Goal: Task Accomplishment & Management: Manage account settings

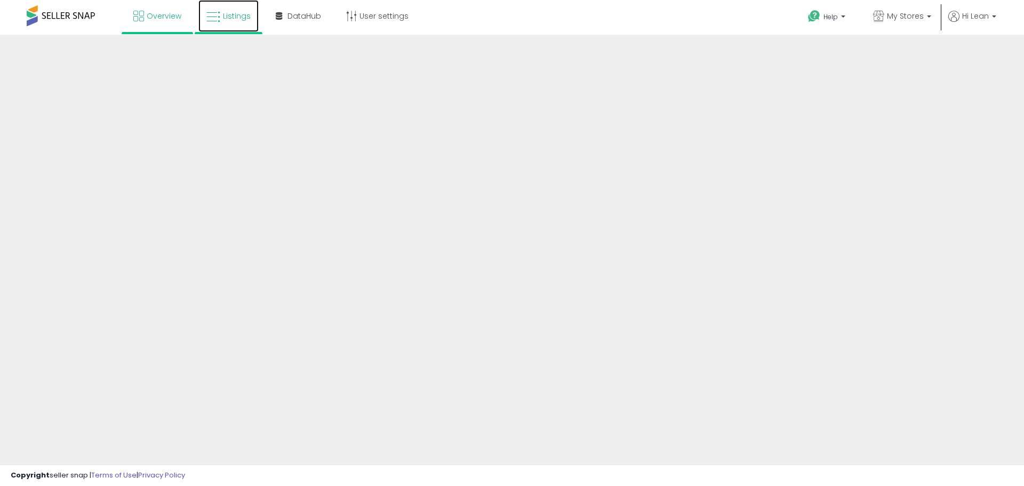
click at [215, 16] on icon at bounding box center [213, 17] width 14 height 14
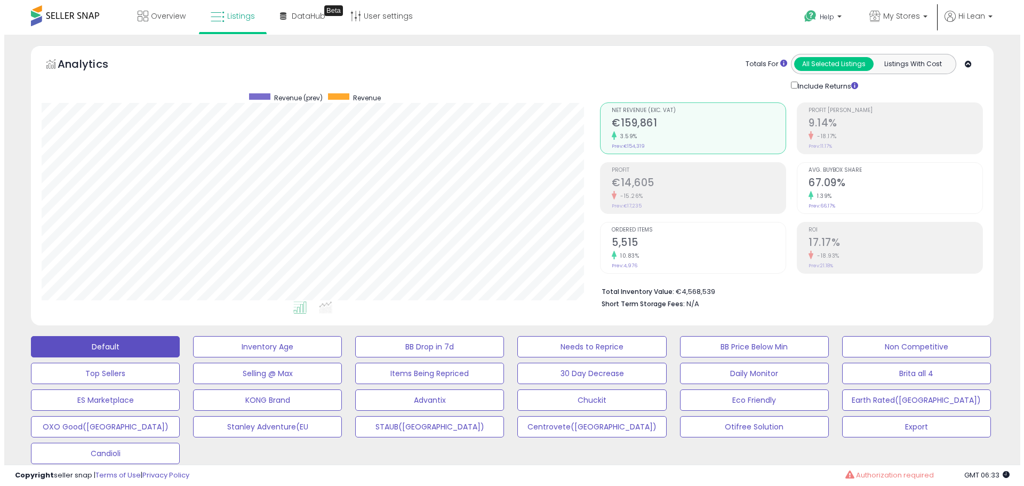
scroll to position [219, 558]
click at [651, 244] on h2 "5,515" at bounding box center [695, 243] width 174 height 14
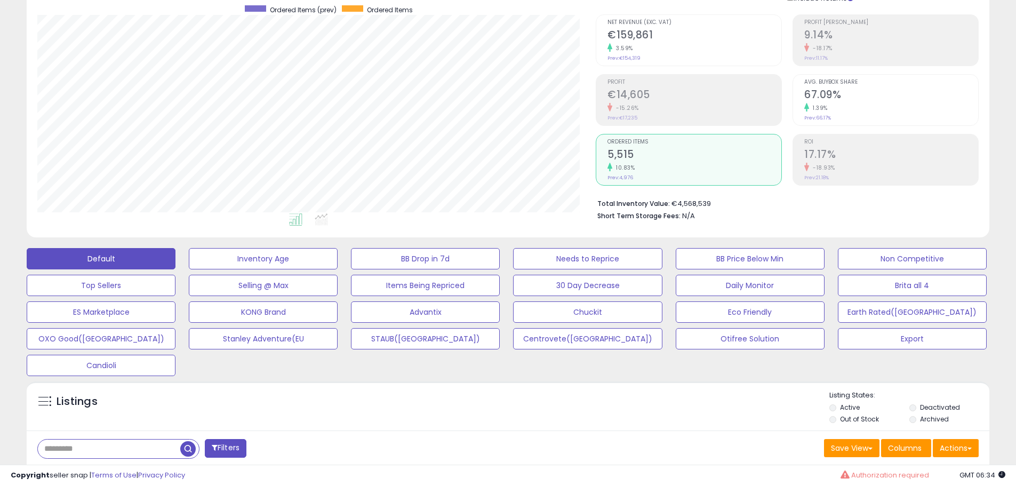
scroll to position [0, 0]
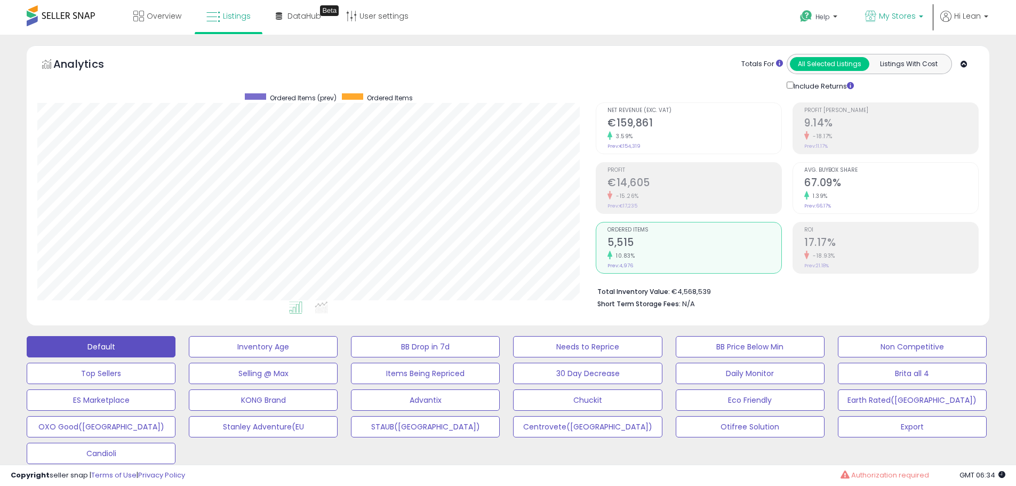
click at [909, 15] on span "My Stores" at bounding box center [897, 16] width 37 height 11
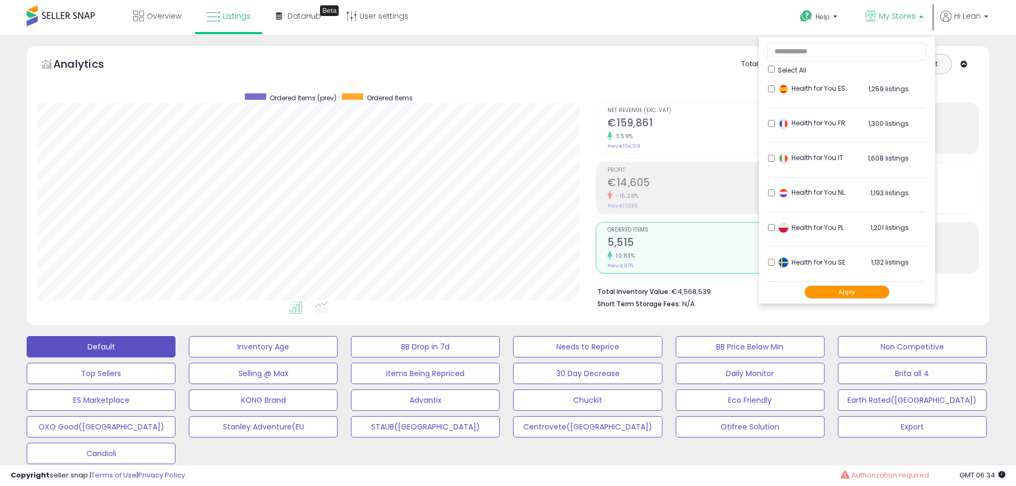
scroll to position [454, 0]
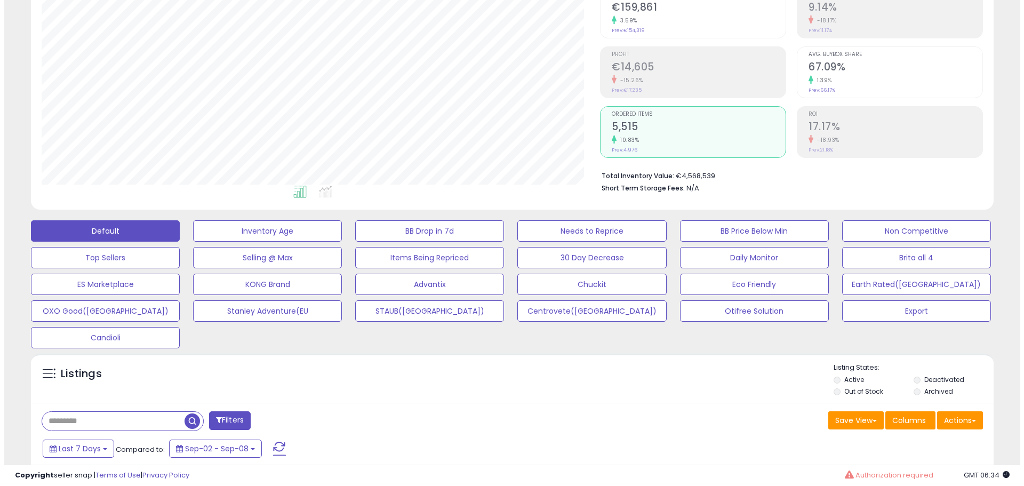
scroll to position [160, 0]
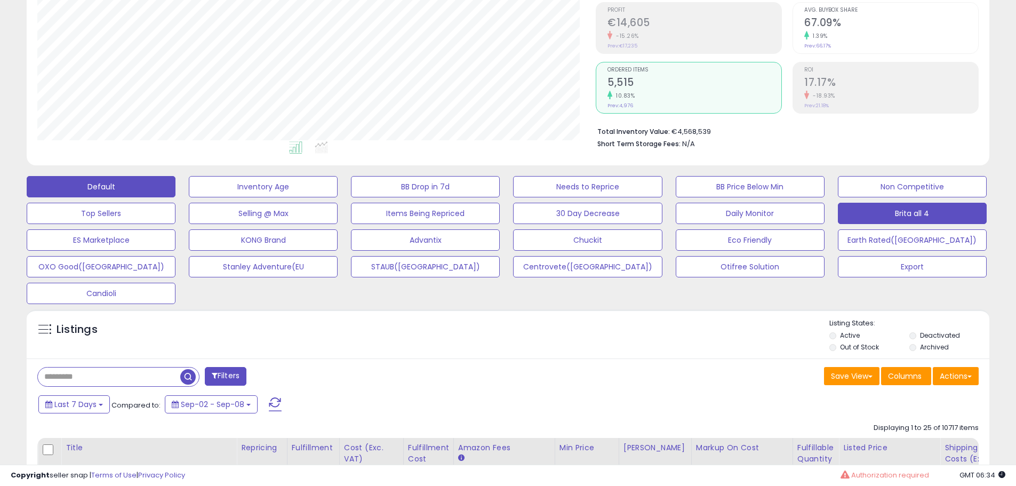
click at [882, 215] on button "Brita all 4" at bounding box center [912, 213] width 149 height 21
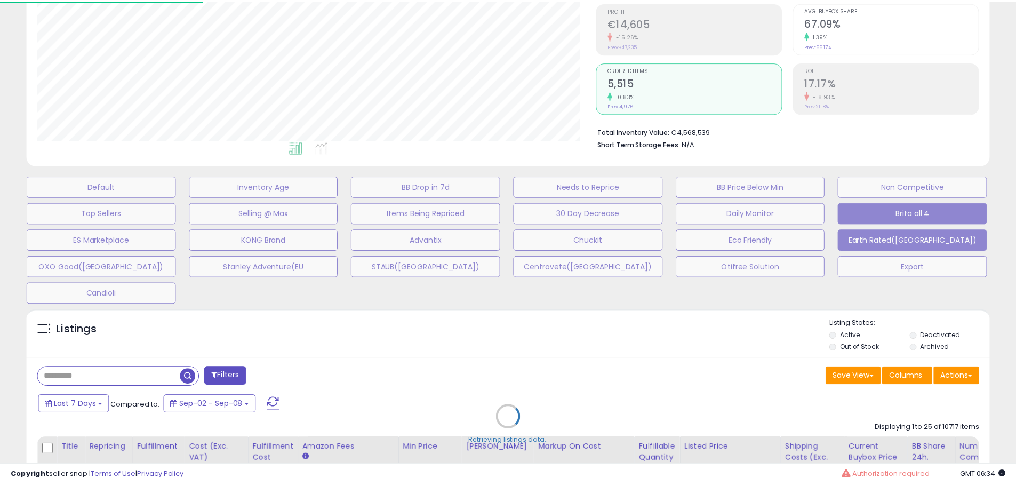
scroll to position [219, 563]
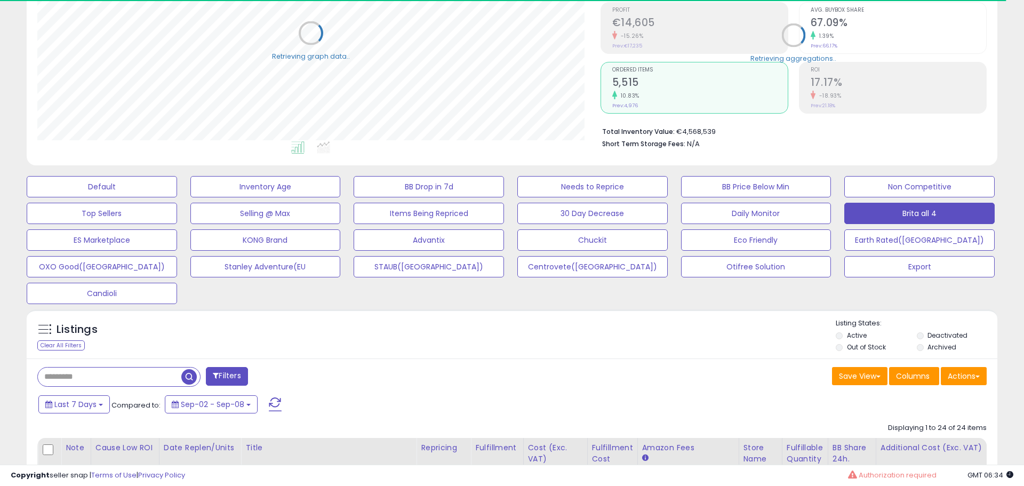
type input "*****"
select select "**"
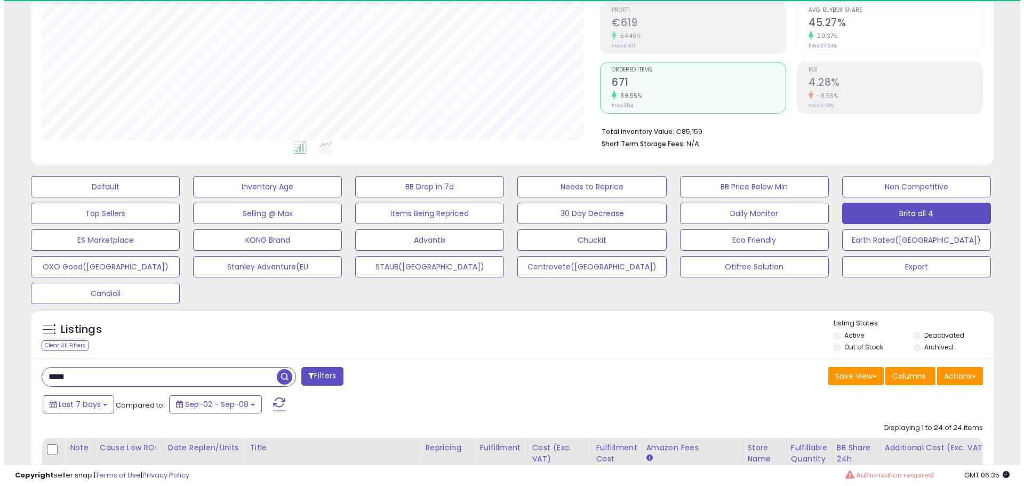
scroll to position [219, 558]
drag, startPoint x: 99, startPoint y: 372, endPoint x: -52, endPoint y: 412, distance: 156.7
click at [0, 326] on html "Unable to login Retrieving listings data.. has not yet accepted the Terms of Us…" at bounding box center [508, 83] width 1016 height 486
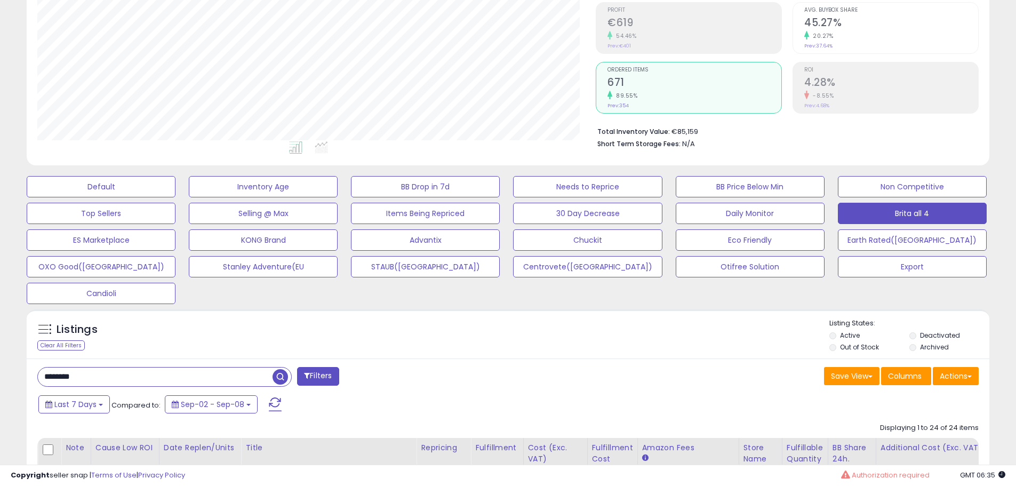
click at [281, 377] on span "button" at bounding box center [280, 376] width 15 height 15
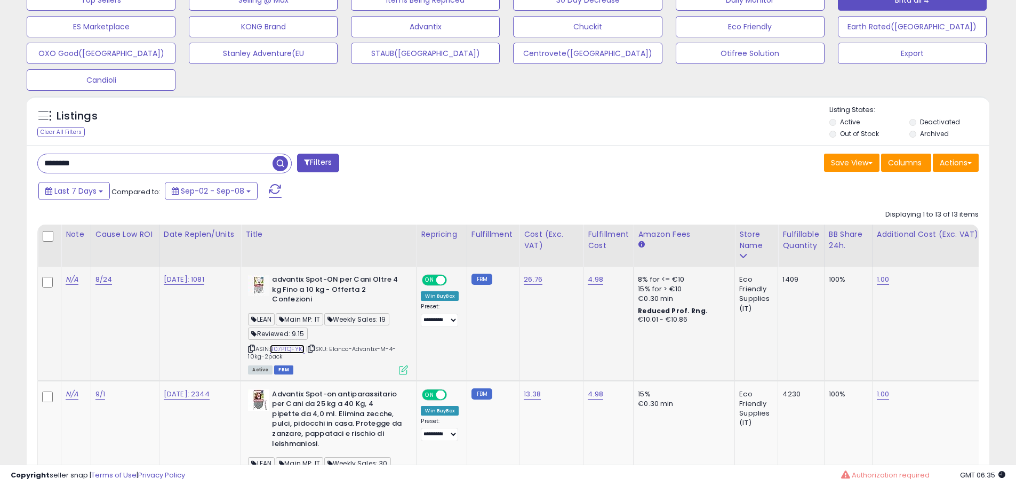
click at [299, 352] on link "B07PTQFY1G" at bounding box center [287, 349] width 35 height 9
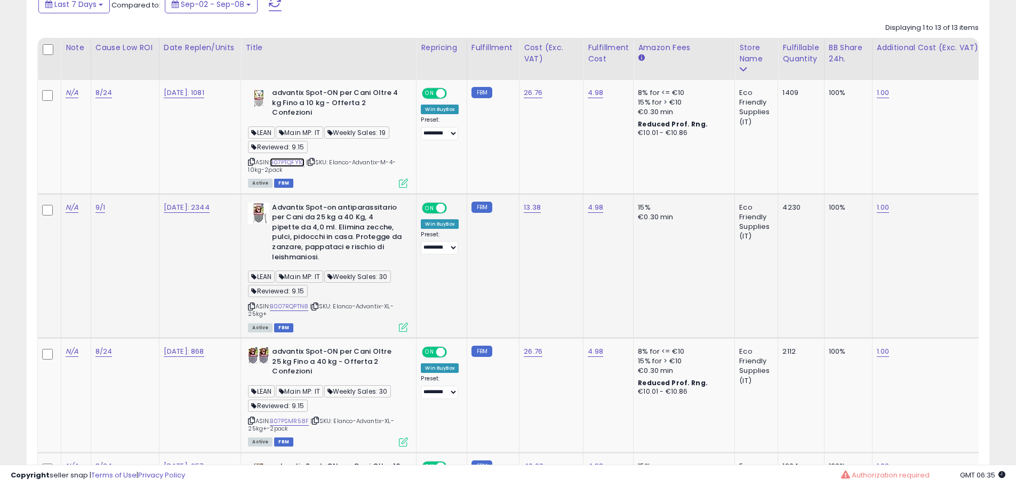
scroll to position [587, 0]
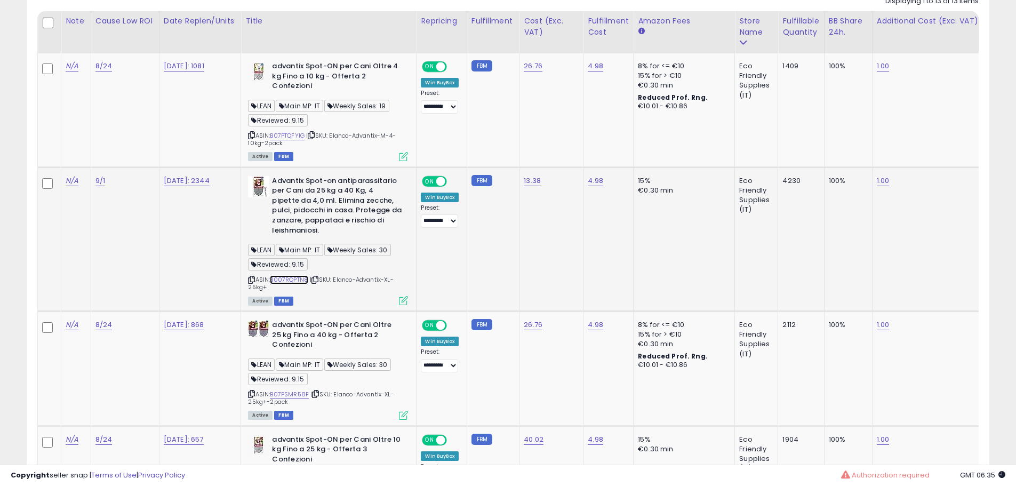
click at [297, 279] on link "B007RQPTN8" at bounding box center [289, 279] width 38 height 9
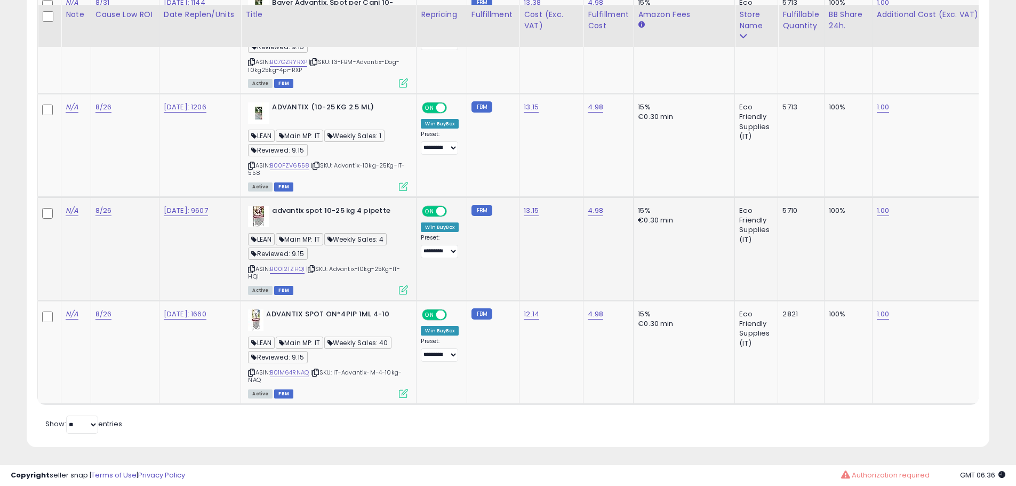
scroll to position [1698, 0]
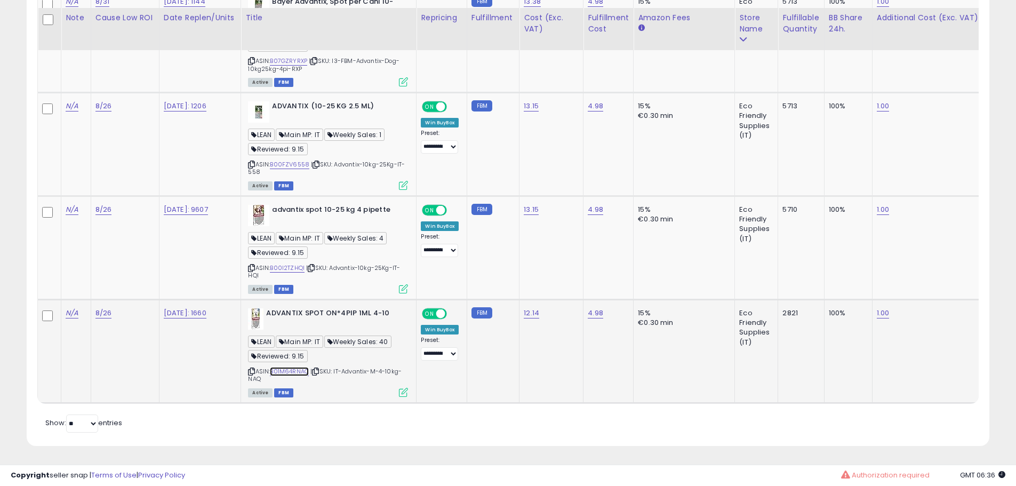
click at [294, 367] on link "B01M64RNAQ" at bounding box center [289, 371] width 39 height 9
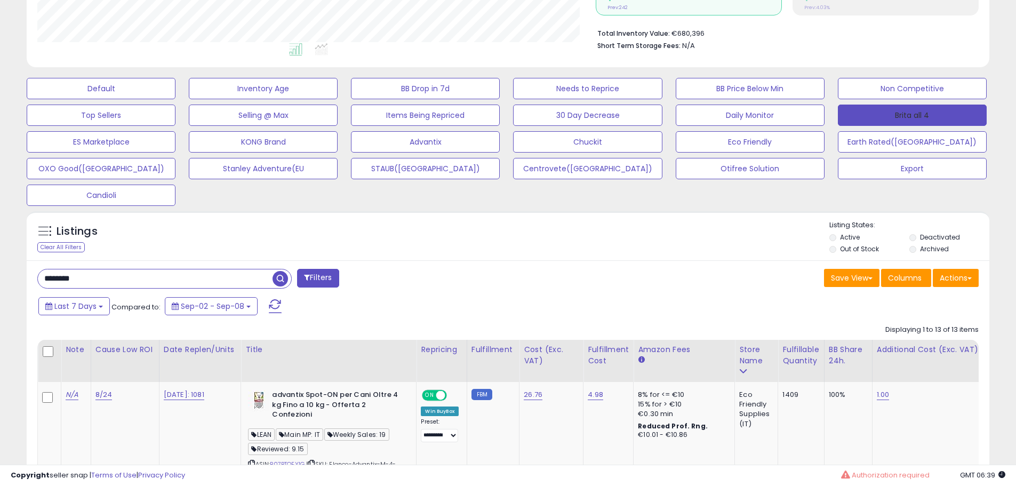
click at [908, 112] on button "Brita all 4" at bounding box center [912, 115] width 149 height 21
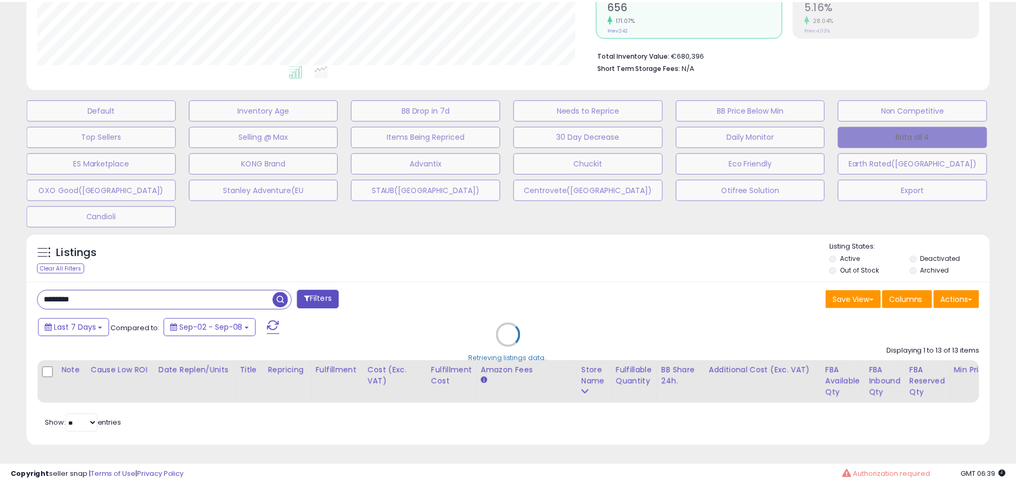
scroll to position [219, 563]
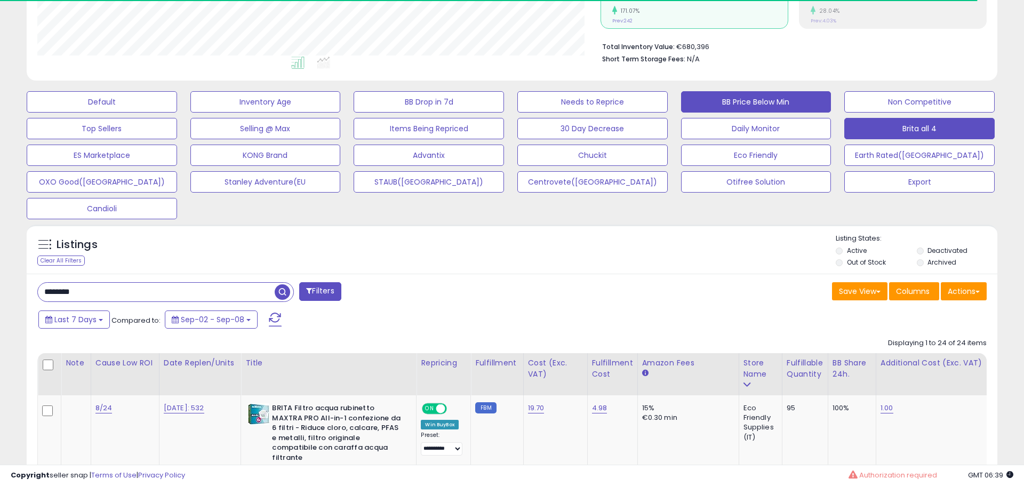
type input "*****"
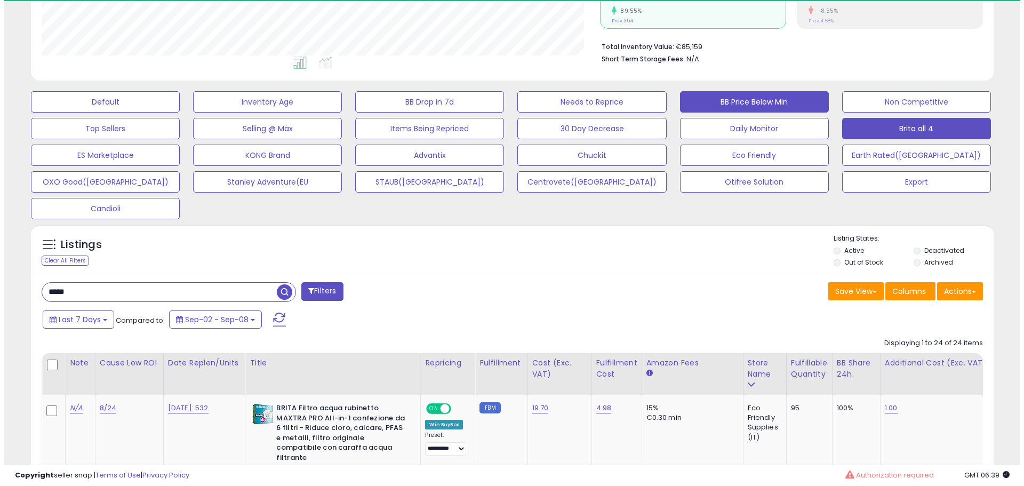
scroll to position [219, 558]
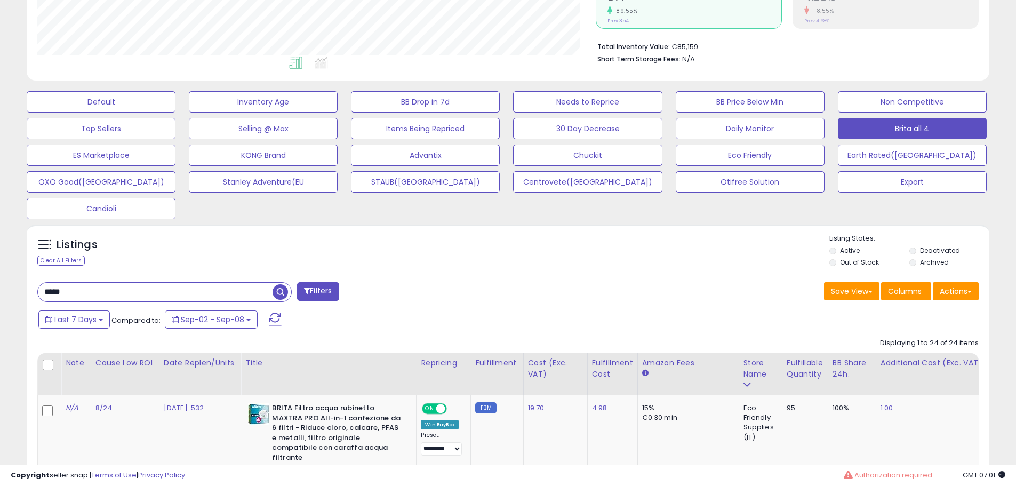
drag, startPoint x: 92, startPoint y: 292, endPoint x: -70, endPoint y: 294, distance: 162.2
click at [330, 292] on button "Filters" at bounding box center [318, 291] width 42 height 19
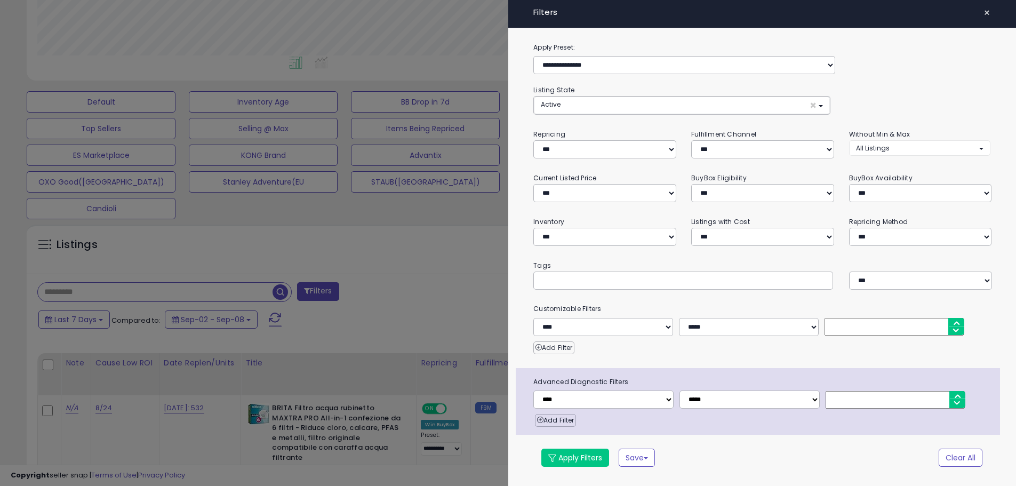
scroll to position [219, 563]
click at [587, 283] on input "text" at bounding box center [625, 280] width 160 height 11
type input "****"
click at [594, 452] on button "Apply Filters" at bounding box center [580, 458] width 68 height 18
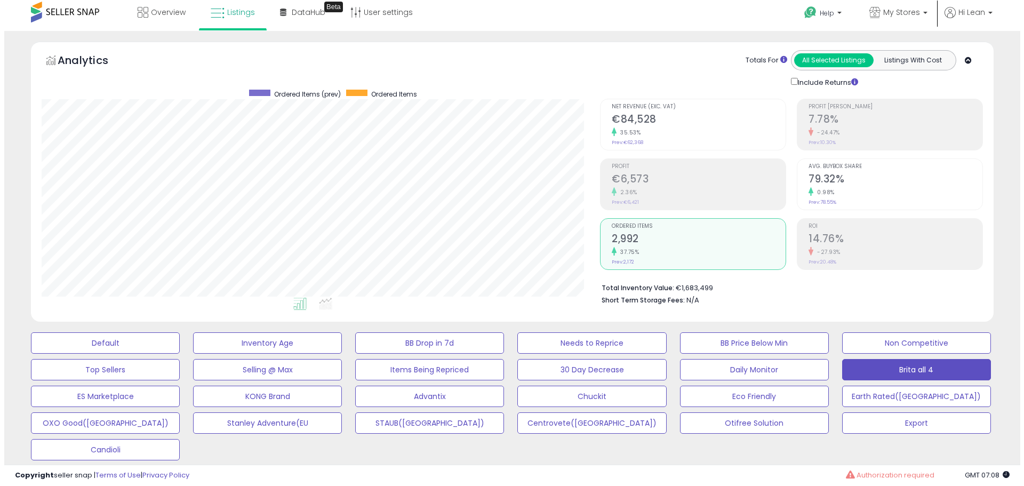
scroll to position [0, 0]
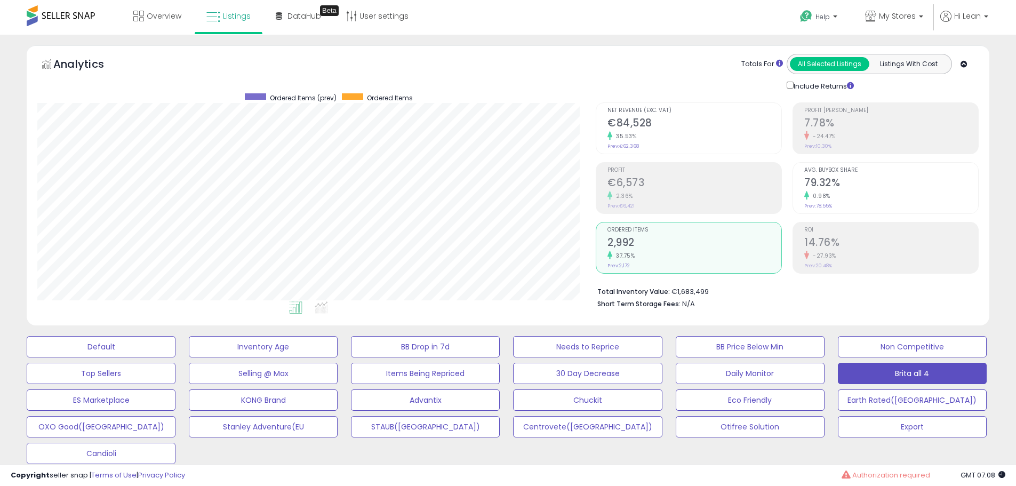
click at [663, 243] on h2 "2,992" at bounding box center [695, 243] width 174 height 14
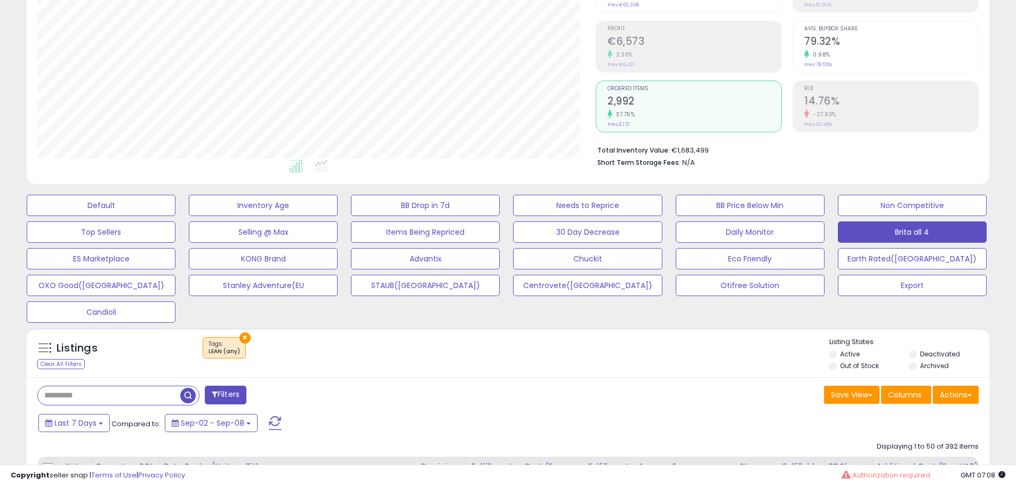
scroll to position [160, 0]
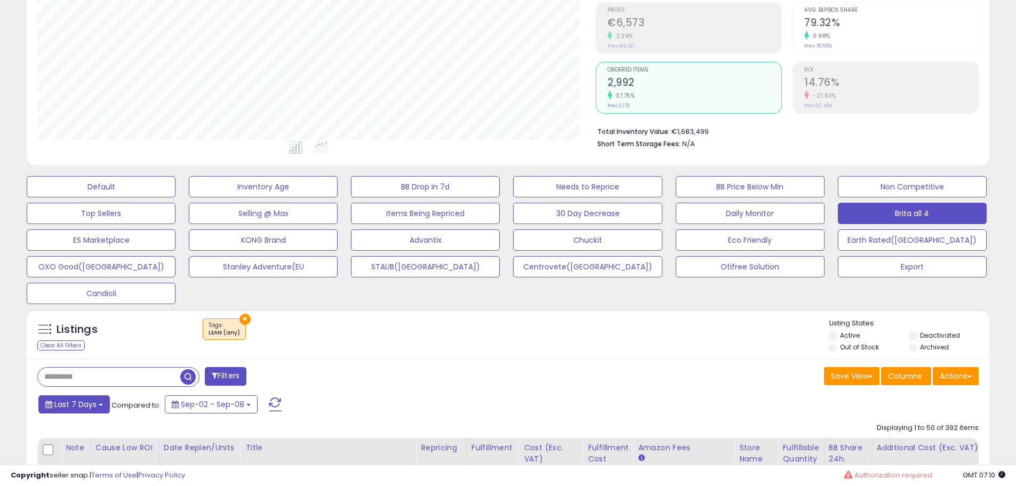
click at [70, 407] on span "Last 7 Days" at bounding box center [75, 404] width 42 height 11
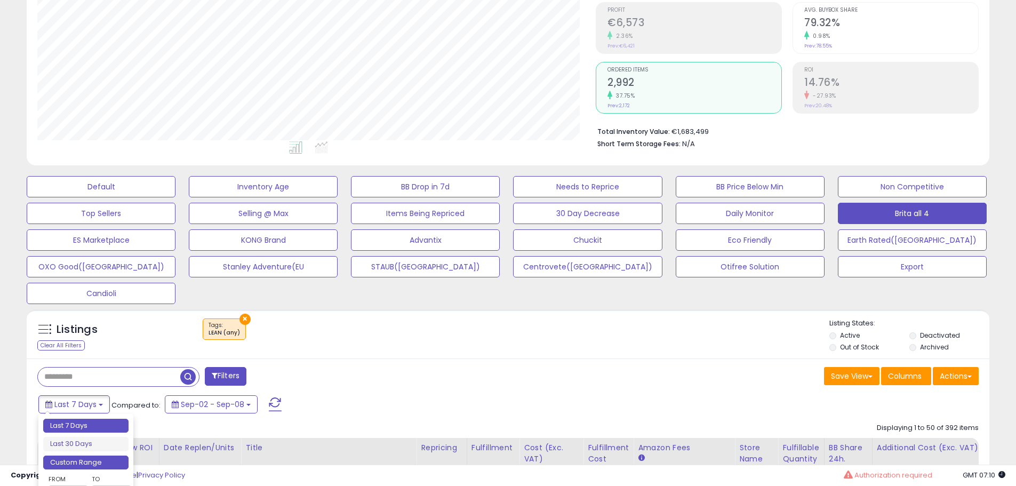
click at [89, 459] on li "Custom Range" at bounding box center [85, 463] width 85 height 14
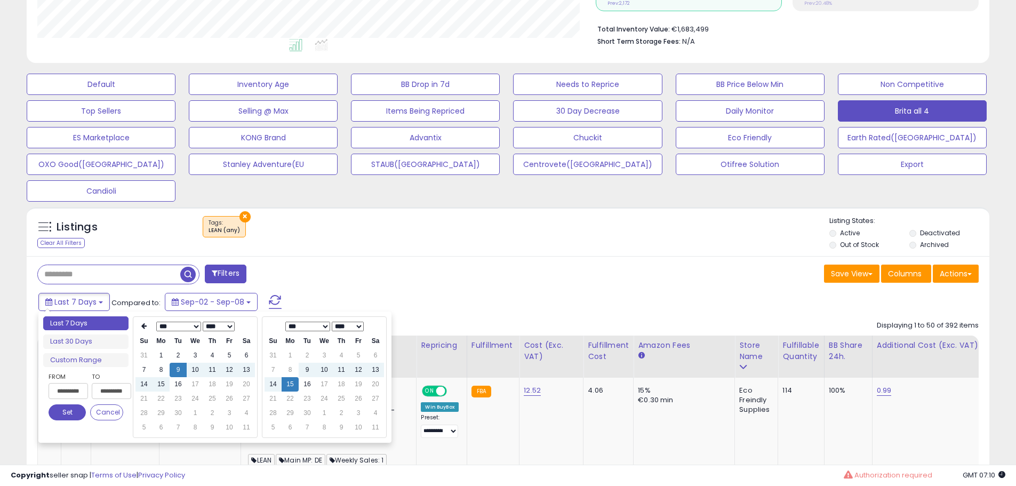
scroll to position [267, 0]
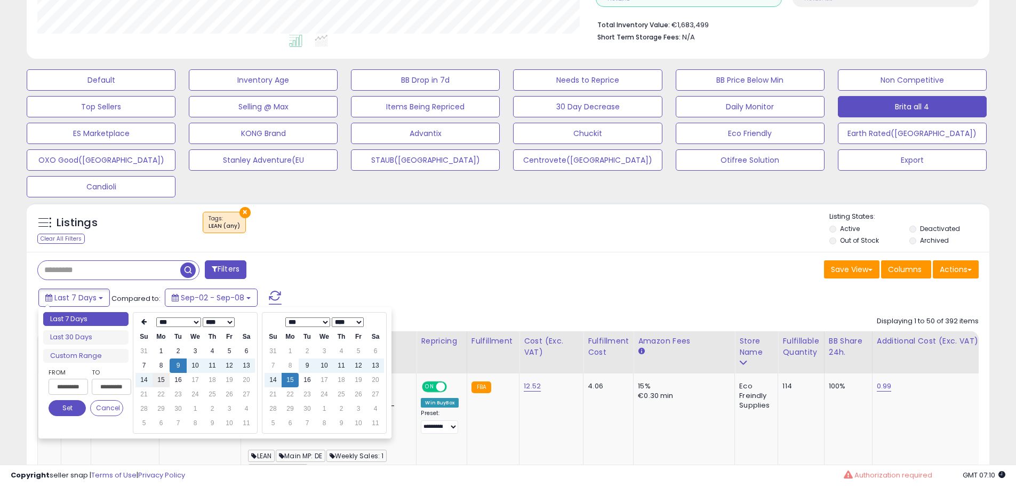
type input "**********"
click at [155, 378] on td "15" at bounding box center [161, 380] width 17 height 14
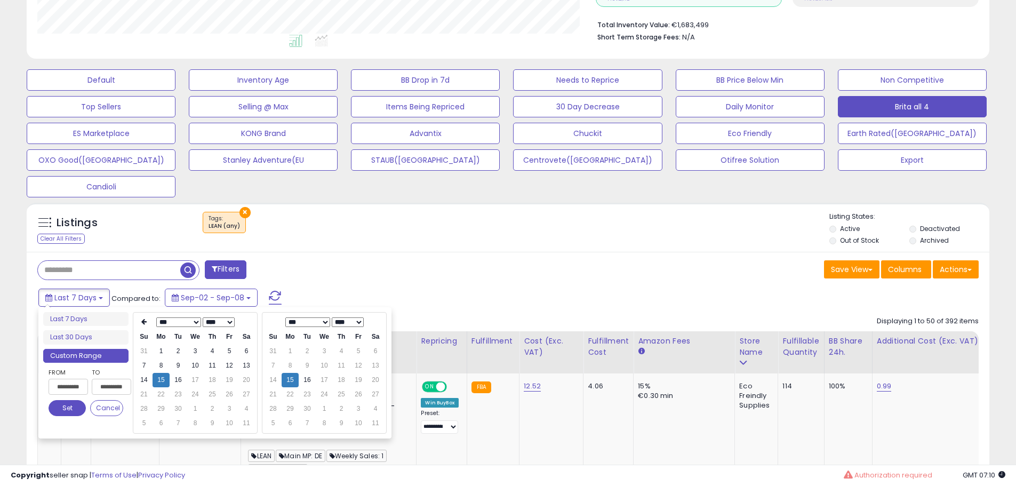
click at [74, 407] on button "Set" at bounding box center [67, 408] width 37 height 16
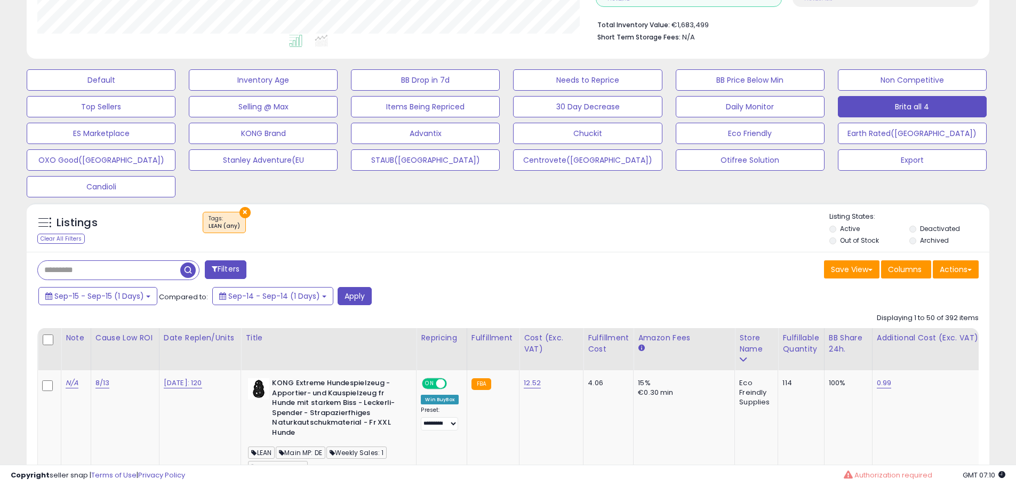
click at [352, 296] on button "Apply" at bounding box center [355, 296] width 34 height 18
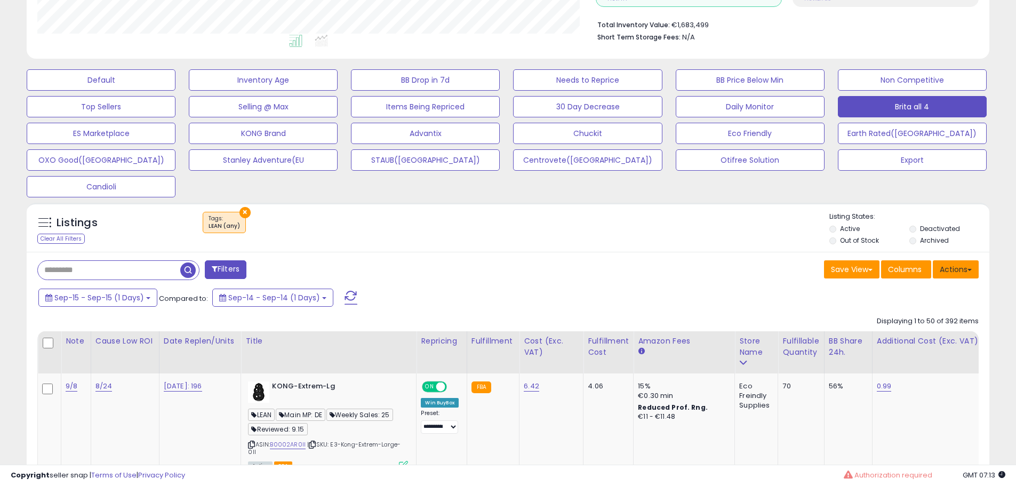
click at [962, 266] on button "Actions" at bounding box center [956, 269] width 46 height 18
click at [889, 333] on link "Export All Columns" at bounding box center [912, 337] width 117 height 17
click at [624, 264] on div "Save View Save As New View Update Current View Columns Actions Import Export Vi…" at bounding box center [747, 270] width 479 height 21
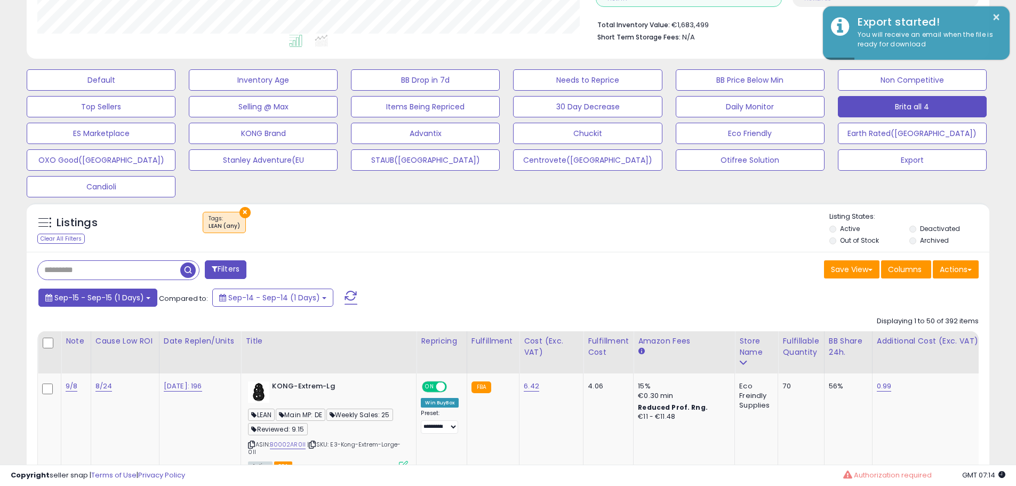
click at [109, 304] on button "Sep-15 - Sep-15 (1 Days)" at bounding box center [97, 298] width 119 height 18
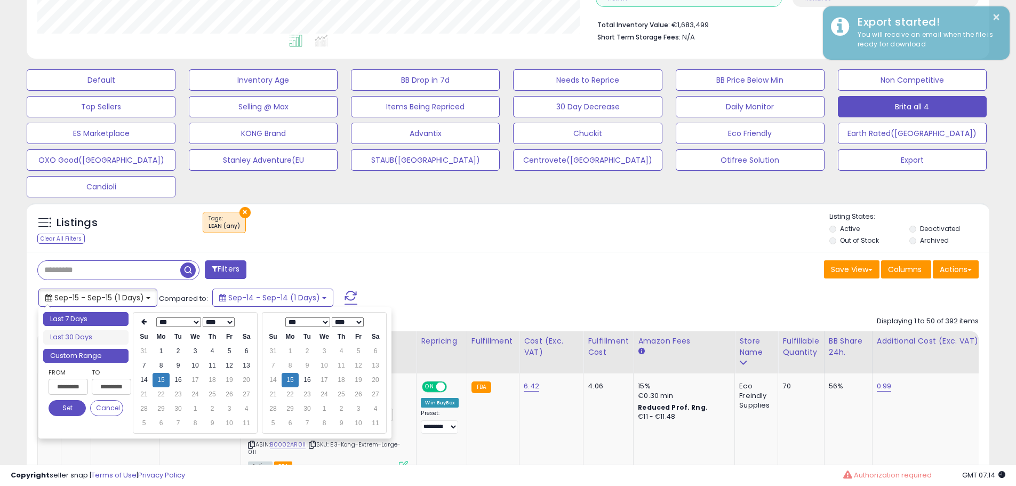
type input "**********"
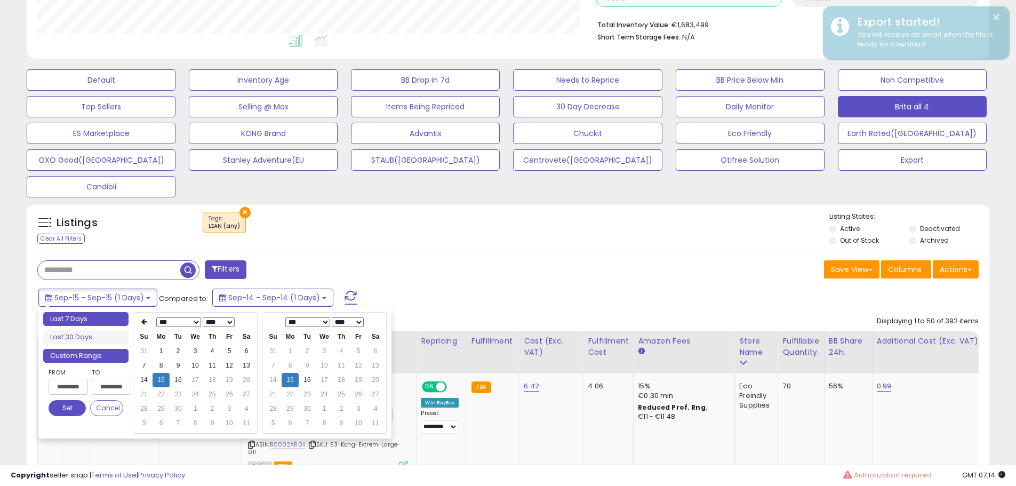
click at [86, 322] on li "Last 7 Days" at bounding box center [85, 319] width 85 height 14
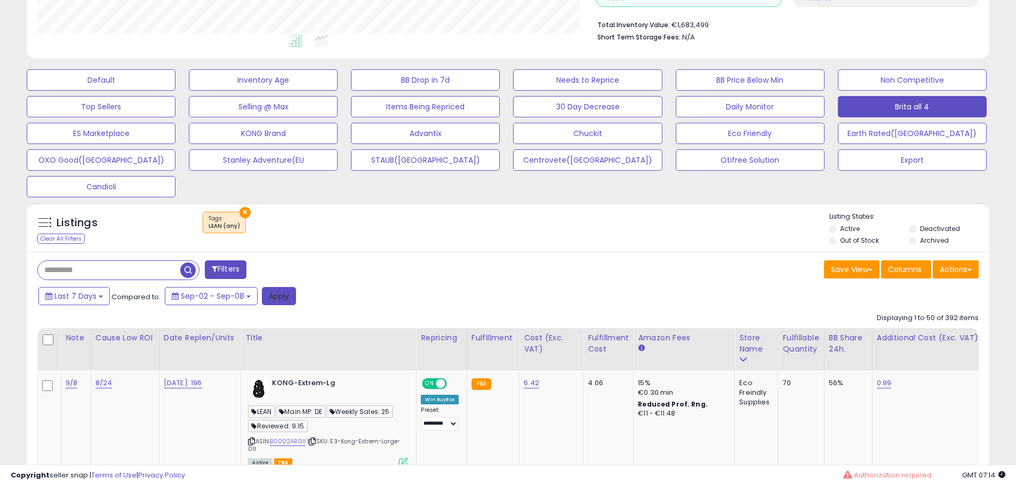
click at [274, 304] on button "Apply" at bounding box center [279, 296] width 34 height 18
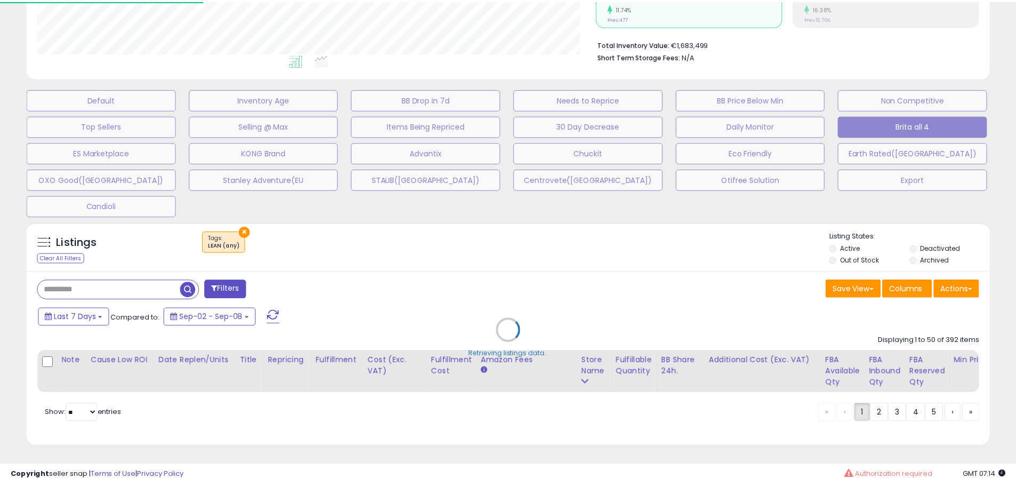
scroll to position [219, 563]
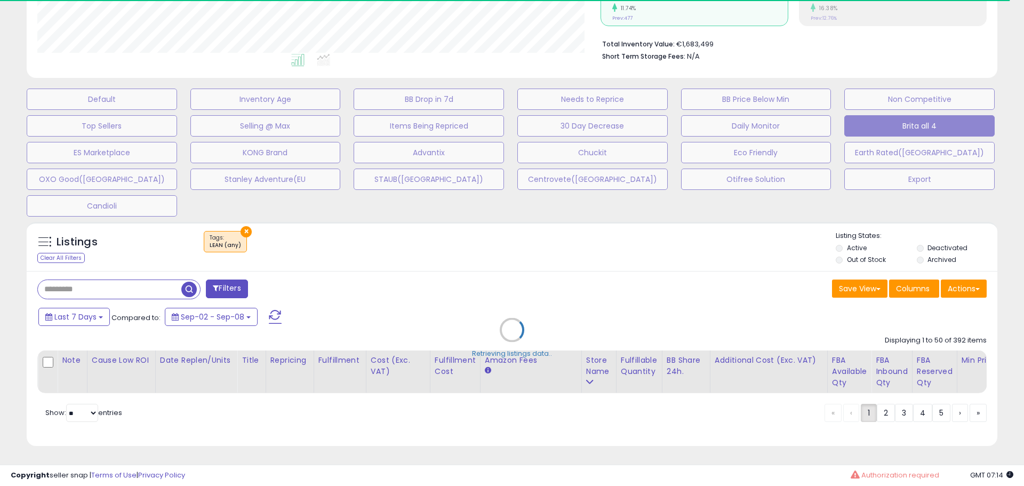
click at [411, 298] on div "Retrieving listings data.." at bounding box center [512, 338] width 987 height 243
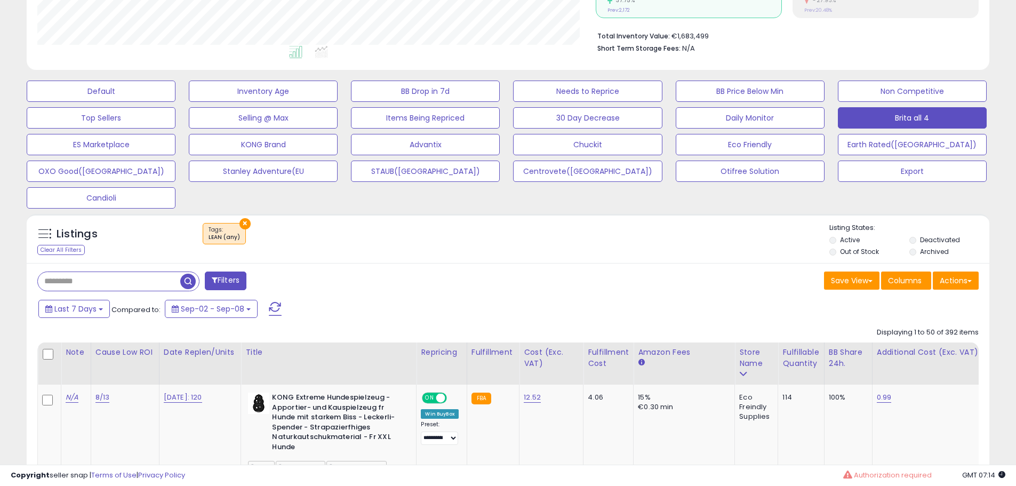
scroll to position [149, 0]
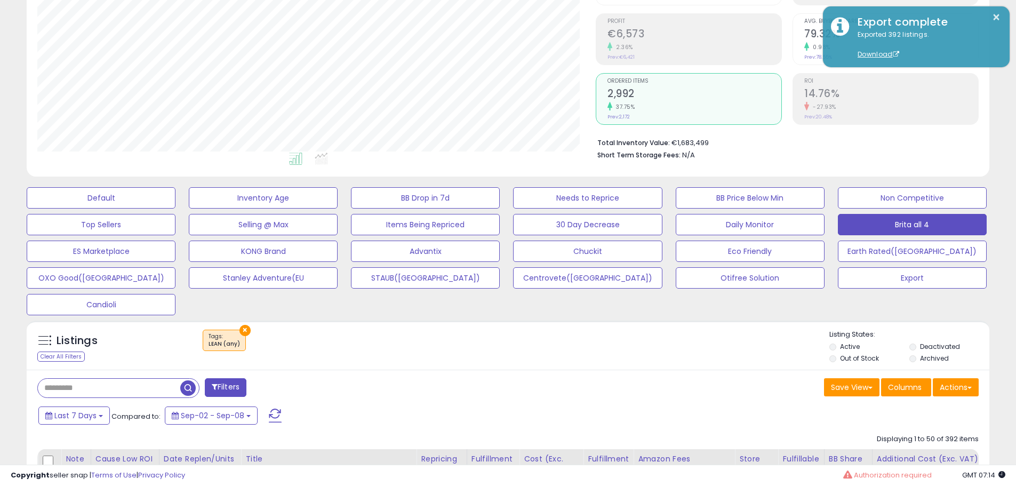
click at [575, 353] on div "× Tags" at bounding box center [509, 345] width 640 height 30
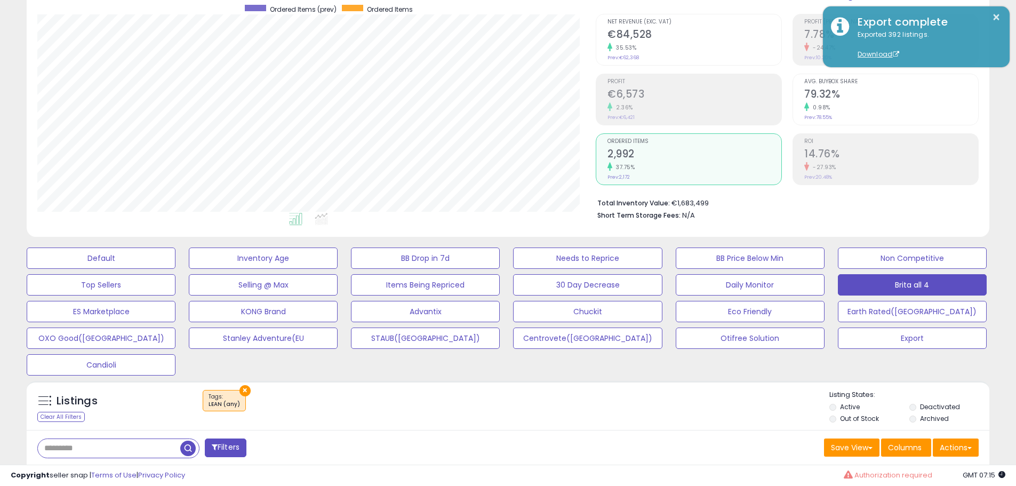
scroll to position [202, 0]
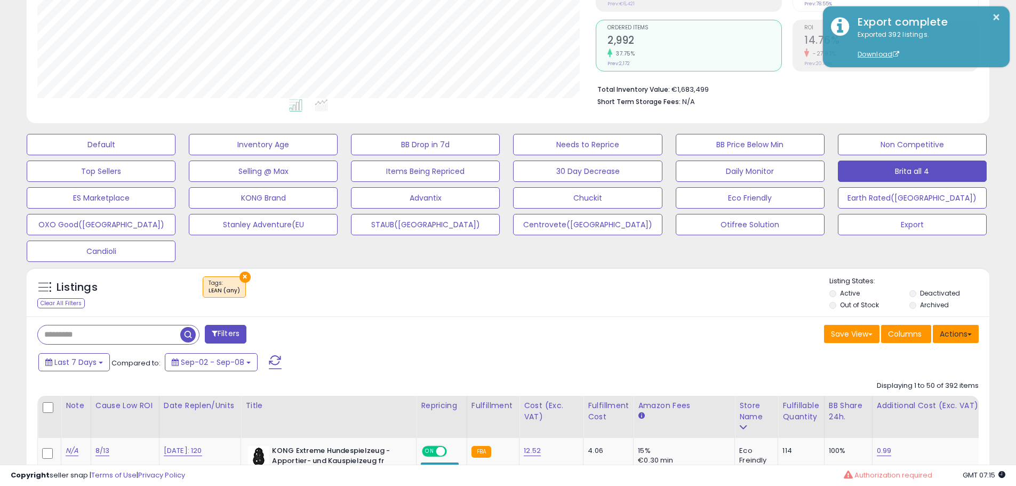
click at [965, 330] on button "Actions" at bounding box center [956, 334] width 46 height 18
click at [885, 399] on link "Export All Columns" at bounding box center [912, 402] width 117 height 17
click at [696, 329] on div "Save View Save As New View Update Current View Columns Actions Import Export Vi…" at bounding box center [747, 335] width 479 height 21
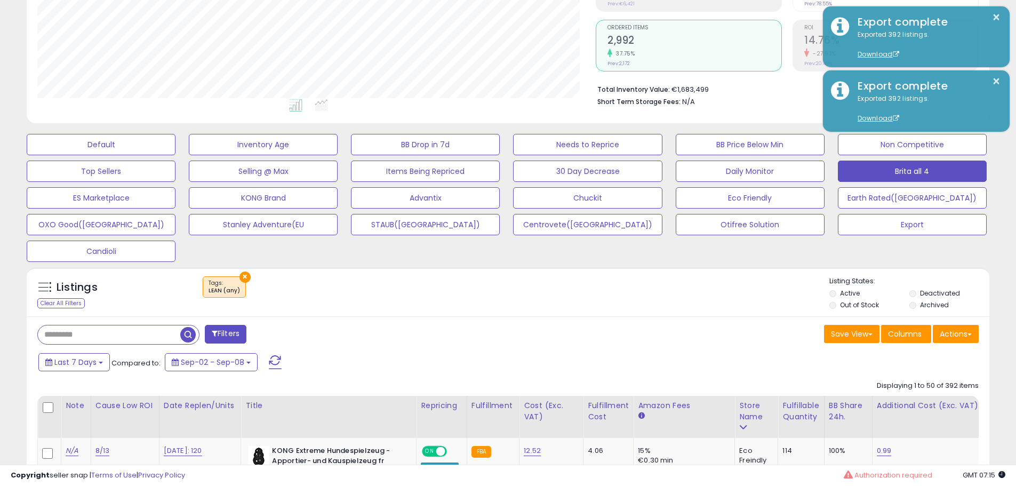
click at [590, 285] on div "× Tags" at bounding box center [509, 291] width 640 height 30
click at [572, 292] on div "× Tags" at bounding box center [509, 291] width 640 height 30
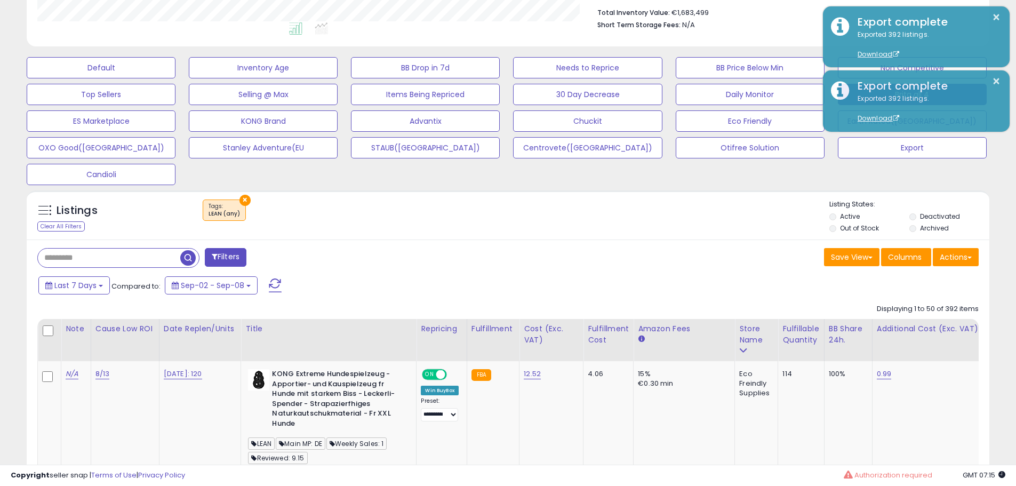
scroll to position [309, 0]
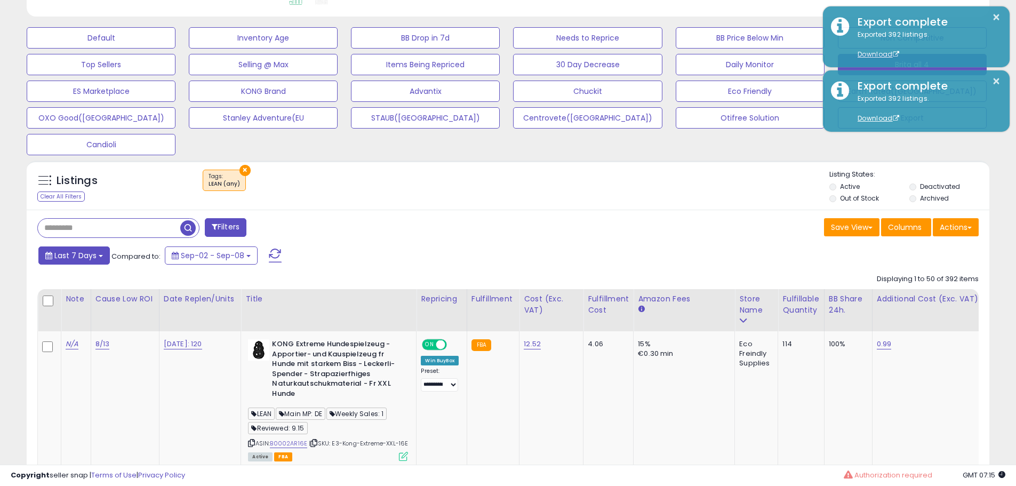
click at [82, 256] on span "Last 7 Days" at bounding box center [75, 255] width 42 height 11
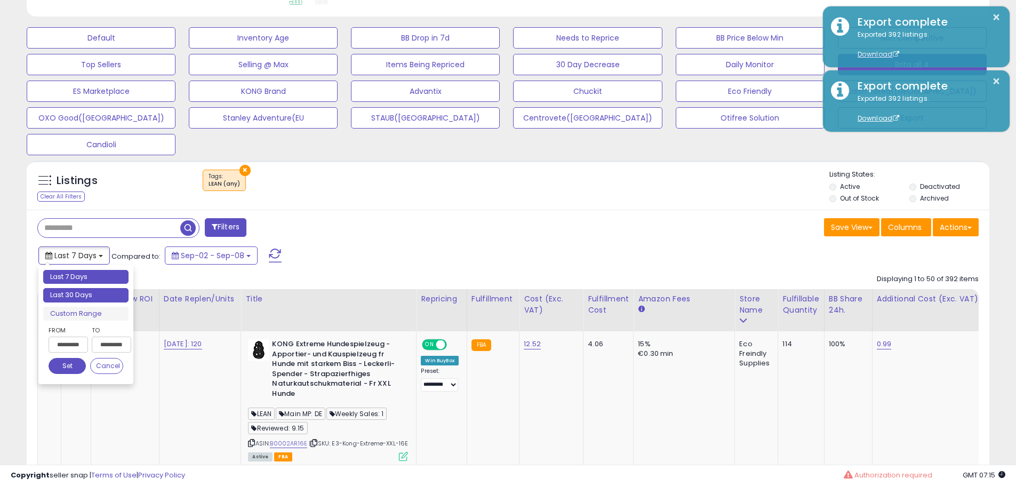
type input "**********"
click at [84, 290] on li "Last 30 Days" at bounding box center [85, 295] width 85 height 14
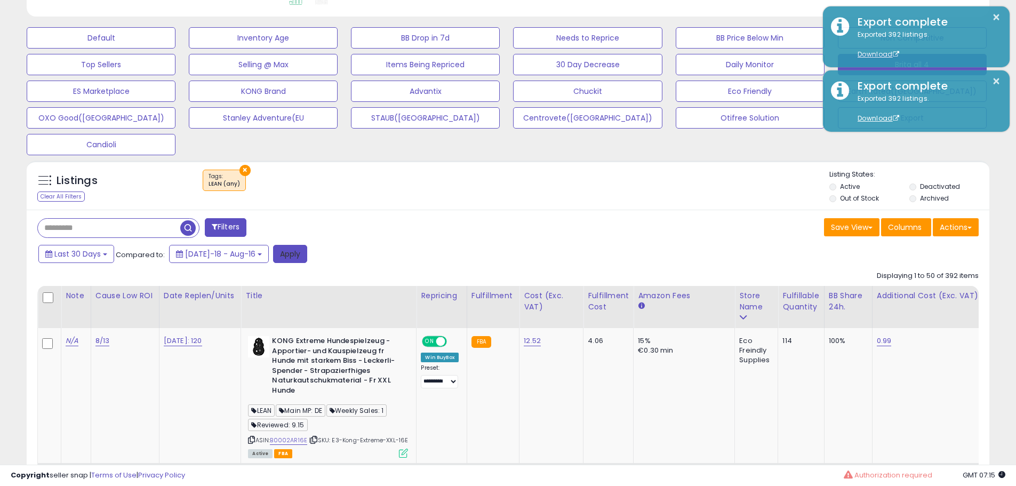
click at [292, 250] on button "Apply" at bounding box center [290, 254] width 34 height 18
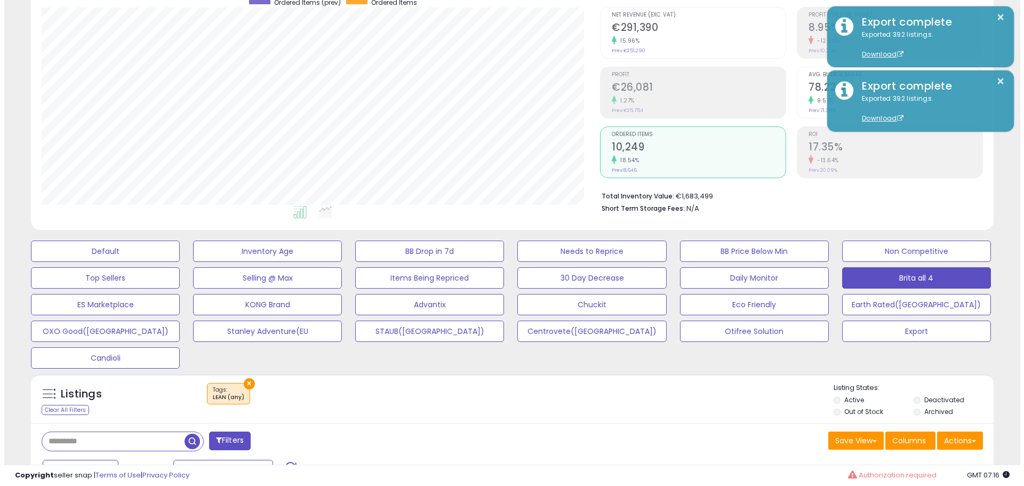
scroll to position [42, 0]
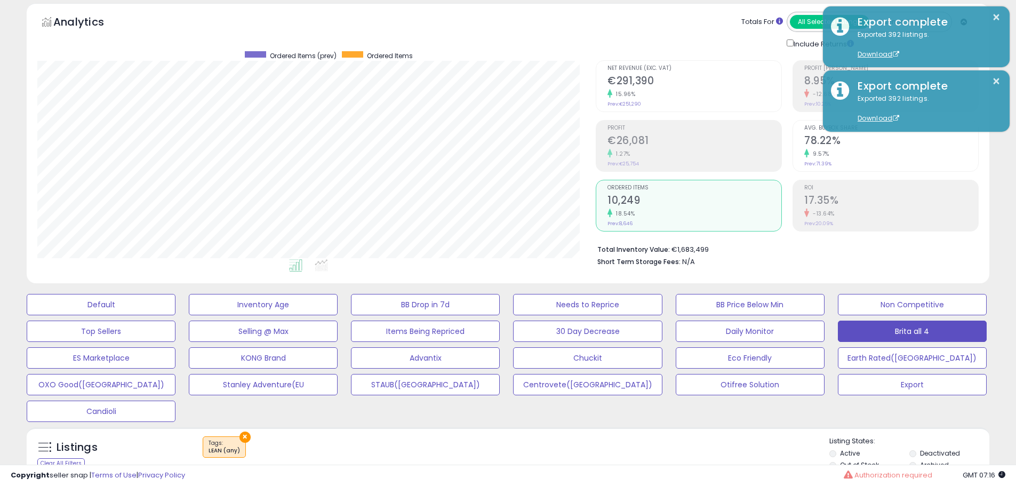
click at [633, 215] on small "18.54%" at bounding box center [623, 214] width 22 height 8
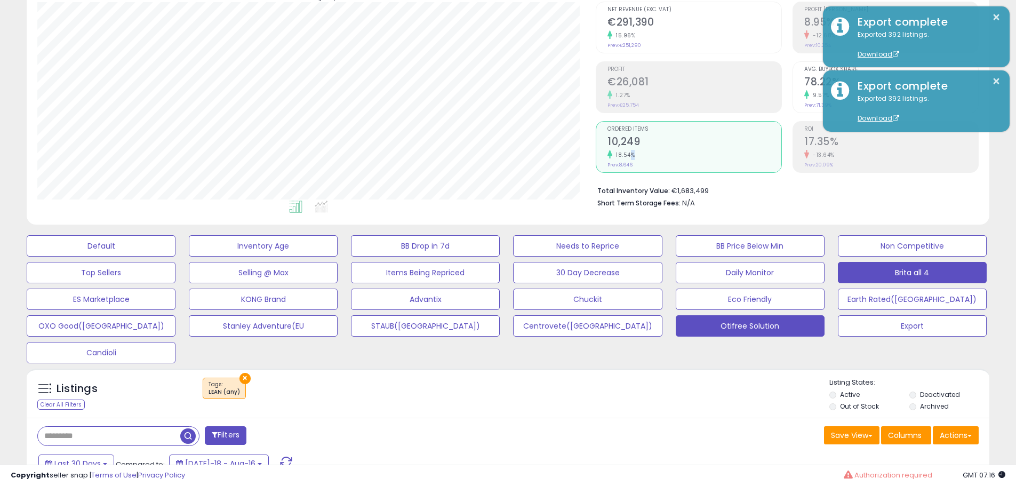
scroll to position [149, 0]
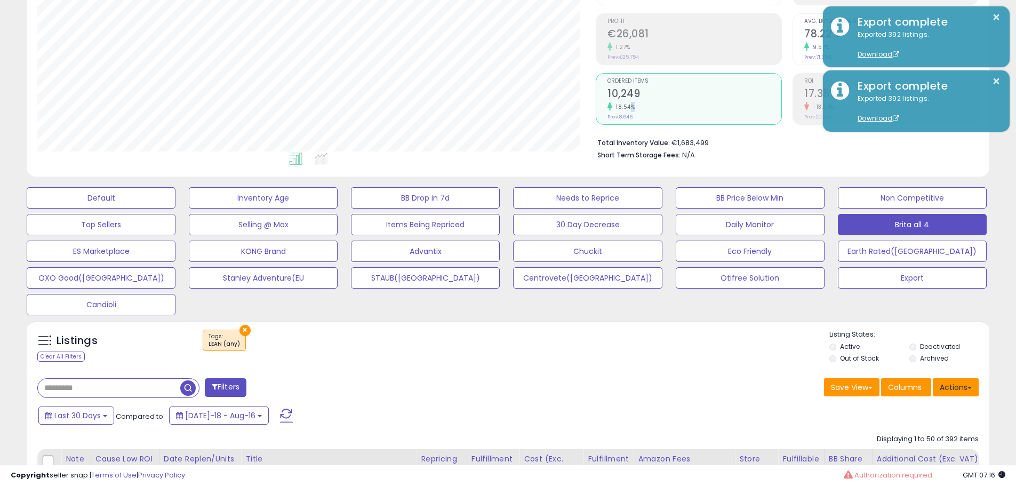
click at [954, 389] on button "Actions" at bounding box center [956, 387] width 46 height 18
click at [893, 460] on link "Export All Columns" at bounding box center [912, 455] width 117 height 17
click at [692, 381] on div "Save View Save As New View Update Current View Columns Actions Import Export Vi…" at bounding box center [747, 388] width 479 height 21
click at [451, 355] on div "× Tags" at bounding box center [509, 345] width 640 height 30
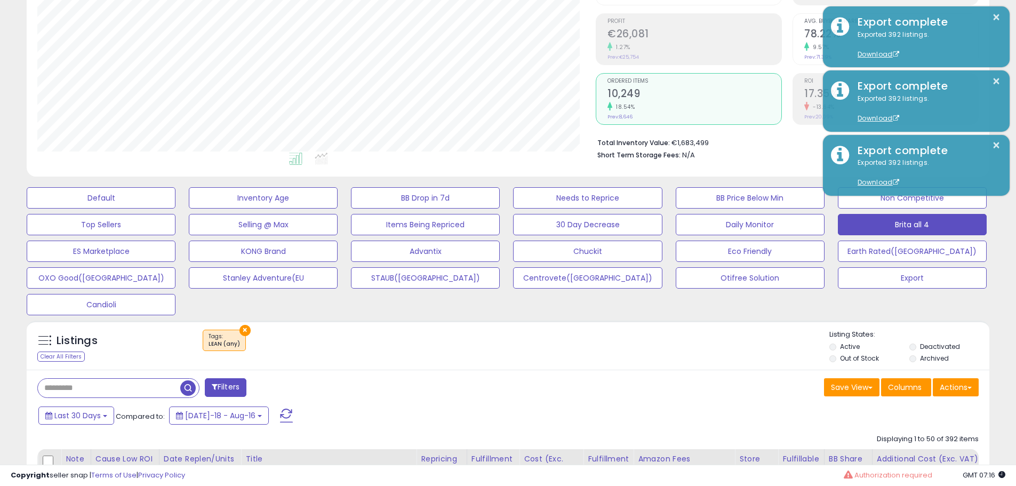
click at [518, 337] on div "× Tags" at bounding box center [509, 345] width 640 height 30
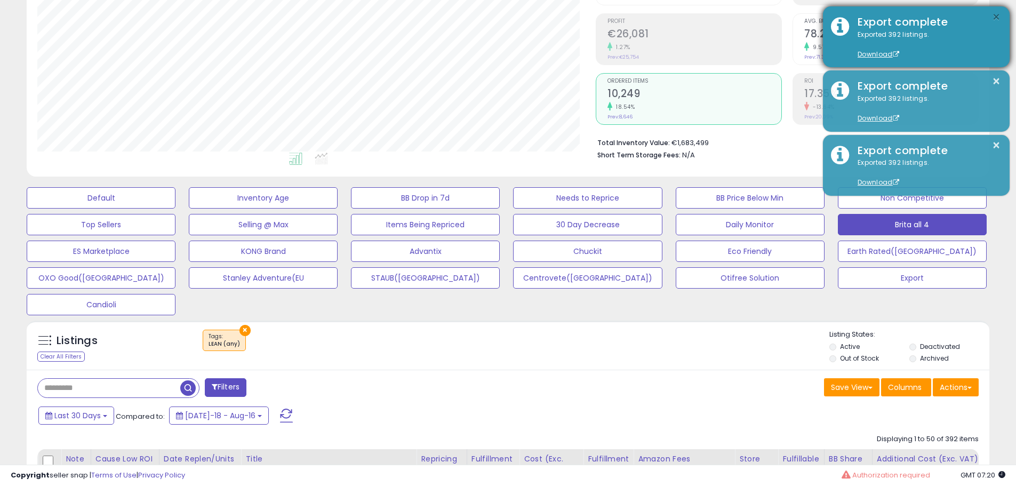
click at [995, 19] on button "×" at bounding box center [996, 17] width 9 height 13
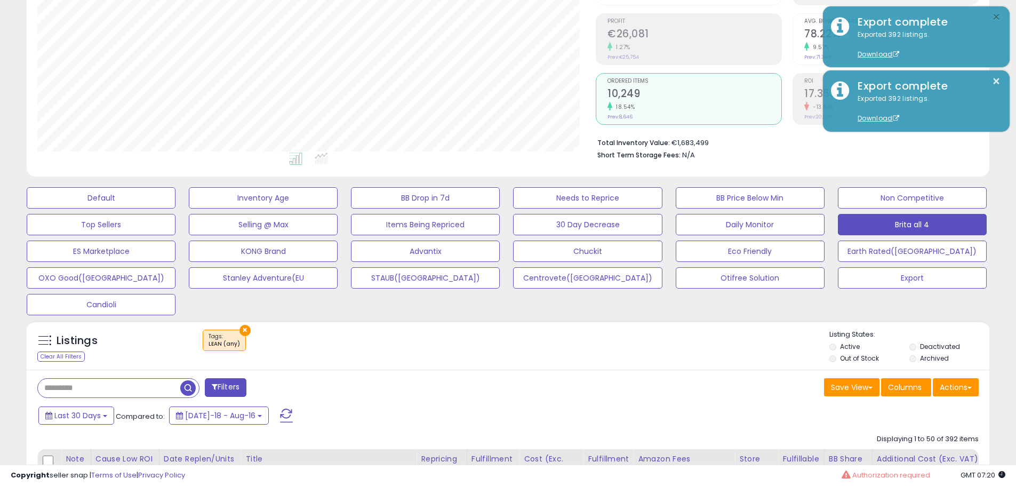
click at [995, 19] on button "×" at bounding box center [996, 17] width 9 height 13
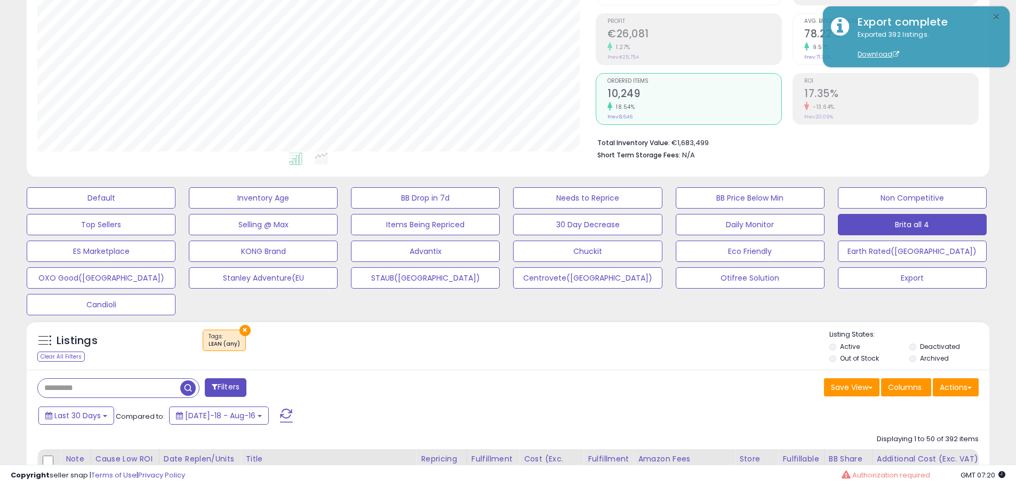
click at [995, 19] on button "×" at bounding box center [996, 17] width 9 height 13
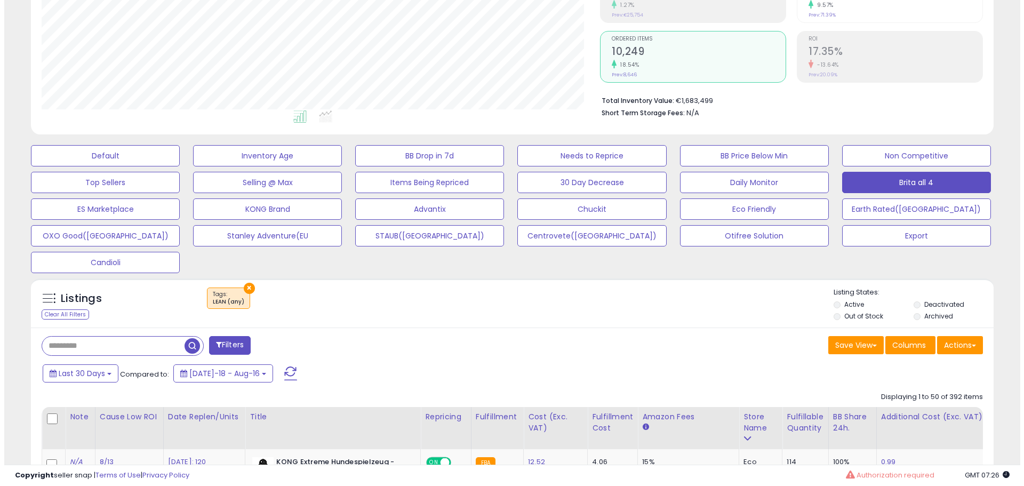
scroll to position [202, 0]
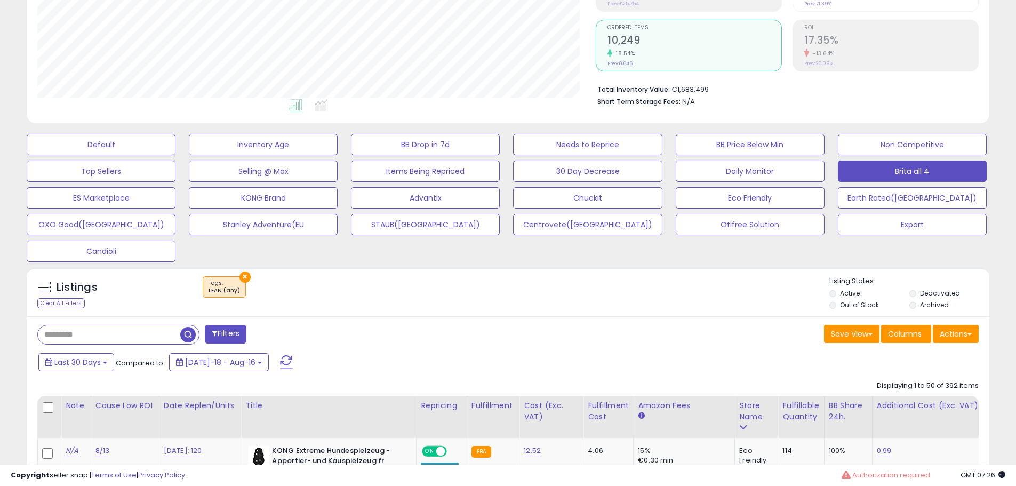
click at [138, 331] on input "text" at bounding box center [109, 334] width 142 height 19
paste input "**********"
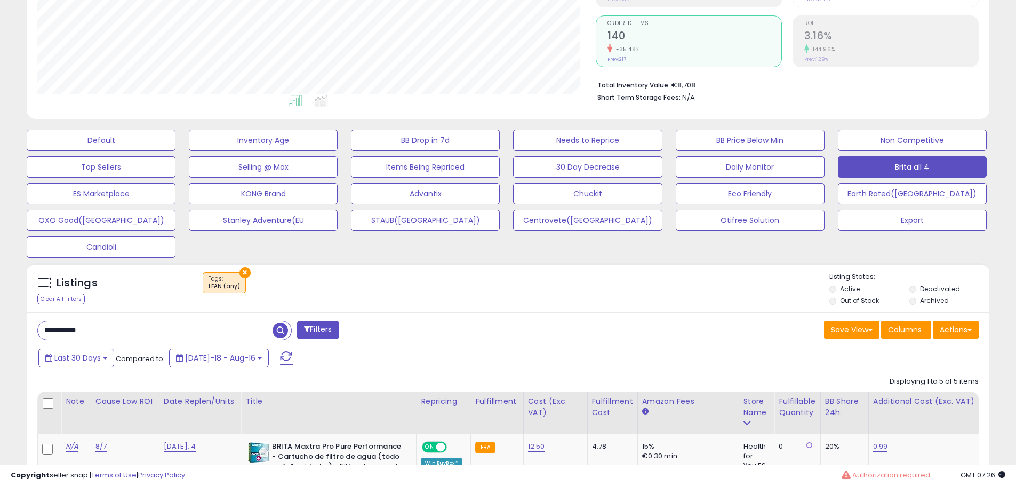
scroll to position [277, 0]
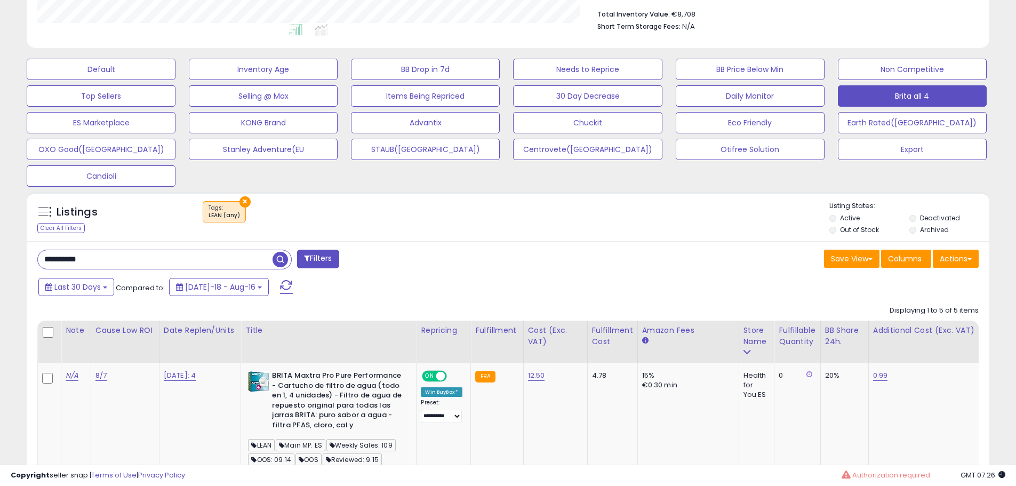
click at [164, 258] on input "**********" at bounding box center [155, 259] width 235 height 19
paste input "text"
type input "**********"
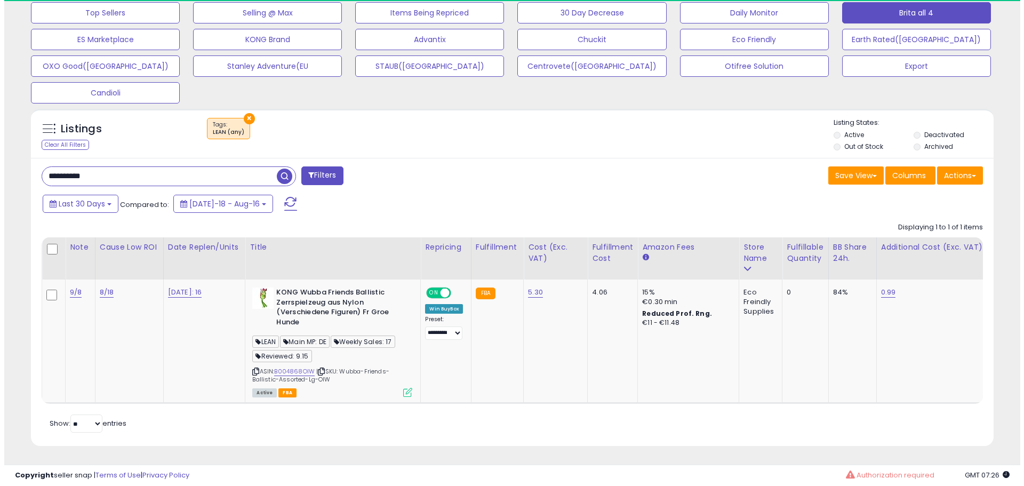
scroll to position [219, 558]
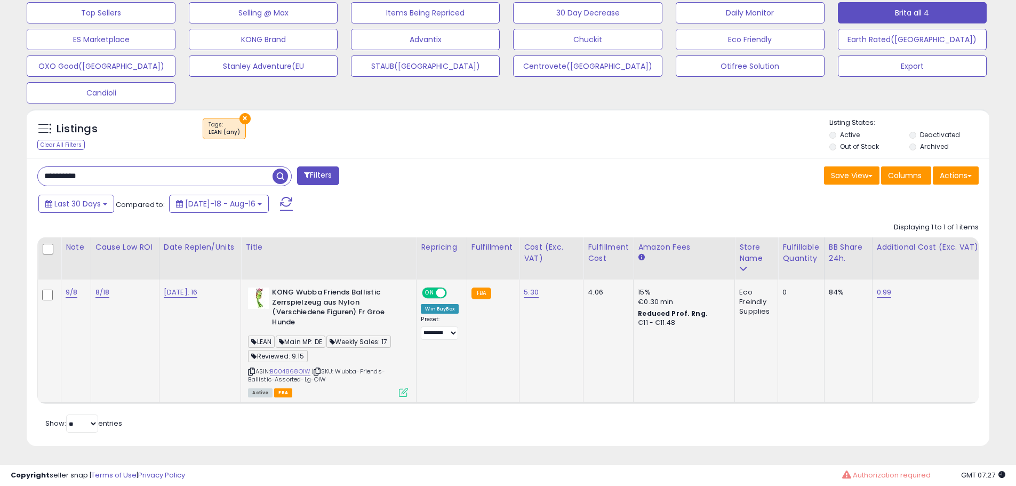
click at [407, 388] on icon at bounding box center [403, 392] width 9 height 9
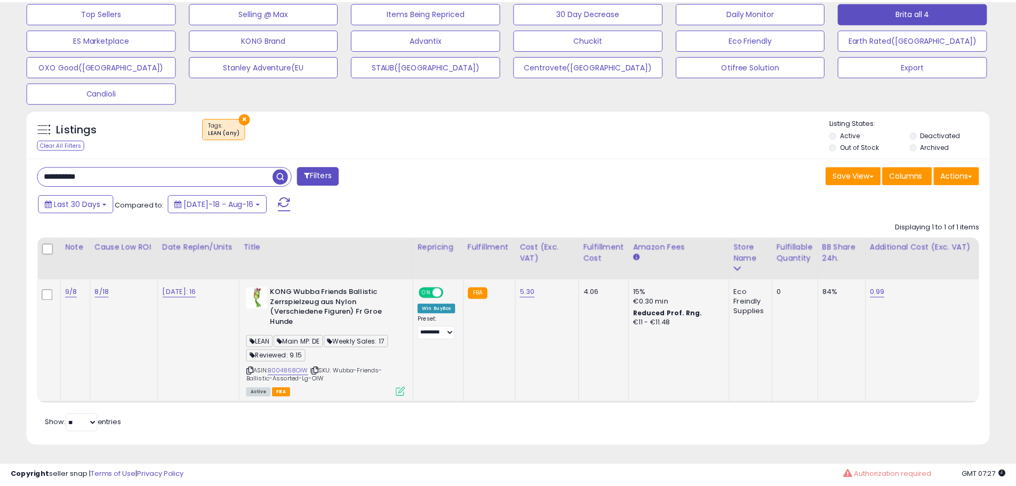
scroll to position [219, 563]
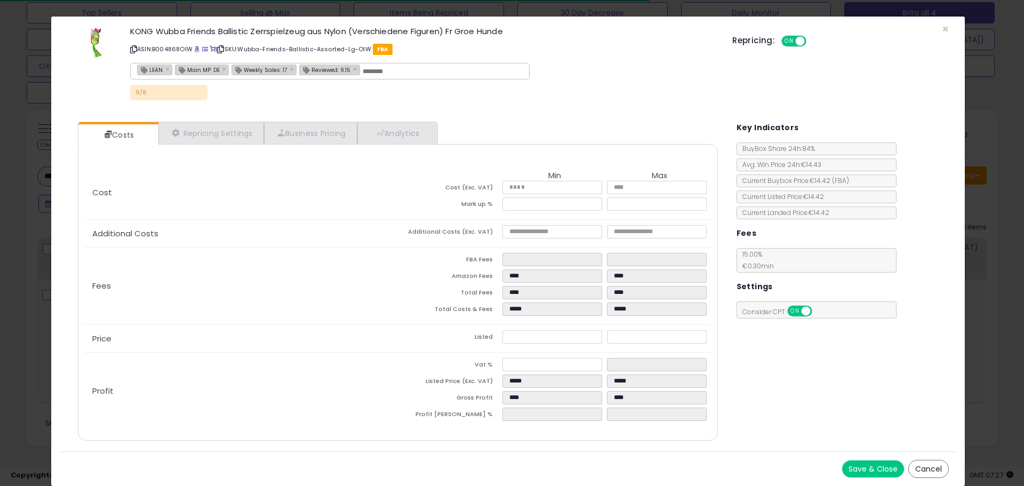
click at [388, 71] on input "text" at bounding box center [443, 72] width 160 height 10
type input "*********"
type input "**********"
drag, startPoint x: 629, startPoint y: 103, endPoint x: 640, endPoint y: 113, distance: 14.8
click at [629, 103] on div "9/8" at bounding box center [423, 95] width 586 height 21
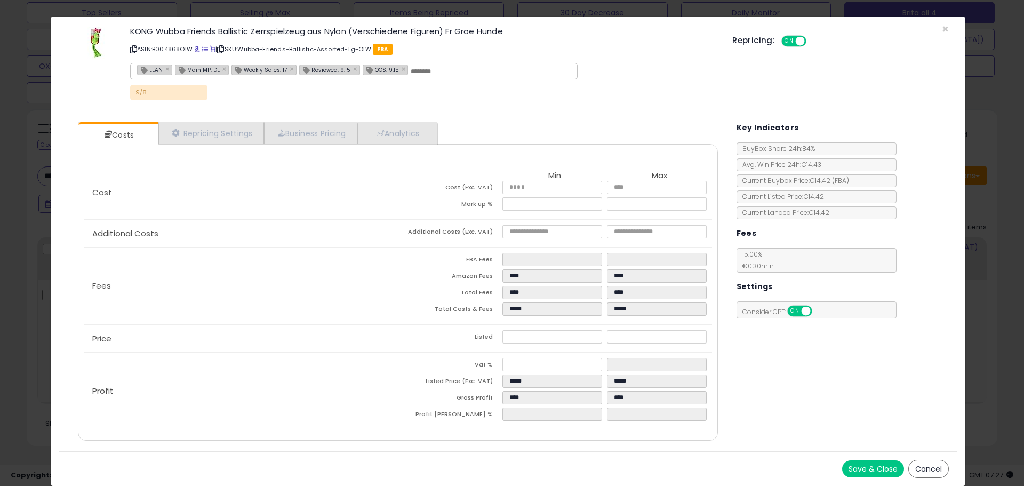
click at [872, 462] on button "Save & Close" at bounding box center [873, 468] width 62 height 17
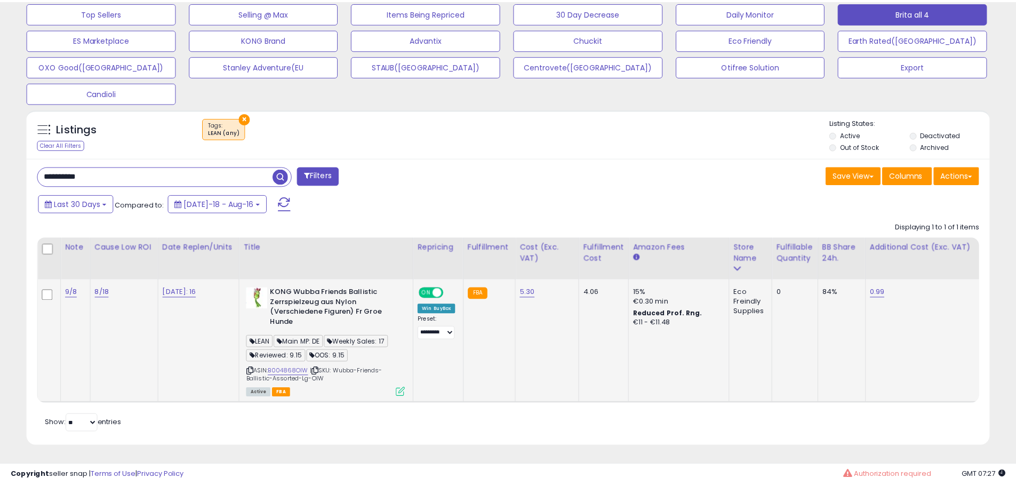
scroll to position [533197, 532857]
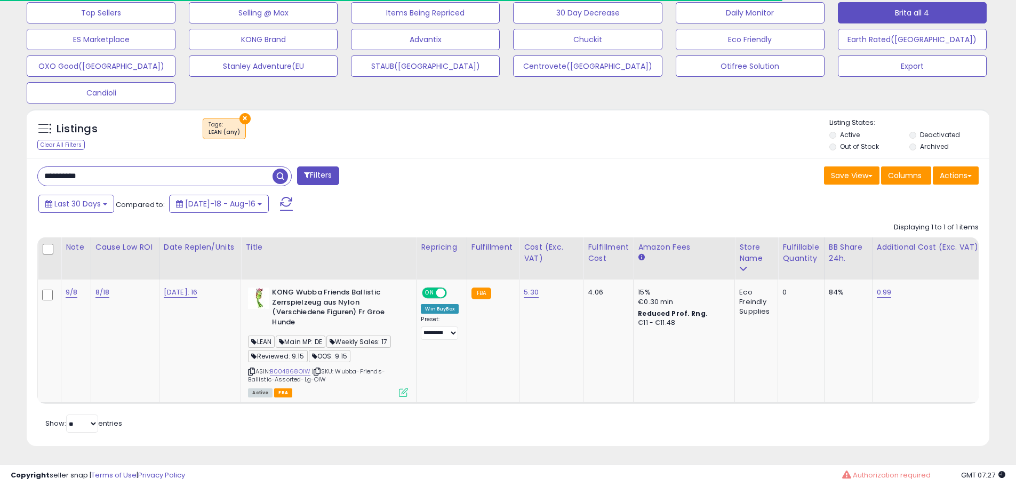
click at [118, 169] on input "**********" at bounding box center [155, 176] width 235 height 19
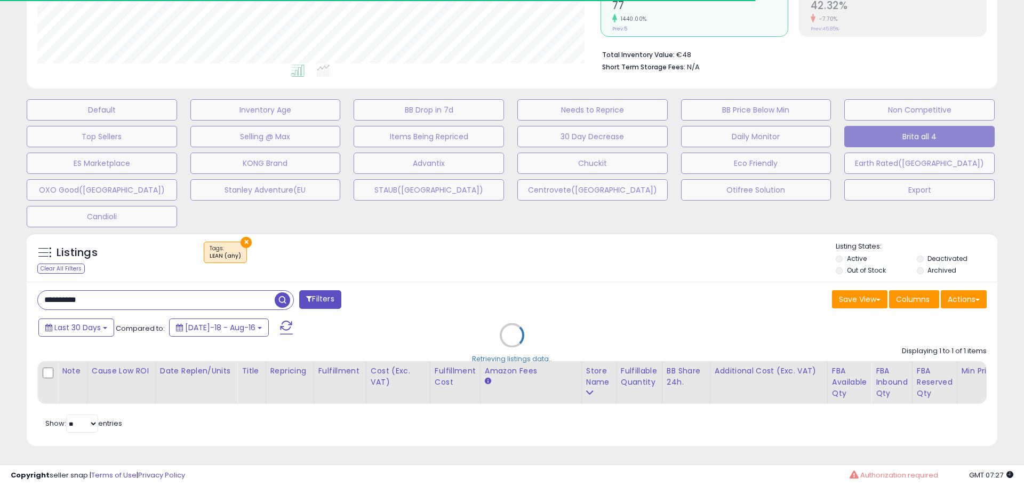
click at [244, 235] on div "Retrieving listings data.." at bounding box center [512, 343] width 987 height 232
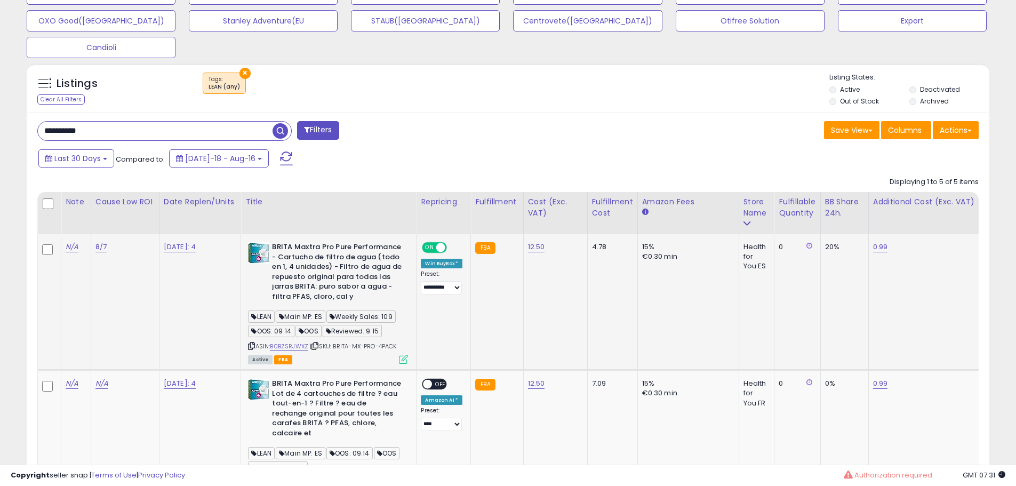
scroll to position [405, 0]
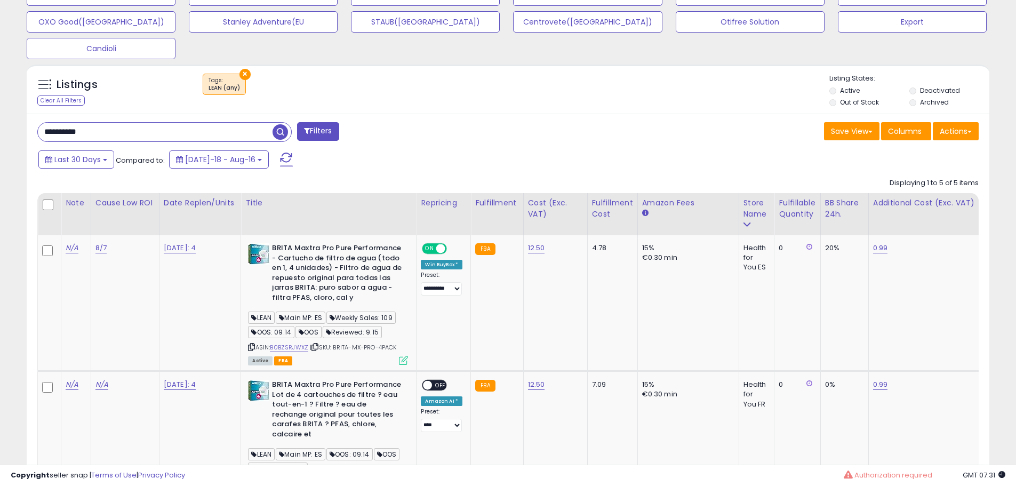
click at [240, 77] on button "×" at bounding box center [245, 74] width 11 height 11
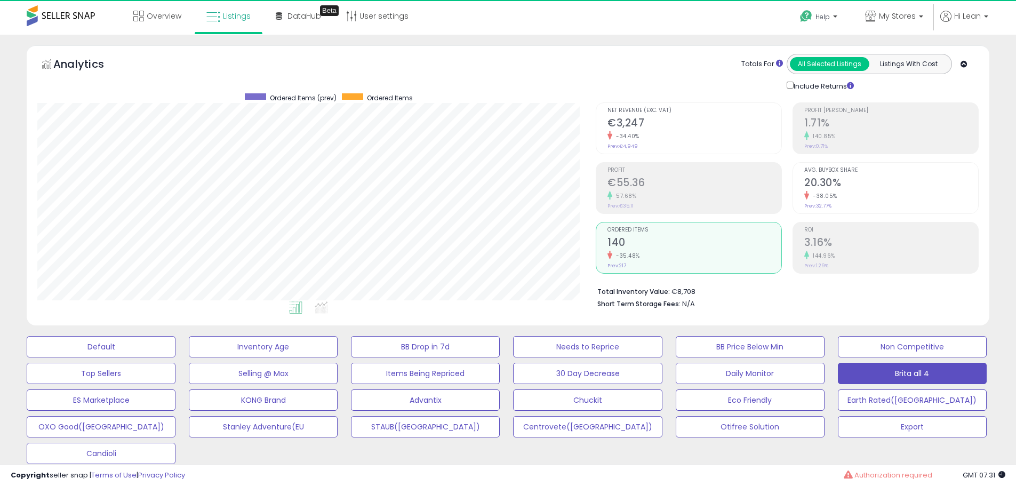
scroll to position [219, 558]
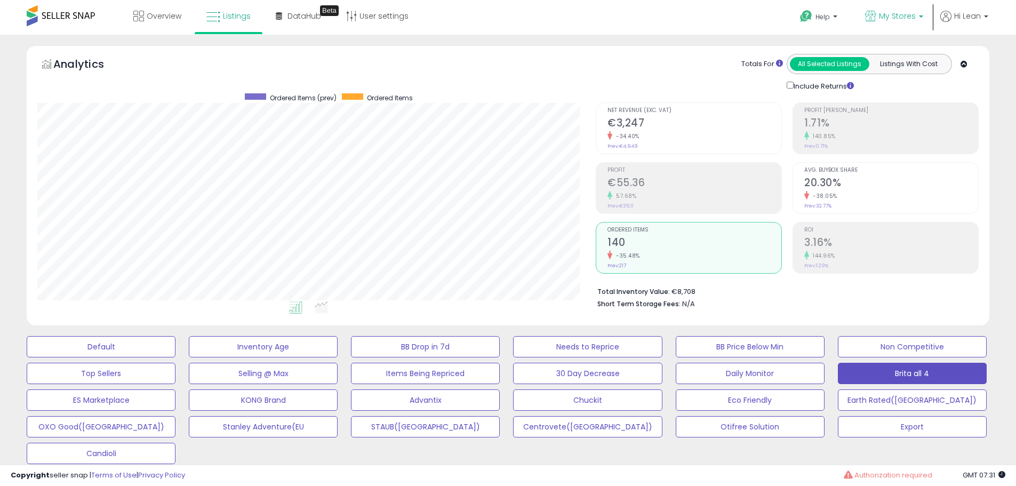
click at [909, 14] on span "My Stores" at bounding box center [897, 16] width 37 height 11
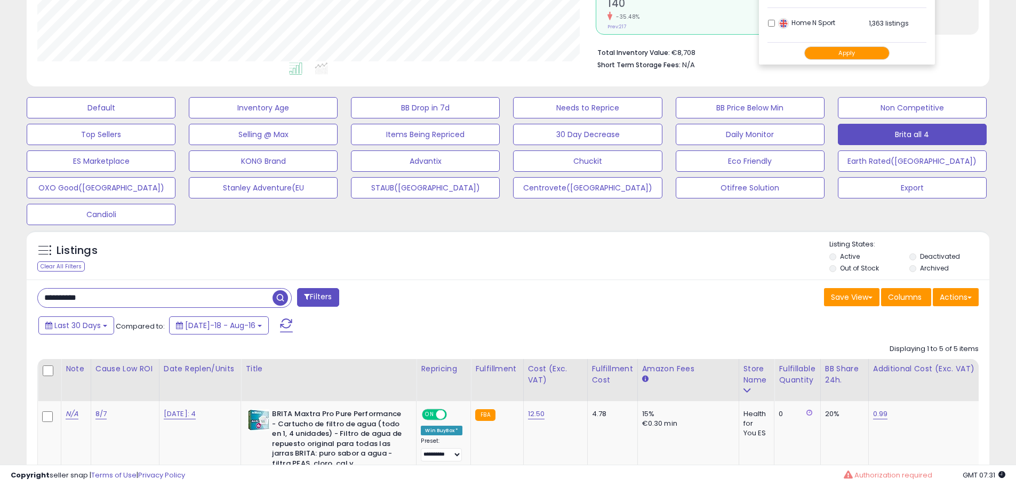
scroll to position [267, 0]
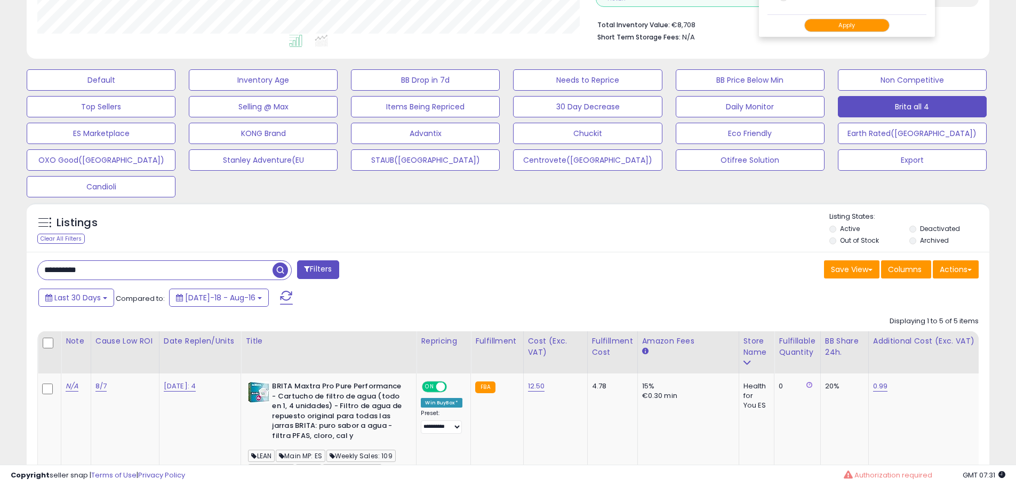
click at [544, 261] on div "Save View Save As New View Update Current View Columns Actions Import Export Vi…" at bounding box center [747, 270] width 479 height 21
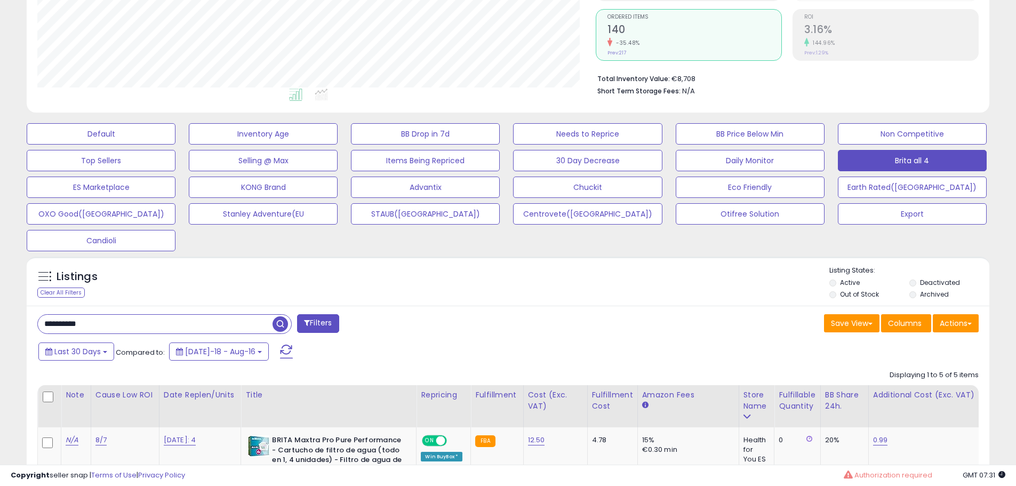
scroll to position [213, 0]
click at [478, 275] on div "Listings Clear All Filters Listing States:" at bounding box center [508, 283] width 963 height 36
click at [127, 326] on input "**********" at bounding box center [155, 323] width 235 height 19
paste input "text"
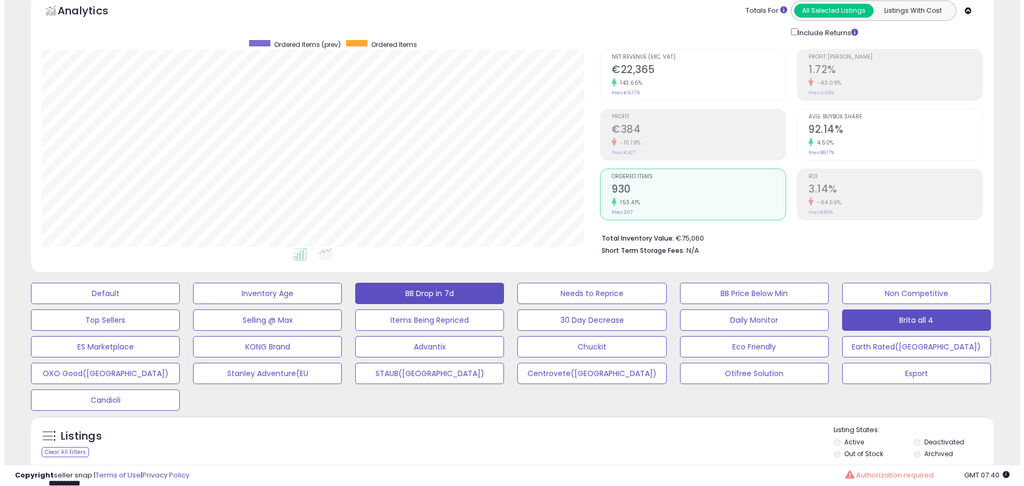
scroll to position [219, 558]
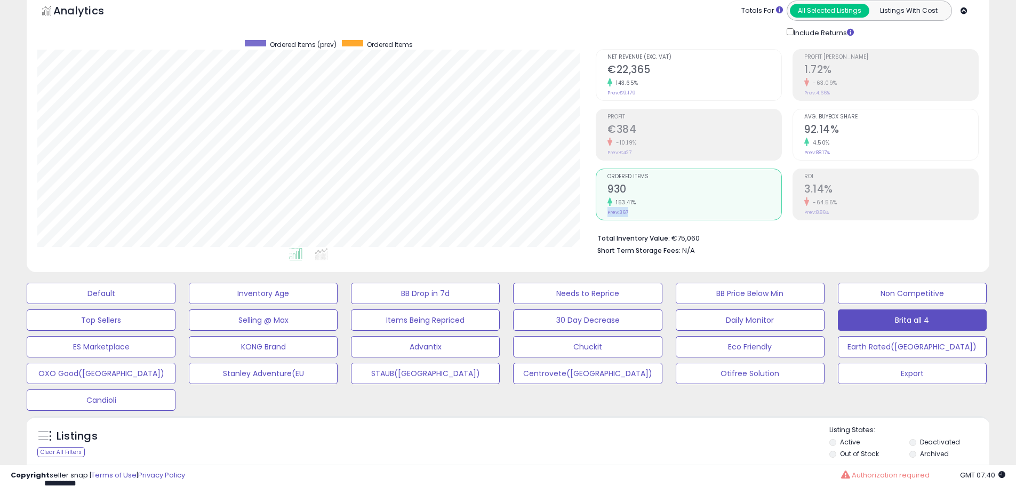
click at [636, 206] on div "Ordered Items 930 153.41% Prev: 367" at bounding box center [695, 193] width 174 height 48
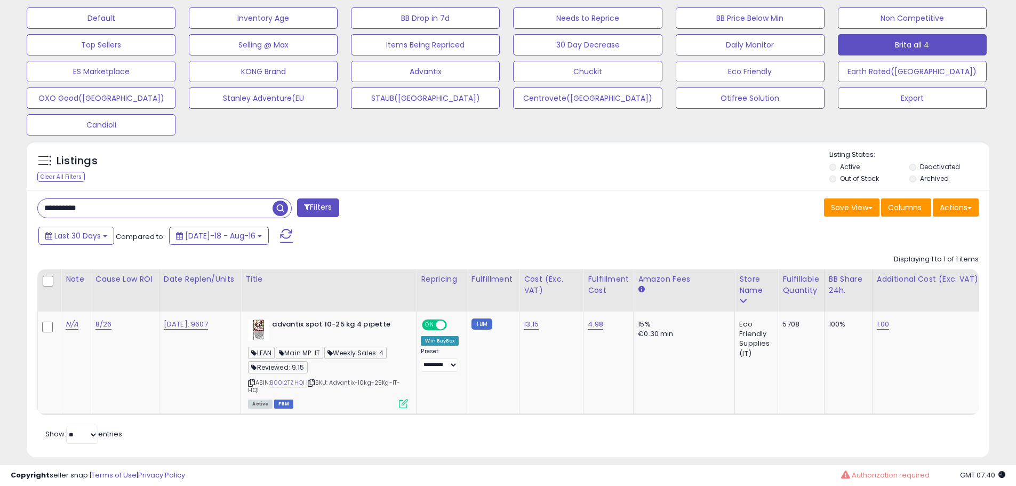
scroll to position [348, 0]
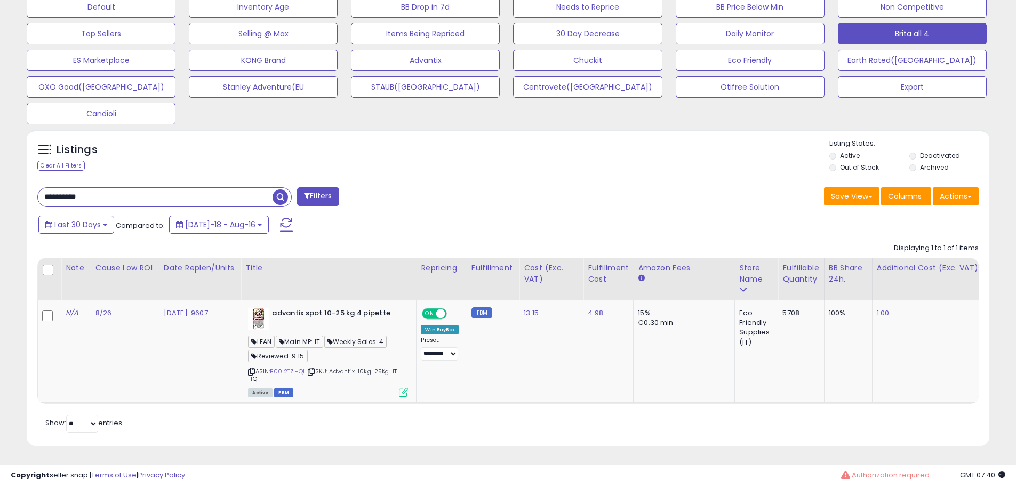
click at [439, 204] on div "**********" at bounding box center [508, 312] width 963 height 267
click at [111, 192] on input "**********" at bounding box center [155, 197] width 235 height 19
paste input "text"
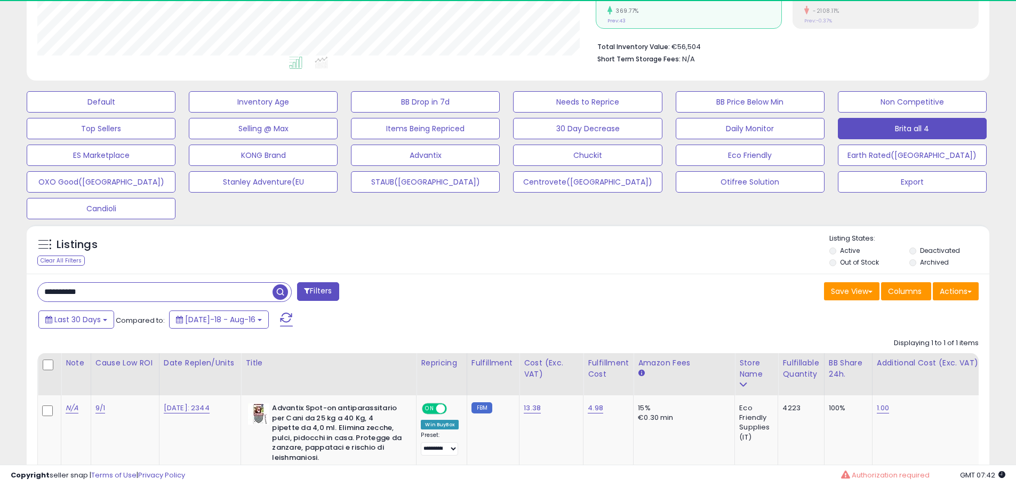
scroll to position [219, 558]
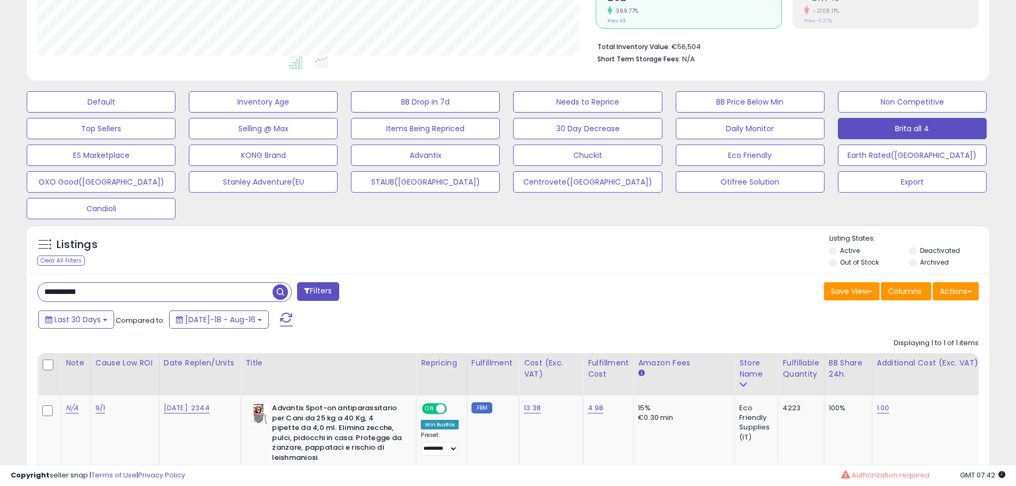
click at [455, 316] on div "Last 30 Days Compared to: [DATE]-18 - Aug-16" at bounding box center [389, 321] width 706 height 24
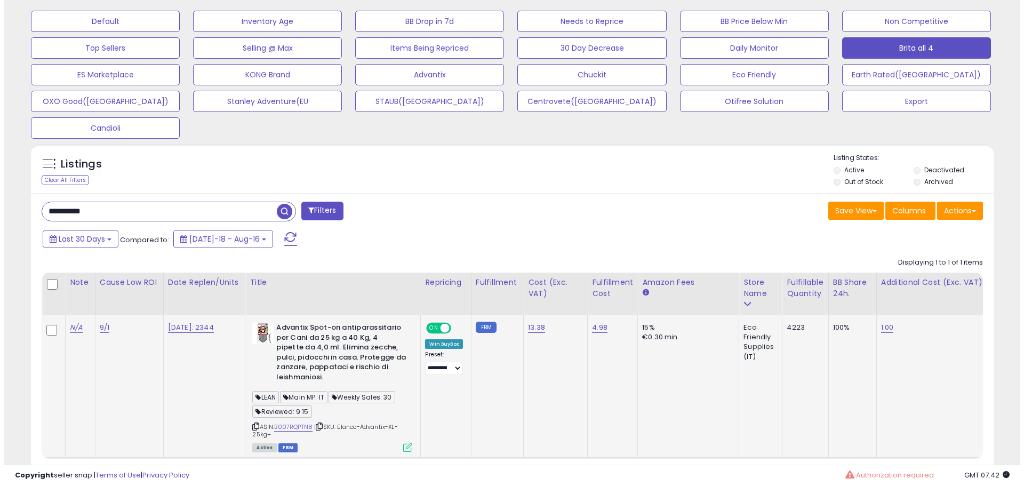
scroll to position [388, 0]
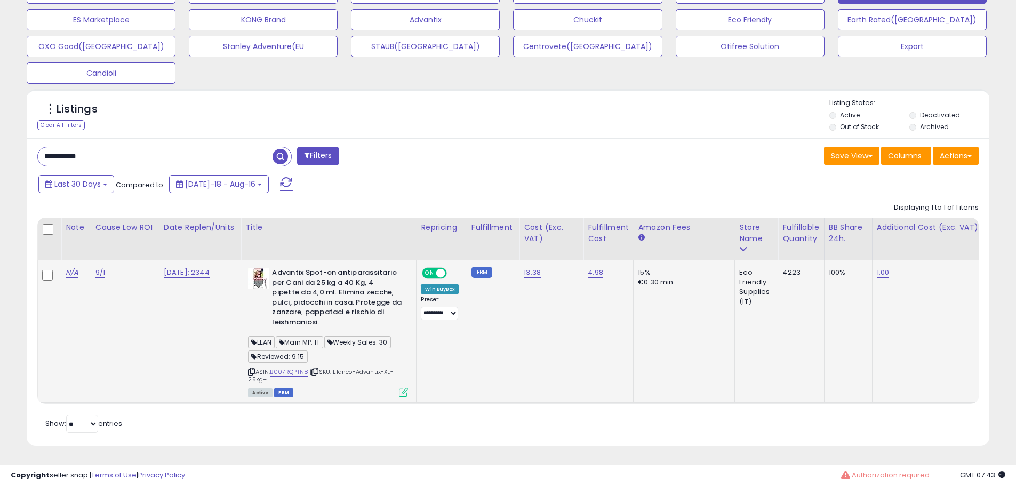
click at [407, 388] on icon at bounding box center [403, 392] width 9 height 9
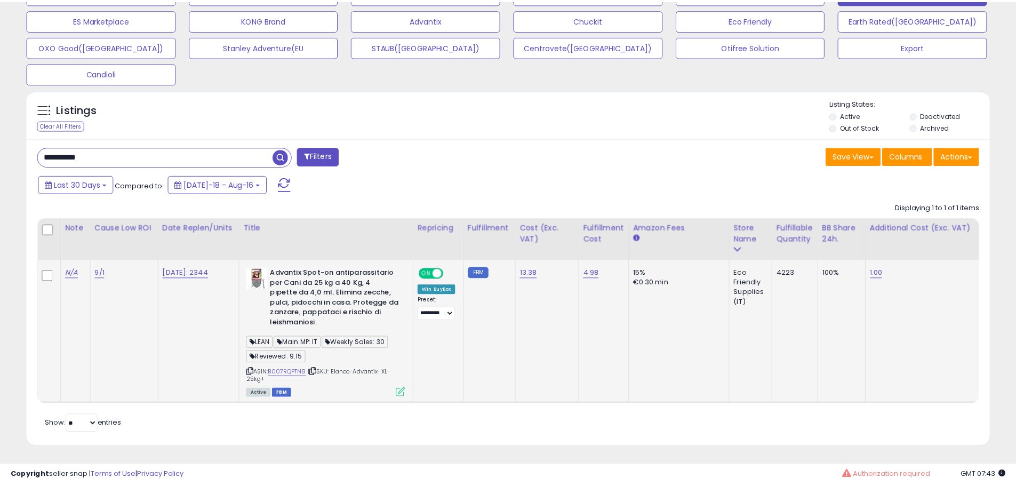
scroll to position [219, 563]
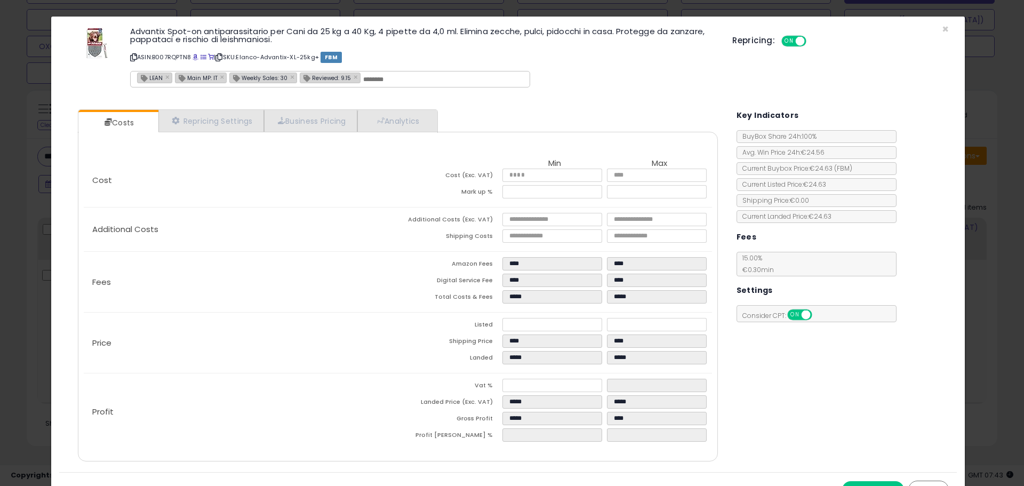
click at [32, 258] on div "× Close Advantix Spot-on antiparassitario per Cani da 25 kg a 40 Kg, 4 pipette …" at bounding box center [512, 243] width 1024 height 486
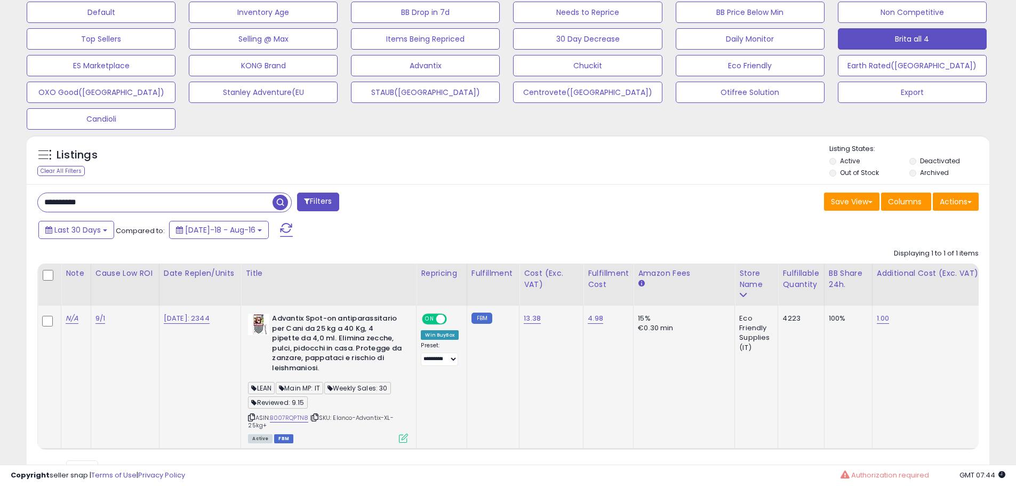
scroll to position [335, 0]
click at [141, 206] on input "**********" at bounding box center [155, 202] width 235 height 19
paste input "text"
type input "**********"
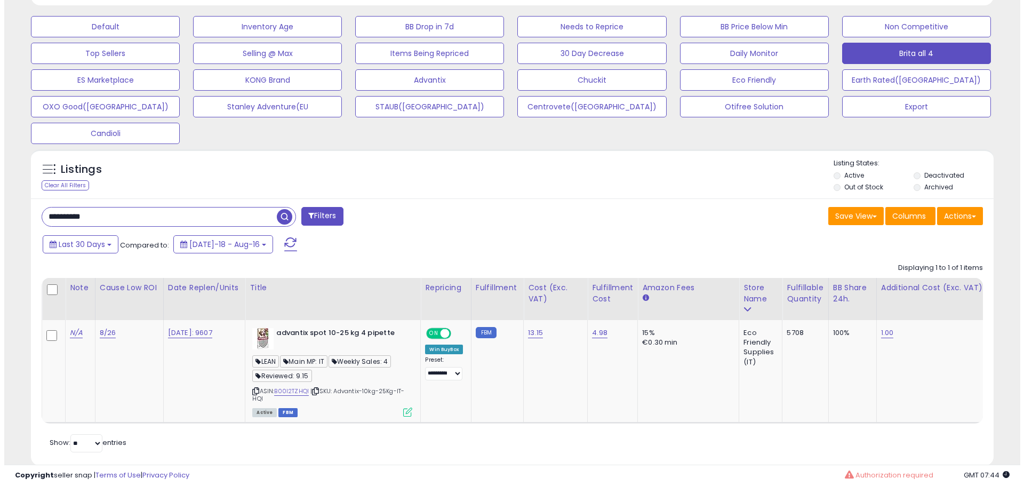
scroll to position [348, 0]
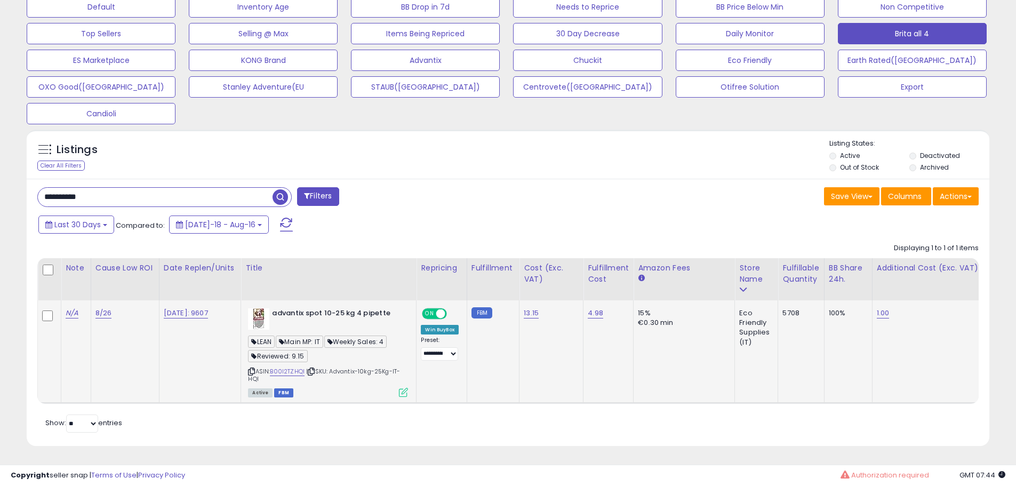
click at [408, 388] on icon at bounding box center [403, 392] width 9 height 9
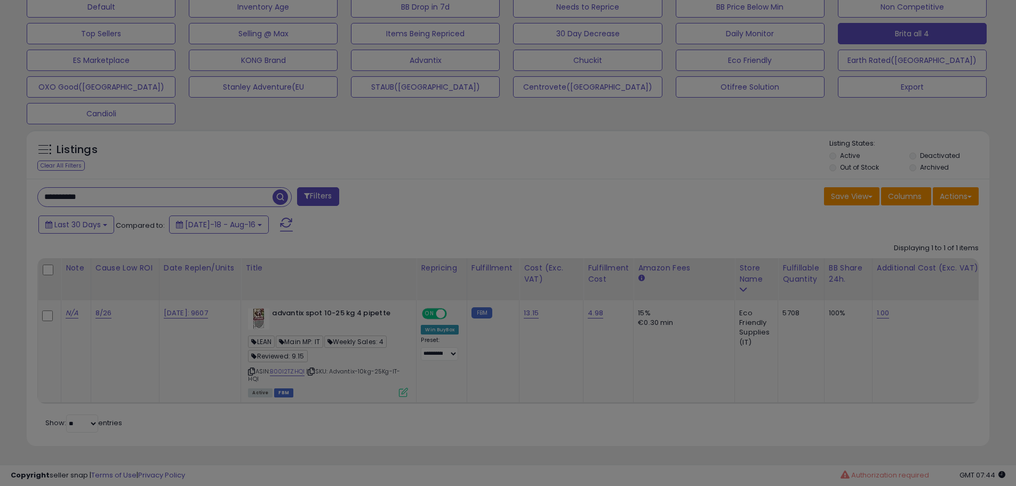
scroll to position [219, 563]
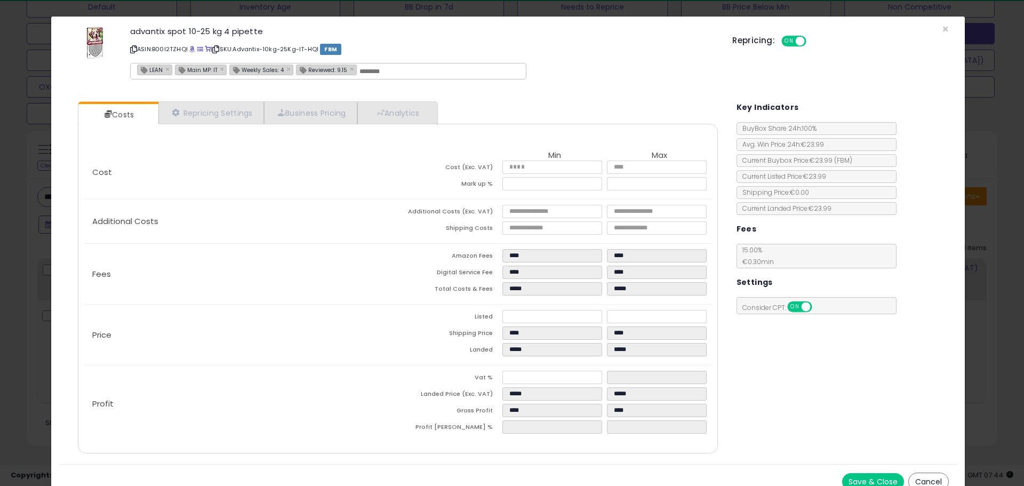
click at [29, 251] on div "× Close advantix spot 10-25 kg 4 pipette ASIN: B00I2TZHQI | SKU: Advantix-10kg-…" at bounding box center [512, 243] width 1024 height 486
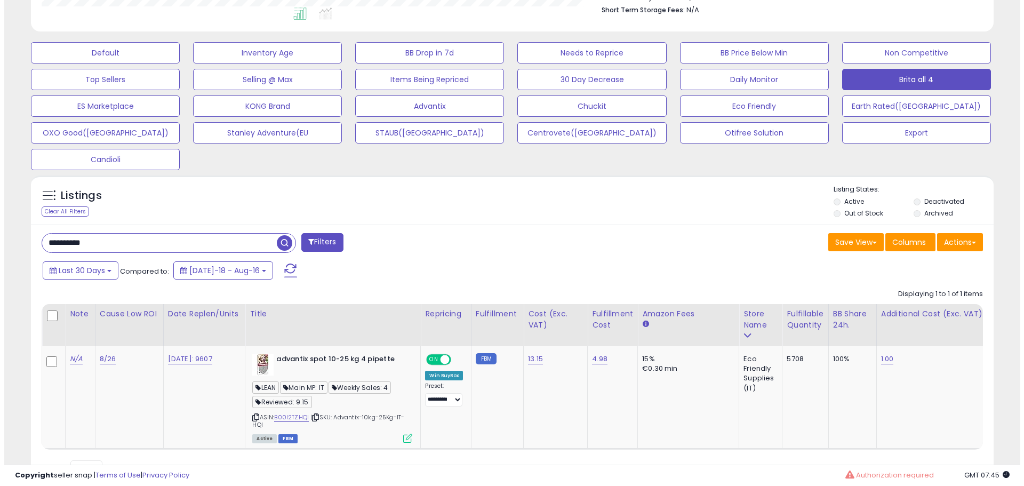
scroll to position [348, 0]
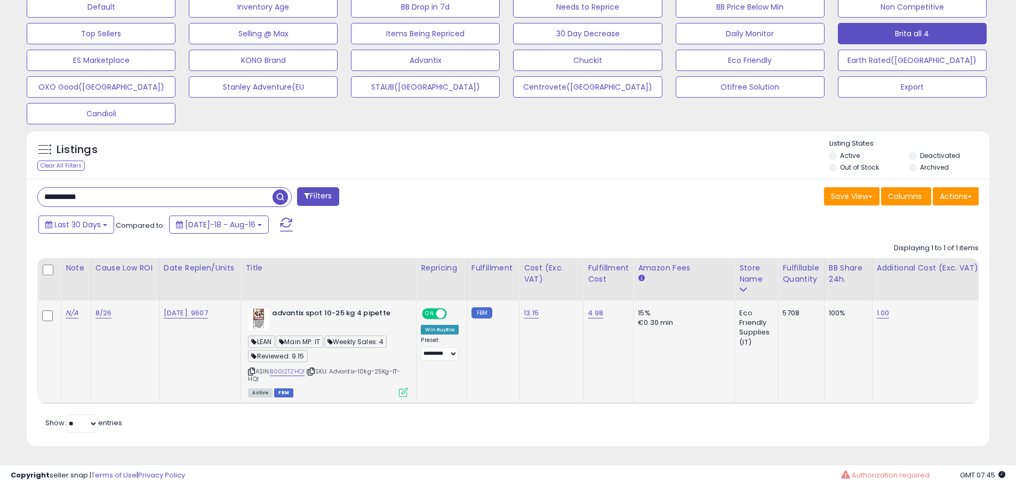
click at [408, 388] on icon at bounding box center [403, 392] width 9 height 9
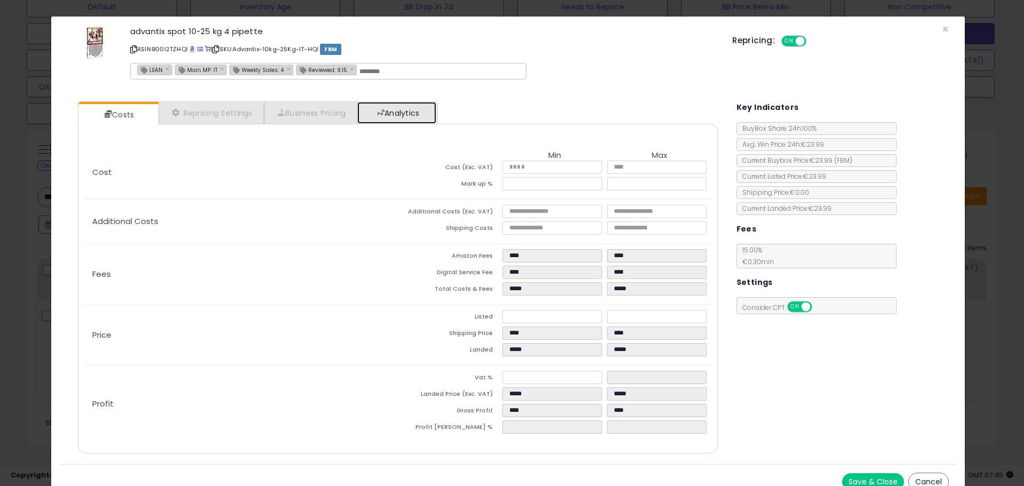
click at [401, 106] on link "Analytics" at bounding box center [396, 113] width 79 height 22
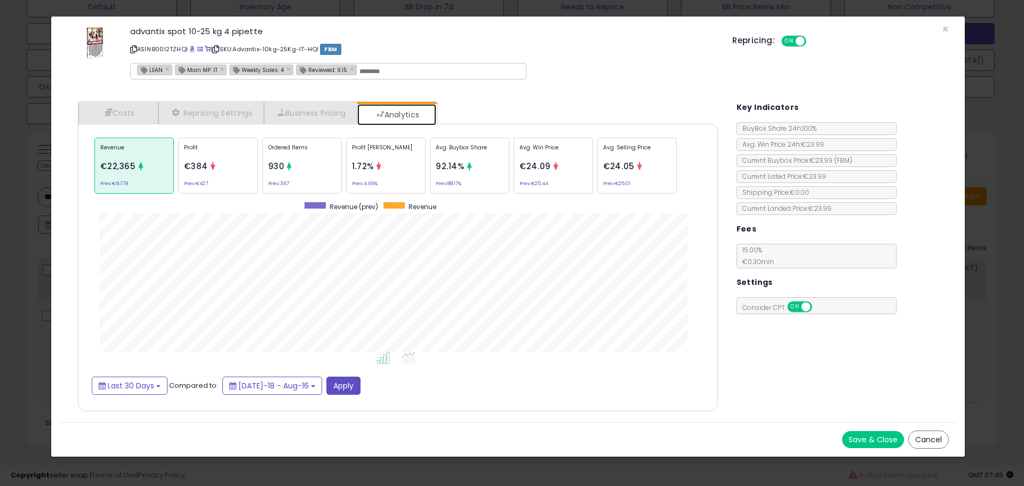
scroll to position [328, 661]
click at [279, 149] on p "Ordered Items" at bounding box center [302, 151] width 68 height 16
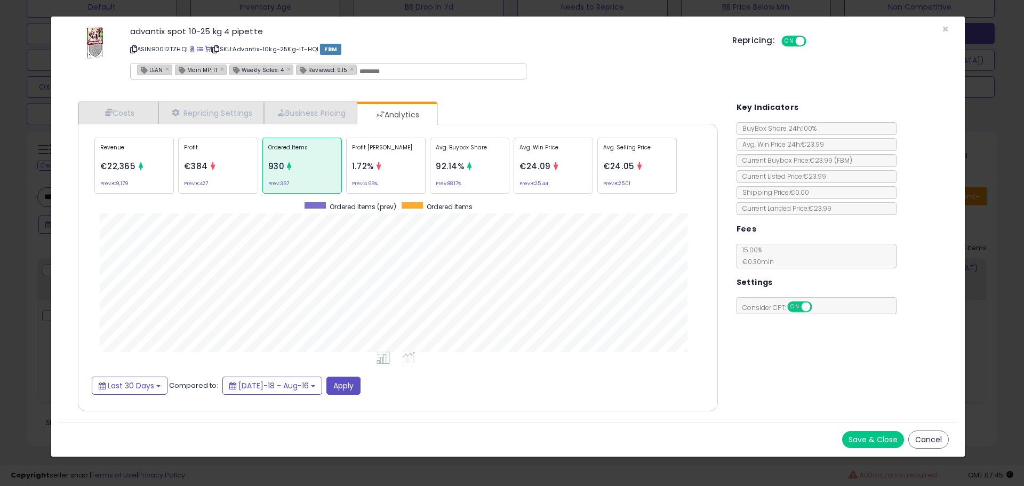
click at [3, 171] on div "× Close advantix spot 10-25 kg 4 pipette ASIN: B00I2TZHQI | SKU: Advantix-10kg-…" at bounding box center [512, 243] width 1024 height 486
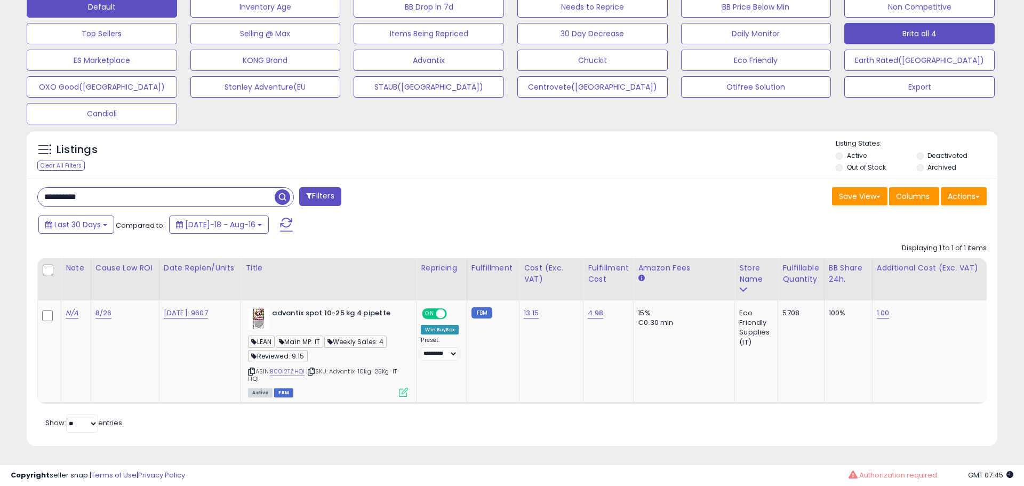
scroll to position [533197, 532857]
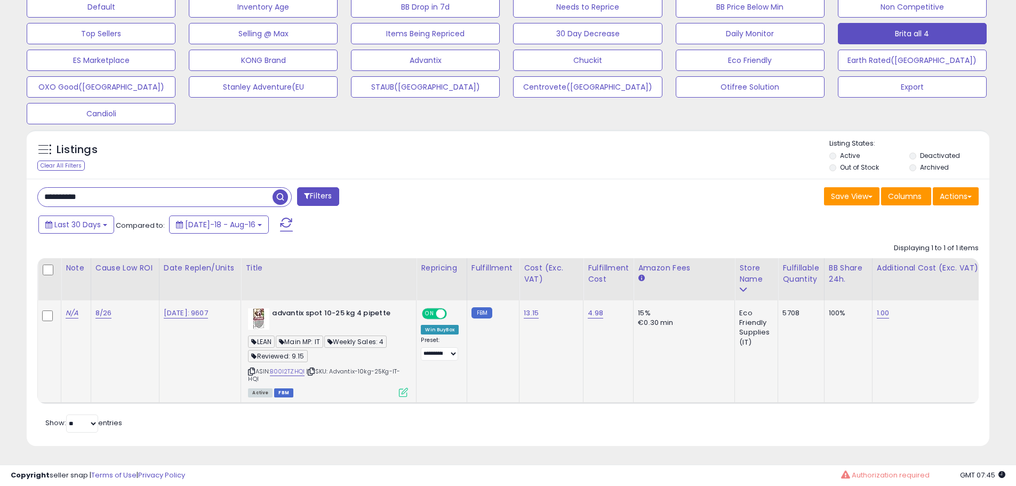
click at [404, 388] on icon at bounding box center [403, 392] width 9 height 9
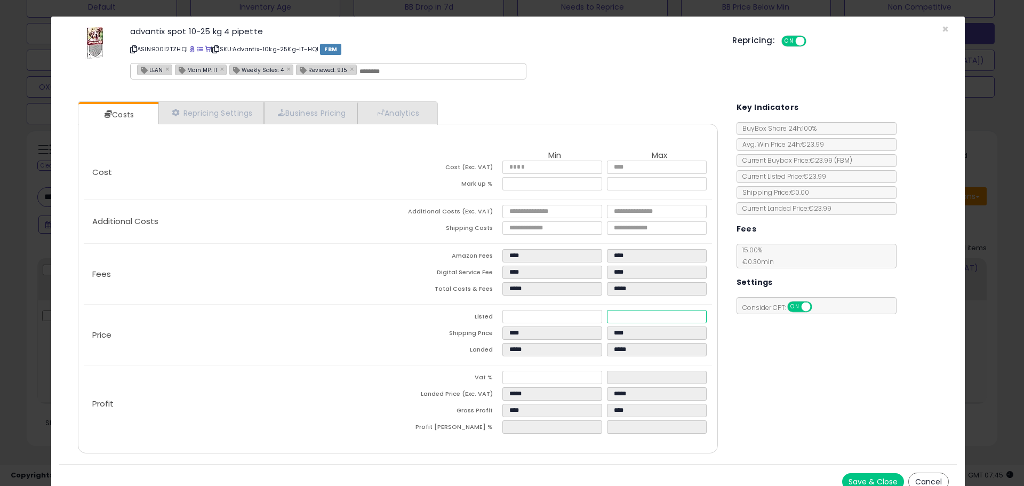
drag, startPoint x: 643, startPoint y: 318, endPoint x: 610, endPoint y: 320, distance: 33.1
click at [610, 320] on input "*****" at bounding box center [656, 316] width 99 height 13
type input "****"
type input "*****"
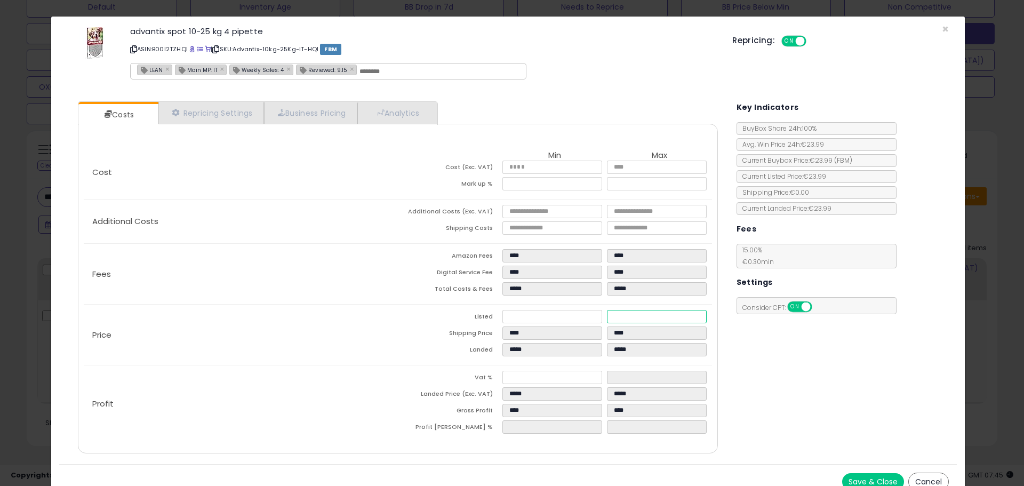
type input "*"
type input "****"
type input "*****"
type input "****"
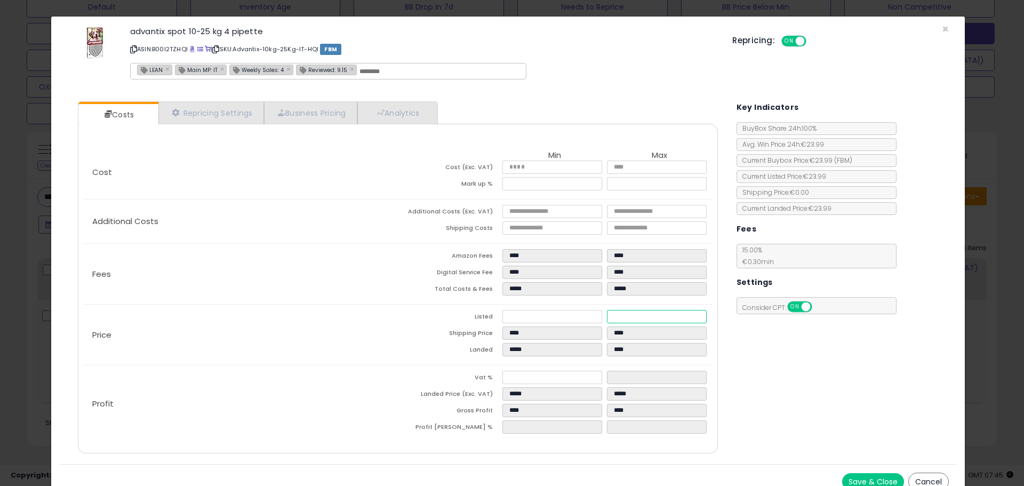
type input "*****"
type input "**"
type input "*****"
type input "****"
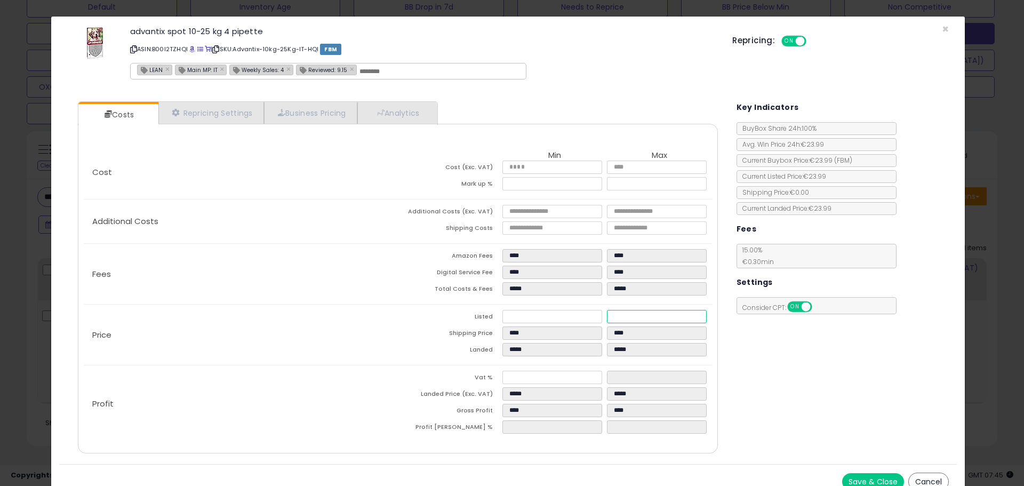
type input "*****"
type input "****"
type input "*****"
type input "****"
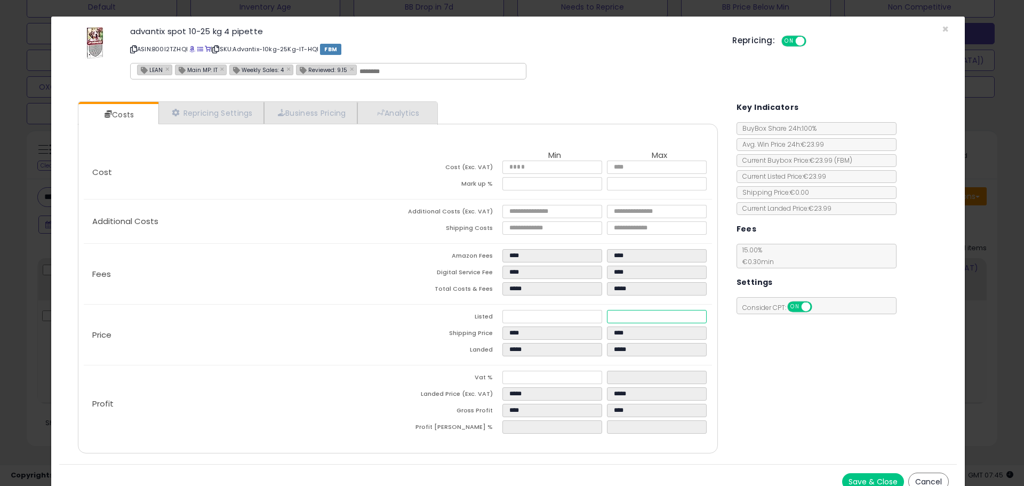
type input "*****"
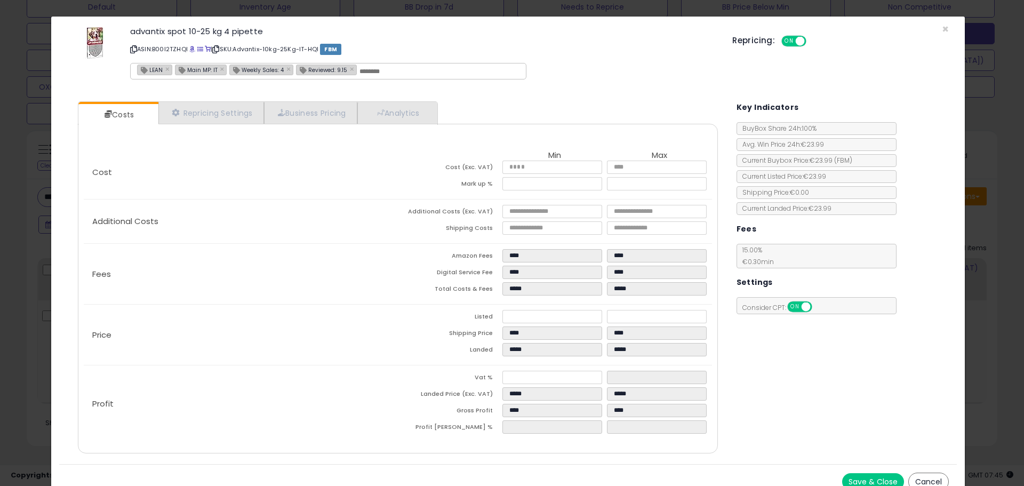
type input "****"
type input "*****"
type input "****"
click at [298, 249] on div "Fees Amazon Fees **** **** Digital Service Fee **** **** Total Costs & Fees ***…" at bounding box center [398, 274] width 628 height 60
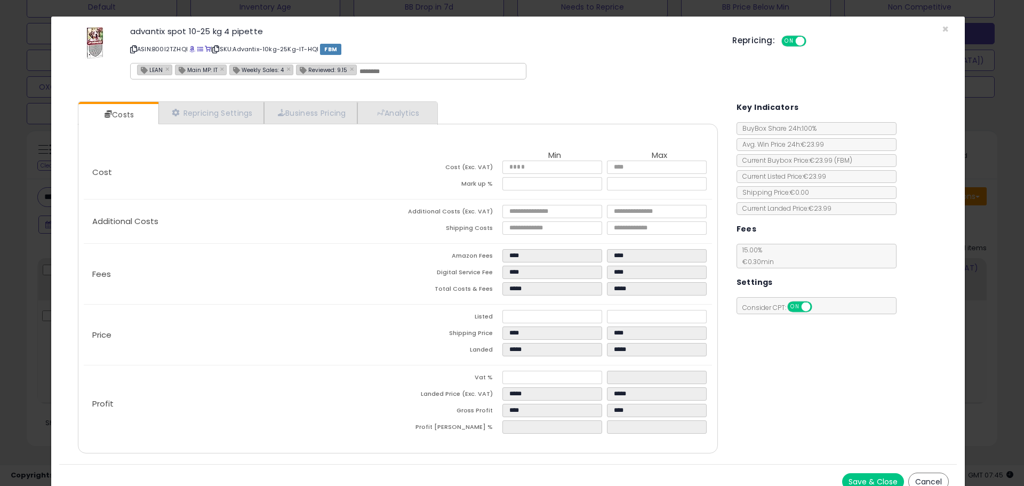
click at [17, 224] on div "× Close advantix spot 10-25 kg 4 pipette ASIN: B00I2TZHQI | SKU: Advantix-10kg-…" at bounding box center [512, 243] width 1024 height 486
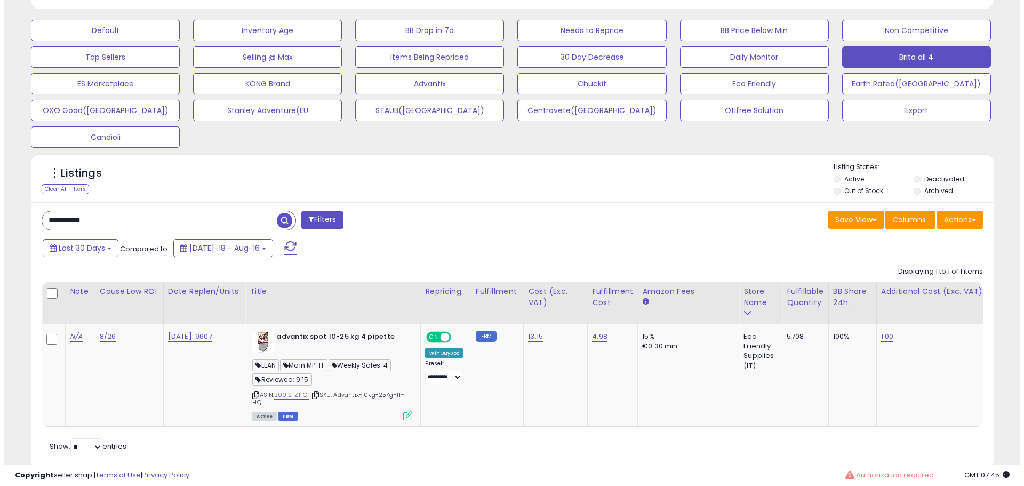
scroll to position [348, 0]
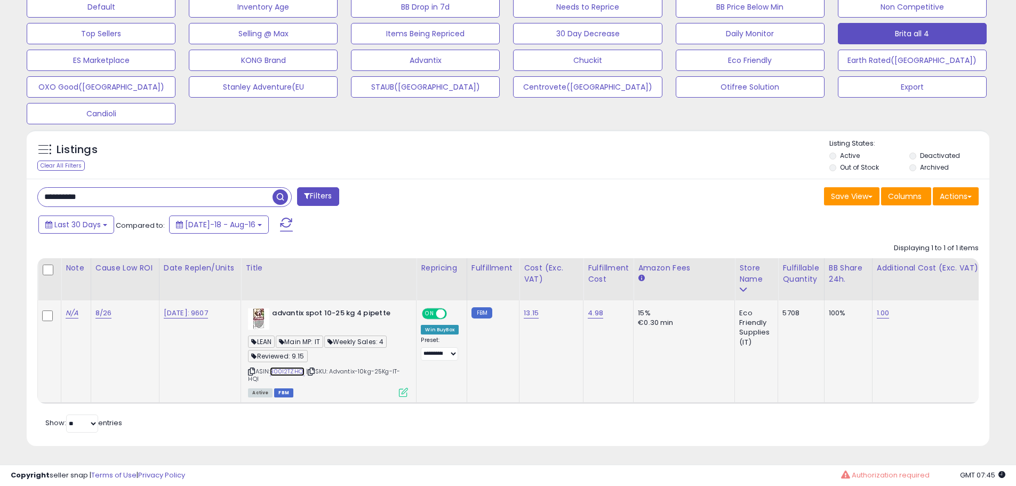
click at [294, 367] on link "B00I2TZHQI" at bounding box center [287, 371] width 35 height 9
click at [408, 388] on icon at bounding box center [403, 392] width 9 height 9
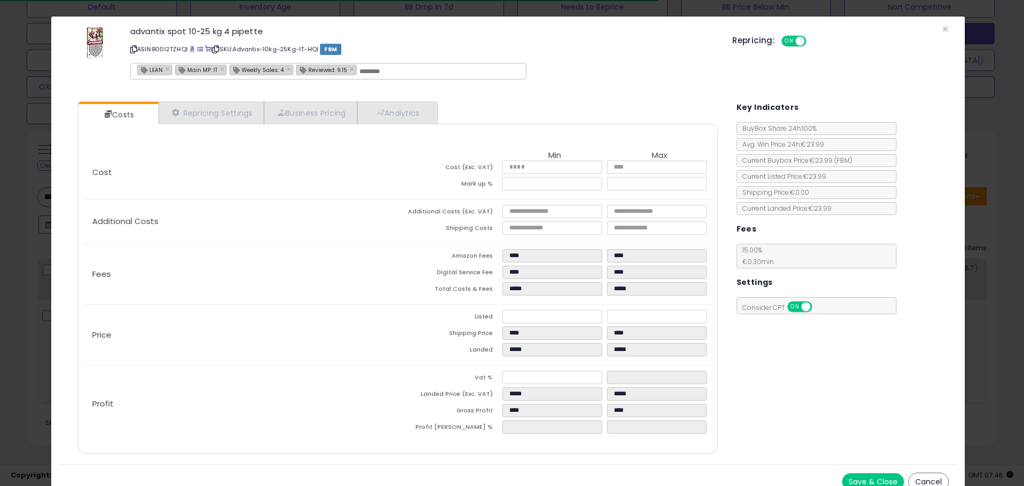
click at [36, 155] on div "× Close advantix spot 10-25 kg 4 pipette ASIN: B00I2TZHQI | SKU: Advantix-10kg-…" at bounding box center [512, 243] width 1024 height 486
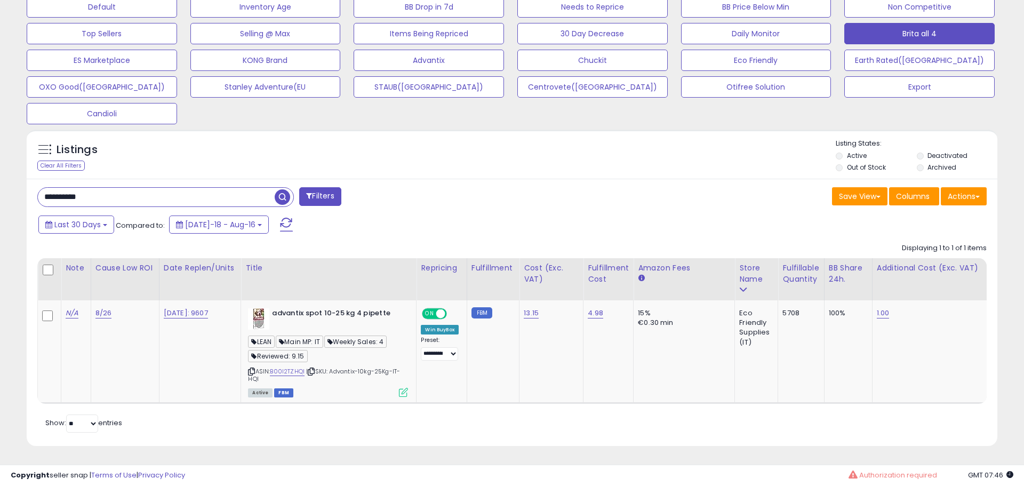
scroll to position [533197, 532857]
click at [408, 388] on icon at bounding box center [403, 392] width 9 height 9
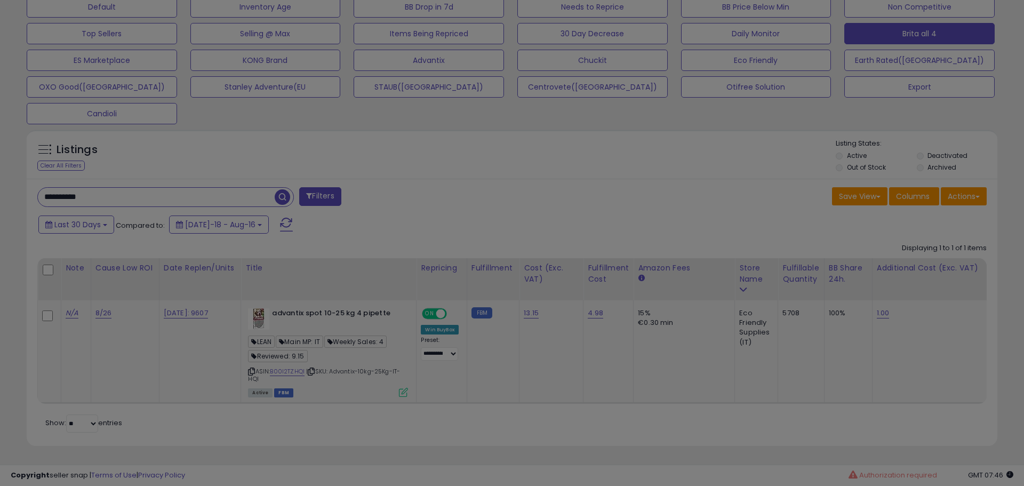
scroll to position [219, 563]
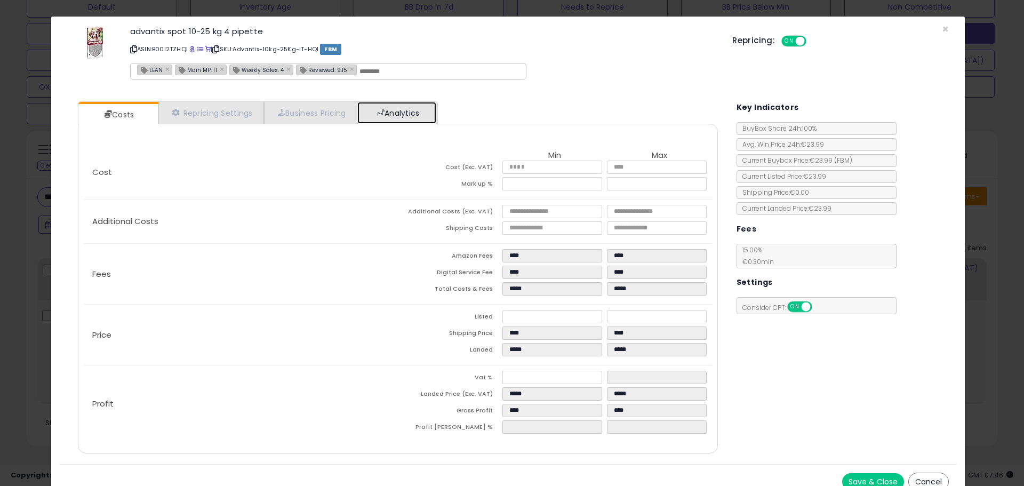
click at [408, 116] on link "Analytics" at bounding box center [396, 113] width 79 height 22
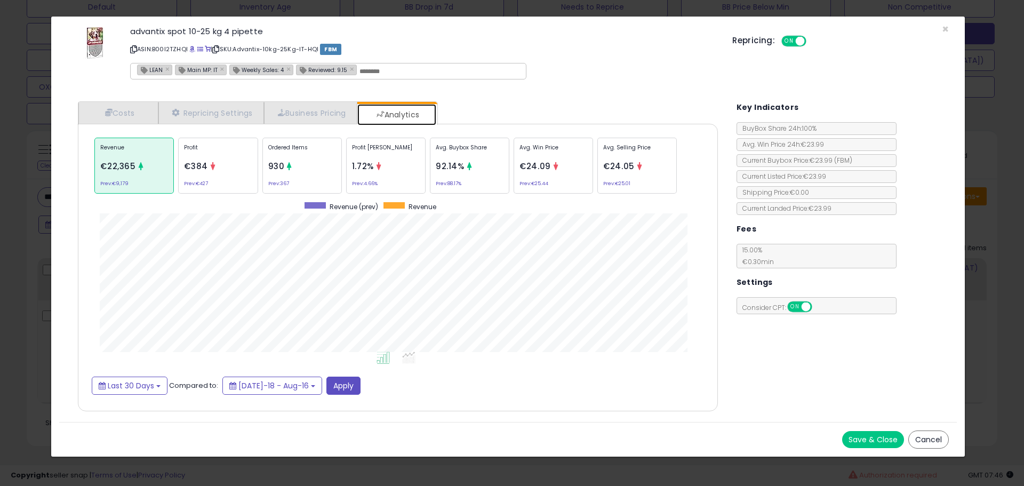
scroll to position [328, 661]
click at [305, 160] on div "Ordered Items 930 Prev: 367" at bounding box center [301, 166] width 79 height 56
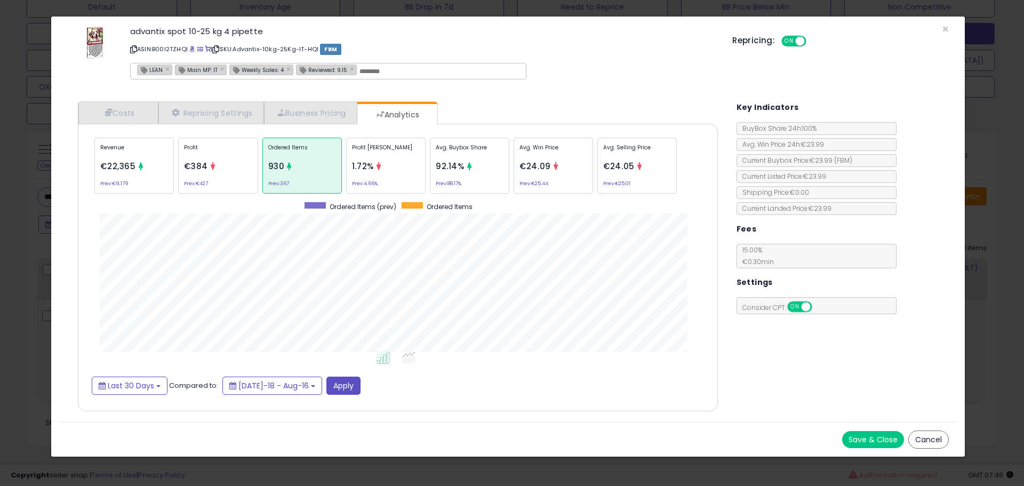
click at [59, 201] on div "Costs Repricing Settings Business Pricing Analytics Cost" at bounding box center [508, 257] width 898 height 329
click at [15, 204] on div "× Close advantix spot 10-25 kg 4 pipette ASIN: B00I2TZHQI | SKU: Advantix-10kg-…" at bounding box center [512, 243] width 1024 height 486
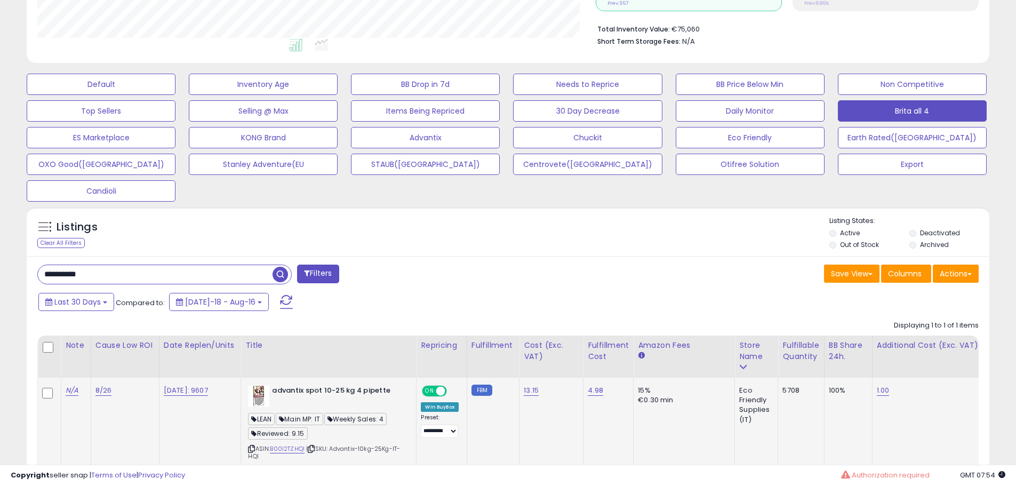
scroll to position [294, 0]
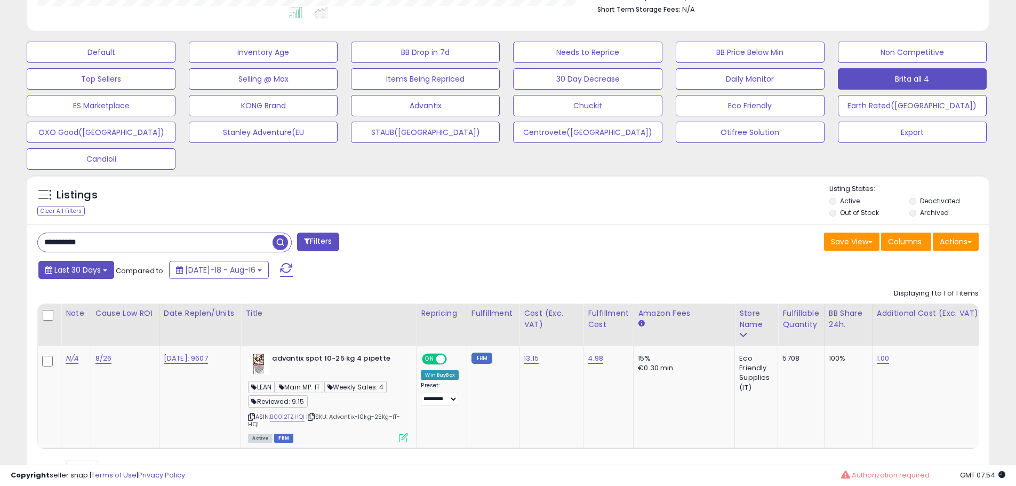
click at [80, 269] on span "Last 30 Days" at bounding box center [77, 270] width 46 height 11
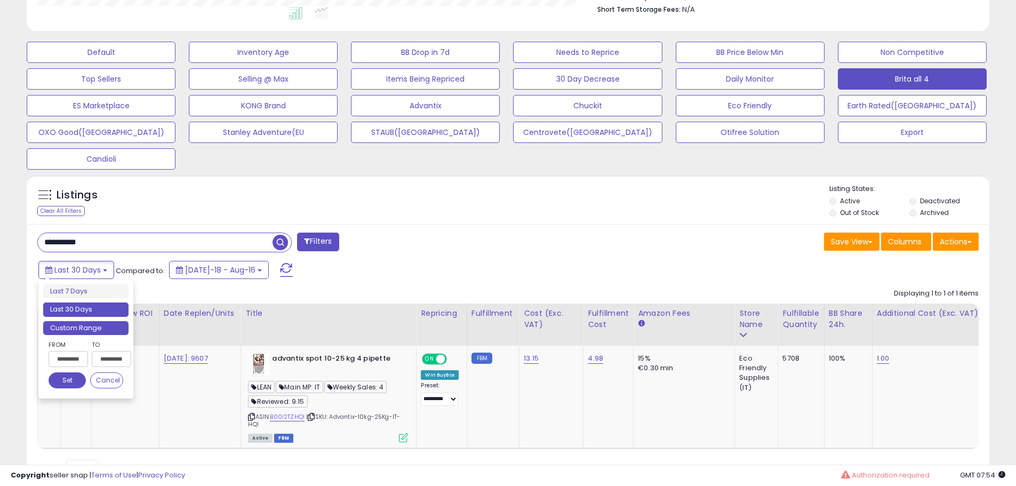
click at [83, 328] on li "Custom Range" at bounding box center [85, 328] width 85 height 14
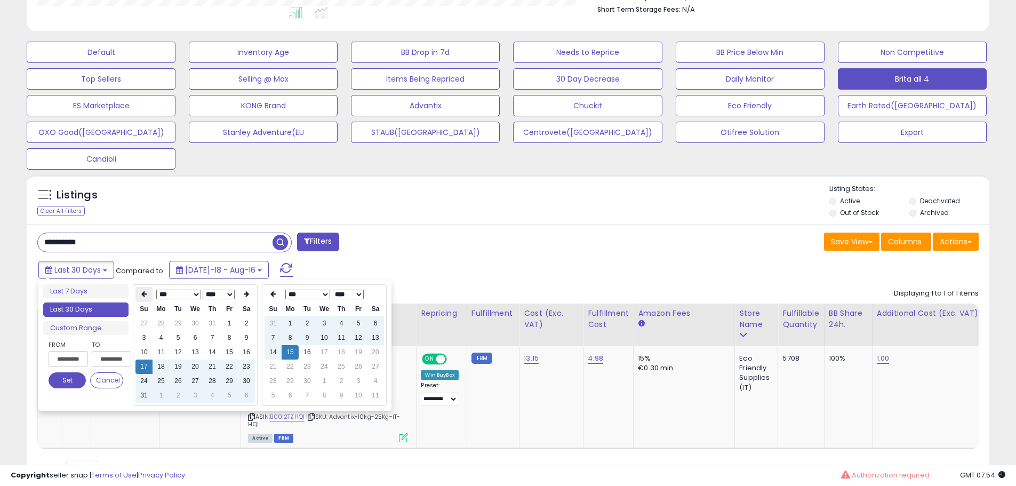
click at [149, 296] on th at bounding box center [143, 294] width 17 height 15
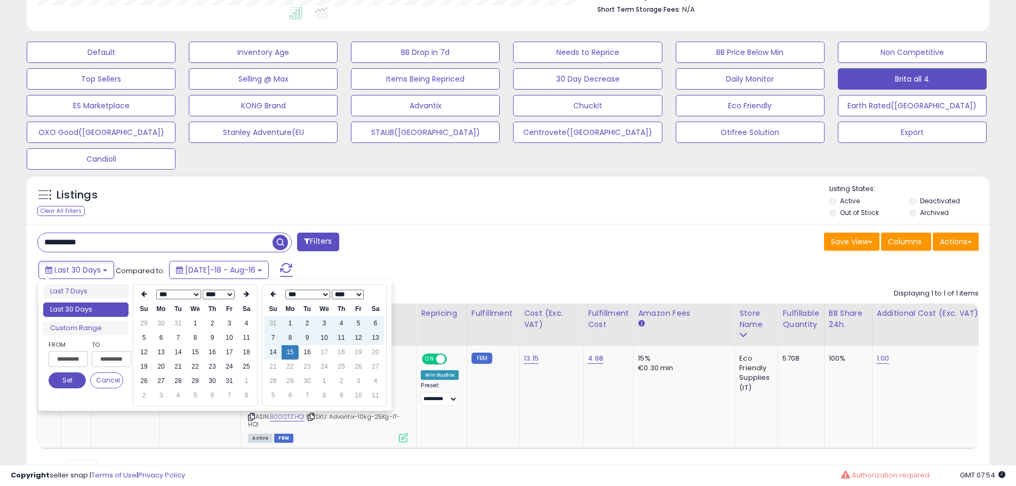
click at [149, 296] on th at bounding box center [143, 294] width 17 height 15
click at [207, 380] on td "26" at bounding box center [212, 381] width 17 height 14
type input "**********"
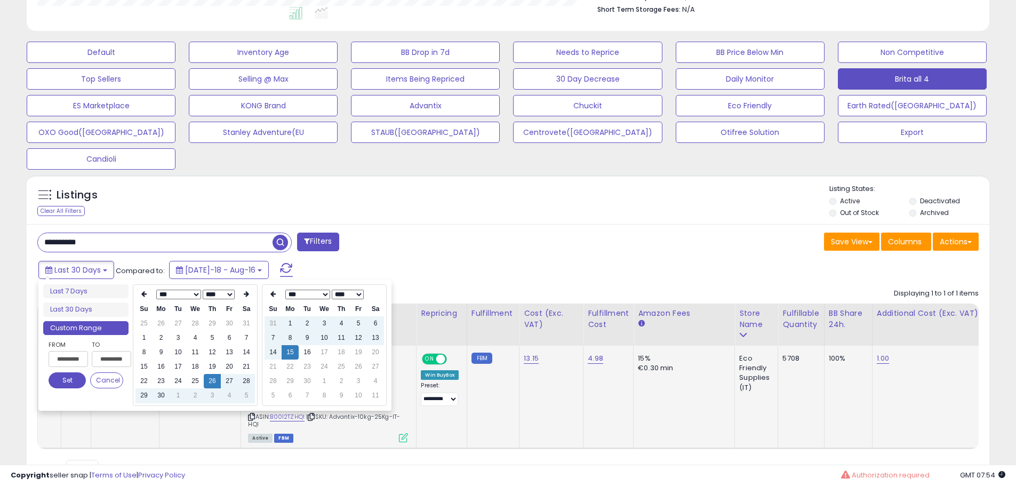
click at [65, 380] on button "Set" at bounding box center [67, 380] width 37 height 16
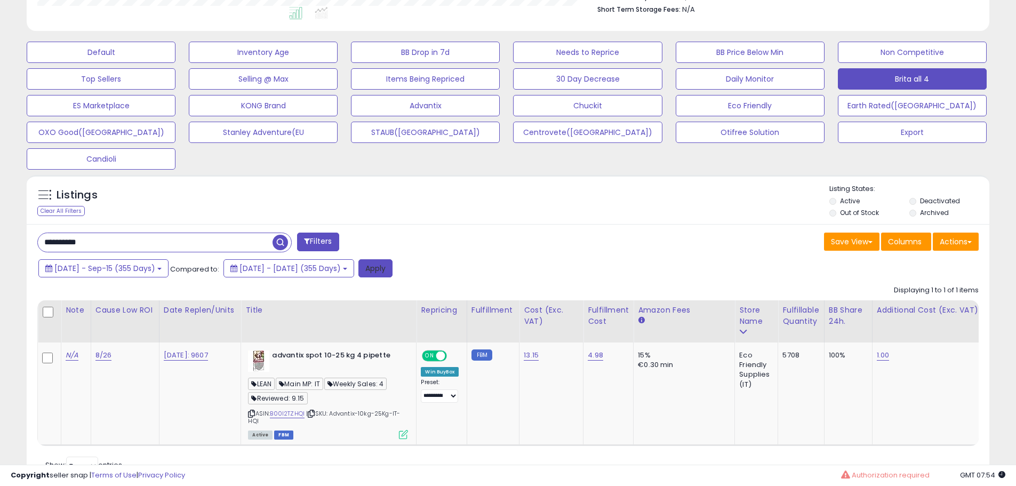
click at [393, 267] on button "Apply" at bounding box center [375, 268] width 34 height 18
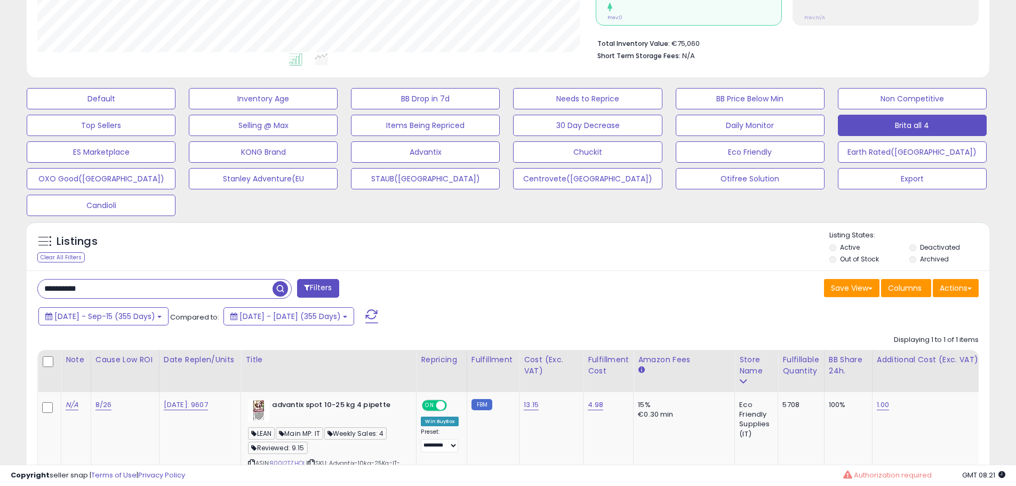
scroll to position [267, 0]
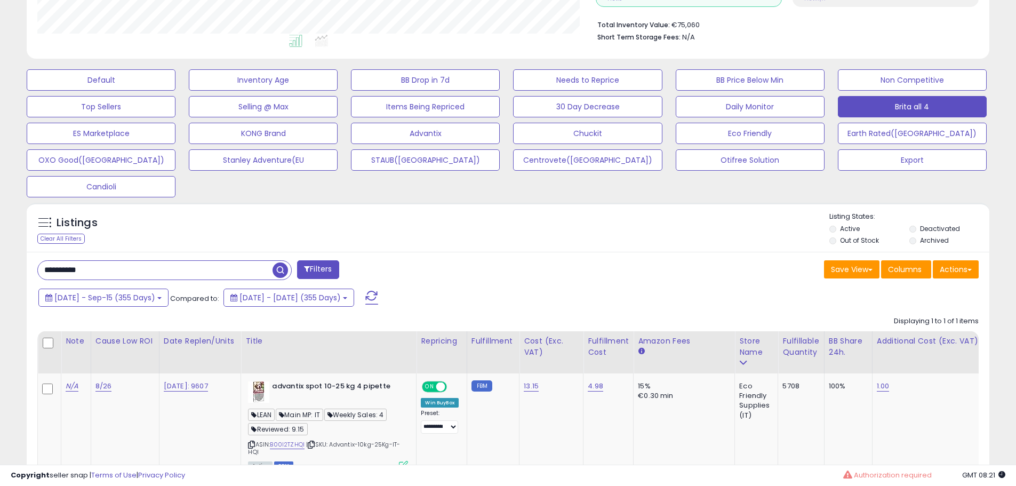
drag, startPoint x: 155, startPoint y: 272, endPoint x: 145, endPoint y: 273, distance: 9.6
click at [155, 272] on input "**********" at bounding box center [155, 270] width 235 height 19
paste input "text"
type input "**********"
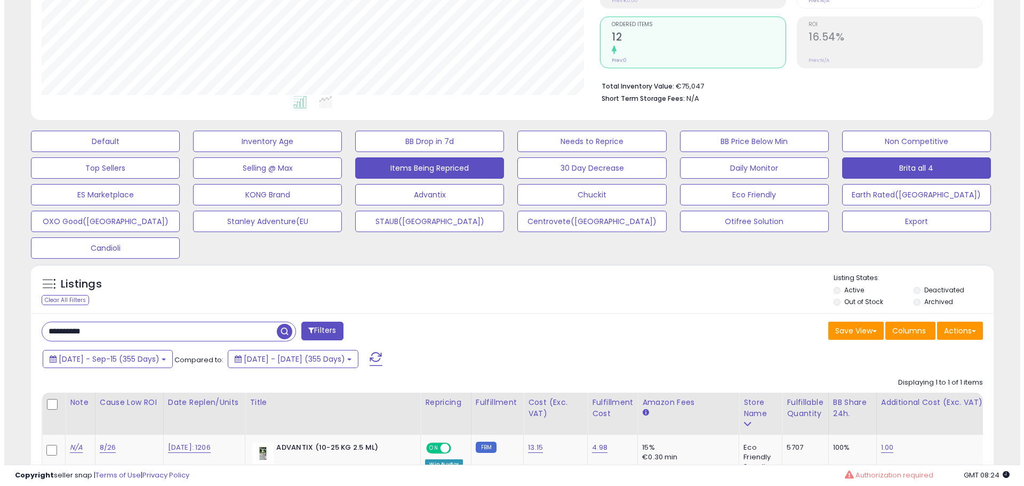
scroll to position [348, 0]
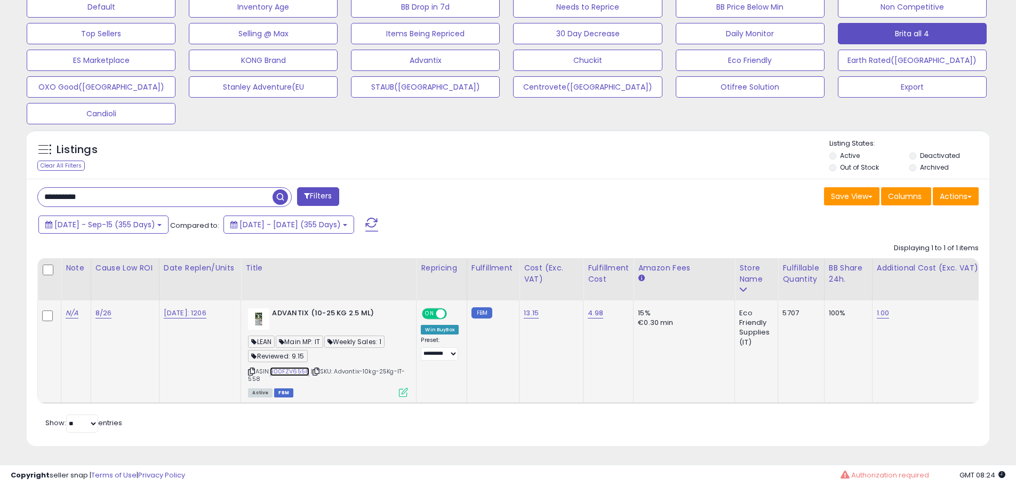
click at [298, 367] on link "B00FZV6558" at bounding box center [289, 371] width 39 height 9
click at [301, 367] on link "B00FZV6558" at bounding box center [289, 371] width 39 height 9
click at [406, 388] on icon at bounding box center [403, 392] width 9 height 9
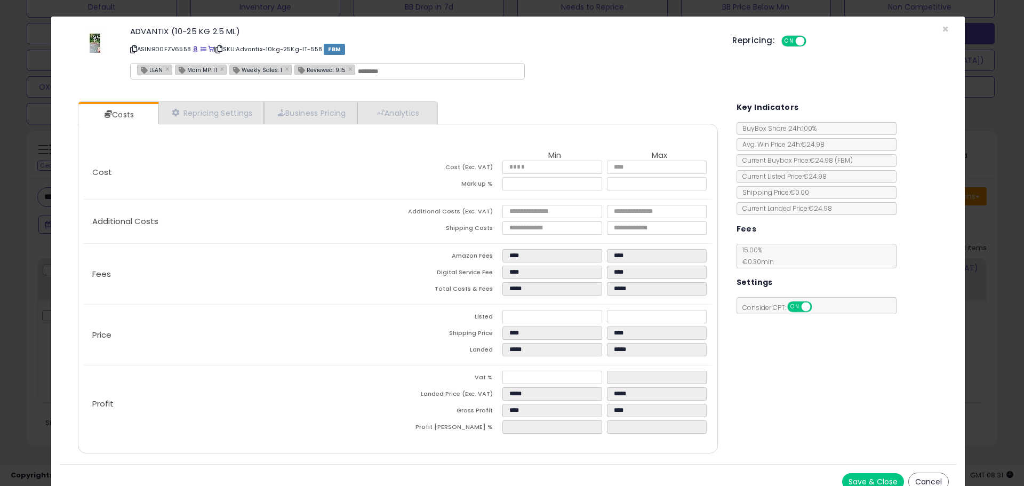
drag, startPoint x: 28, startPoint y: 202, endPoint x: 33, endPoint y: 207, distance: 7.3
click at [29, 201] on div "× Close ADVANTIX (10-25 KG 2.5 ML) ASIN: B00FZV6558 | SKU: Advantix-10kg-25Kg-I…" at bounding box center [512, 243] width 1024 height 486
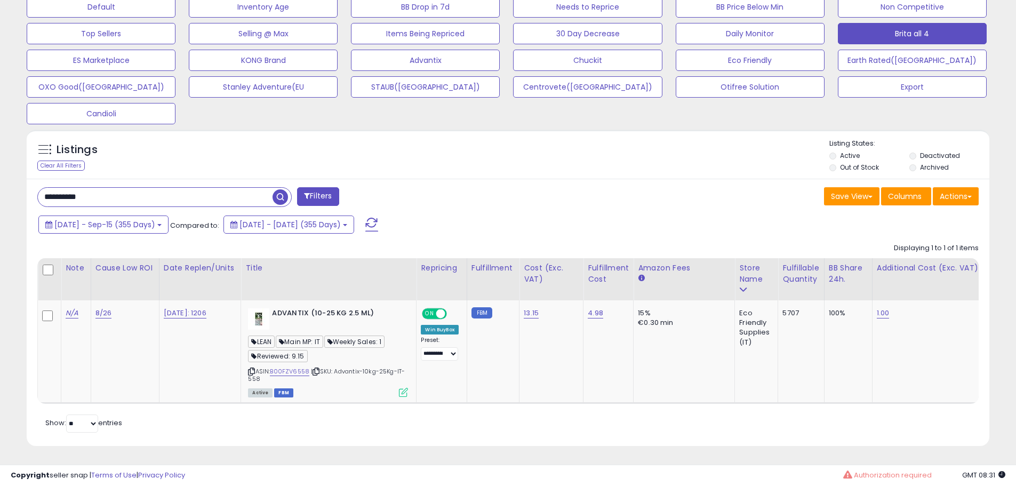
scroll to position [219, 558]
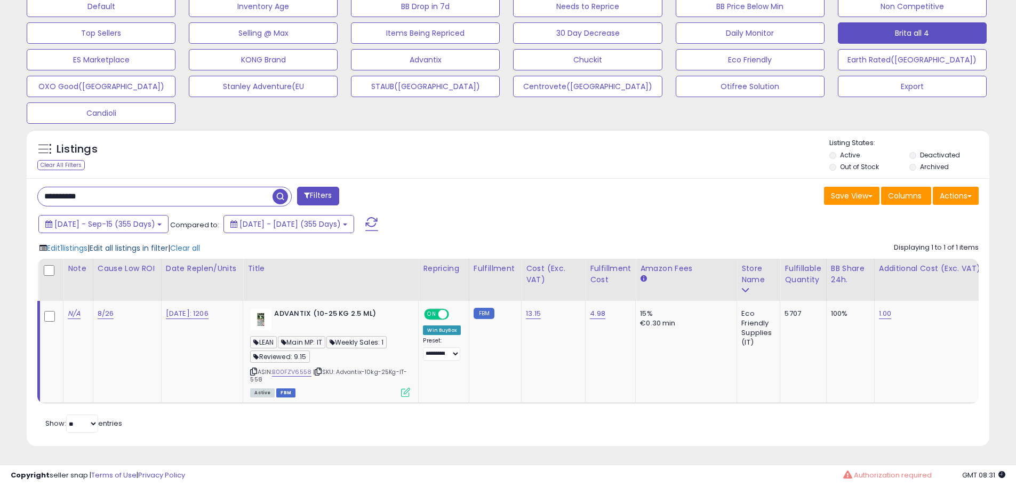
click at [117, 244] on span "Edit all listings in filter" at bounding box center [129, 248] width 78 height 11
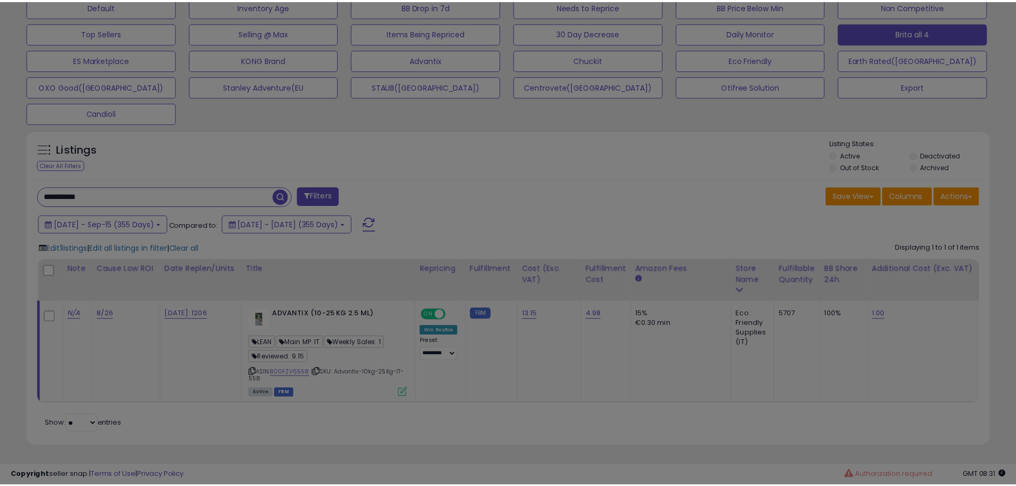
scroll to position [219, 563]
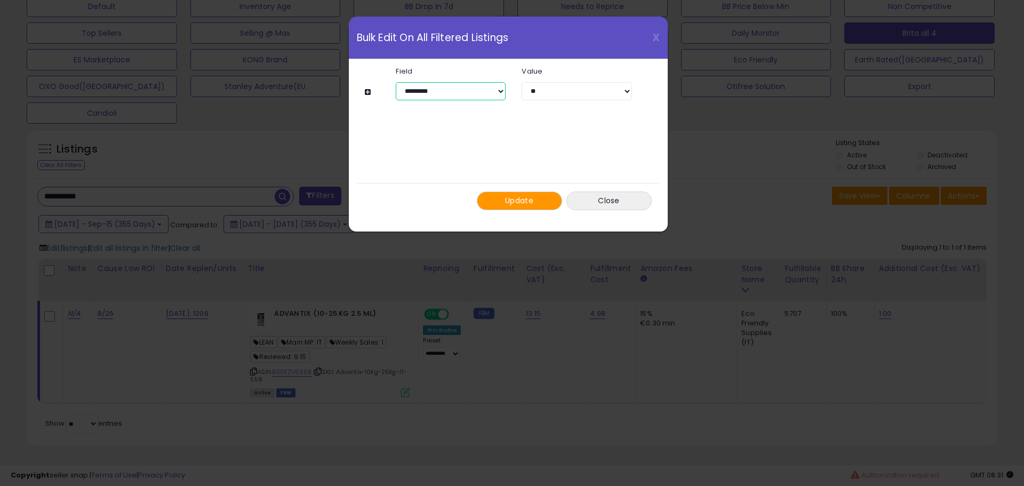
click at [493, 83] on select "**********" at bounding box center [451, 91] width 110 height 18
select select "**********"
click at [396, 82] on select "**********" at bounding box center [451, 91] width 110 height 18
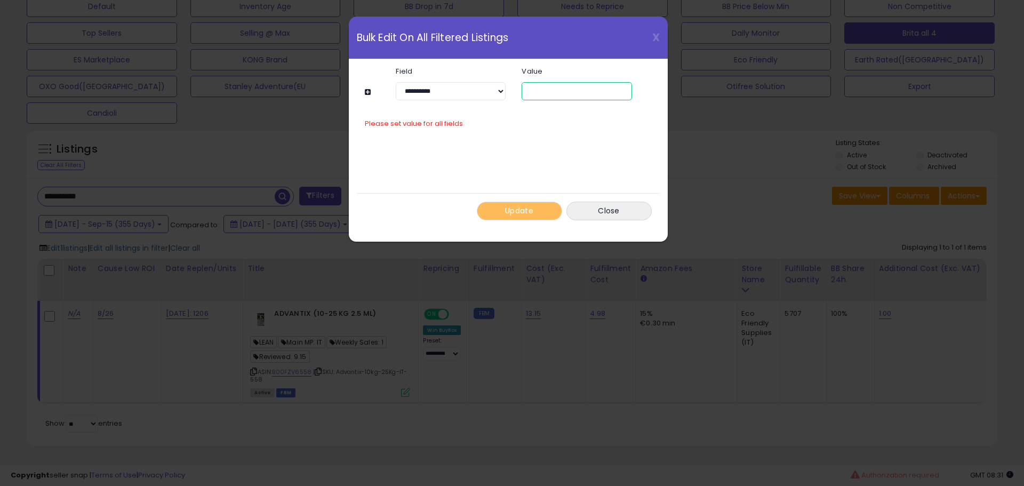
click at [561, 89] on input "text" at bounding box center [577, 91] width 110 height 18
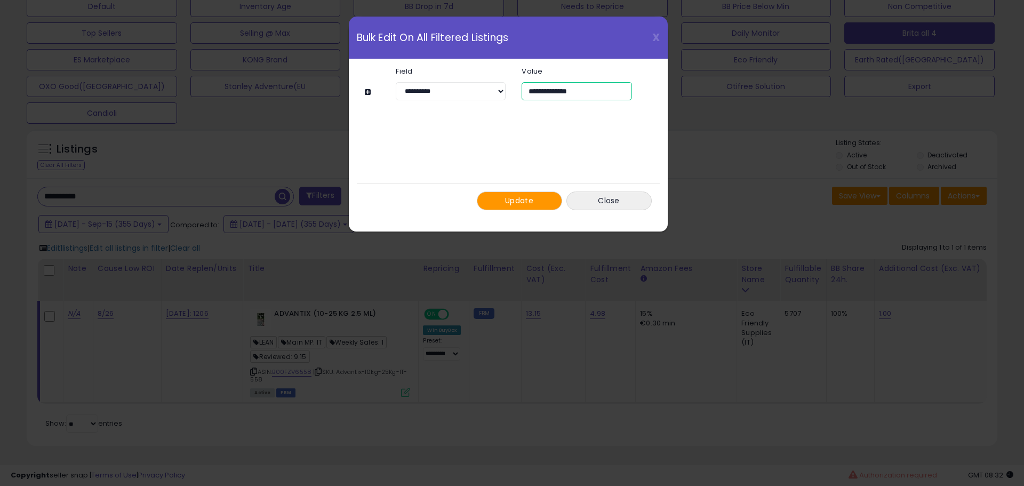
type input "**********"
click at [366, 91] on button at bounding box center [369, 92] width 9 height 8
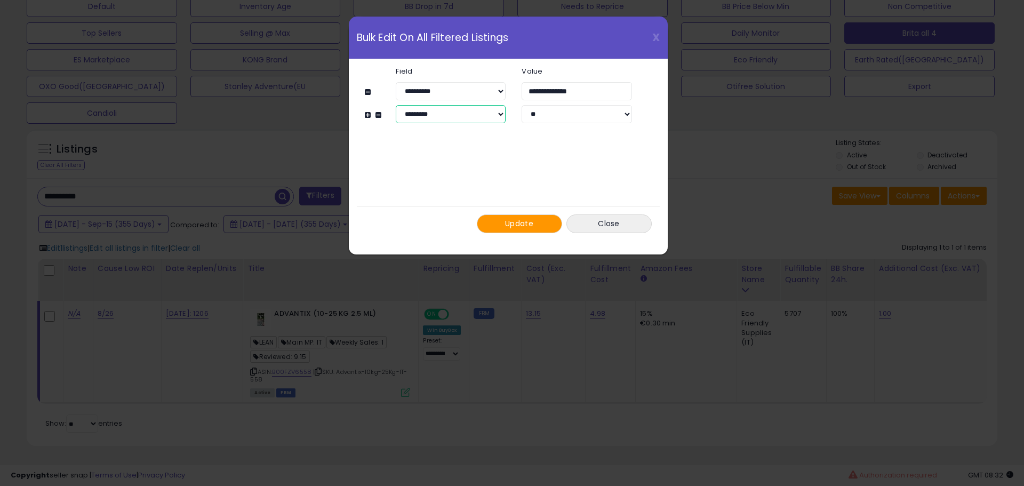
click at [417, 109] on select "**********" at bounding box center [451, 114] width 110 height 18
select select "*******"
click at [396, 105] on select "**********" at bounding box center [451, 114] width 110 height 18
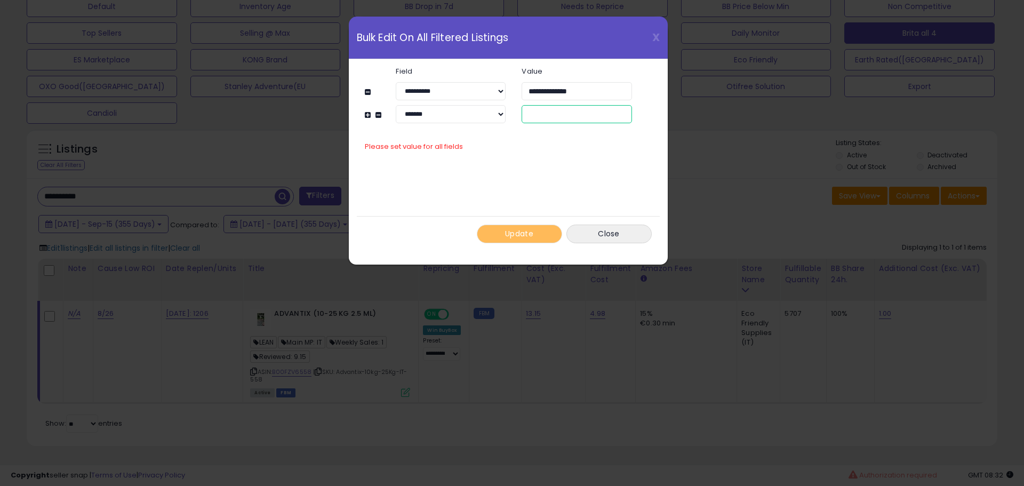
click at [562, 116] on input "text" at bounding box center [577, 114] width 110 height 18
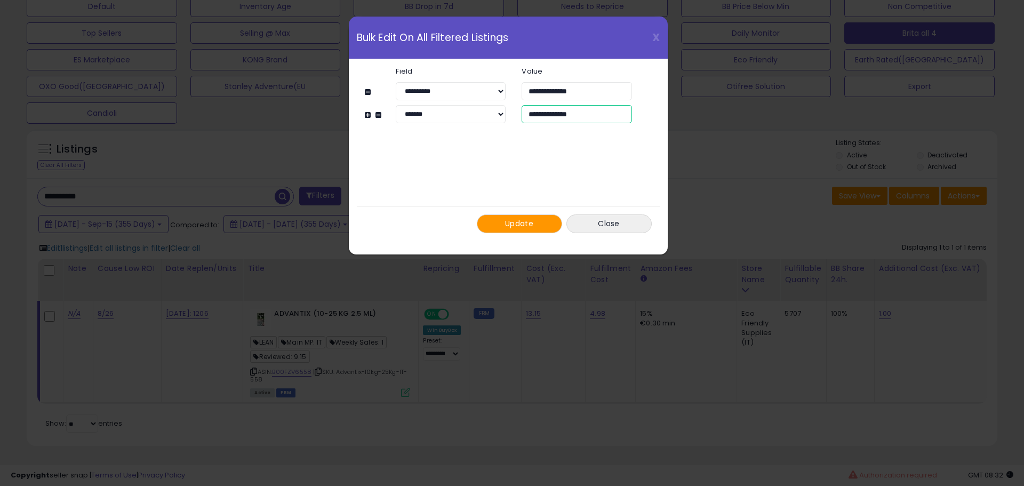
type input "**********"
click at [532, 228] on button "Update" at bounding box center [519, 223] width 85 height 19
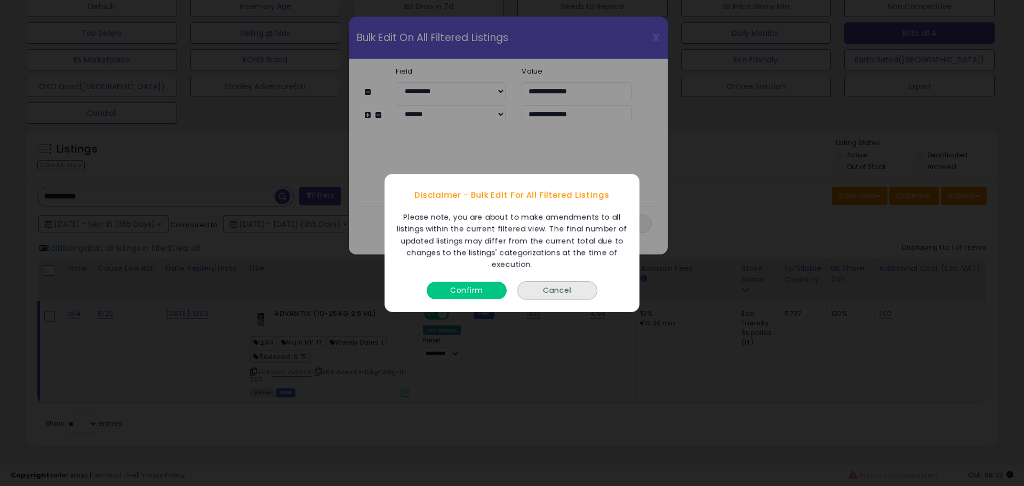
click at [457, 296] on button "Confirm" at bounding box center [467, 291] width 80 height 18
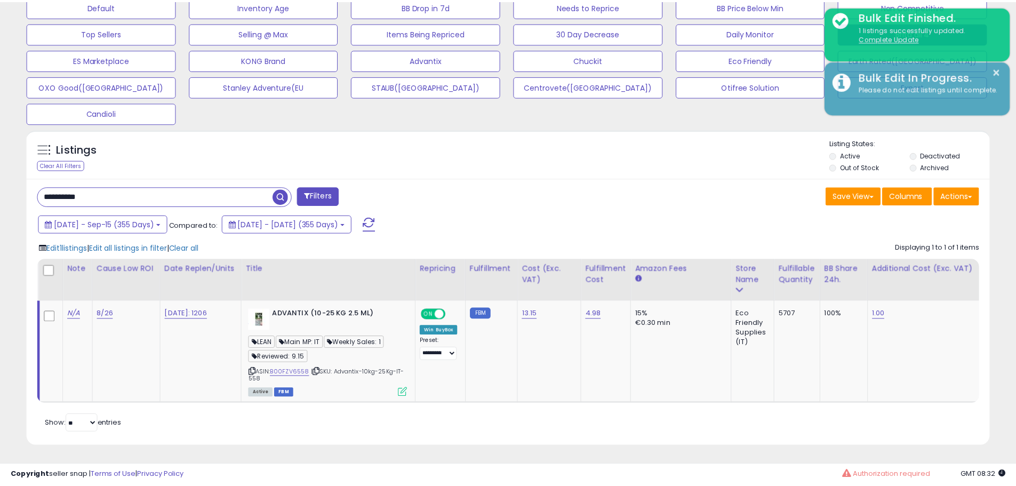
scroll to position [533197, 532857]
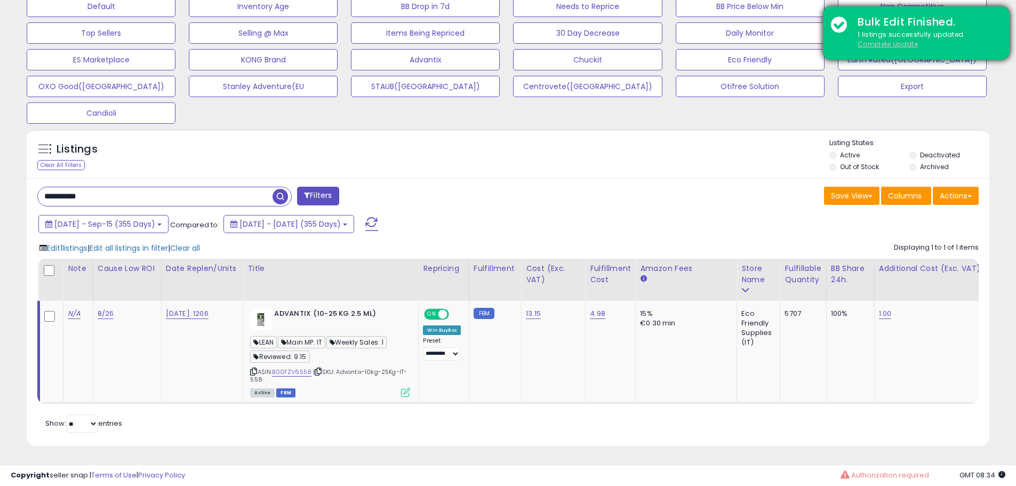
click at [885, 46] on u "Complete Update" at bounding box center [888, 43] width 60 height 9
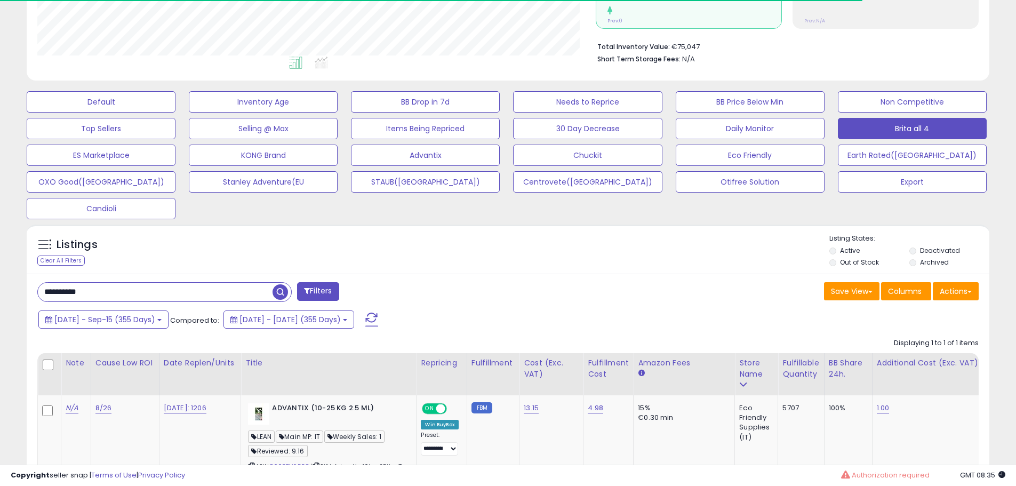
click at [101, 286] on input "**********" at bounding box center [155, 292] width 235 height 19
paste input "text"
type input "**********"
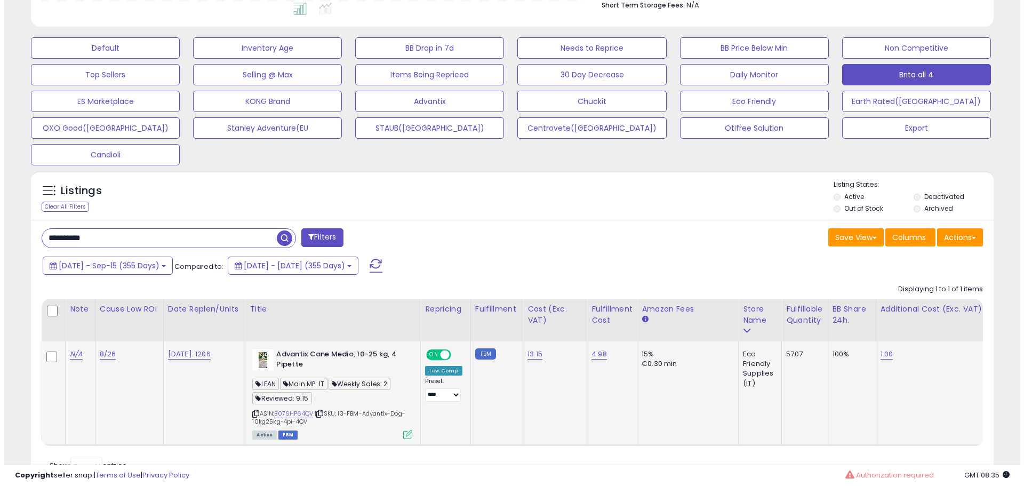
scroll to position [349, 0]
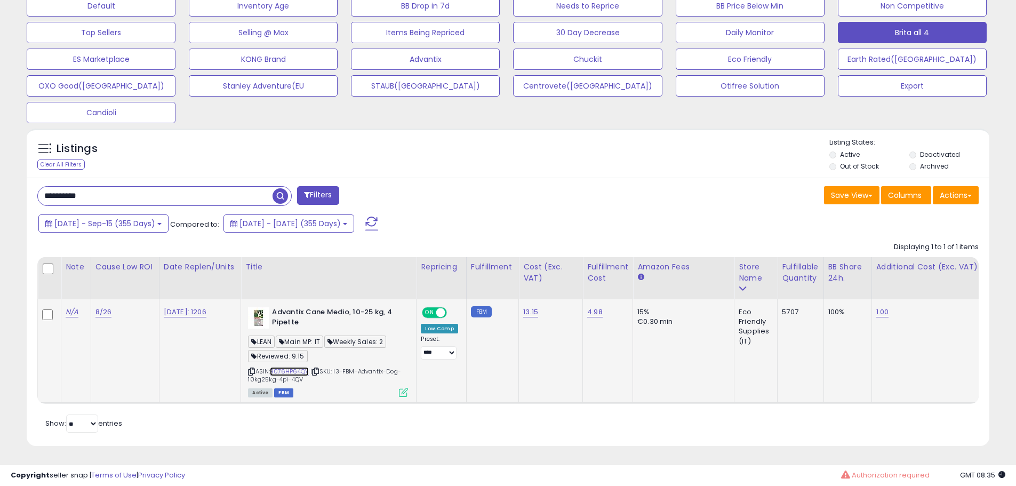
click at [288, 367] on link "B076HP64QV" at bounding box center [289, 371] width 39 height 9
click at [407, 388] on icon at bounding box center [403, 392] width 9 height 9
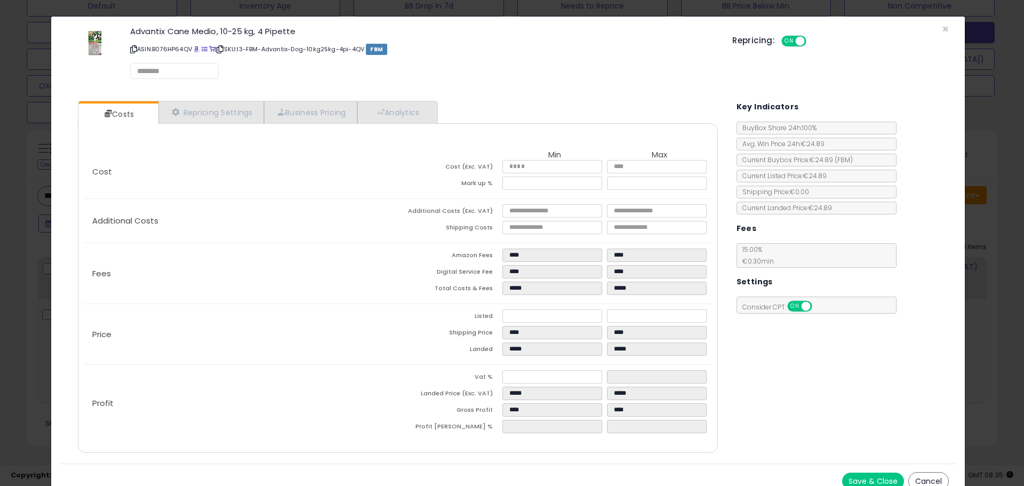
select select "**********"
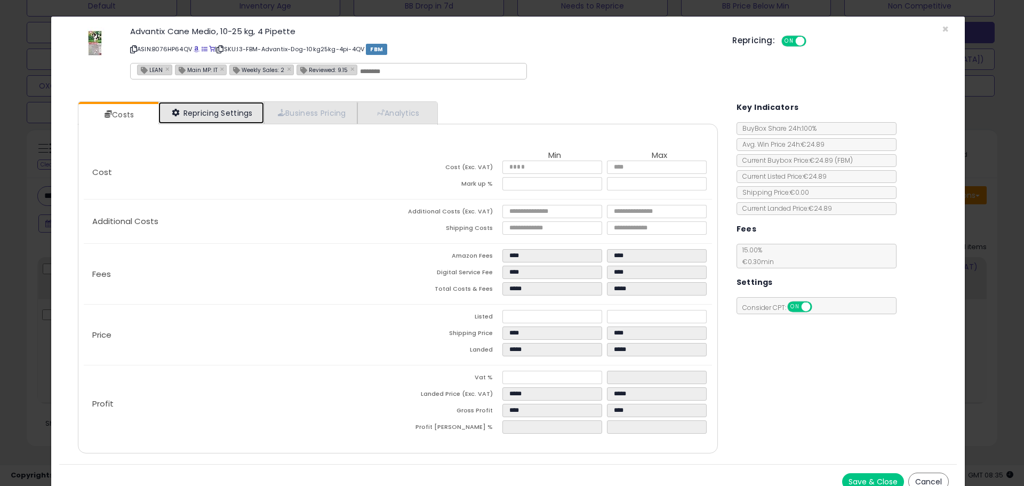
click at [221, 119] on link "Repricing Settings" at bounding box center [211, 113] width 106 height 22
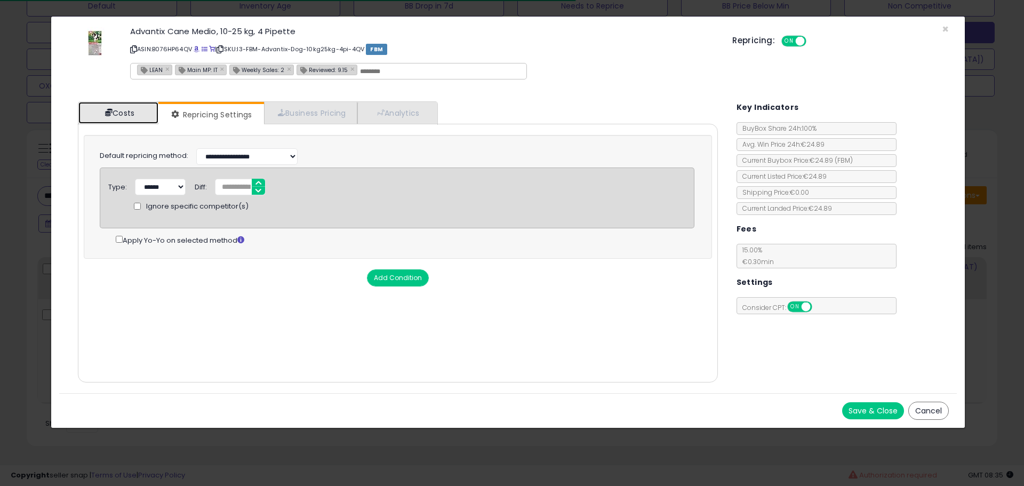
click at [119, 117] on link "Costs" at bounding box center [118, 113] width 80 height 22
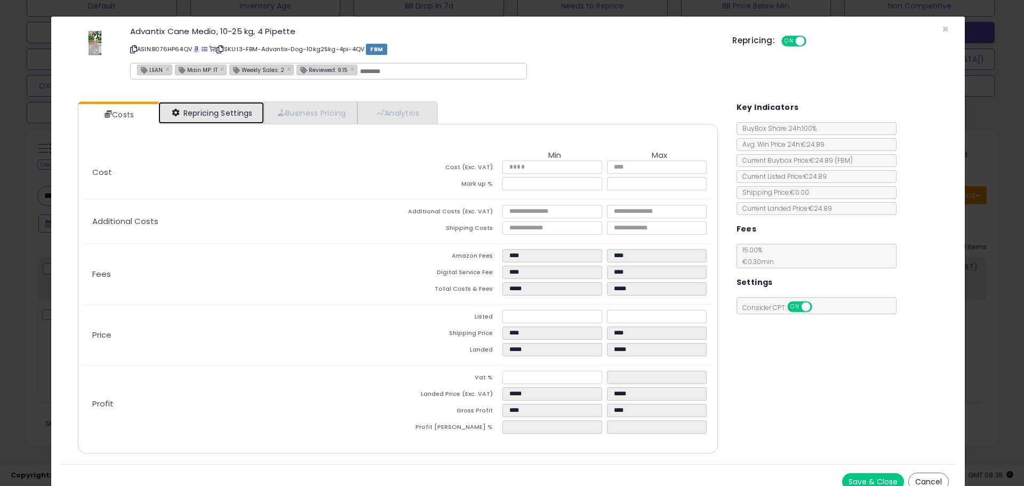
click at [228, 111] on link "Repricing Settings" at bounding box center [211, 113] width 106 height 22
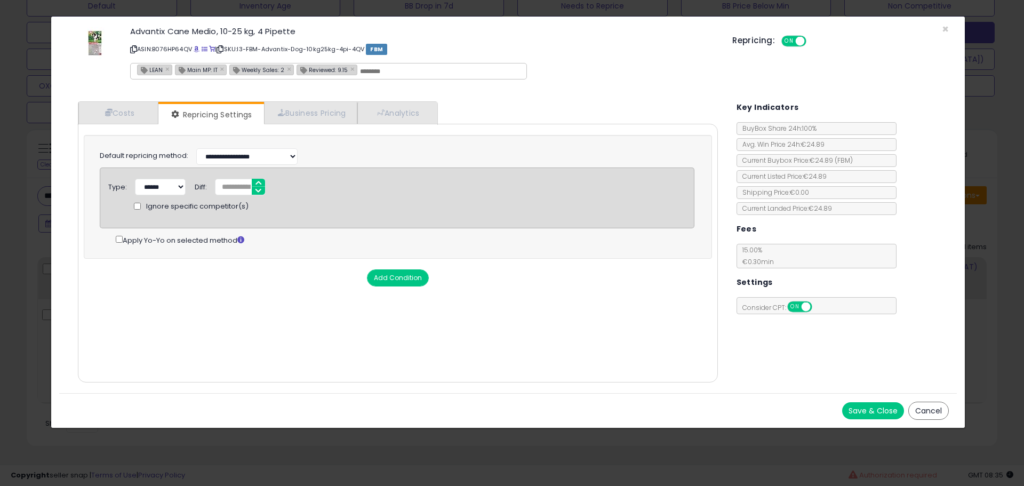
click at [19, 206] on div "× Close Advantix Cane Medio, 10-25 kg, 4 Pipette ASIN: B076HP64QV | SKU: I3-FBM…" at bounding box center [512, 243] width 1024 height 486
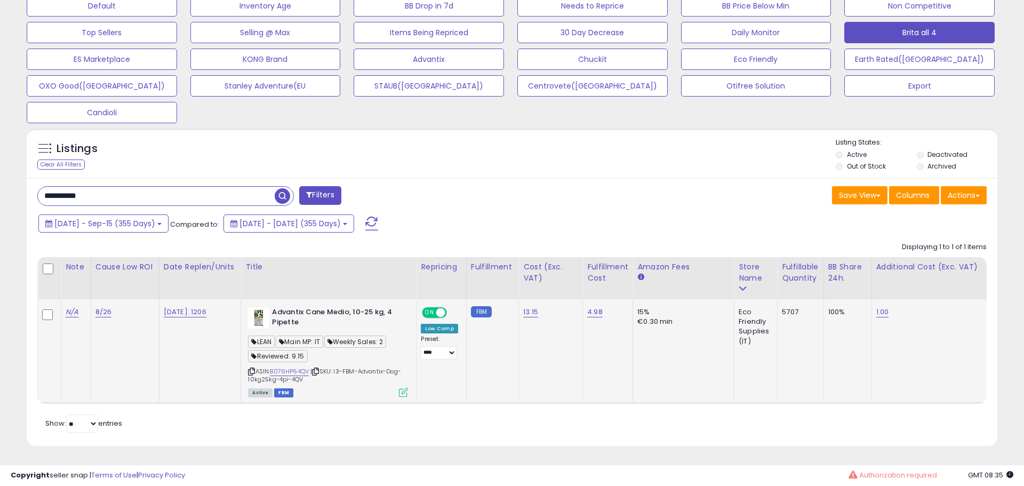
scroll to position [533197, 532857]
click at [436, 346] on select "**********" at bounding box center [439, 352] width 36 height 13
click at [438, 346] on select "**********" at bounding box center [439, 352] width 36 height 13
select select "**********"
click at [425, 346] on select "**********" at bounding box center [439, 352] width 36 height 13
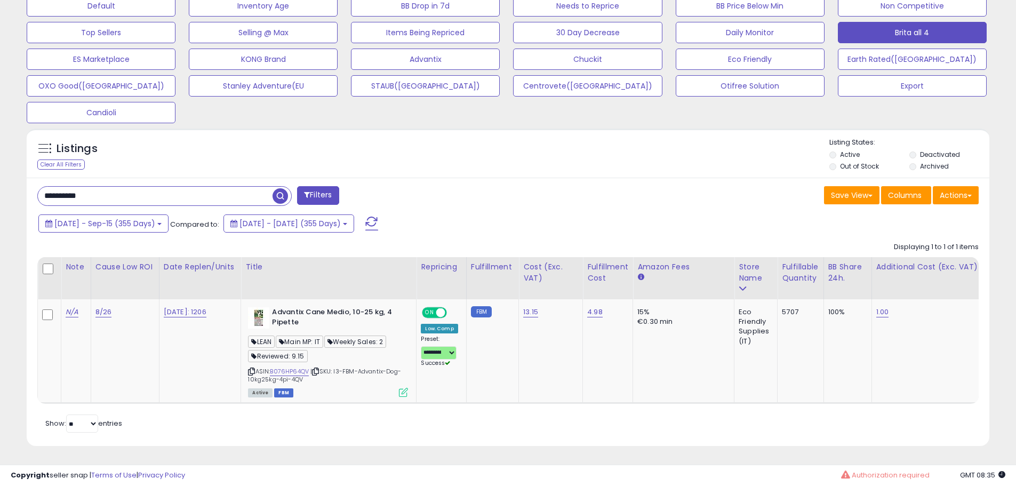
click at [29, 322] on div "**********" at bounding box center [508, 312] width 963 height 269
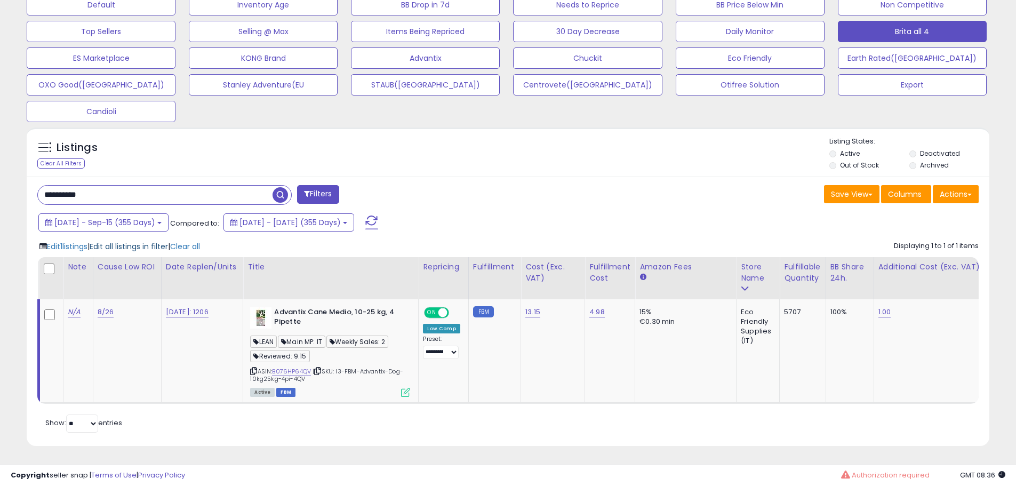
click at [155, 241] on span "Edit all listings in filter" at bounding box center [129, 246] width 78 height 11
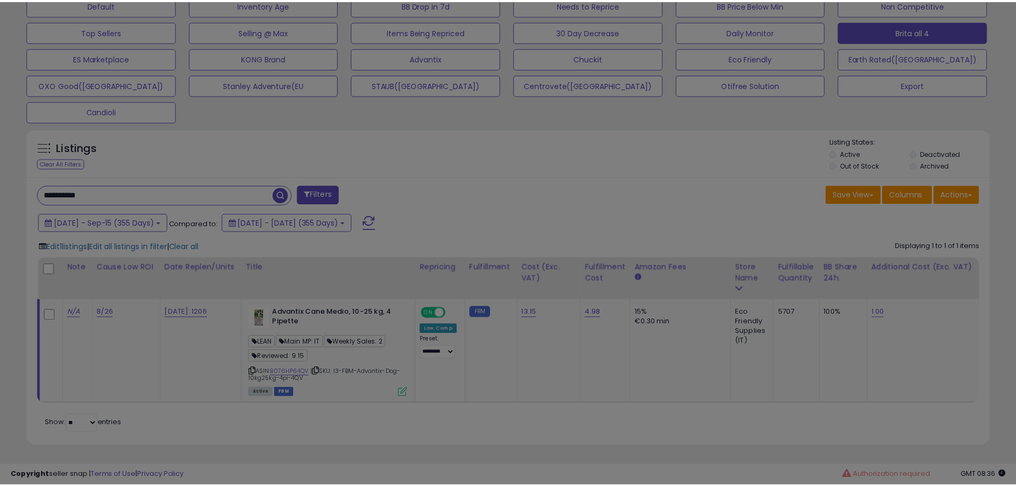
scroll to position [219, 563]
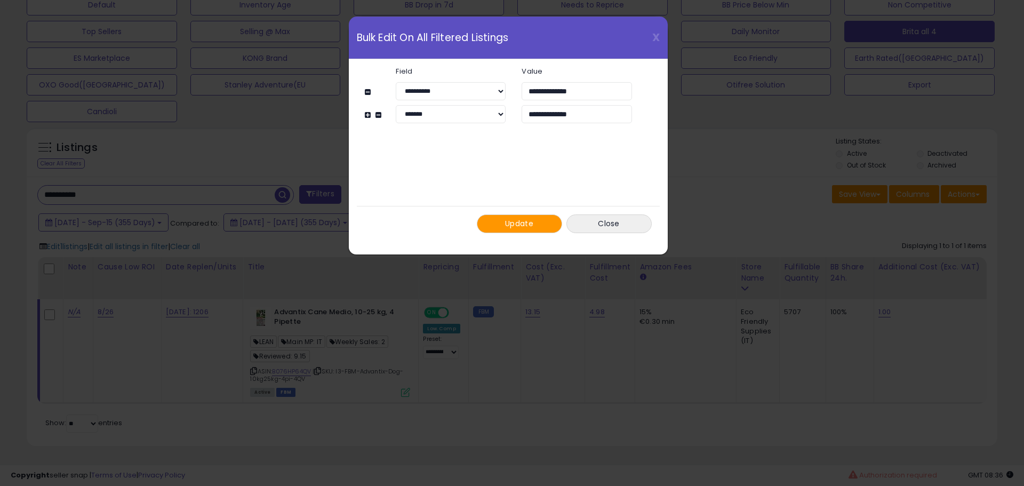
click at [526, 220] on span "Update" at bounding box center [519, 223] width 28 height 11
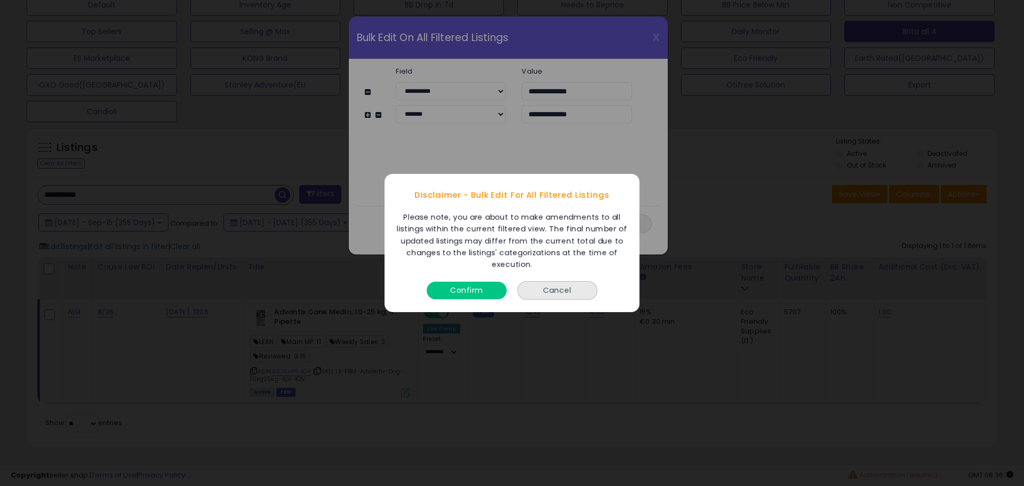
click at [478, 288] on button "Confirm" at bounding box center [467, 291] width 80 height 18
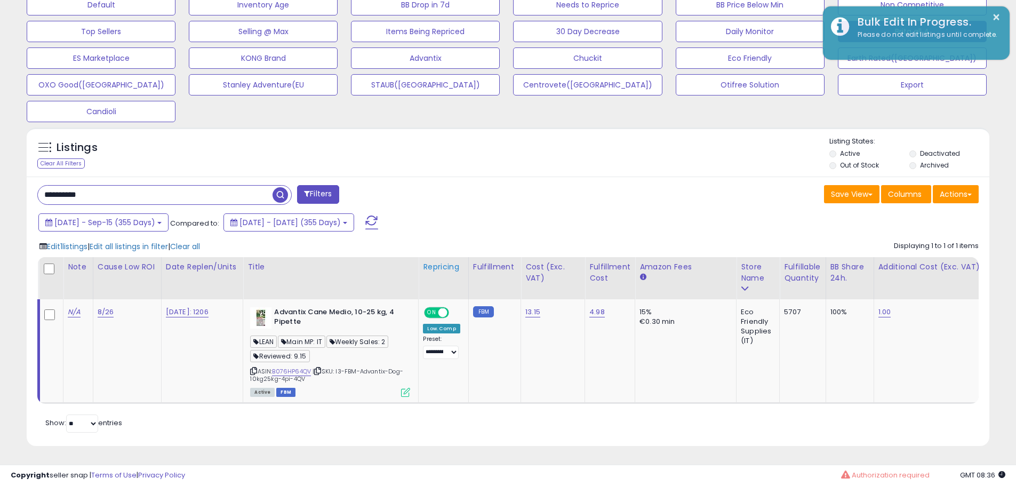
scroll to position [533197, 532857]
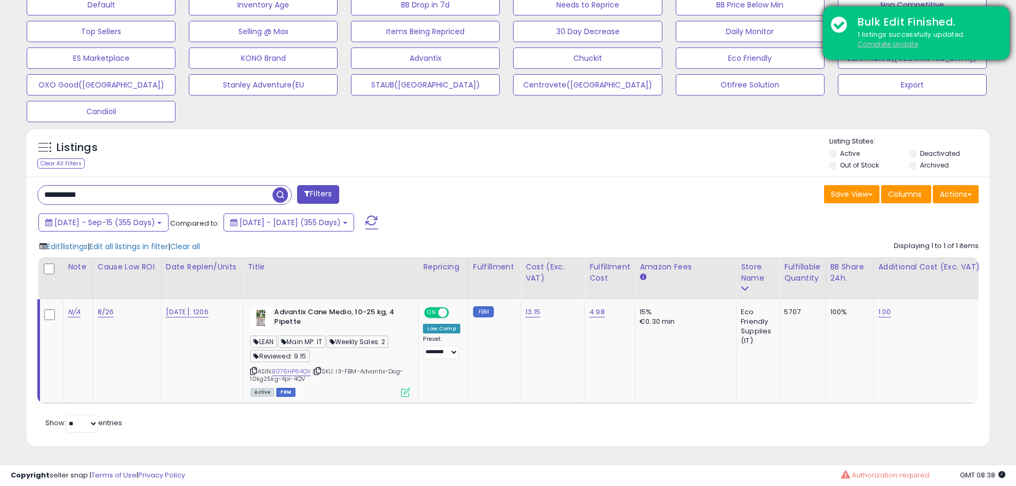
click at [882, 44] on u "Complete Update" at bounding box center [888, 43] width 60 height 9
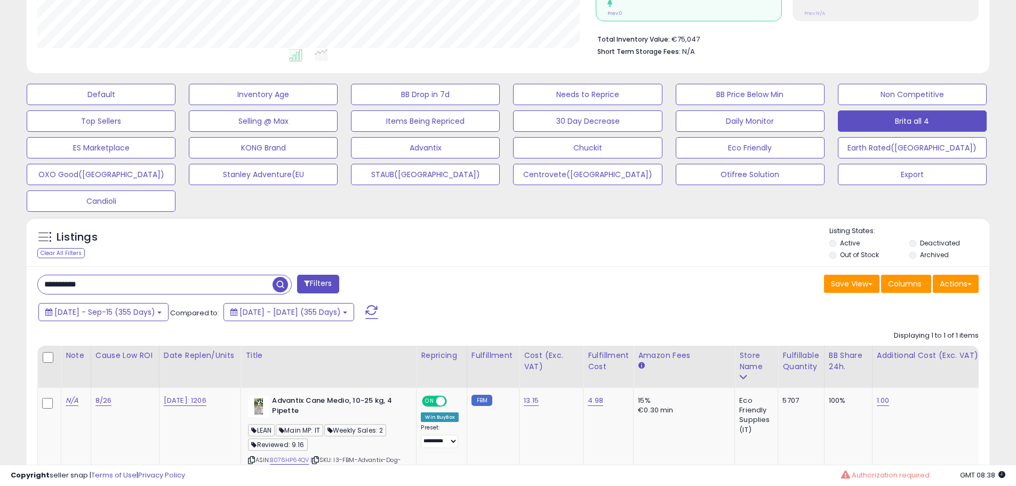
scroll to position [349, 0]
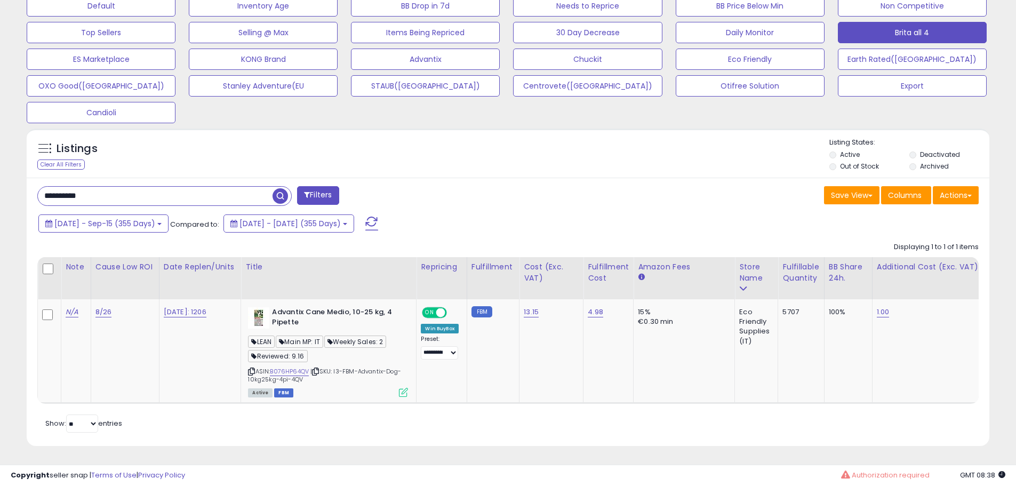
click at [142, 188] on input "**********" at bounding box center [155, 196] width 235 height 19
paste input "text"
click at [404, 388] on icon at bounding box center [403, 392] width 9 height 9
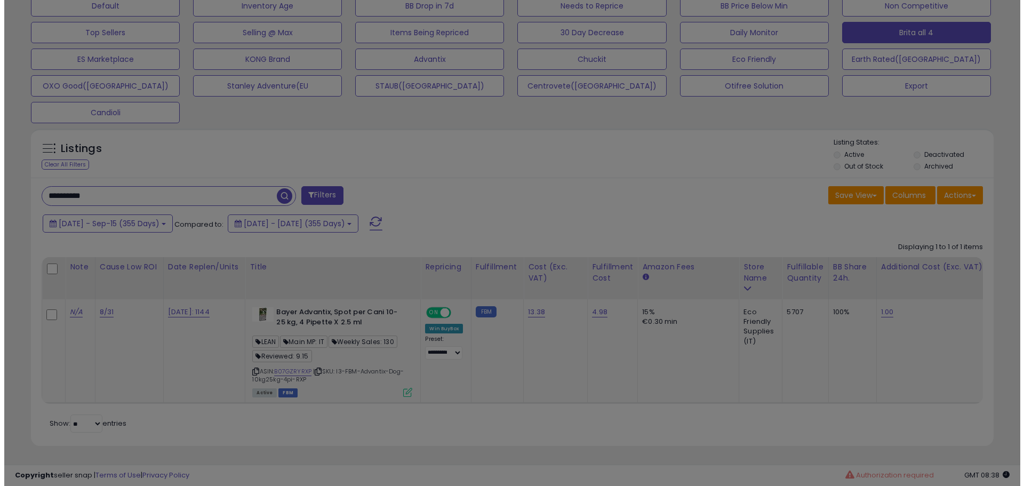
scroll to position [219, 563]
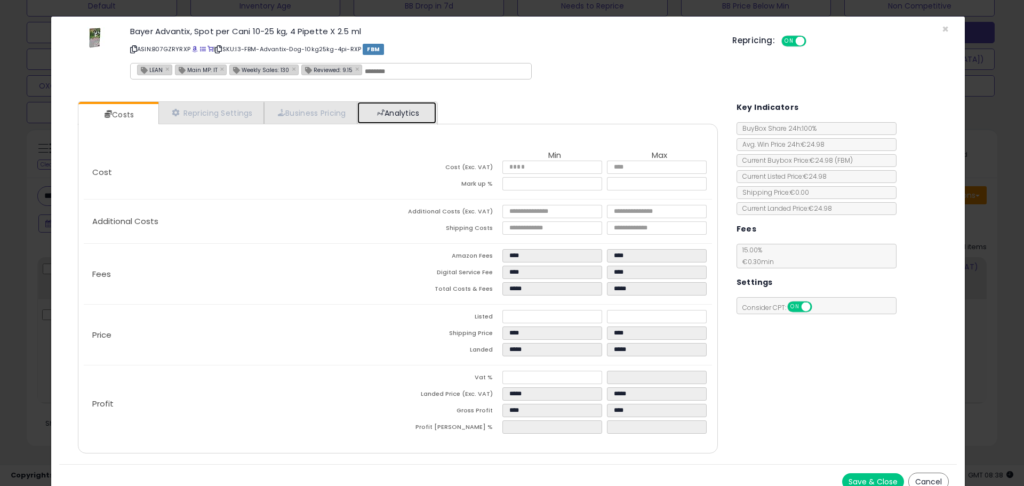
click at [417, 119] on link "Analytics" at bounding box center [396, 113] width 79 height 22
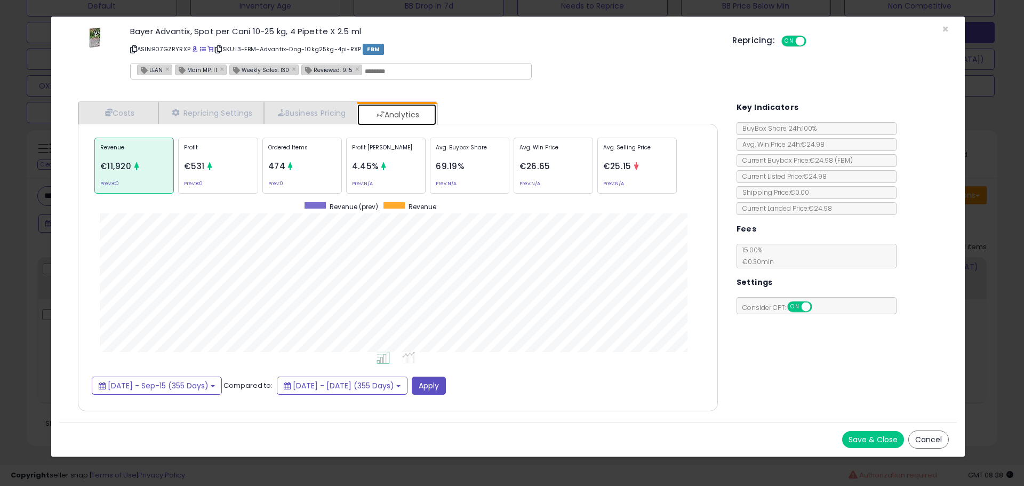
scroll to position [328, 661]
click at [195, 47] on span at bounding box center [195, 49] width 6 height 6
click at [319, 158] on p "Ordered Items" at bounding box center [302, 151] width 68 height 16
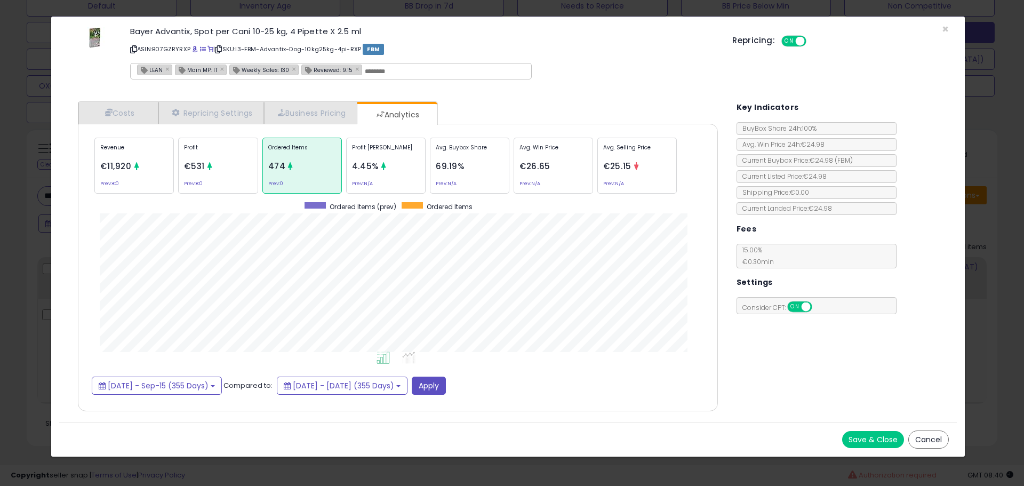
drag, startPoint x: 3, startPoint y: 238, endPoint x: 10, endPoint y: 240, distance: 7.6
click at [7, 238] on div "× Close Bayer Advantix, Spot per Cani 10-25 kg, 4 Pipette X 2.5 ml ASIN: B07GZR…" at bounding box center [512, 243] width 1024 height 486
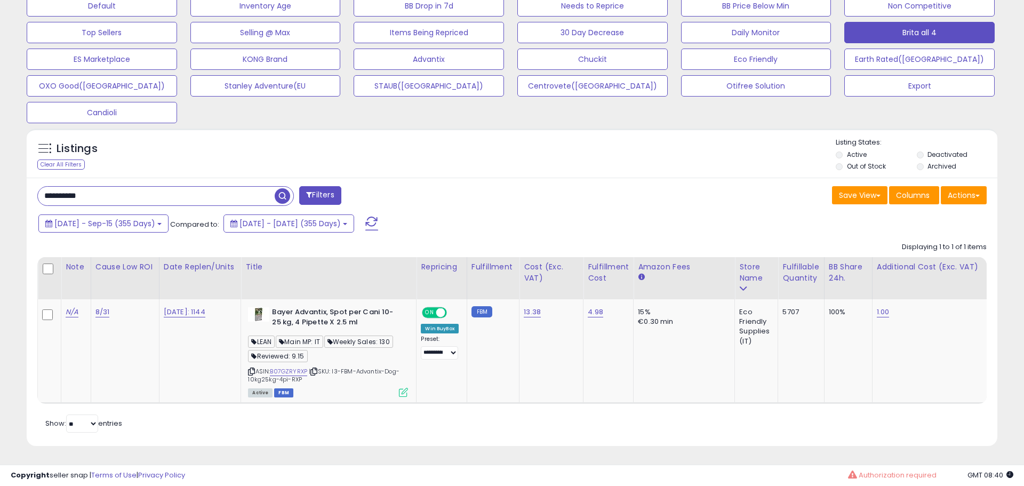
scroll to position [533197, 532857]
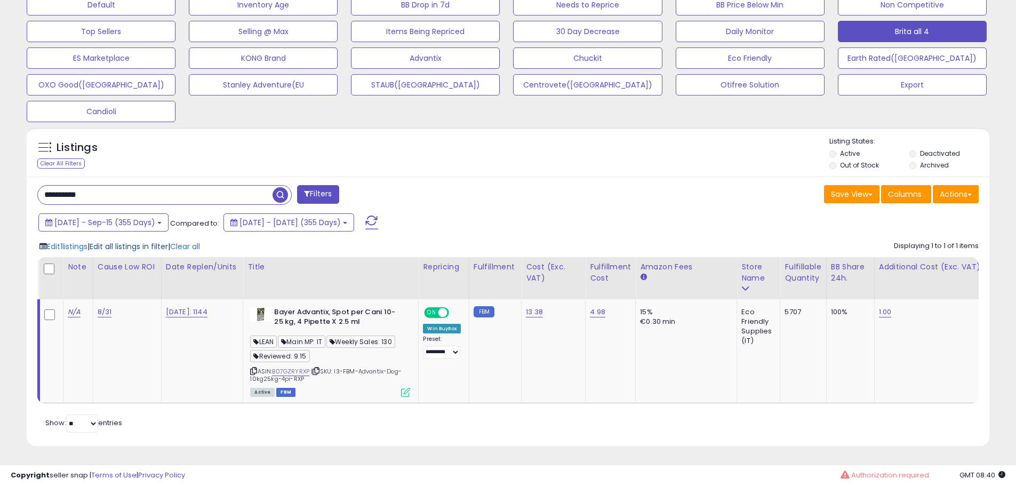
click at [166, 241] on span "Edit all listings in filter" at bounding box center [129, 246] width 78 height 11
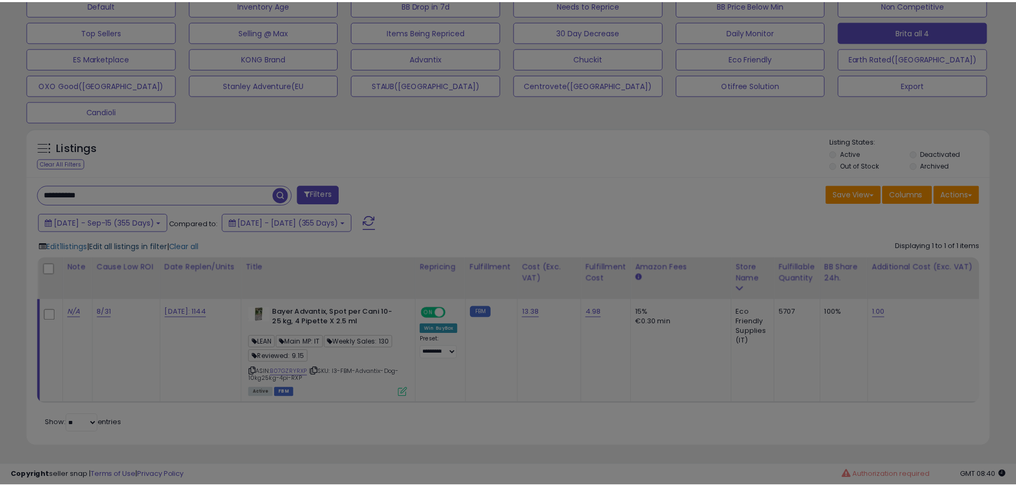
scroll to position [219, 563]
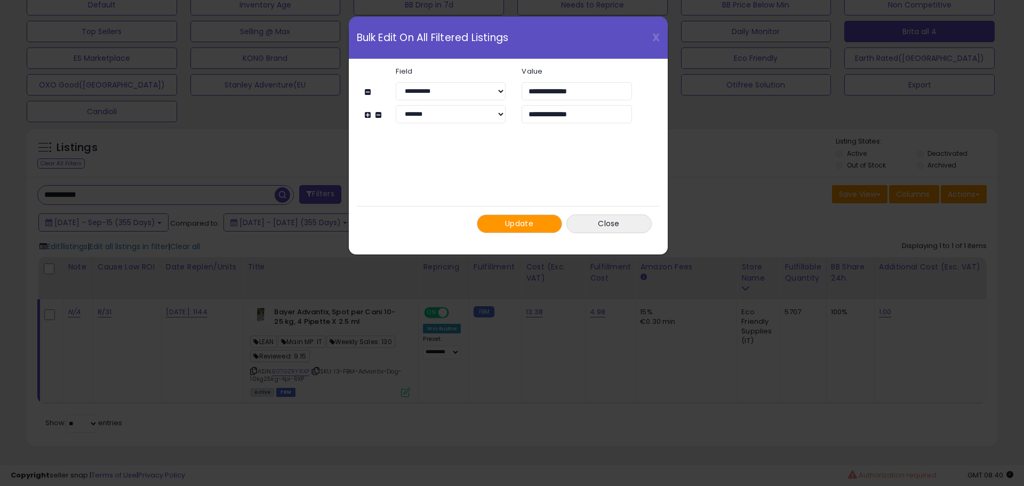
click at [496, 227] on button "Update" at bounding box center [519, 223] width 85 height 19
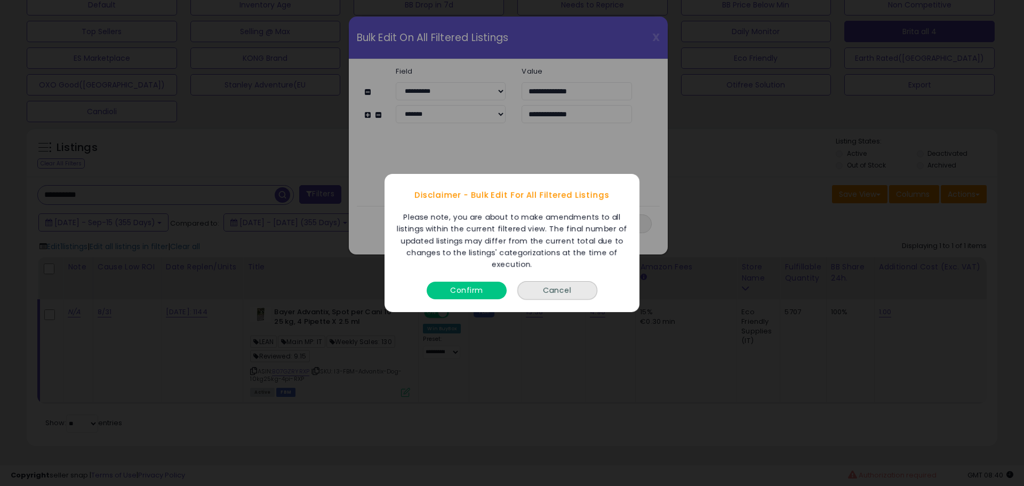
click at [491, 291] on button "Confirm" at bounding box center [467, 291] width 80 height 18
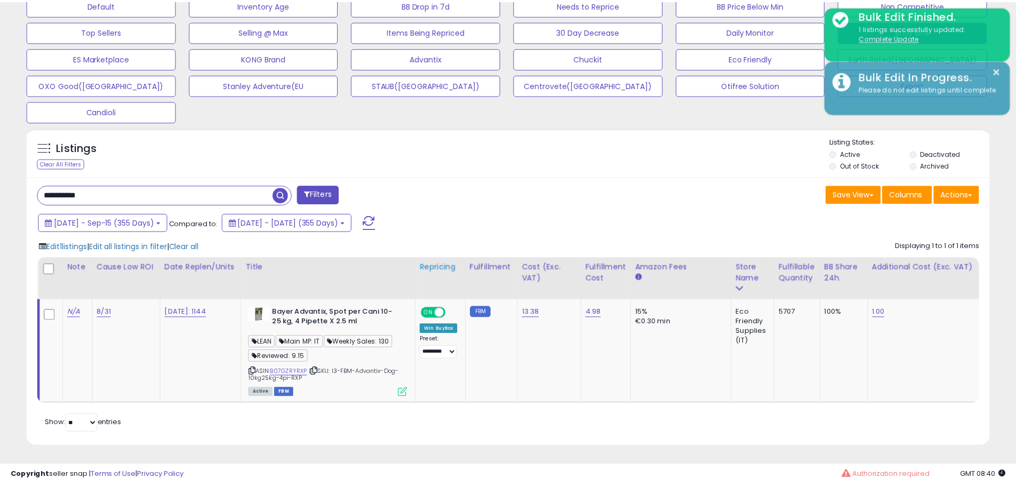
scroll to position [533197, 532857]
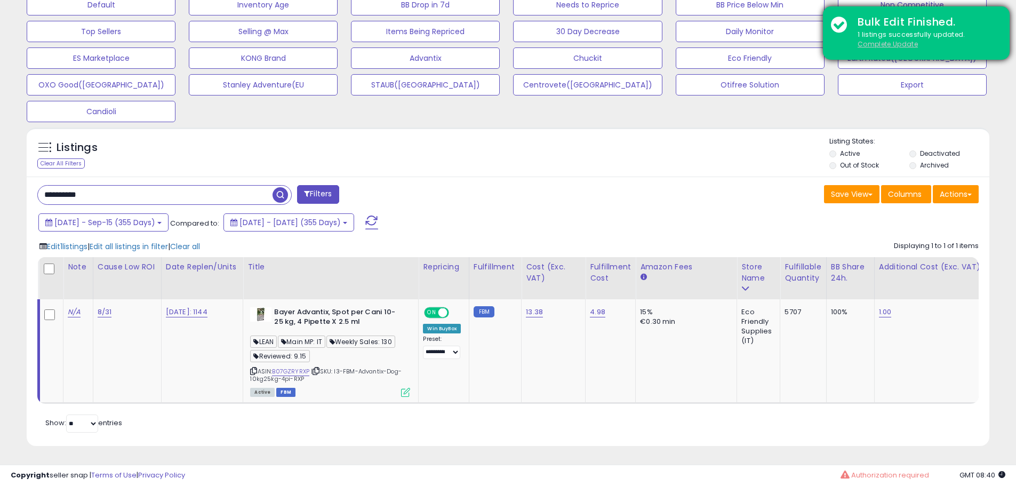
click at [884, 42] on u "Complete Update" at bounding box center [888, 43] width 60 height 9
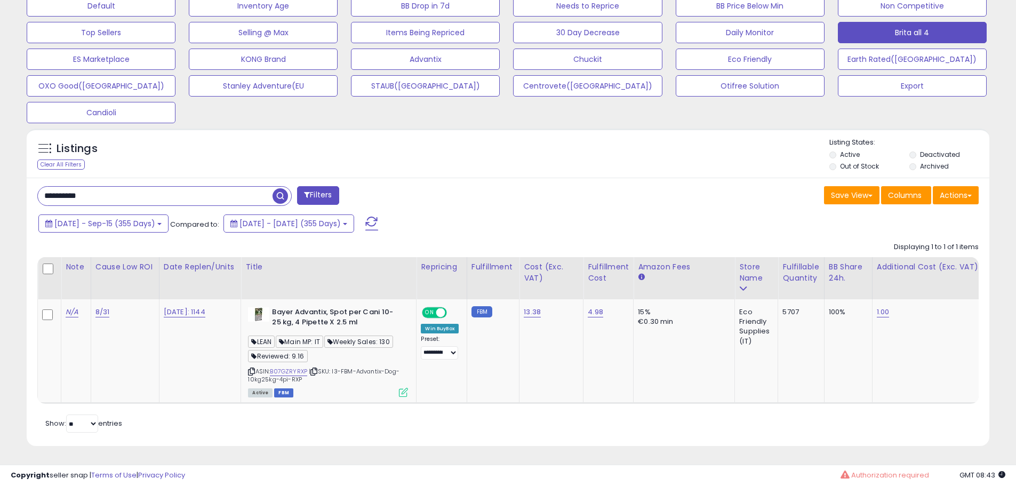
scroll to position [349, 0]
click at [131, 187] on input "**********" at bounding box center [155, 196] width 235 height 19
paste input "text"
type input "**********"
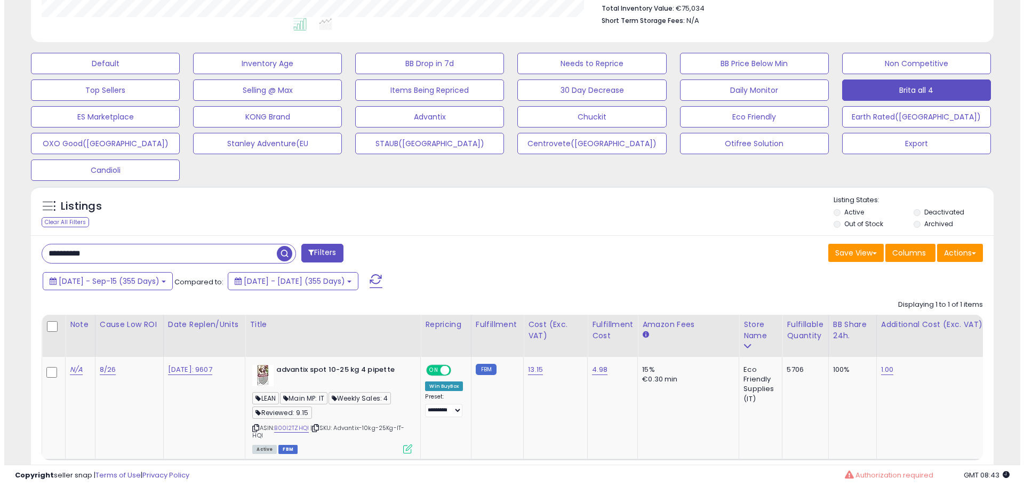
scroll to position [348, 0]
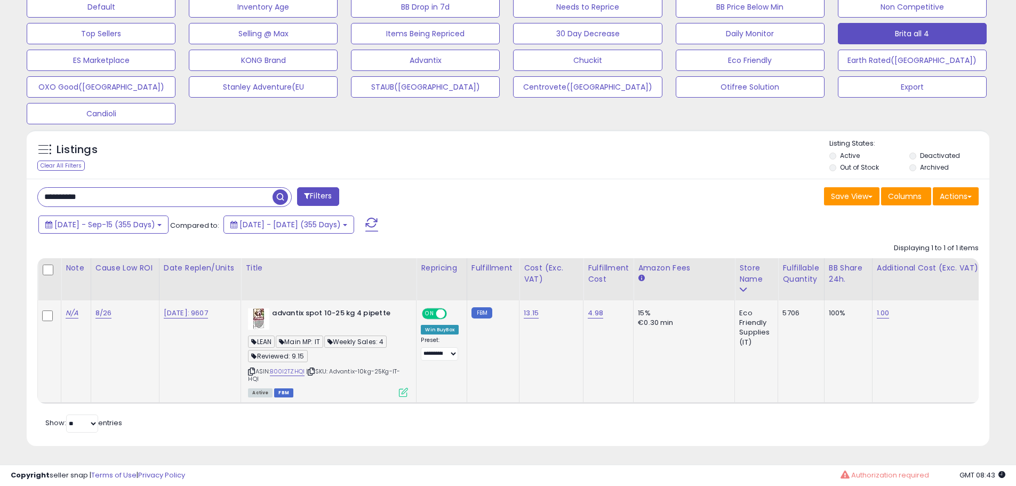
click at [406, 388] on icon at bounding box center [403, 392] width 9 height 9
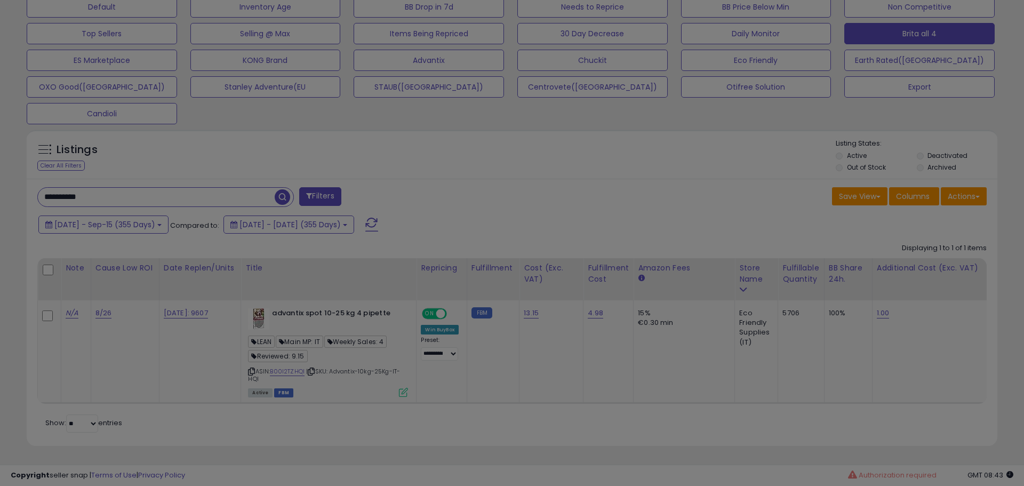
scroll to position [219, 563]
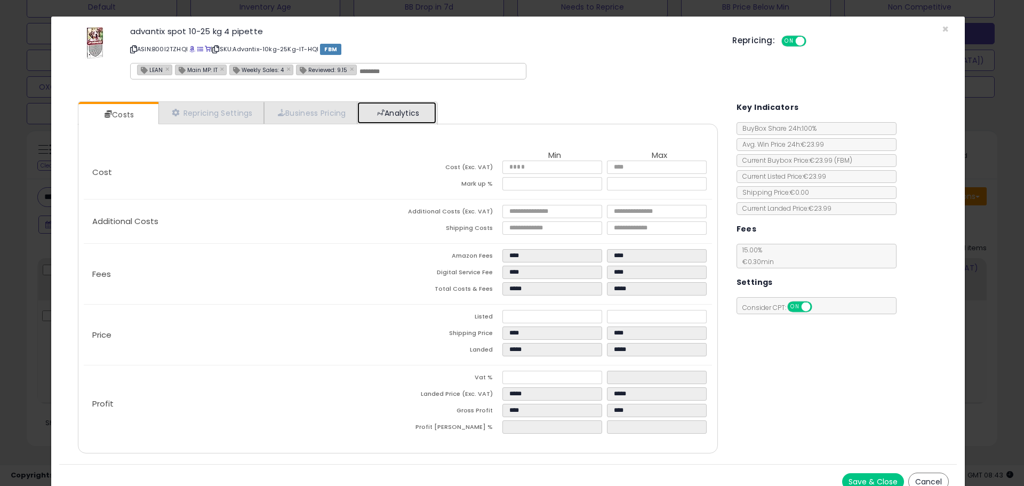
click at [395, 112] on link "Analytics" at bounding box center [396, 113] width 79 height 22
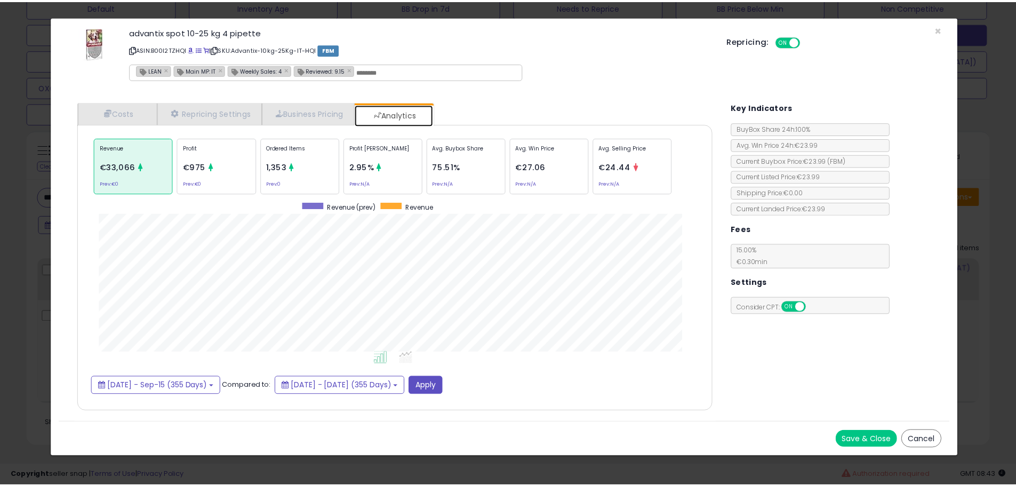
scroll to position [328, 661]
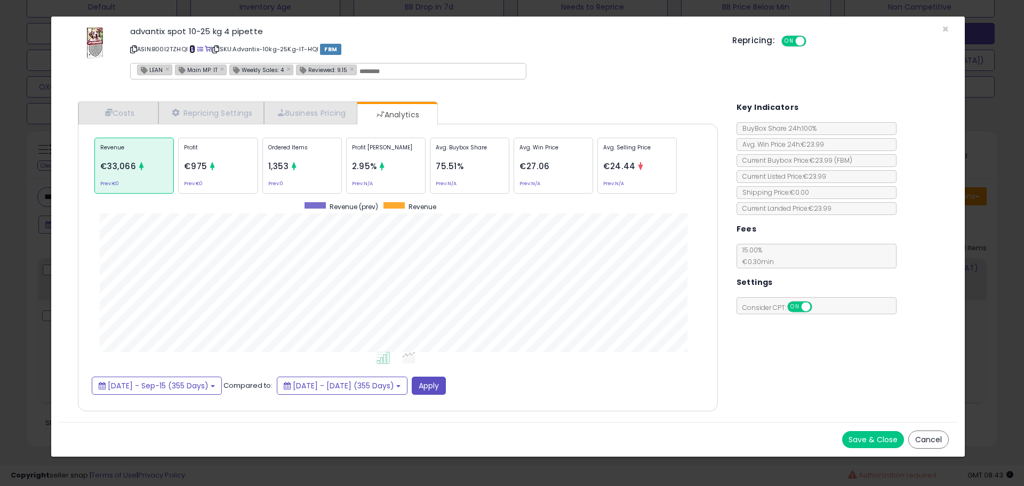
click at [193, 49] on span at bounding box center [192, 49] width 6 height 6
click at [32, 281] on div "× Close advantix spot 10-25 kg 4 pipette ASIN: B00I2TZHQI | SKU: Advantix-10kg-…" at bounding box center [512, 243] width 1024 height 486
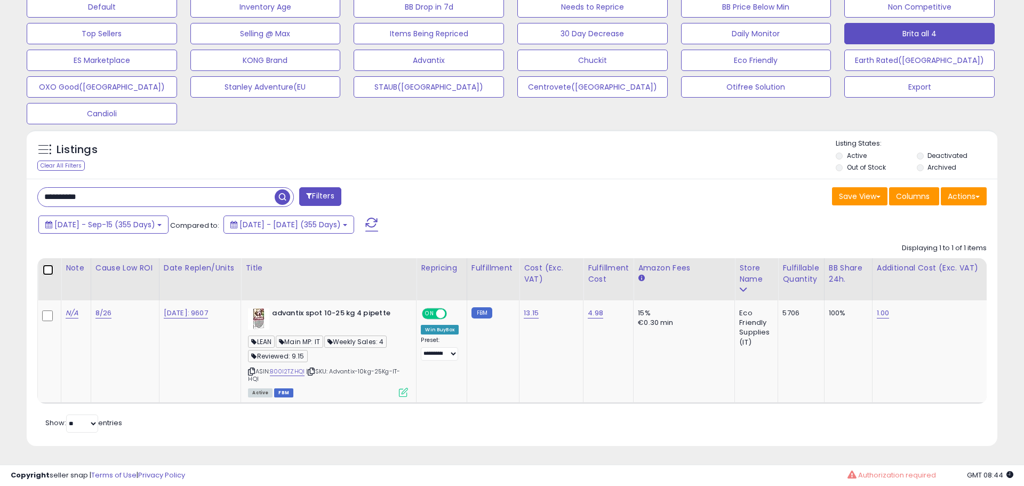
scroll to position [533197, 532857]
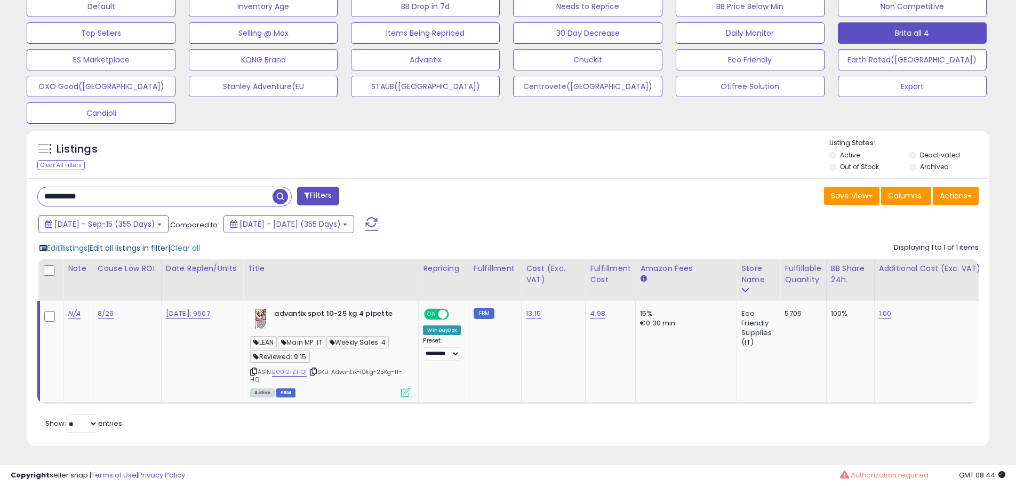
click at [161, 244] on span "Edit all listings in filter" at bounding box center [129, 248] width 78 height 11
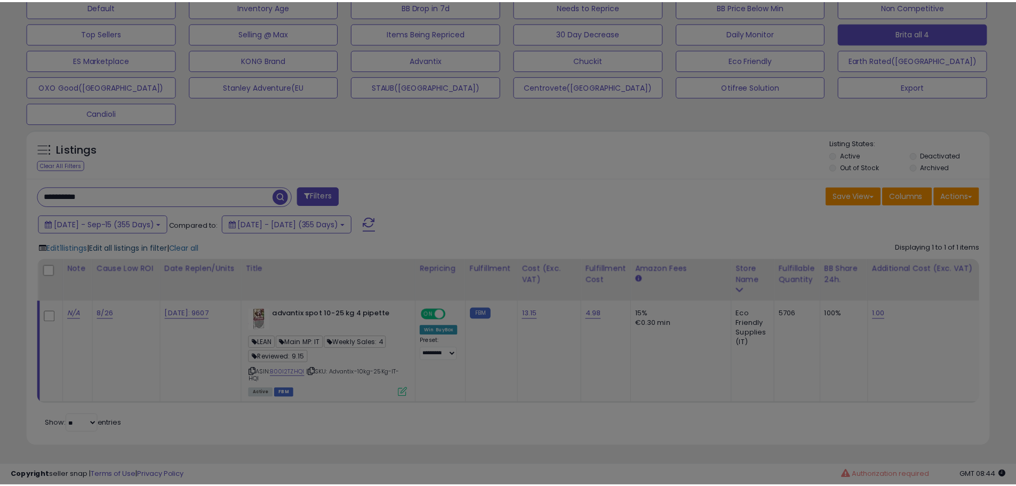
scroll to position [219, 563]
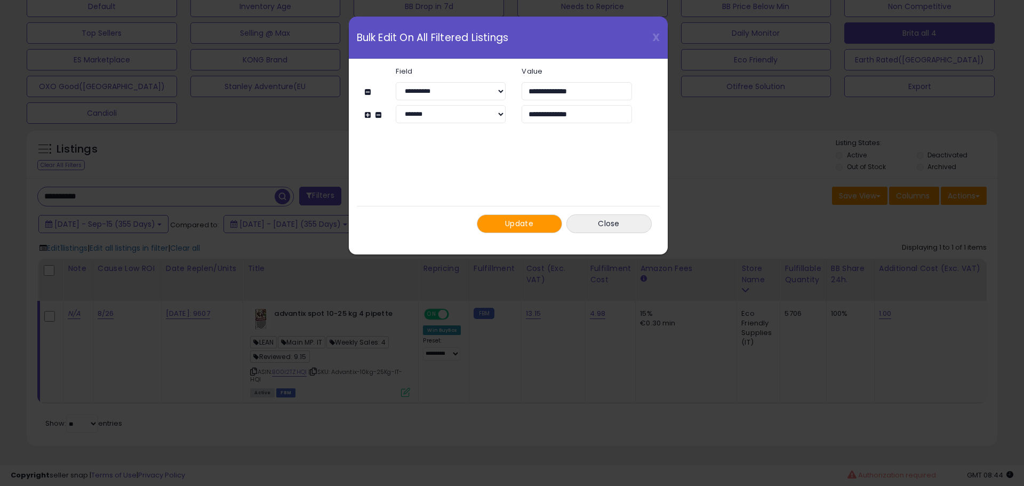
click at [517, 225] on span "Update" at bounding box center [519, 223] width 28 height 11
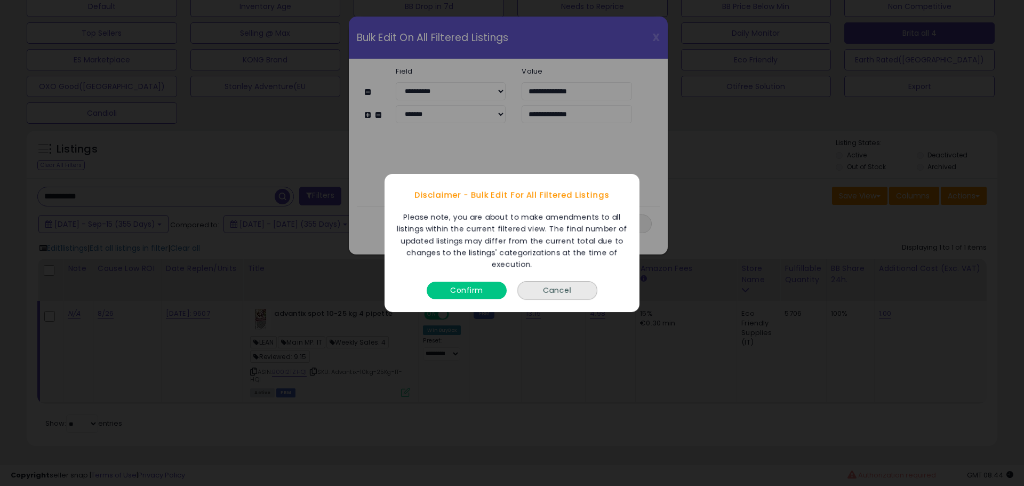
click at [469, 297] on button "Confirm" at bounding box center [467, 291] width 80 height 18
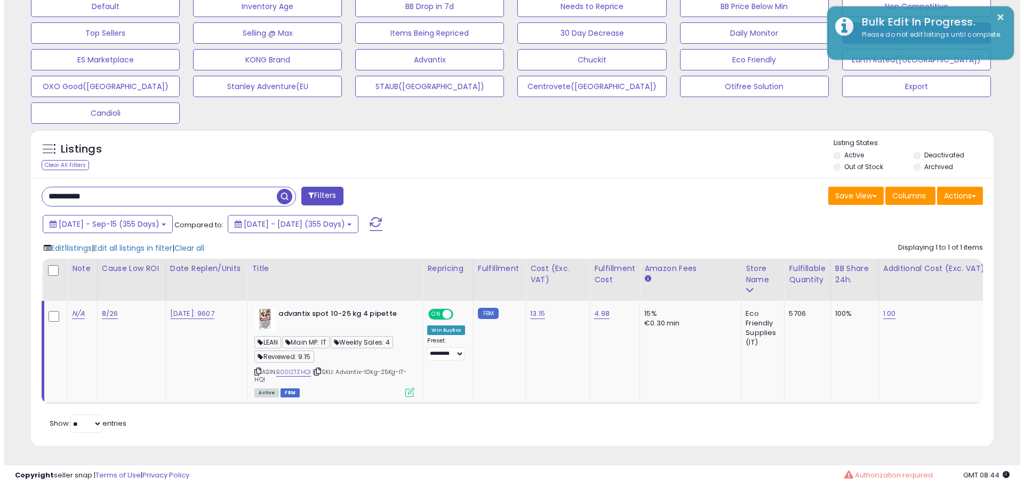
scroll to position [533197, 532857]
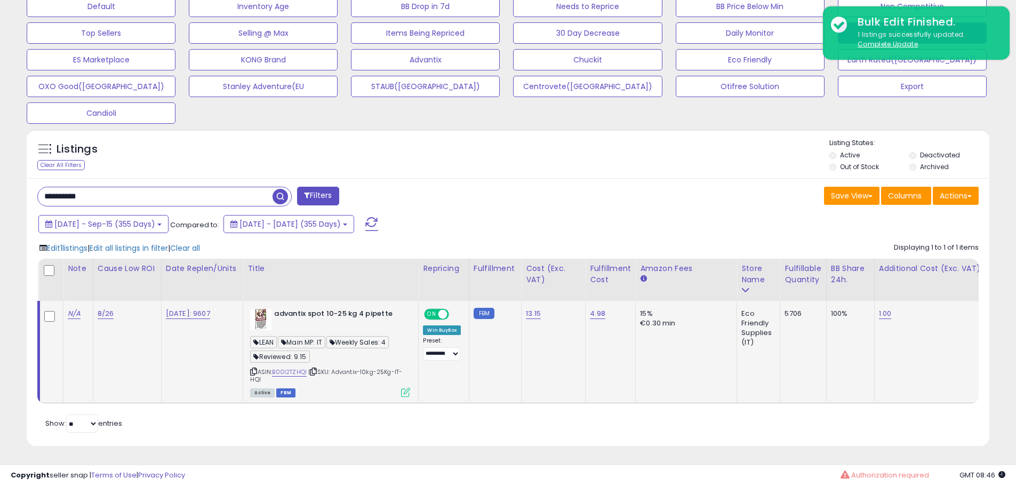
click at [410, 388] on icon at bounding box center [405, 392] width 9 height 9
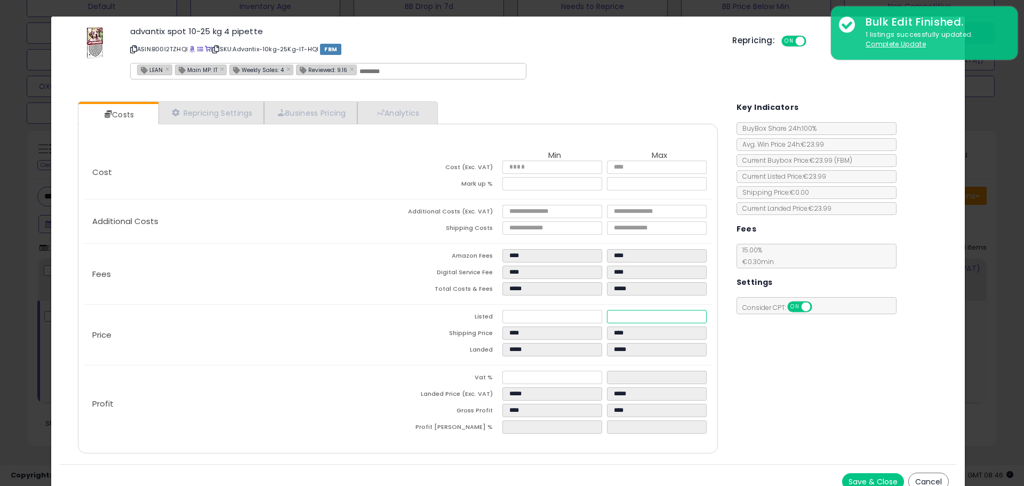
drag, startPoint x: 638, startPoint y: 316, endPoint x: 545, endPoint y: 321, distance: 93.4
click at [545, 321] on tr "Listed ***** *****" at bounding box center [555, 318] width 314 height 17
type input "****"
type input "*****"
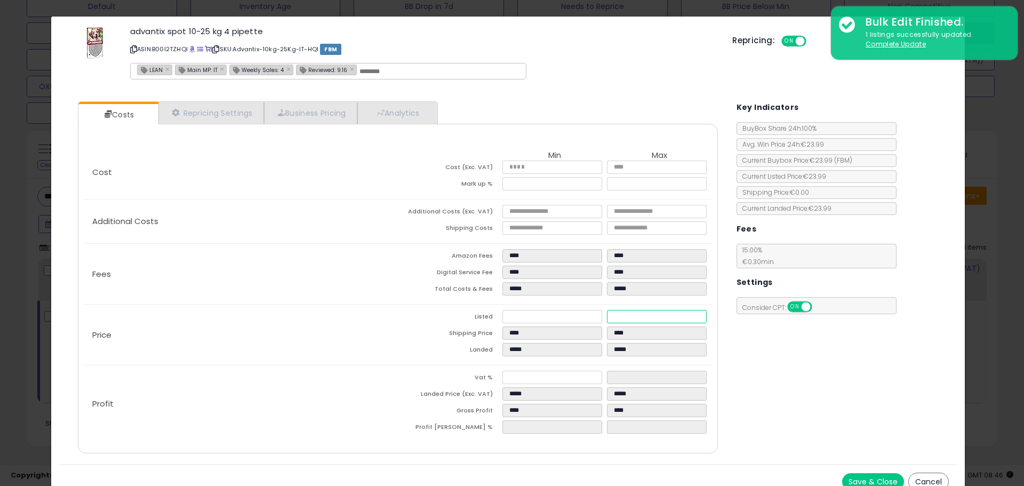
type input "*"
type input "****"
type input "*****"
type input "****"
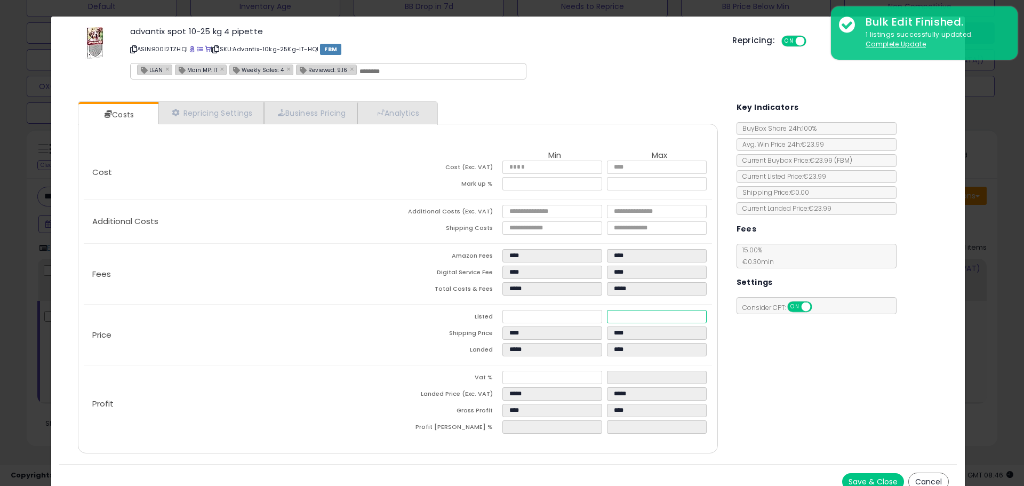
type input "*****"
type input "**"
type input "*****"
type input "****"
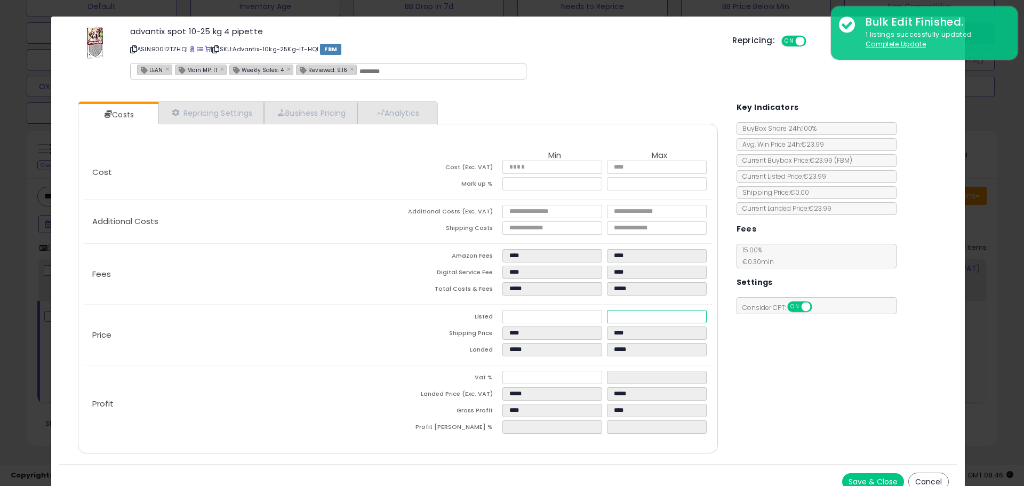
type input "*****"
type input "****"
type input "*****"
type input "****"
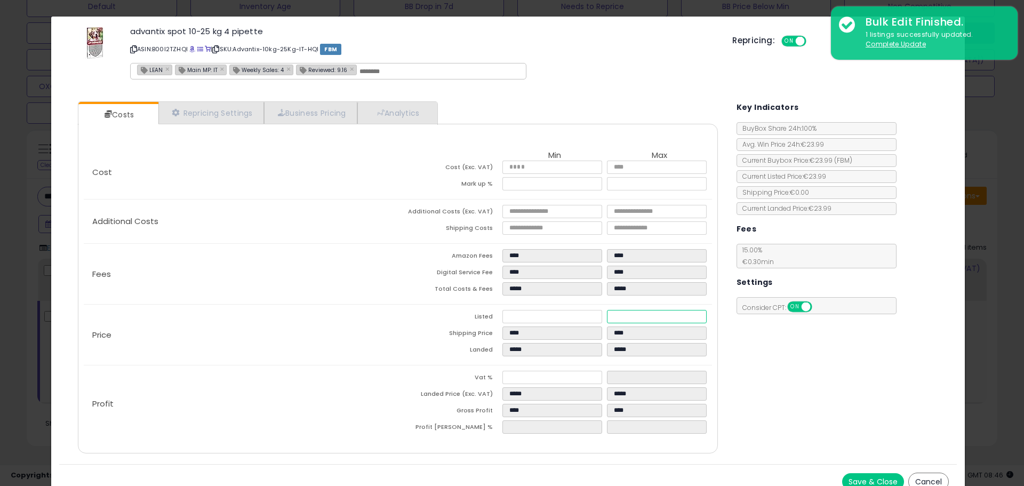
type input "*****"
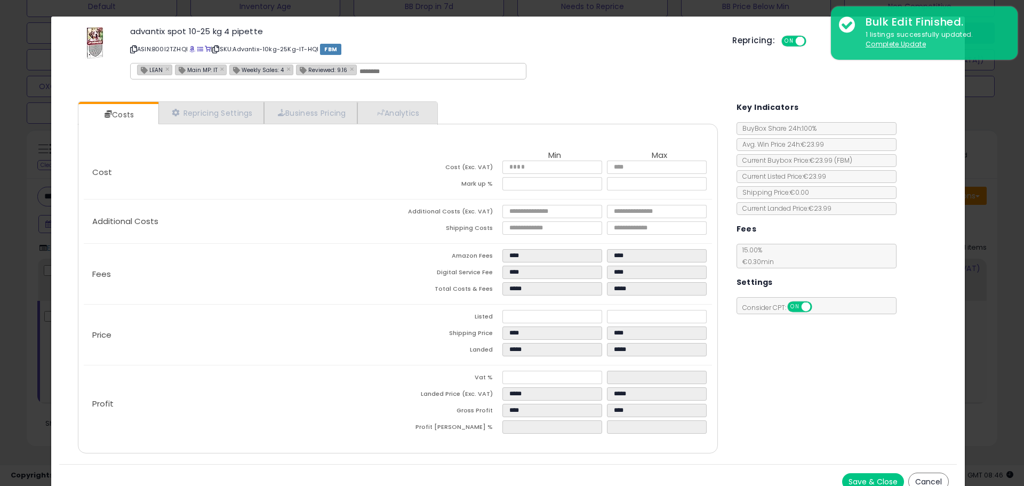
type input "****"
type input "*****"
type input "****"
click at [362, 276] on p "Fees" at bounding box center [241, 274] width 314 height 9
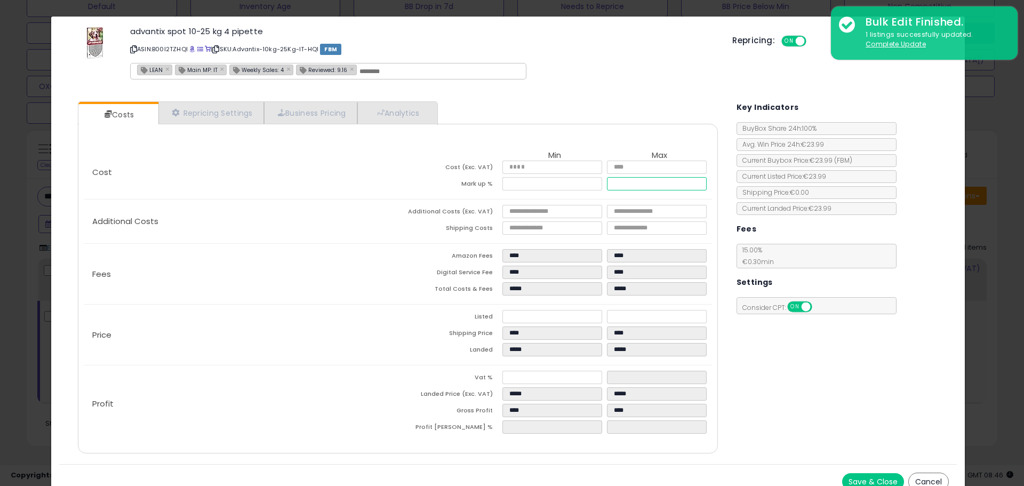
drag, startPoint x: 641, startPoint y: 183, endPoint x: 410, endPoint y: 191, distance: 230.6
click at [415, 191] on tr "Mark up % **** ****" at bounding box center [555, 185] width 314 height 17
drag, startPoint x: 638, startPoint y: 317, endPoint x: 468, endPoint y: 321, distance: 169.7
click at [468, 321] on tr "Listed ***** *****" at bounding box center [555, 318] width 314 height 17
click at [856, 481] on button "Save & Close" at bounding box center [873, 481] width 62 height 17
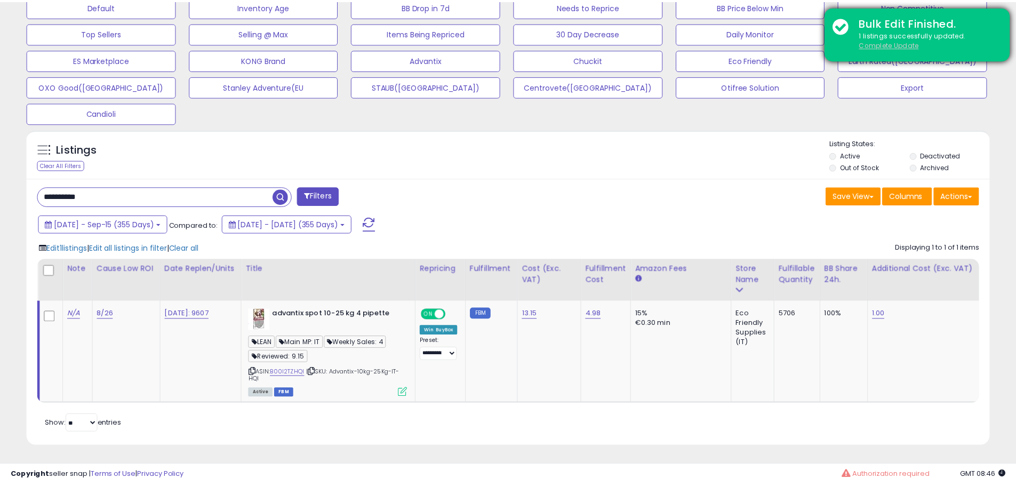
scroll to position [533197, 532857]
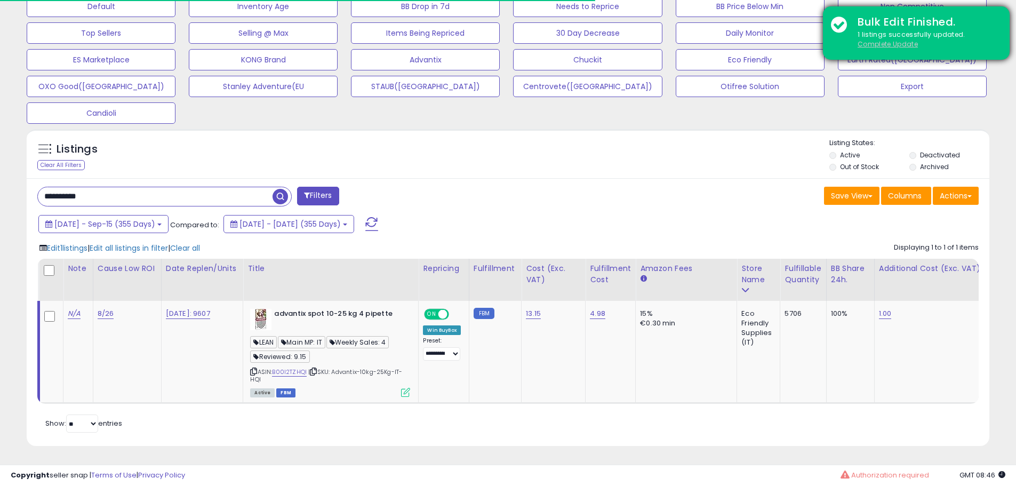
click at [898, 41] on u "Complete Update" at bounding box center [888, 43] width 60 height 9
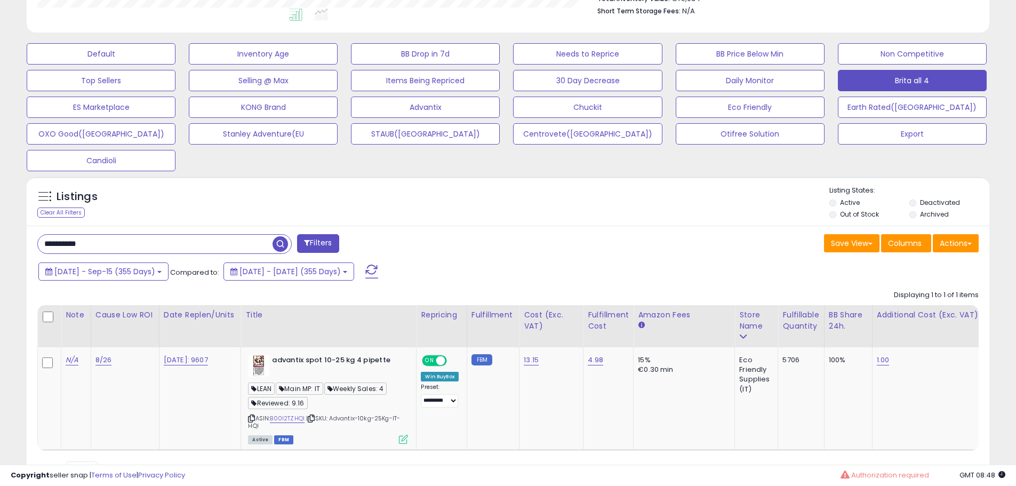
scroll to position [348, 0]
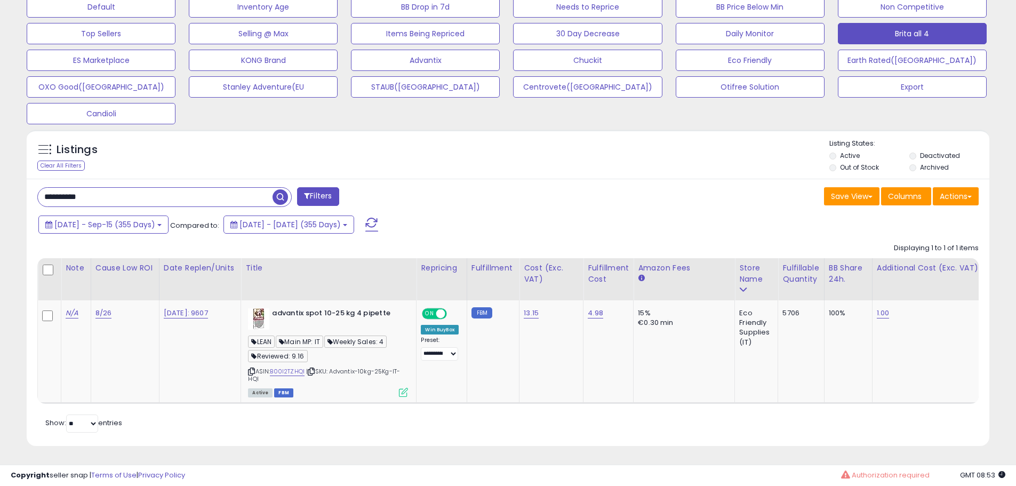
drag, startPoint x: 114, startPoint y: 190, endPoint x: -67, endPoint y: 191, distance: 180.8
paste input "text"
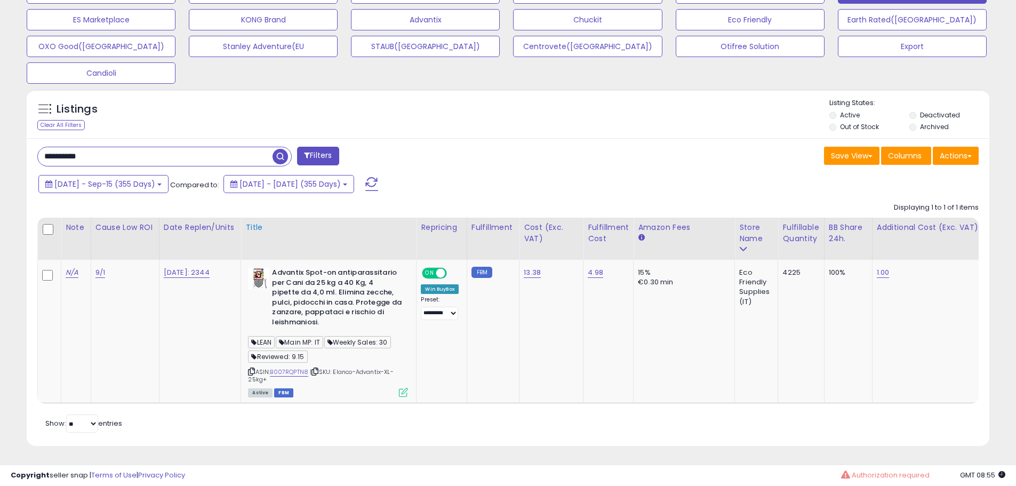
scroll to position [388, 0]
click at [296, 368] on link "B007RQPTN8" at bounding box center [289, 372] width 38 height 9
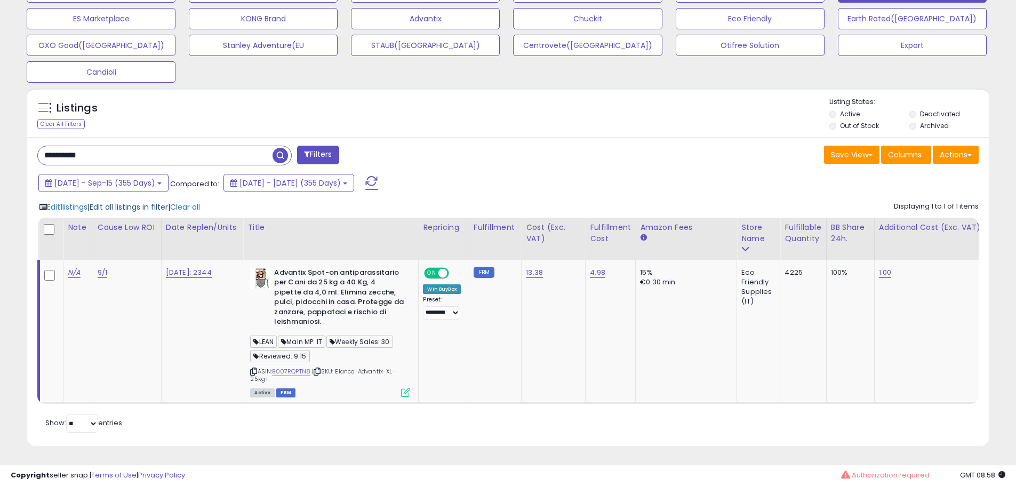
click at [119, 202] on span "Edit all listings in filter" at bounding box center [129, 207] width 78 height 11
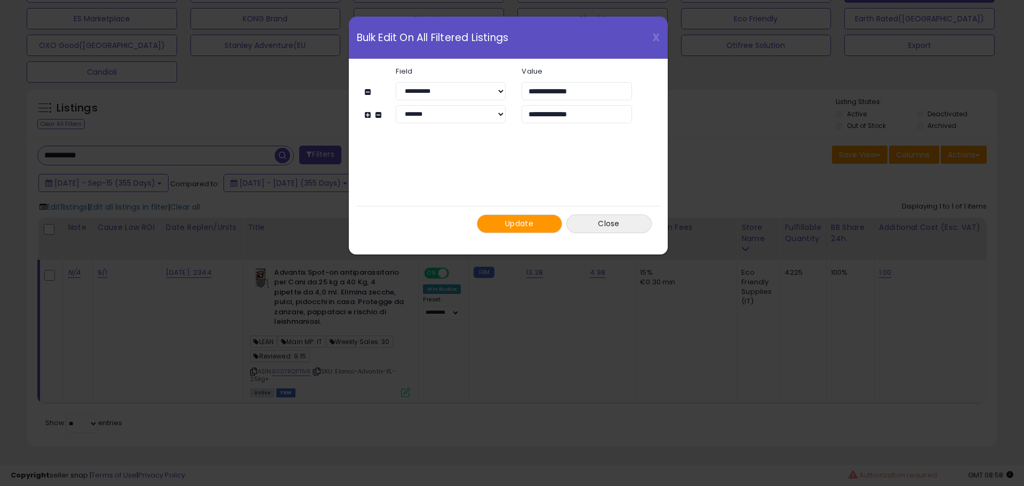
click at [522, 229] on button "Update" at bounding box center [519, 223] width 85 height 19
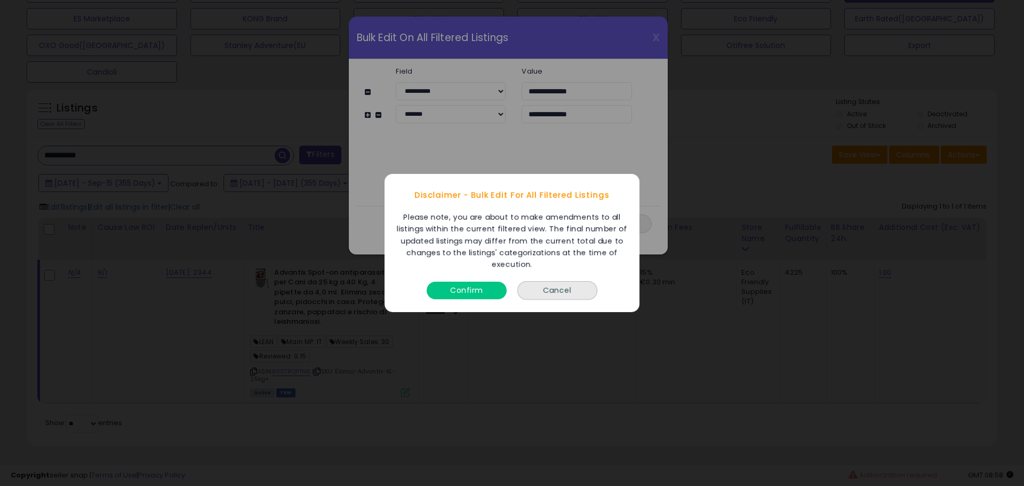
click at [471, 288] on button "Confirm" at bounding box center [467, 291] width 80 height 18
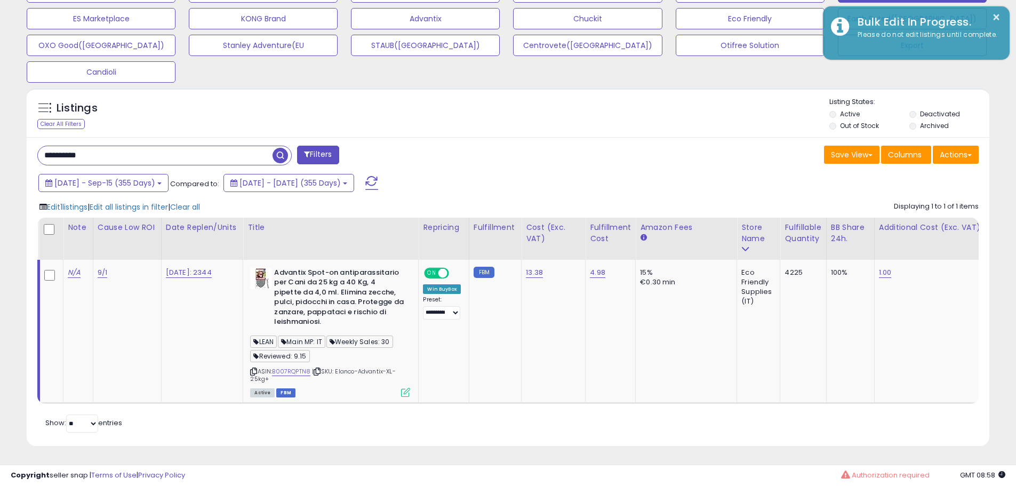
scroll to position [533197, 532857]
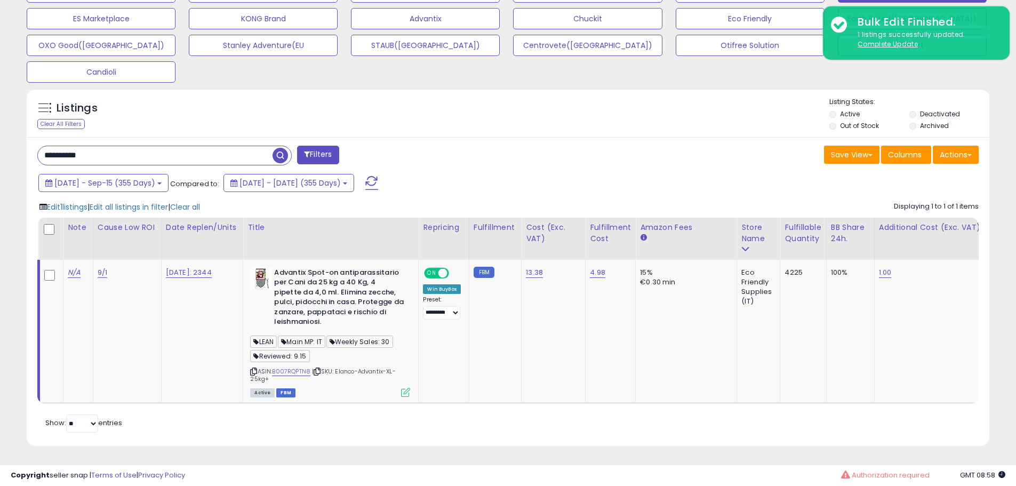
drag, startPoint x: 130, startPoint y: 153, endPoint x: -14, endPoint y: 158, distance: 143.6
paste input "text"
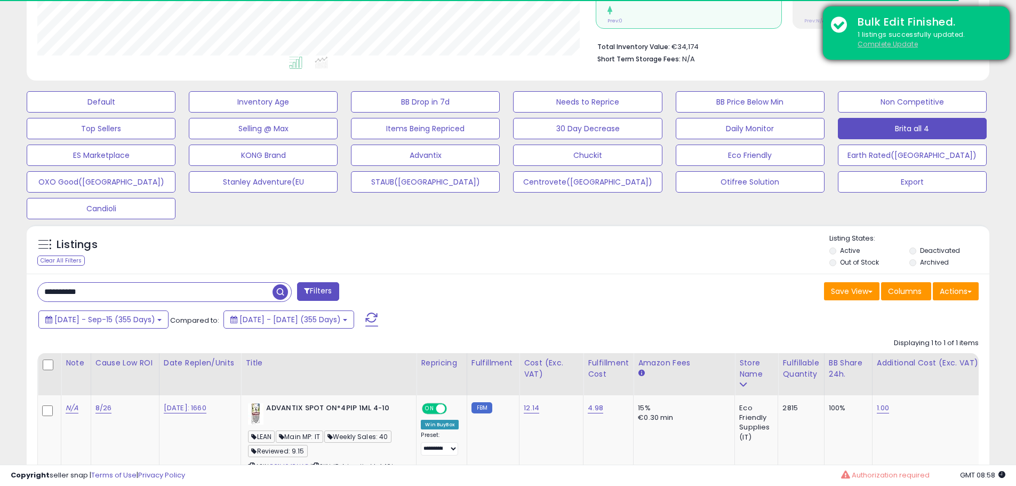
click at [877, 45] on u "Complete Update" at bounding box center [888, 43] width 60 height 9
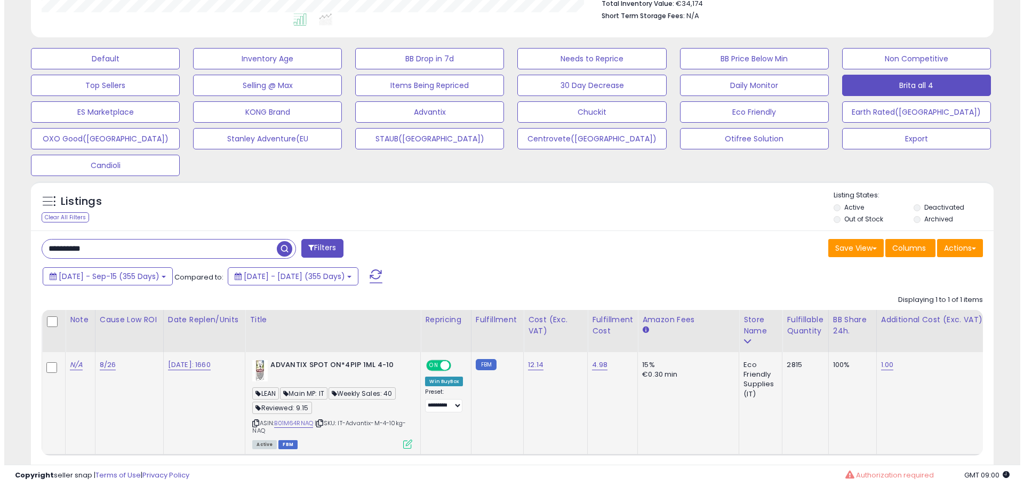
scroll to position [348, 0]
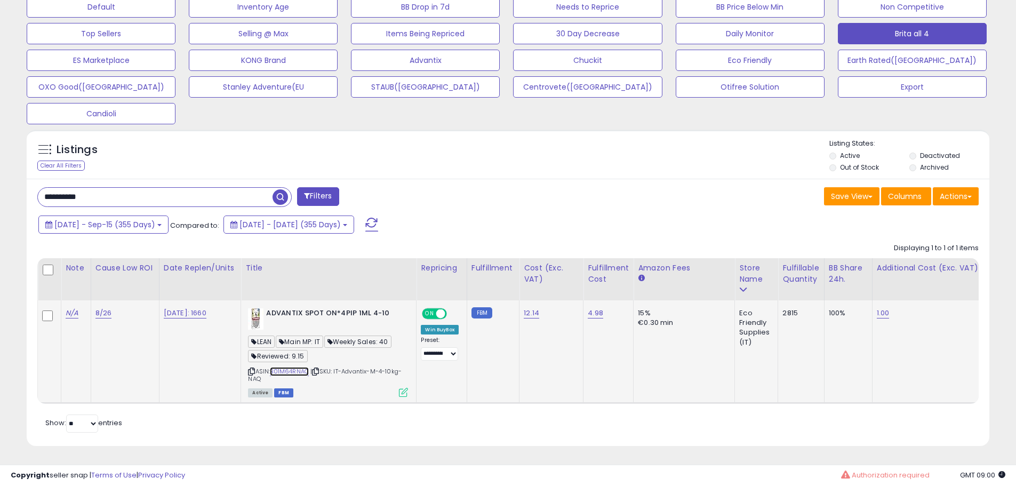
click at [294, 367] on link "B01M64RNAQ" at bounding box center [289, 371] width 39 height 9
click at [406, 388] on icon at bounding box center [403, 392] width 9 height 9
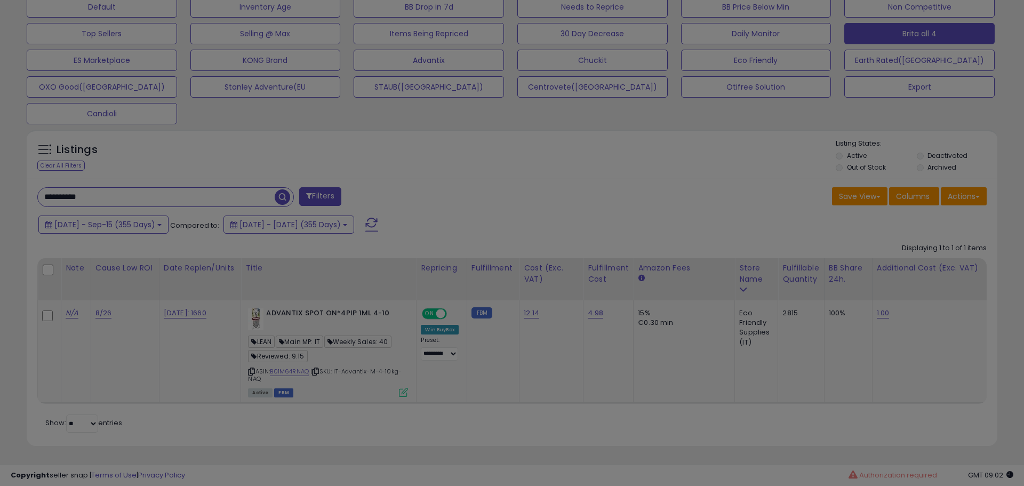
scroll to position [219, 563]
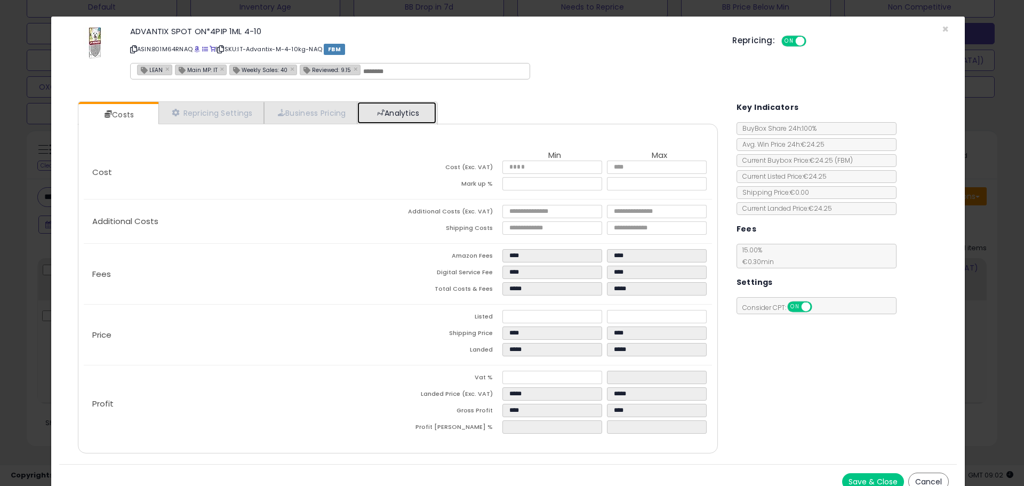
click at [433, 104] on link "Analytics" at bounding box center [396, 113] width 79 height 22
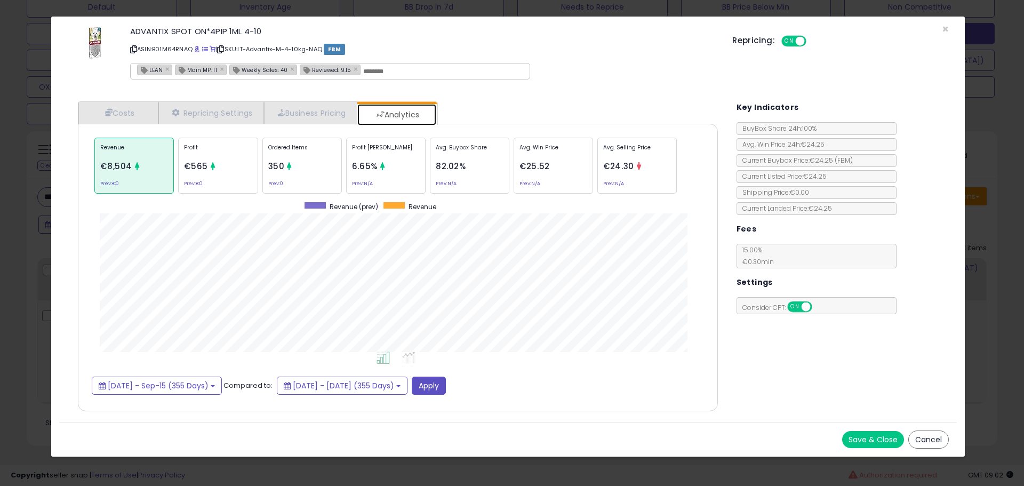
scroll to position [328, 661]
click at [338, 167] on div "Ordered Items 350 Prev: 0" at bounding box center [301, 166] width 79 height 56
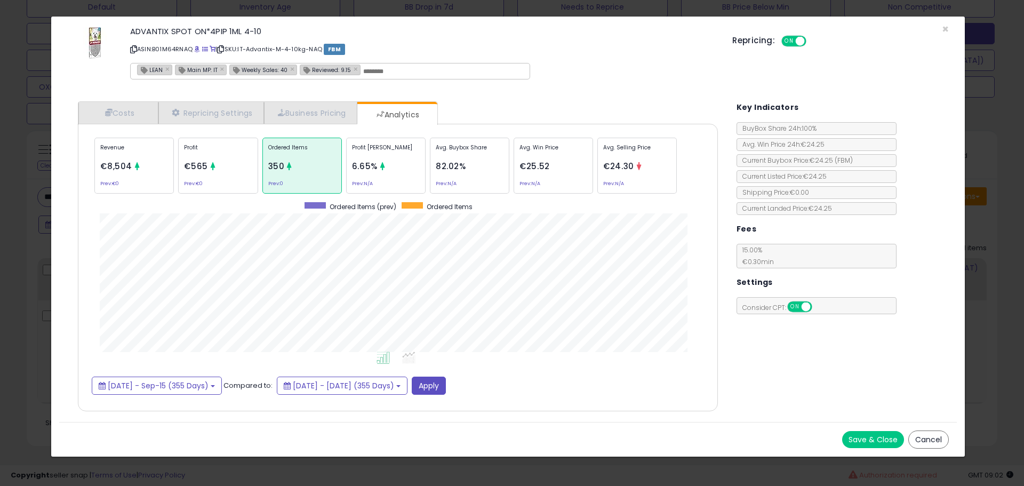
click at [146, 100] on div "Costs Repricing Settings Business Pricing Analytics Cost" at bounding box center [397, 257] width 661 height 329
click at [146, 113] on link "Costs" at bounding box center [118, 113] width 80 height 22
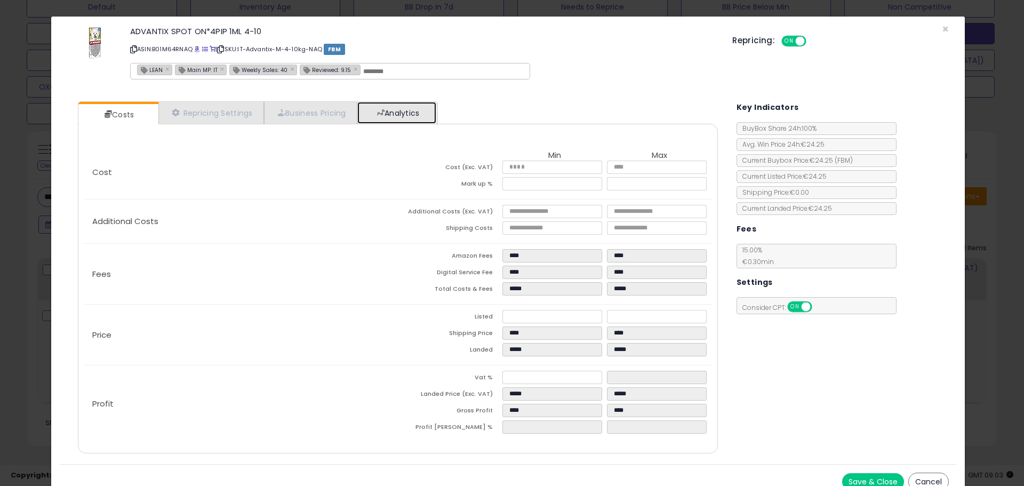
click at [392, 112] on link "Analytics" at bounding box center [396, 113] width 79 height 22
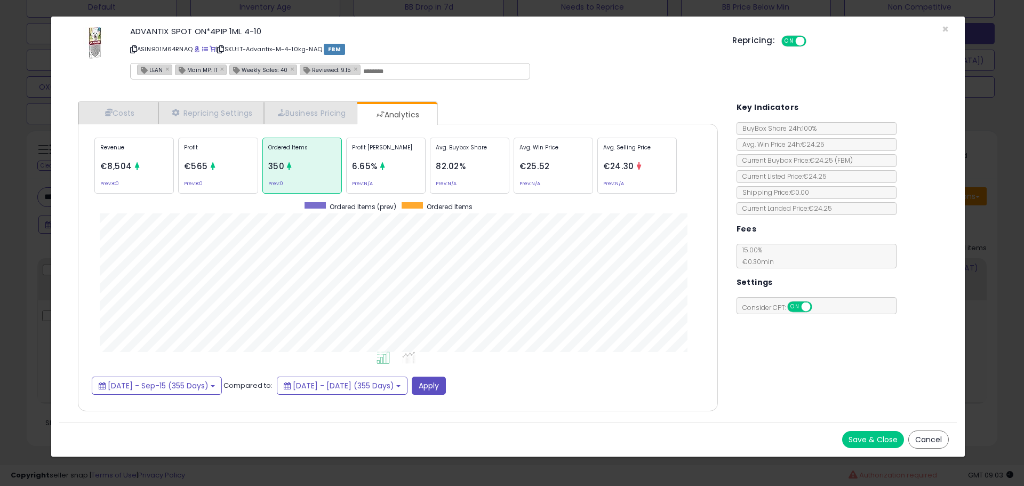
click at [302, 163] on div "Ordered Items 350 Prev: 0" at bounding box center [301, 166] width 79 height 56
click at [15, 333] on div "× Close ADVANTIX SPOT ON*4PIP 1ML 4-10 ASIN: B01M64RNAQ | SKU: IT-Advantix-M-4-…" at bounding box center [512, 243] width 1024 height 486
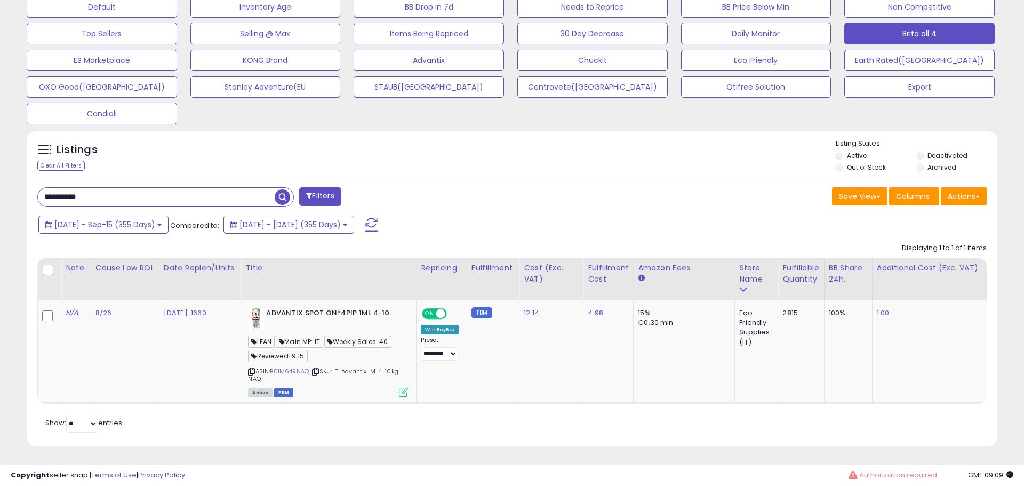
scroll to position [533197, 532857]
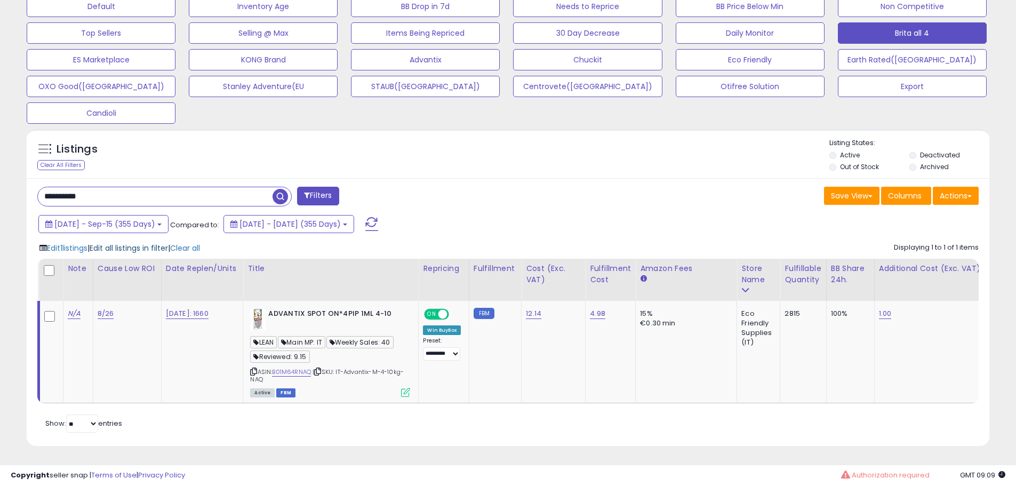
click at [151, 243] on span "Edit all listings in filter" at bounding box center [129, 248] width 78 height 11
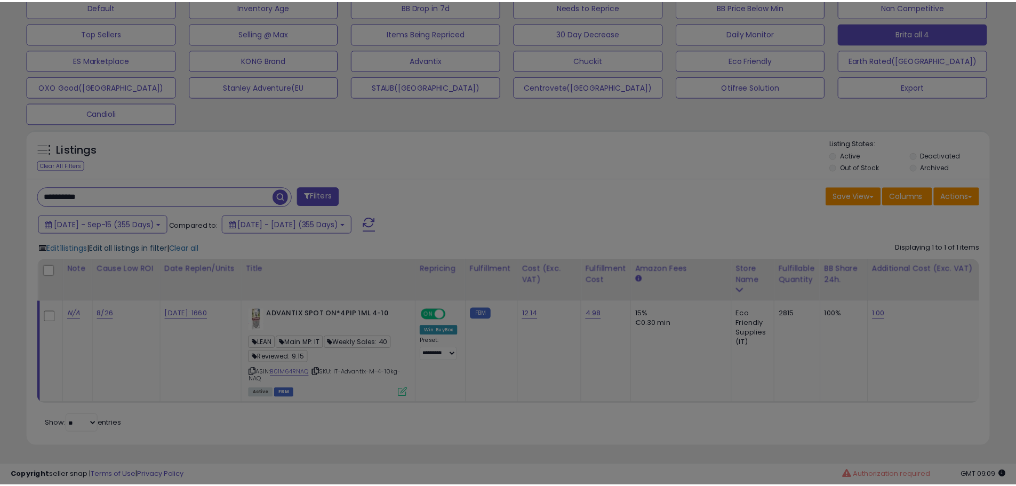
scroll to position [219, 563]
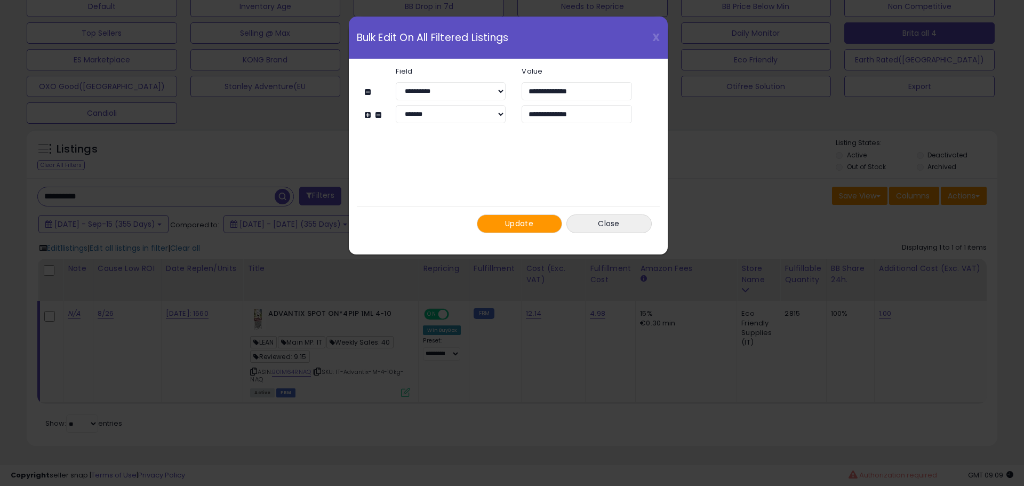
click at [527, 226] on span "Update" at bounding box center [519, 223] width 28 height 11
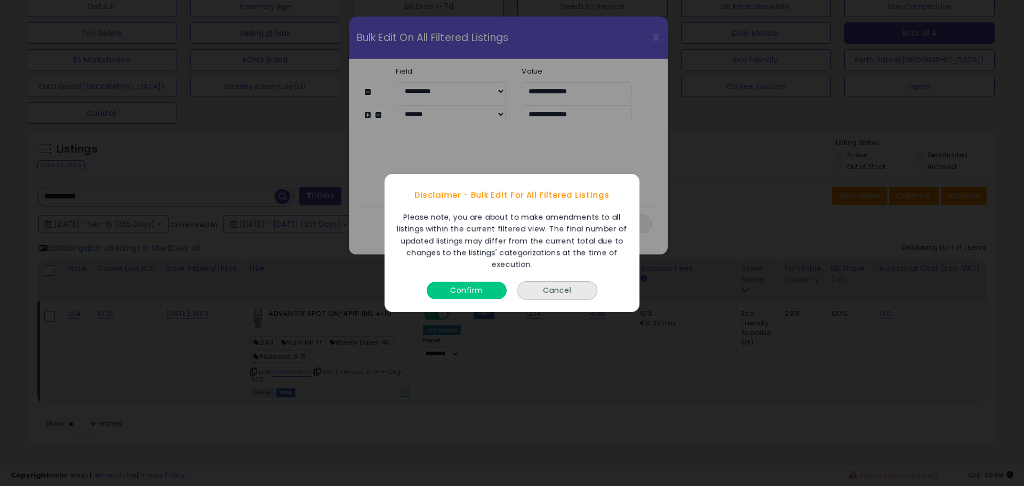
click at [472, 285] on button "Confirm" at bounding box center [467, 291] width 80 height 18
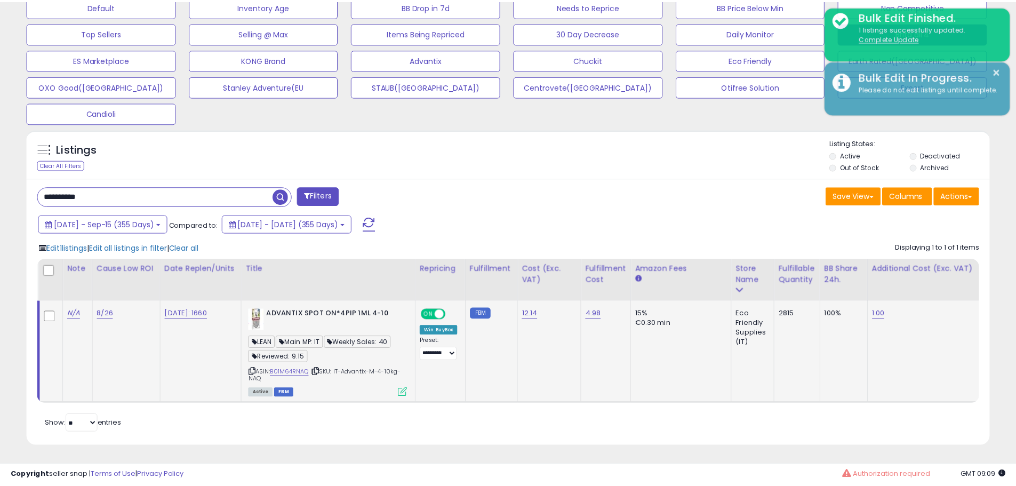
scroll to position [533197, 532857]
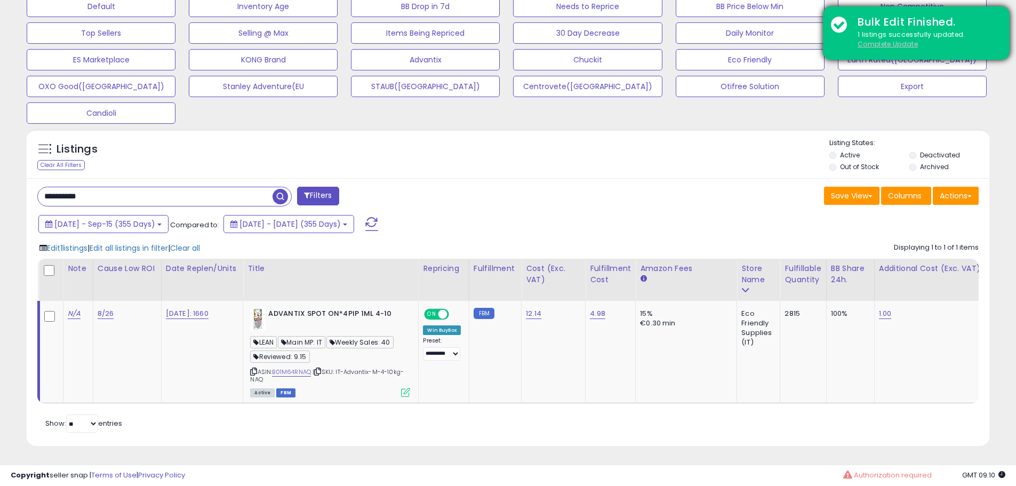
click at [881, 49] on u "Complete Update" at bounding box center [888, 43] width 60 height 9
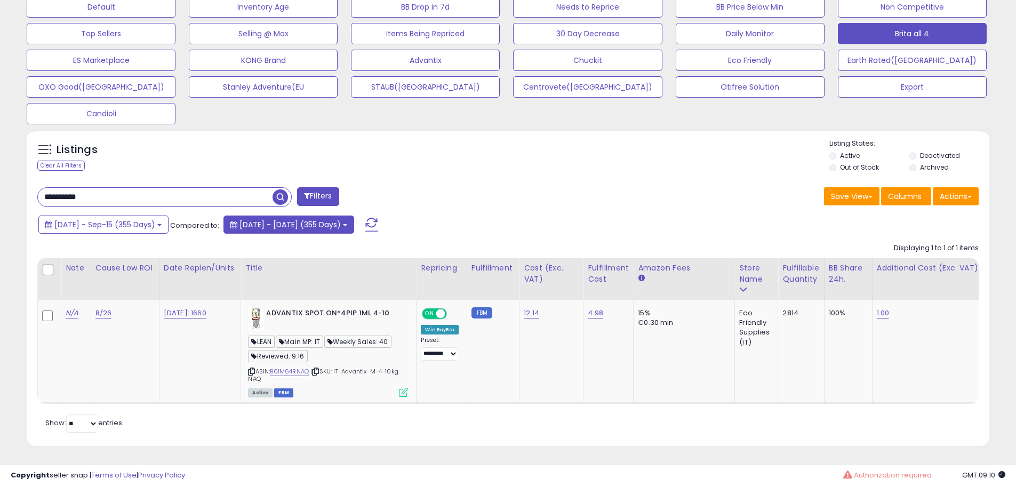
scroll to position [219, 558]
drag, startPoint x: 127, startPoint y: 192, endPoint x: -34, endPoint y: 191, distance: 161.1
paste input "text"
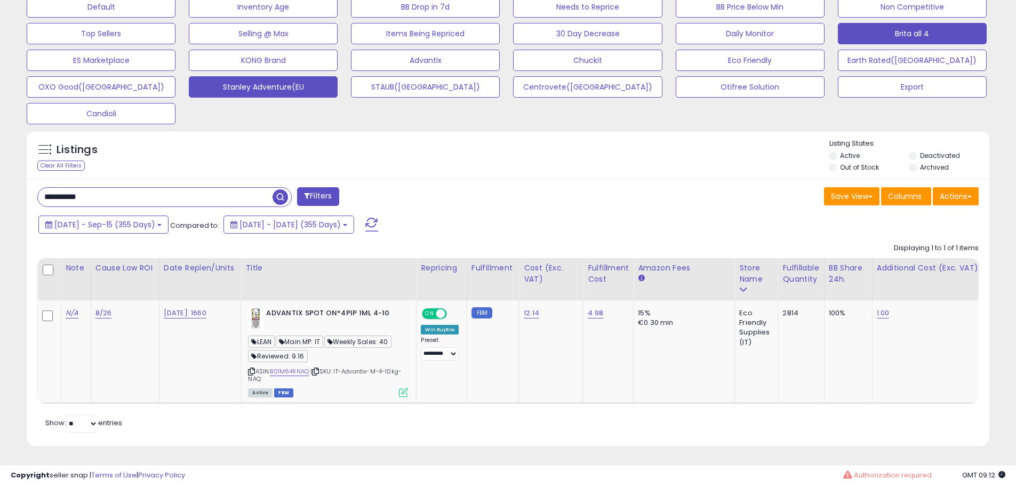
click at [278, 191] on span "button" at bounding box center [280, 196] width 15 height 15
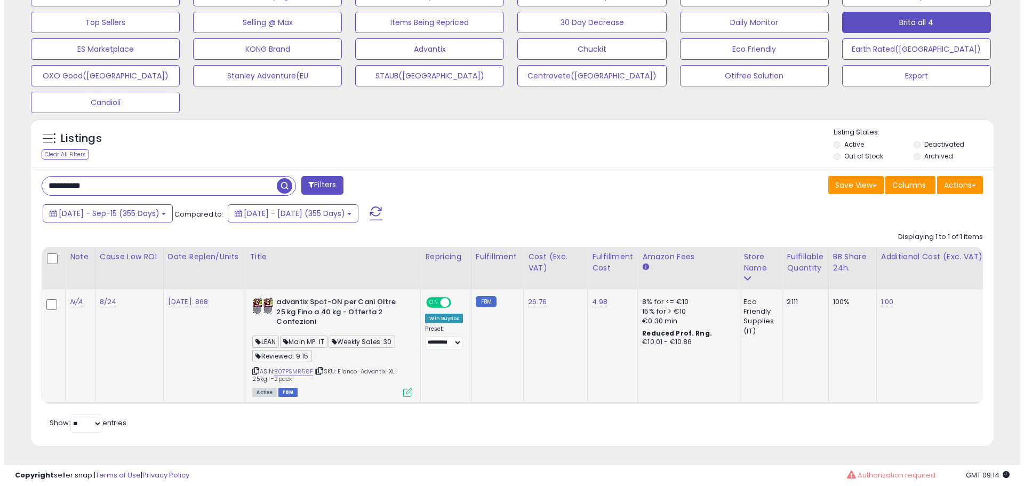
scroll to position [359, 0]
click at [300, 367] on link "B07PSMR58F" at bounding box center [289, 371] width 39 height 9
click at [406, 388] on icon at bounding box center [403, 392] width 9 height 9
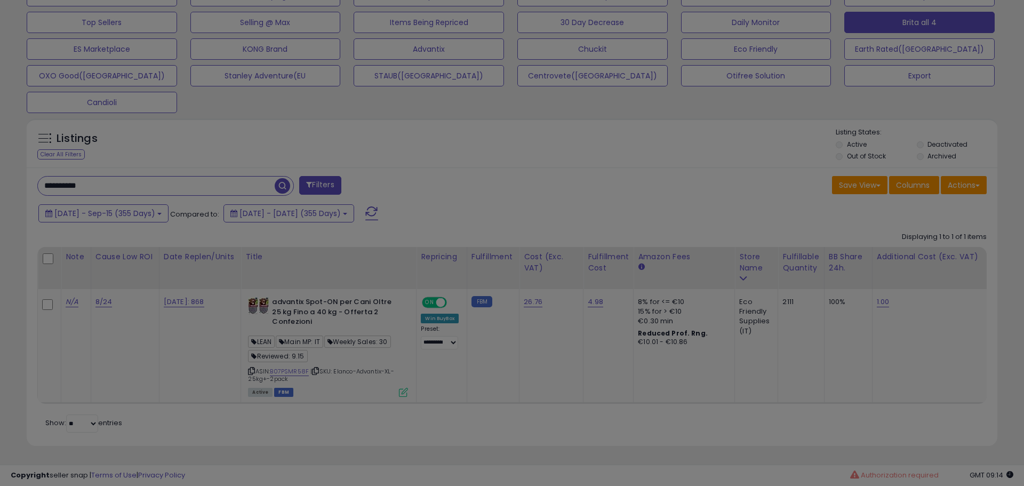
scroll to position [219, 563]
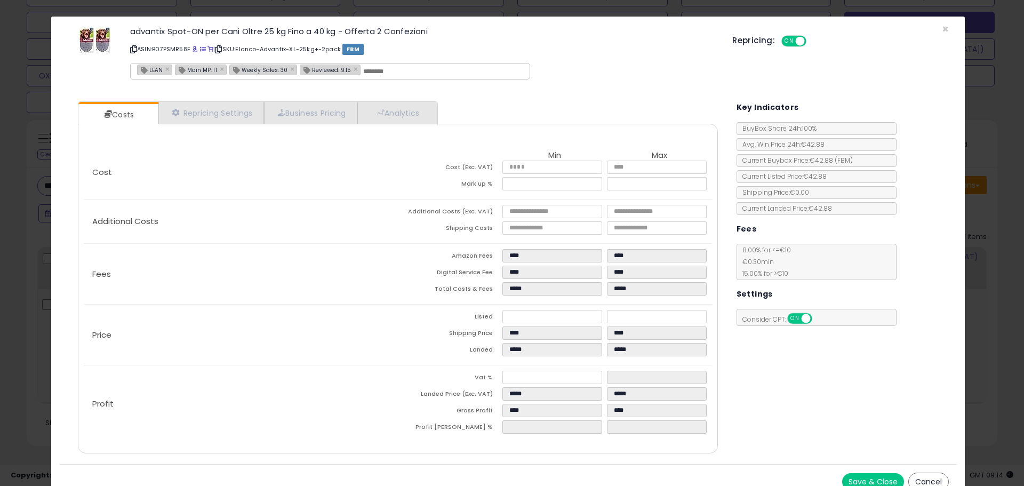
click at [406, 100] on div "Costs Repricing Settings Business Pricing Analytics Cost" at bounding box center [397, 278] width 661 height 371
click at [407, 110] on link "Analytics" at bounding box center [396, 113] width 79 height 22
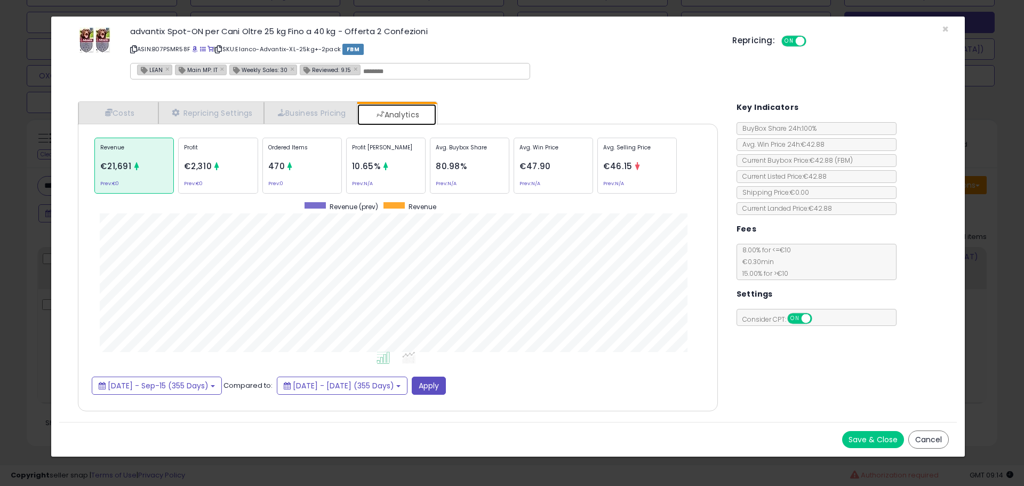
scroll to position [328, 661]
click at [292, 151] on p "Ordered Items" at bounding box center [302, 151] width 68 height 16
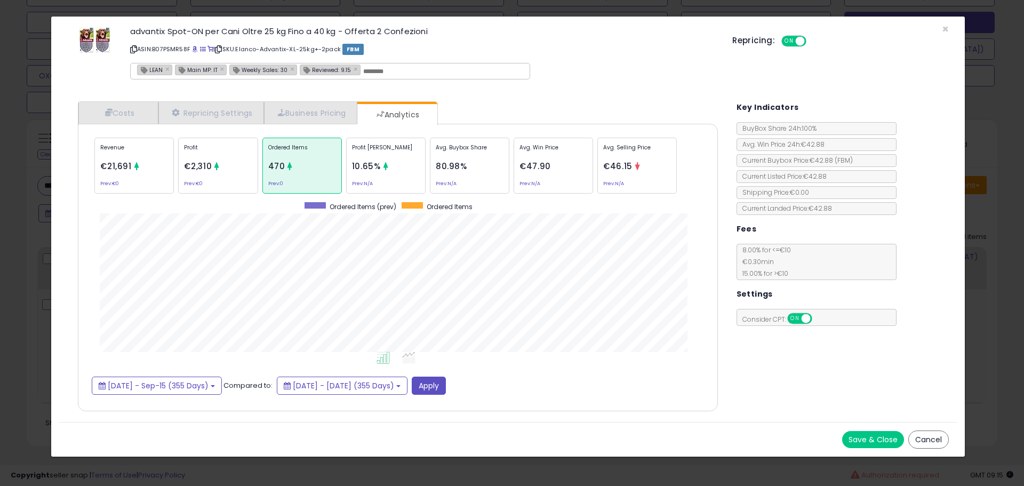
click at [48, 199] on div "× Close advantix Spot-ON per Cani Oltre 25 kg Fino a 40 kg - Offerta 2 Confezio…" at bounding box center [512, 243] width 1024 height 486
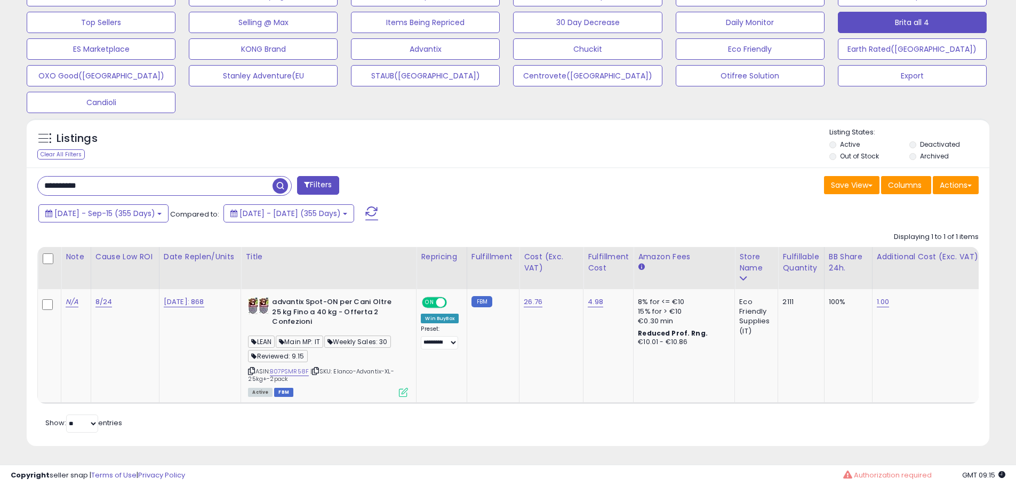
scroll to position [533197, 532857]
drag, startPoint x: 117, startPoint y: 179, endPoint x: -2, endPoint y: 182, distance: 119.0
paste input "text"
click at [276, 178] on span "button" at bounding box center [280, 185] width 15 height 15
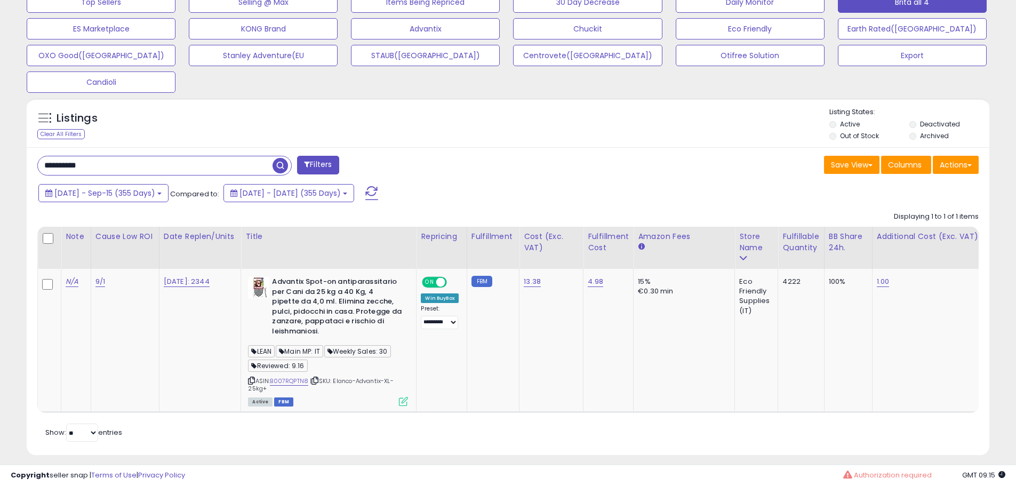
scroll to position [388, 0]
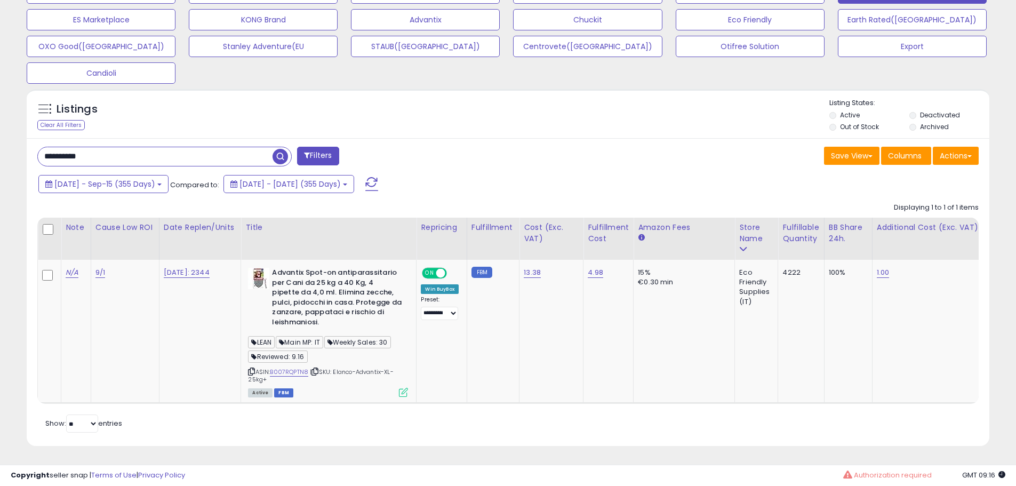
drag, startPoint x: 116, startPoint y: 148, endPoint x: -13, endPoint y: 169, distance: 131.2
paste input "text"
click at [276, 151] on span "button" at bounding box center [280, 156] width 15 height 15
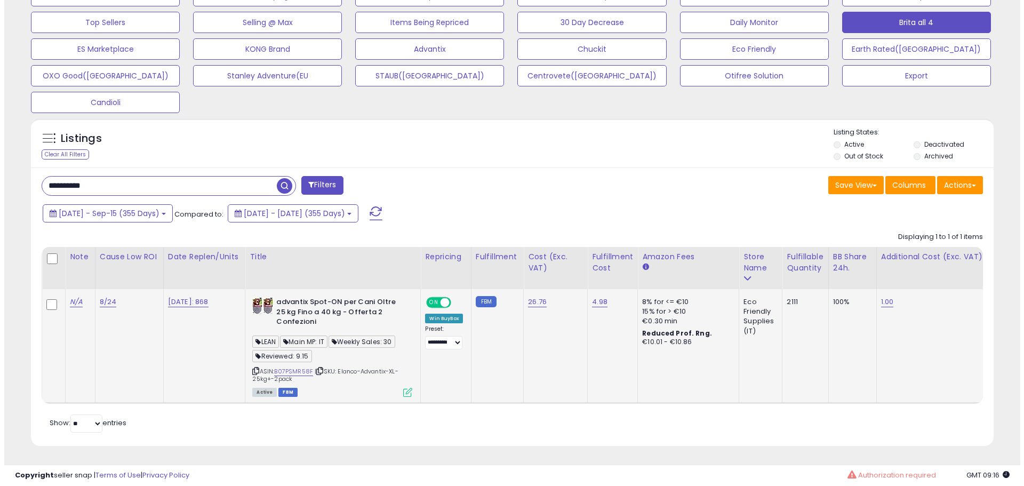
scroll to position [219, 558]
click at [406, 388] on icon at bounding box center [403, 392] width 9 height 9
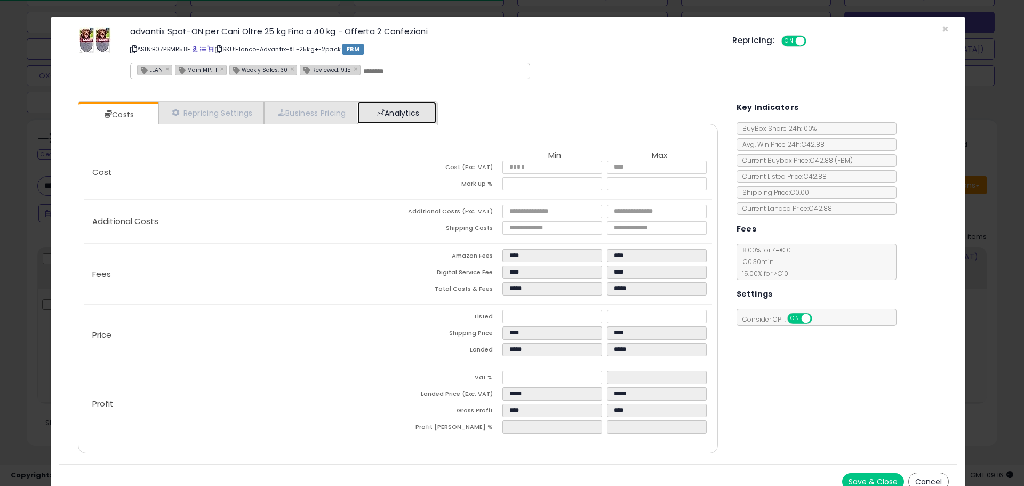
click at [416, 114] on link "Analytics" at bounding box center [396, 113] width 79 height 22
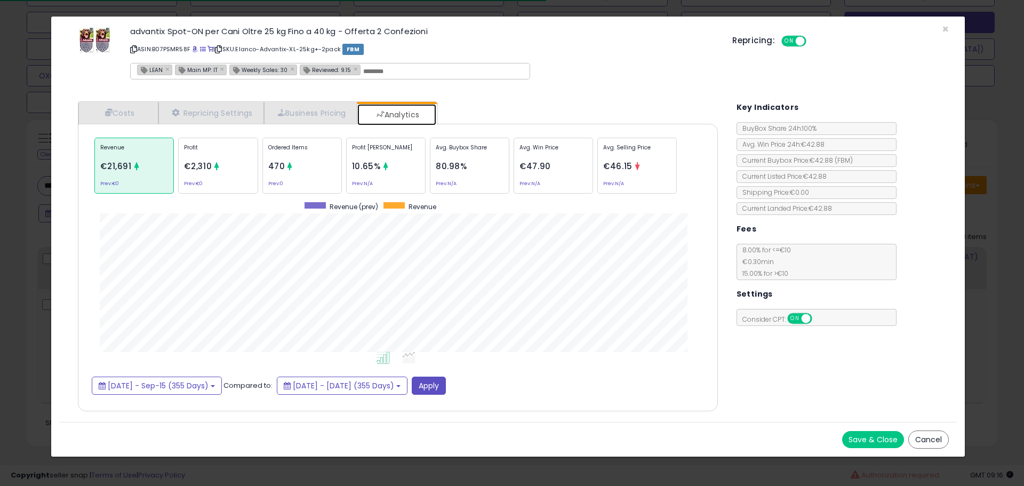
scroll to position [328, 661]
click at [325, 162] on div "Ordered Items 470 Prev: 0" at bounding box center [301, 166] width 79 height 56
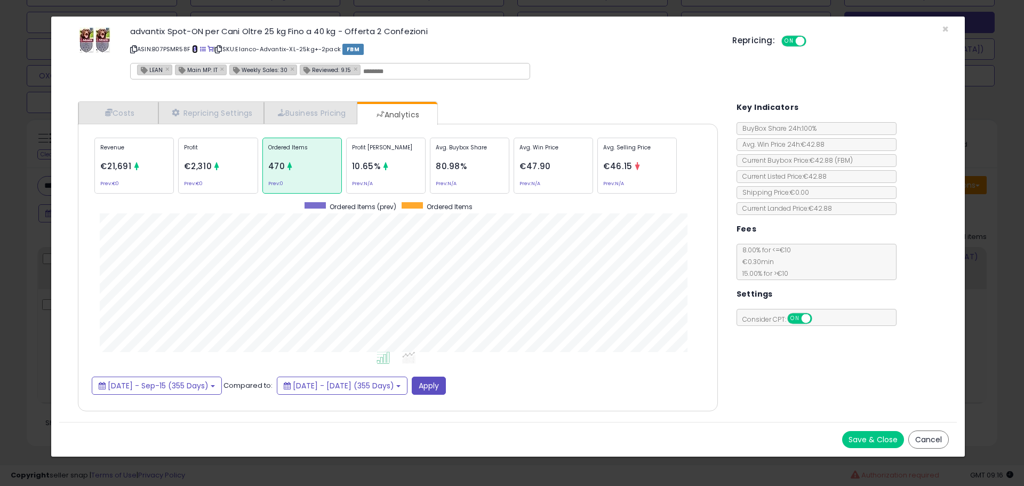
click at [195, 47] on span at bounding box center [195, 49] width 6 height 6
click at [137, 114] on link "Costs" at bounding box center [118, 113] width 80 height 22
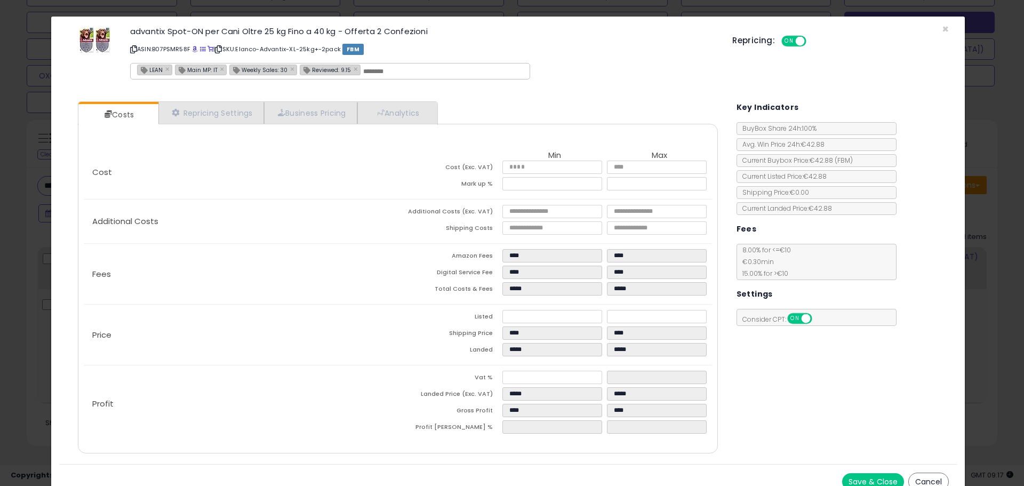
click at [41, 169] on div "× Close advantix Spot-ON per Cani Oltre 25 kg Fino a 40 kg - Offerta 2 Confezio…" at bounding box center [512, 243] width 1024 height 486
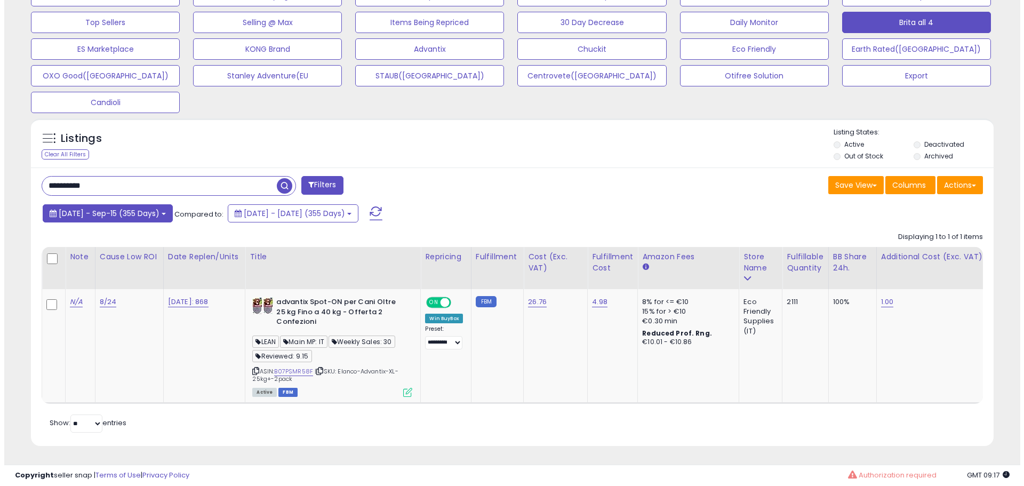
scroll to position [533197, 532857]
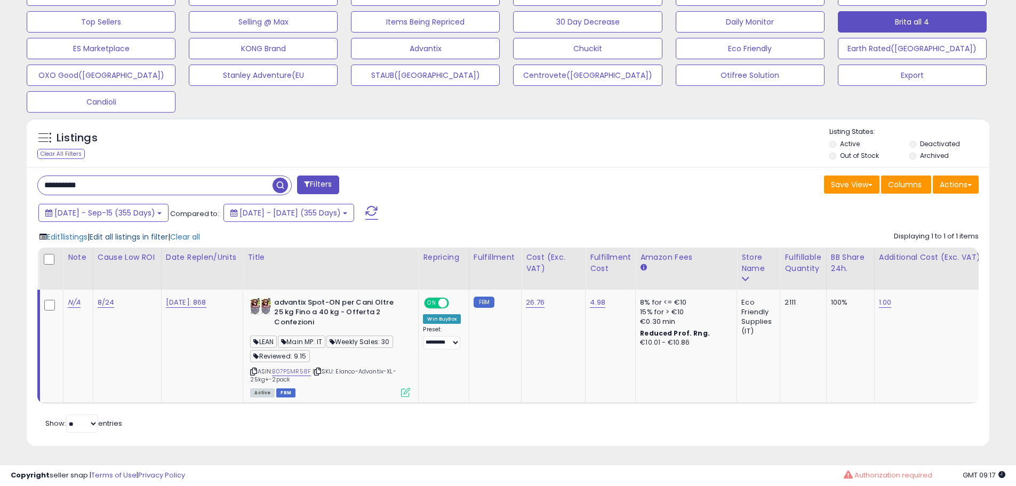
click at [127, 232] on span "Edit all listings in filter" at bounding box center [129, 237] width 78 height 11
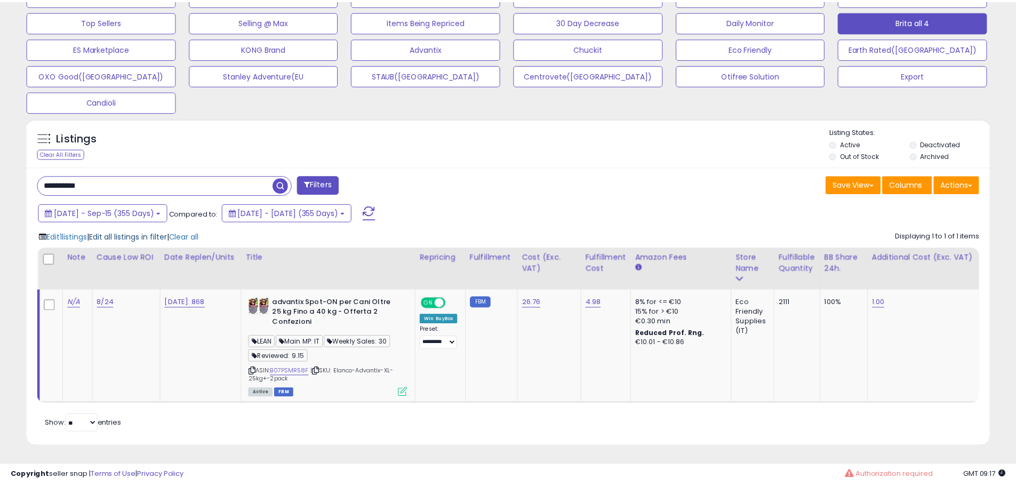
scroll to position [219, 563]
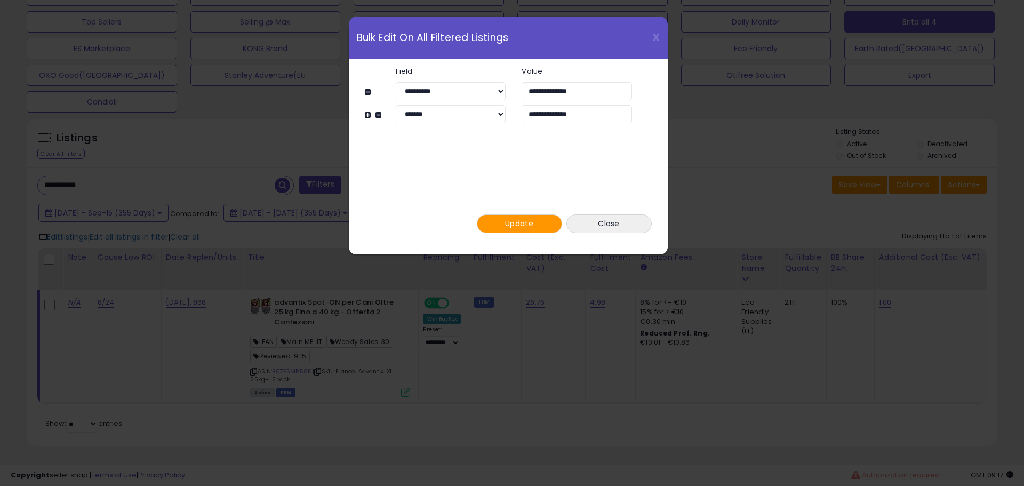
click at [516, 224] on span "Update" at bounding box center [519, 223] width 28 height 11
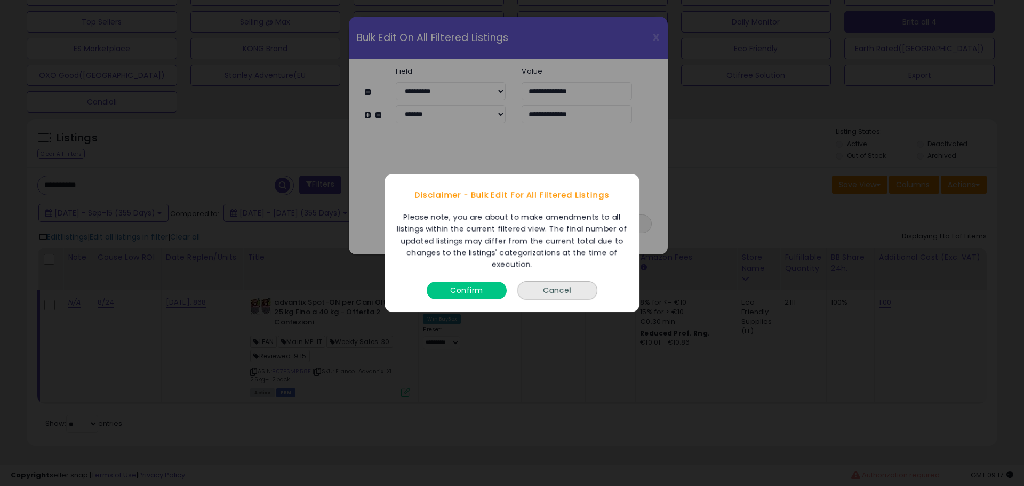
click at [460, 297] on button "Confirm" at bounding box center [467, 291] width 80 height 18
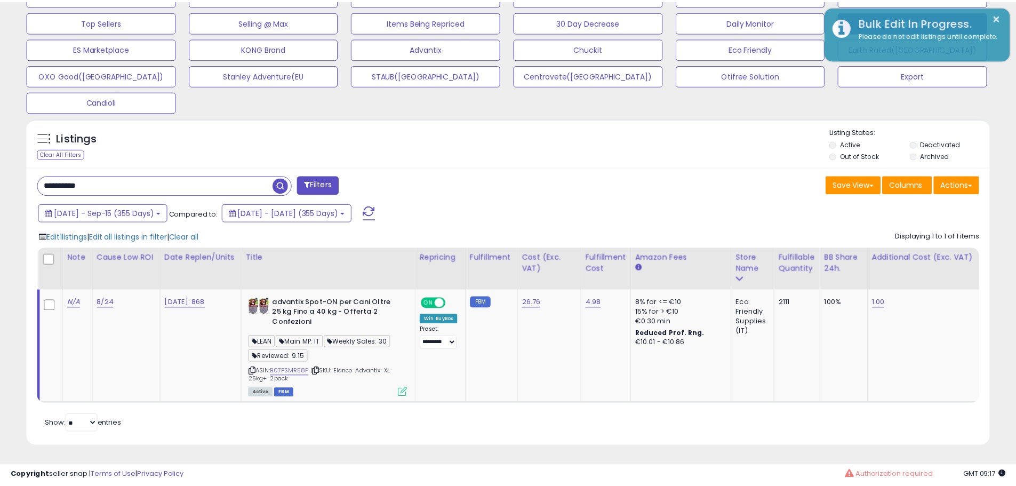
scroll to position [533197, 532857]
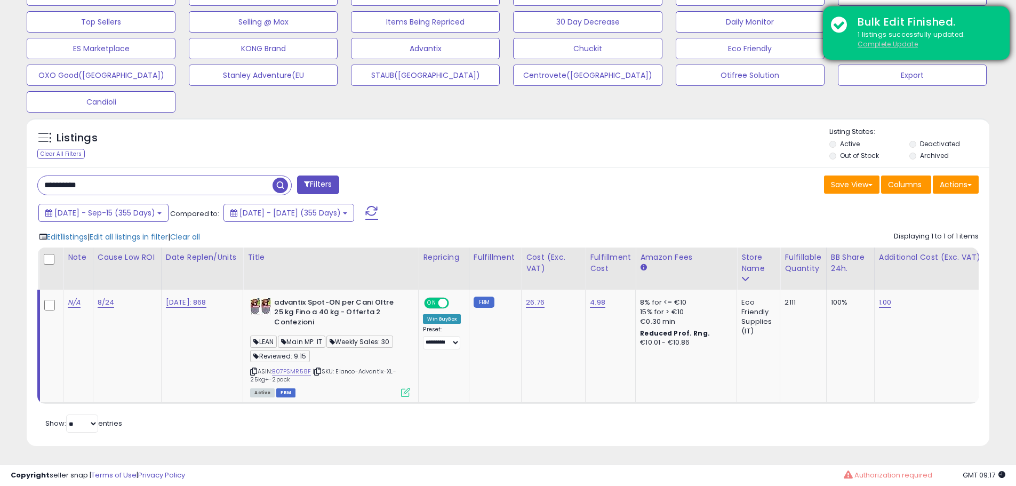
click at [869, 44] on u "Complete Update" at bounding box center [888, 43] width 60 height 9
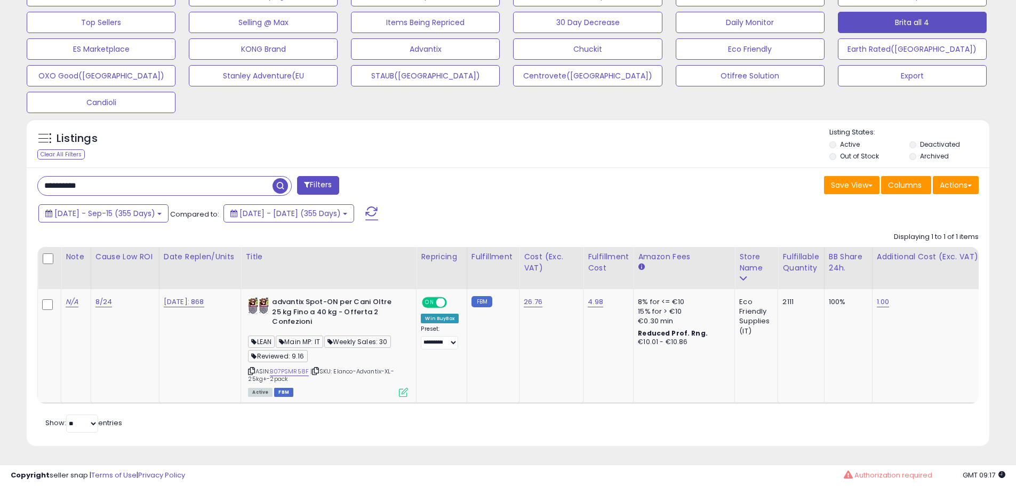
scroll to position [219, 558]
click at [134, 179] on input "**********" at bounding box center [155, 186] width 235 height 19
paste input "text"
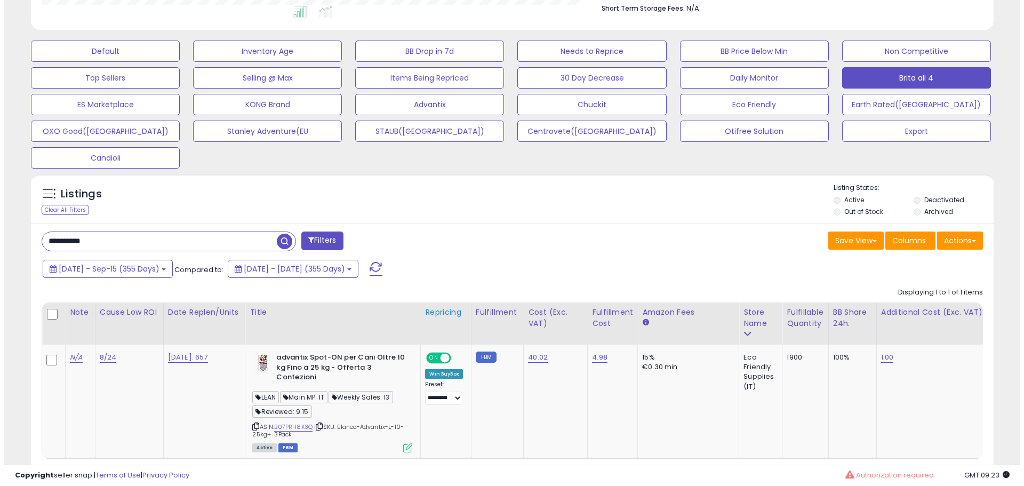
scroll to position [359, 0]
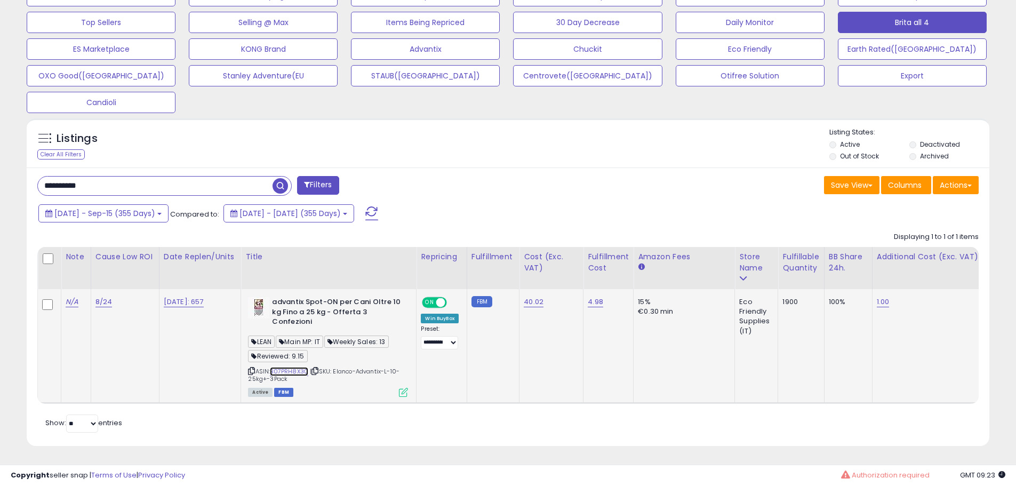
click at [297, 367] on link "B07PRH8X3Q" at bounding box center [289, 371] width 38 height 9
click at [408, 388] on icon at bounding box center [403, 392] width 9 height 9
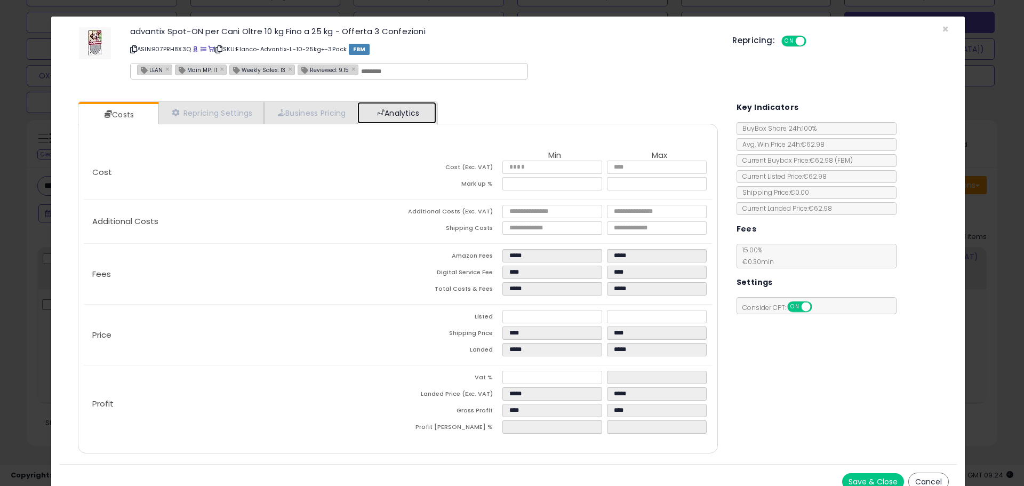
click at [416, 115] on link "Analytics" at bounding box center [396, 113] width 79 height 22
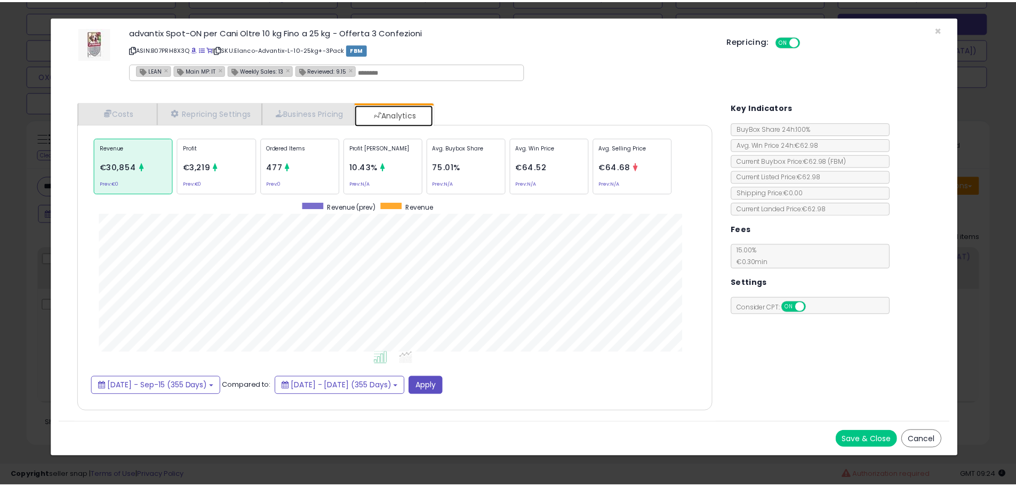
scroll to position [328, 661]
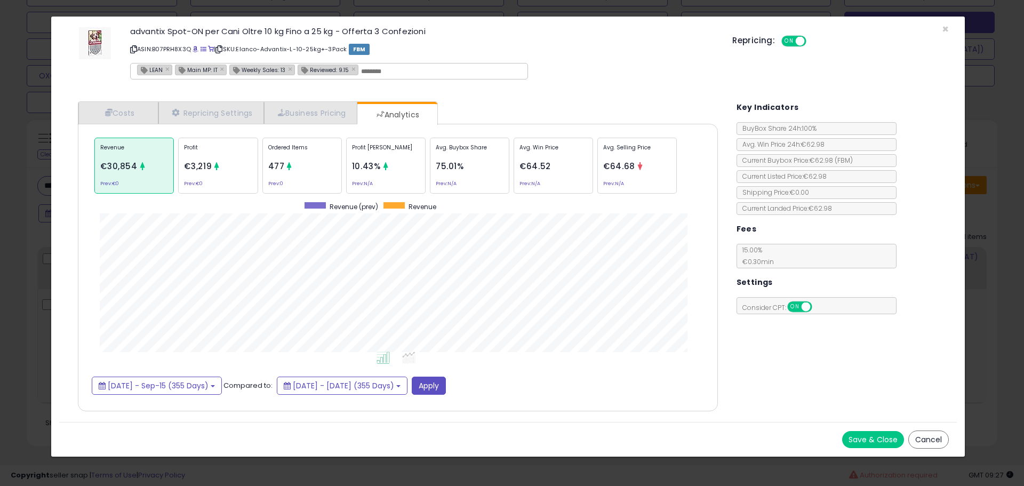
click at [40, 187] on div "× Close advantix Spot-ON per Cani Oltre 10 kg Fino a 25 kg - Offerta 3 Confezio…" at bounding box center [512, 243] width 1024 height 486
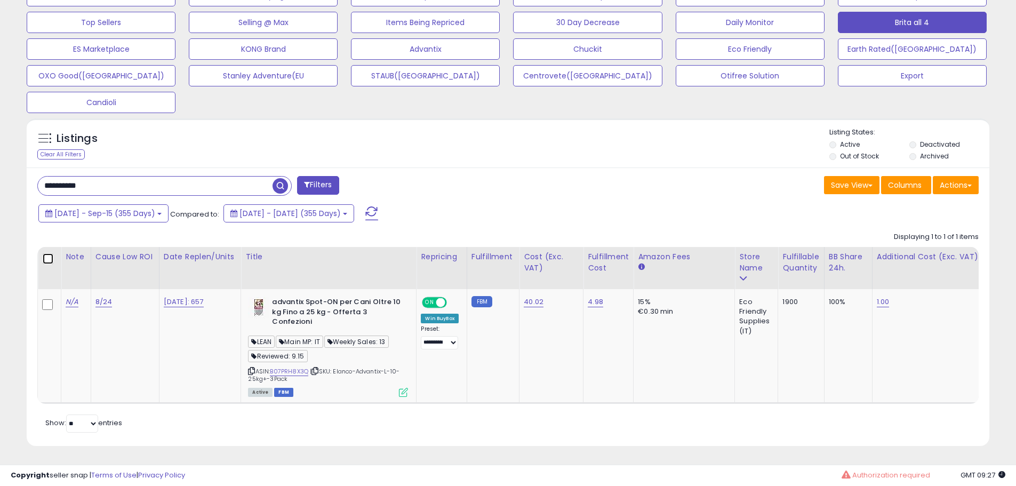
scroll to position [219, 558]
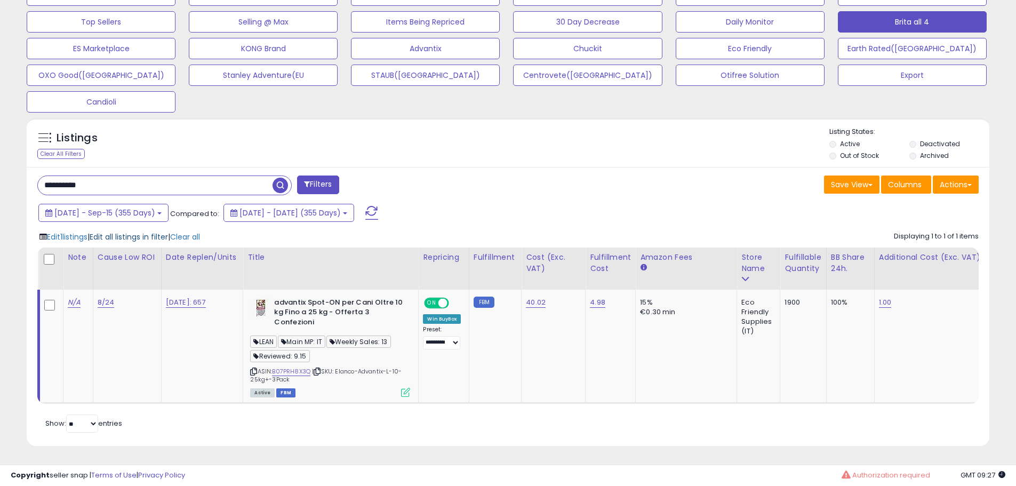
click at [128, 232] on span "Edit all listings in filter" at bounding box center [129, 237] width 78 height 11
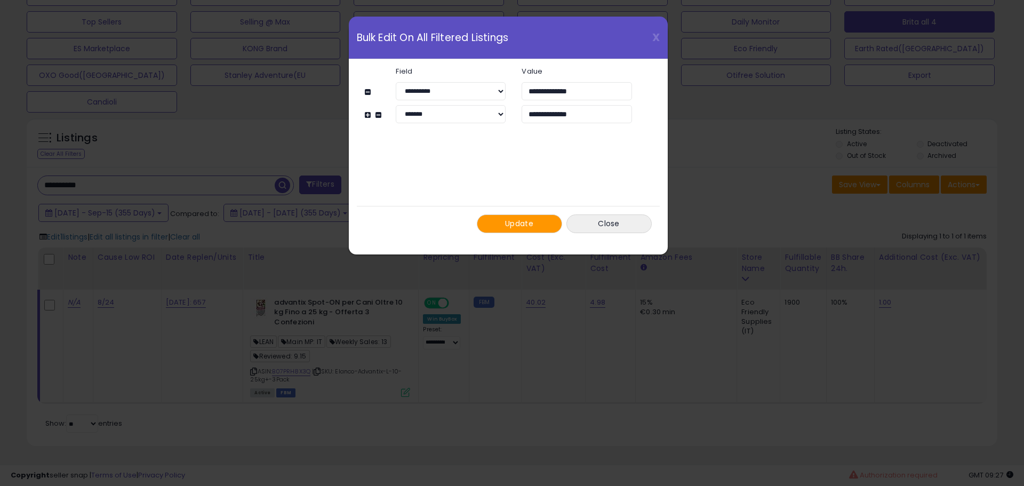
click at [534, 229] on button "Update" at bounding box center [519, 223] width 85 height 19
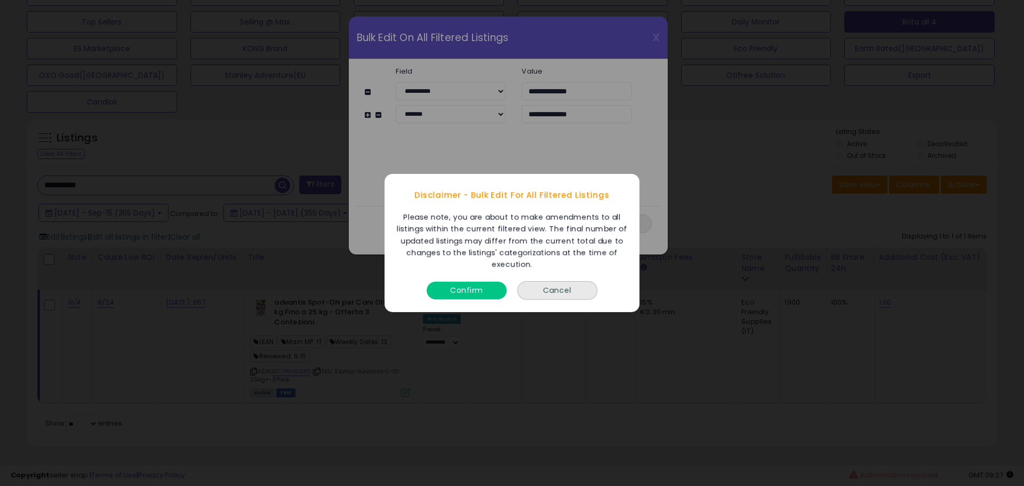
click at [459, 290] on button "Confirm" at bounding box center [467, 291] width 80 height 18
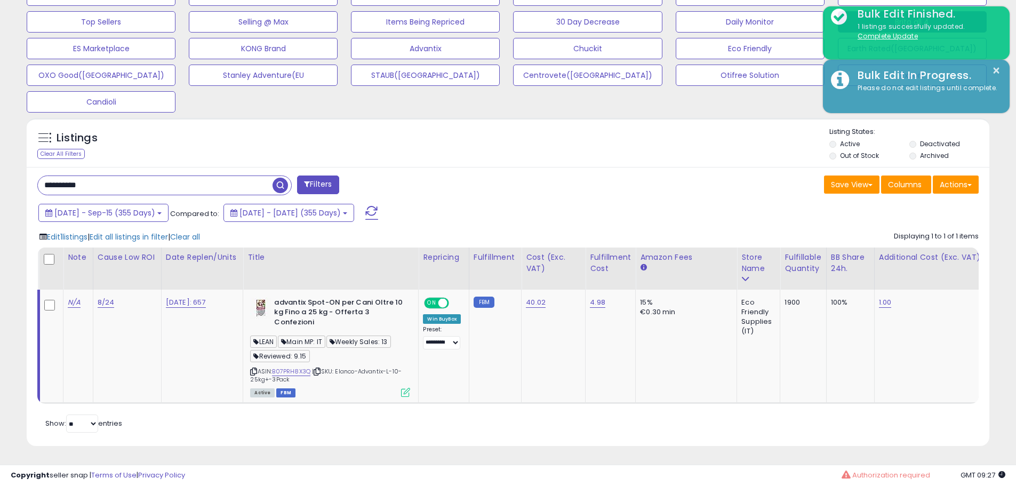
scroll to position [533197, 532857]
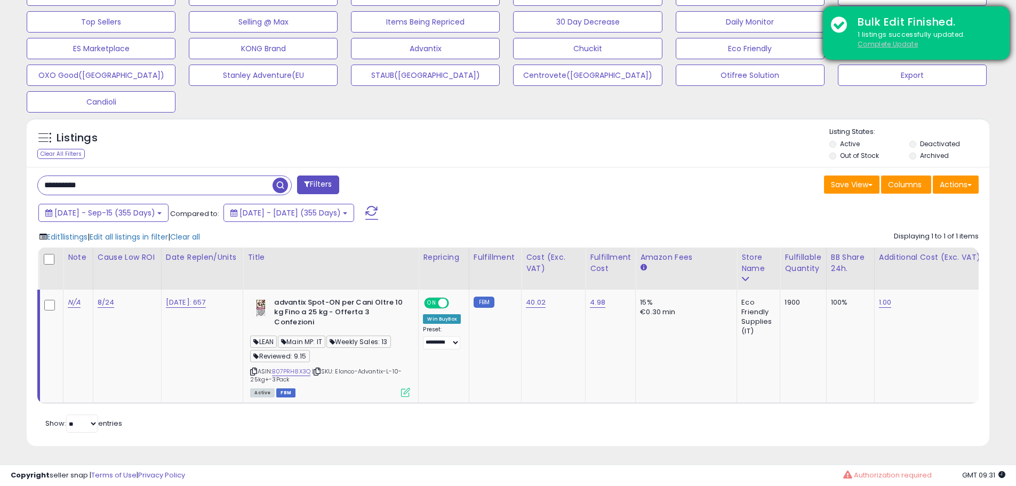
click at [879, 40] on u "Complete Update" at bounding box center [888, 43] width 60 height 9
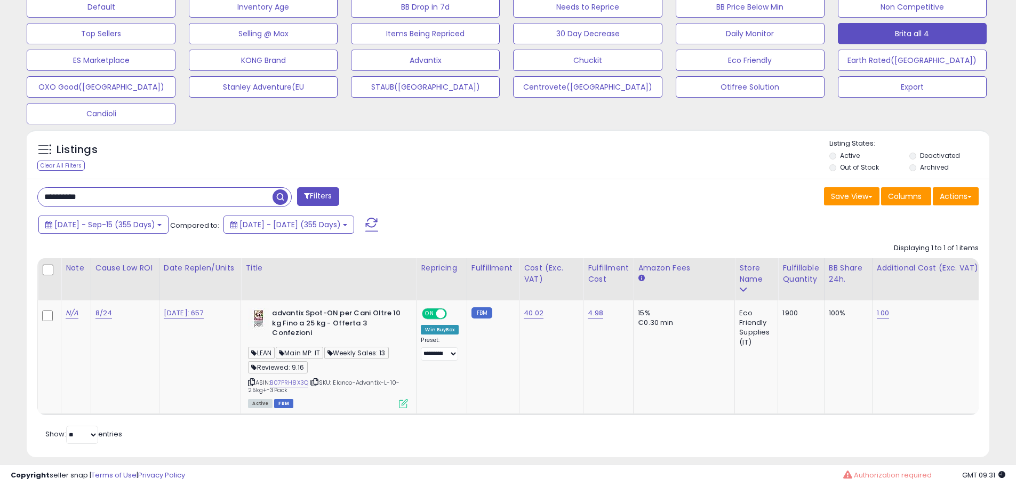
scroll to position [359, 0]
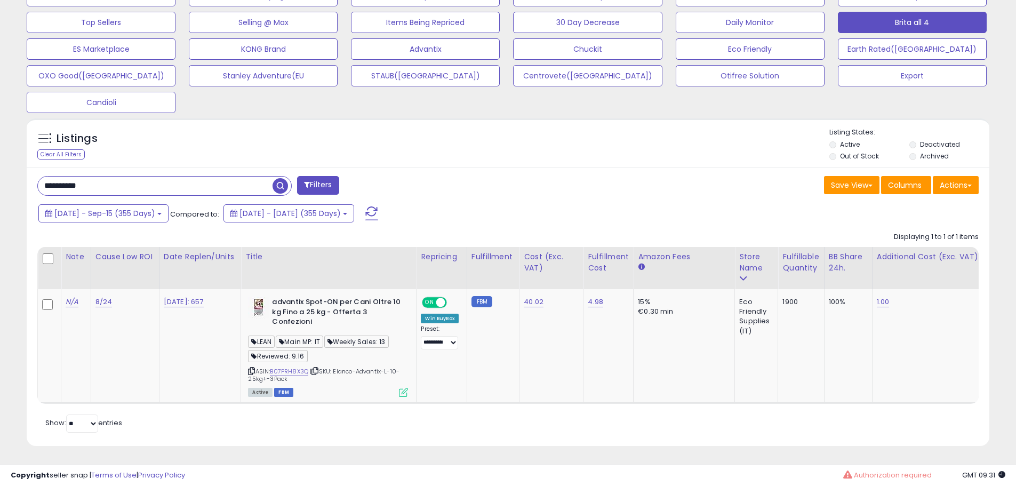
click at [164, 182] on input "**********" at bounding box center [155, 186] width 235 height 19
paste input "text"
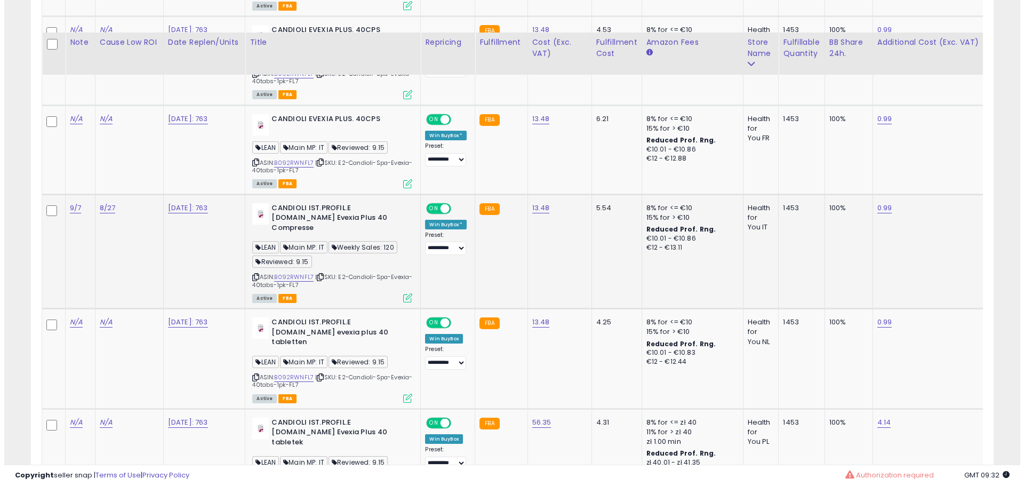
scroll to position [776, 0]
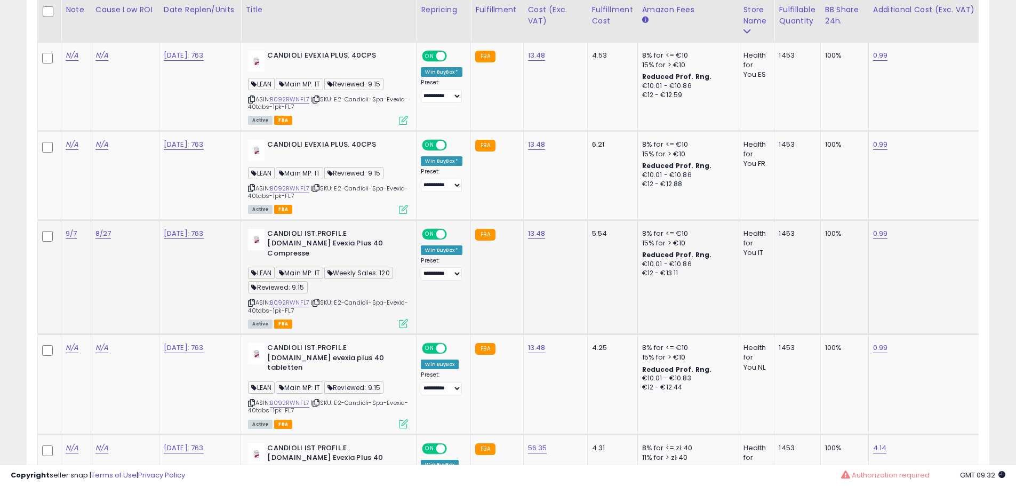
click at [408, 319] on icon at bounding box center [403, 323] width 9 height 9
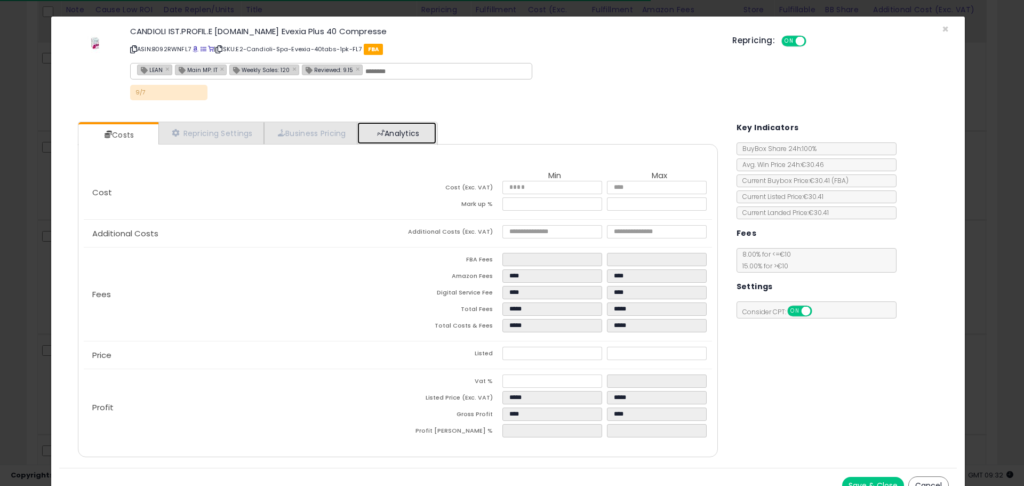
click at [414, 135] on link "Analytics" at bounding box center [396, 133] width 79 height 22
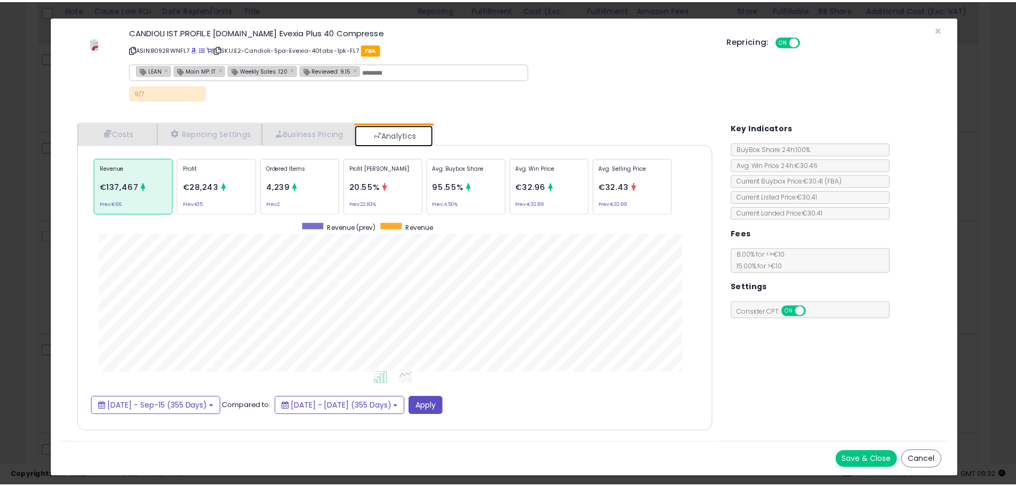
scroll to position [328, 661]
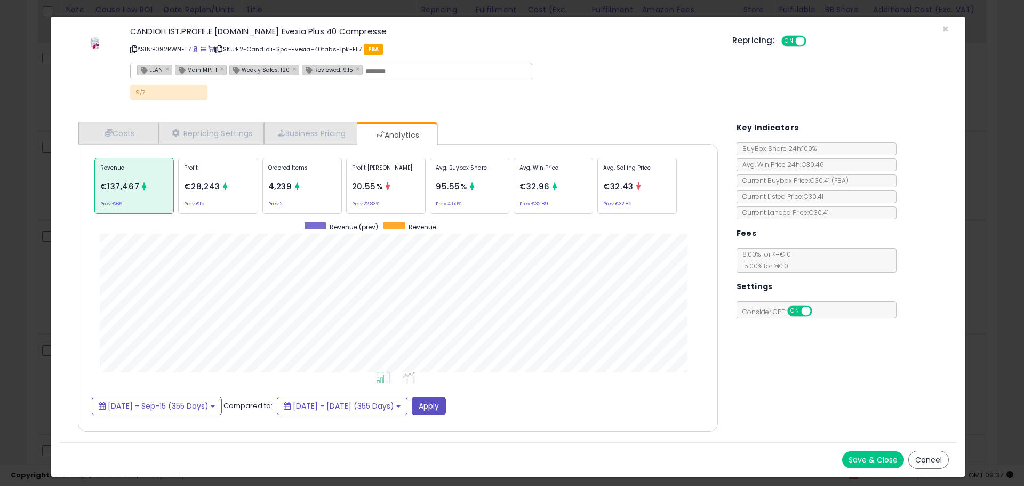
click at [38, 306] on div "× Close CANDIOLI IST.PROFIL.E [DOMAIN_NAME] Evexia Plus 40 Compresse ASIN: B092…" at bounding box center [512, 243] width 1024 height 486
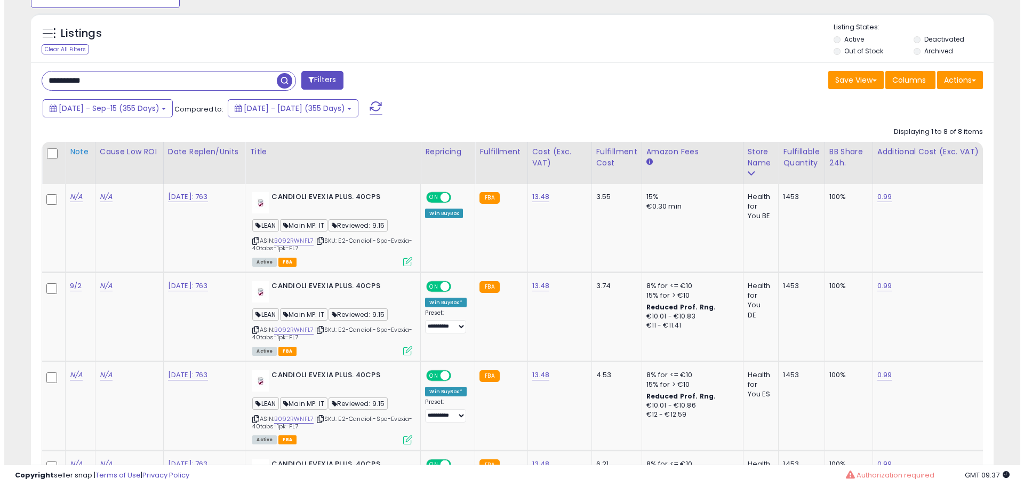
scroll to position [456, 0]
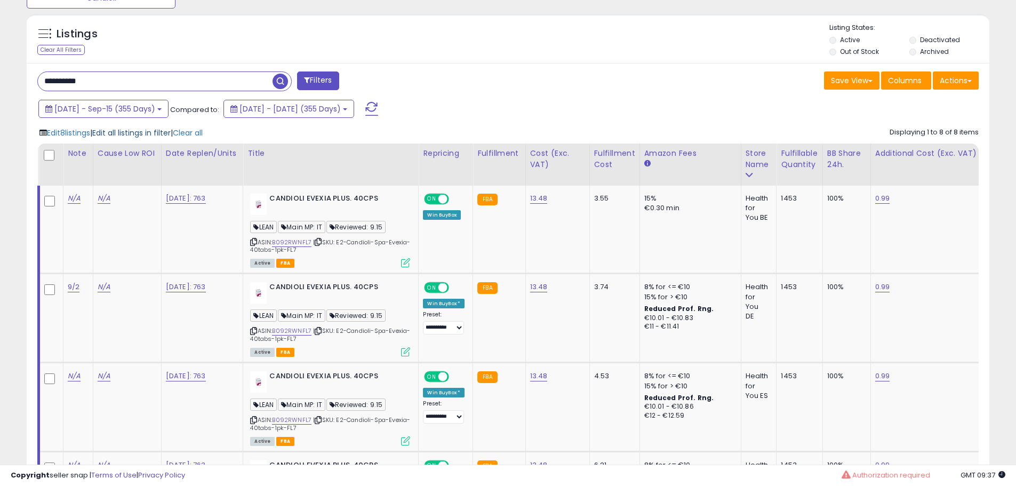
click at [154, 133] on span "Edit all listings in filter" at bounding box center [131, 132] width 78 height 11
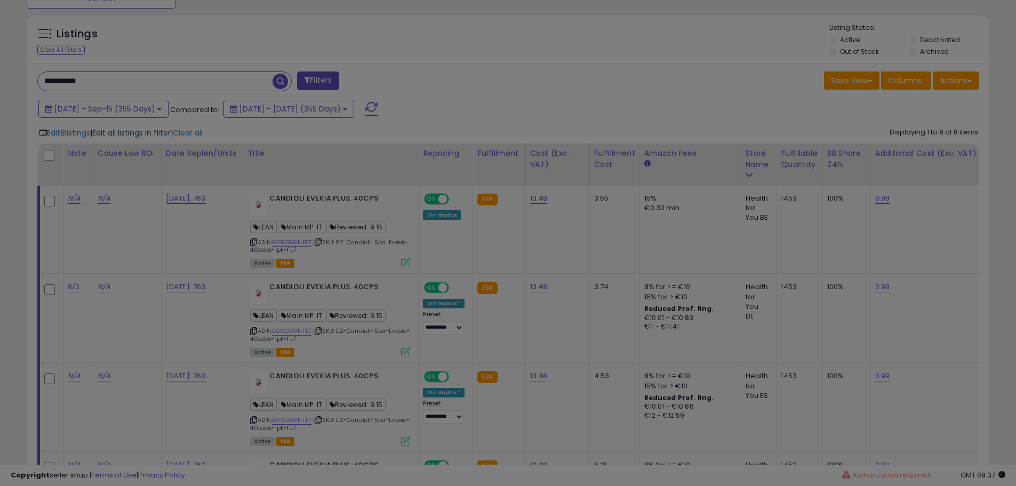
scroll to position [219, 563]
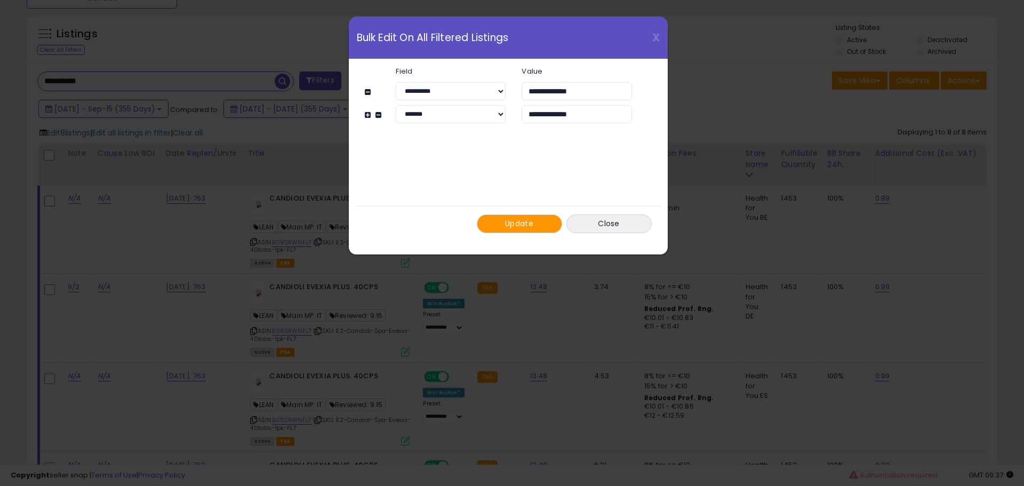
click at [525, 226] on span "Update" at bounding box center [519, 223] width 28 height 11
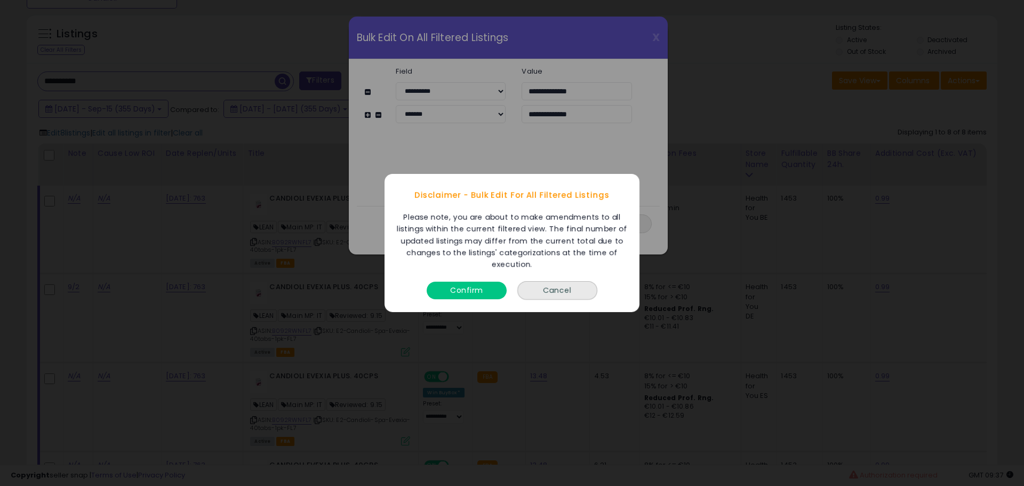
click at [471, 288] on button "Confirm" at bounding box center [467, 291] width 80 height 18
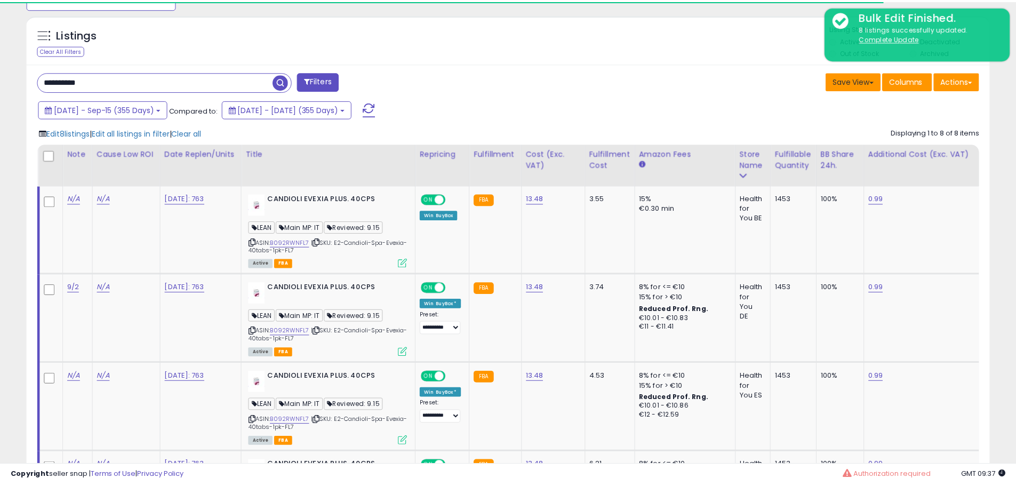
scroll to position [533197, 532857]
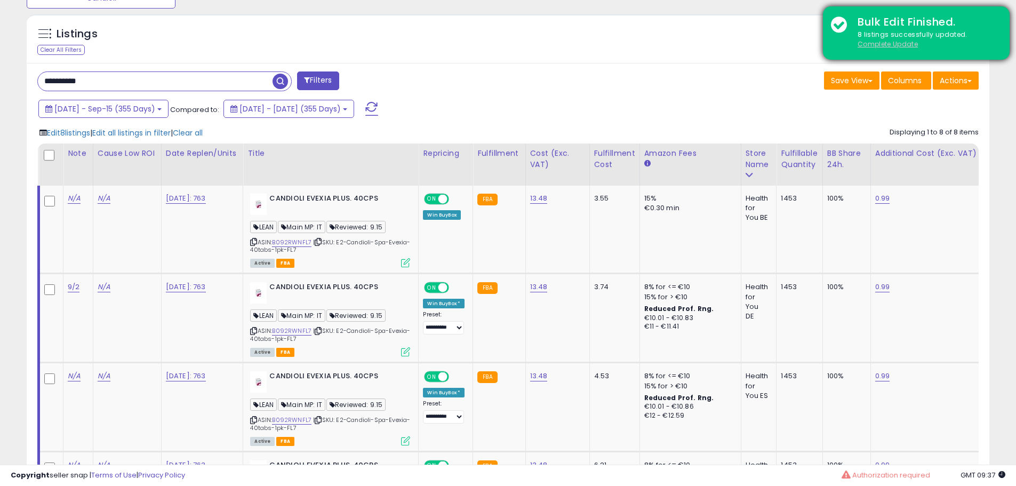
click at [883, 45] on u "Complete Update" at bounding box center [888, 43] width 60 height 9
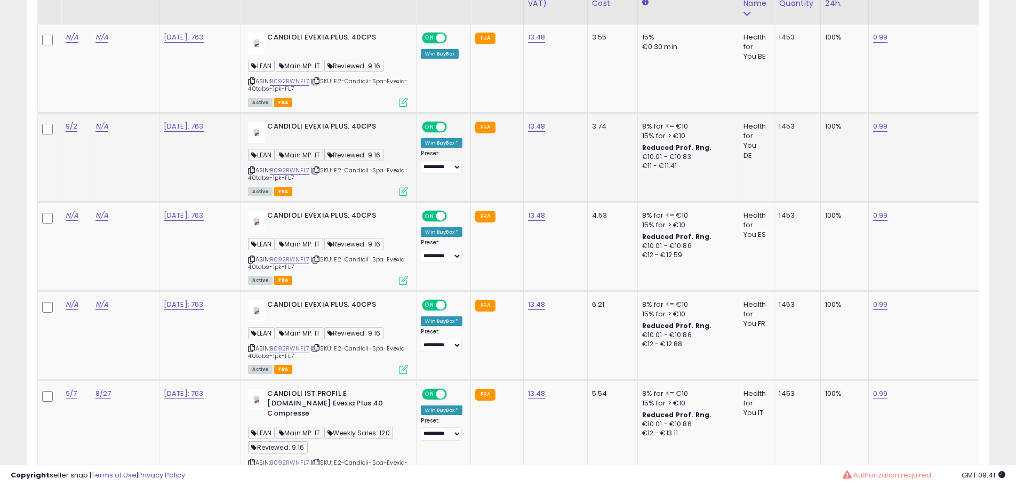
scroll to position [349, 0]
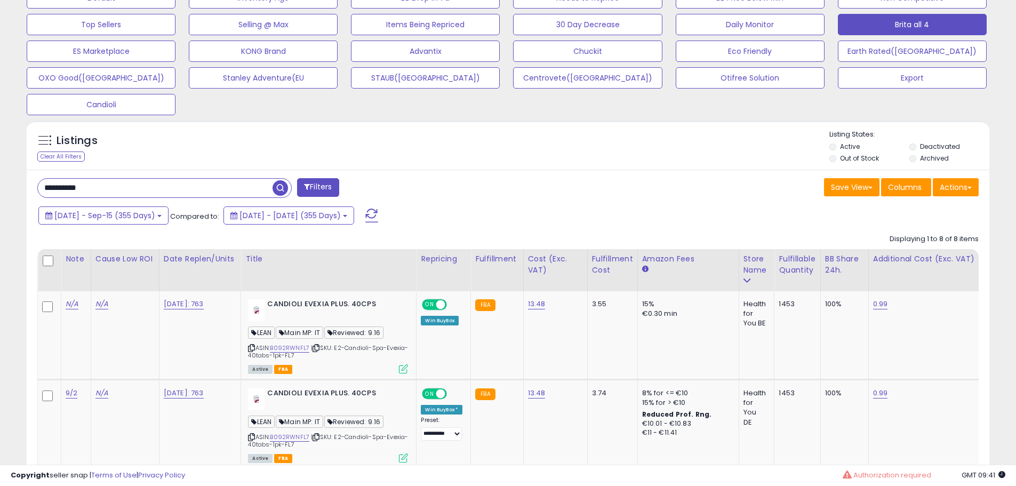
click at [124, 193] on input "**********" at bounding box center [155, 188] width 235 height 19
click at [154, 191] on input "**********" at bounding box center [155, 188] width 235 height 19
paste input "text"
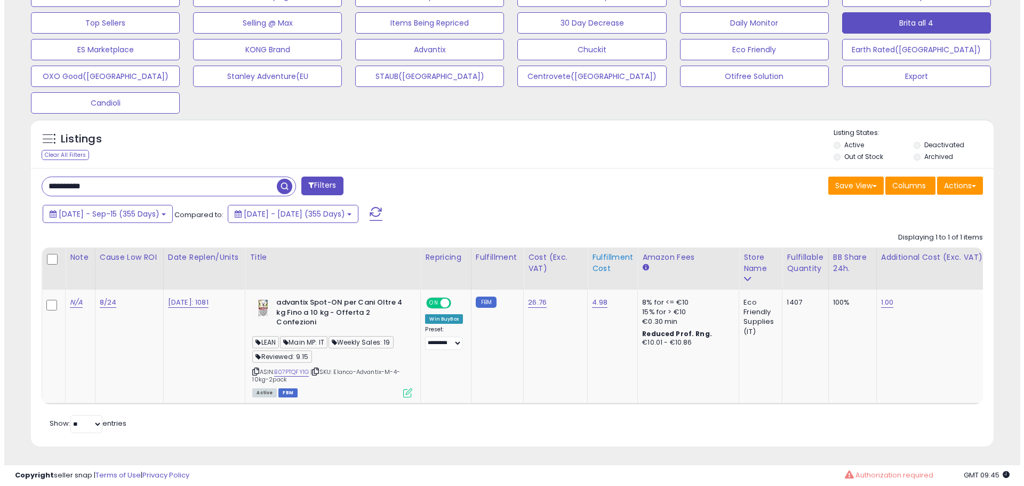
scroll to position [359, 0]
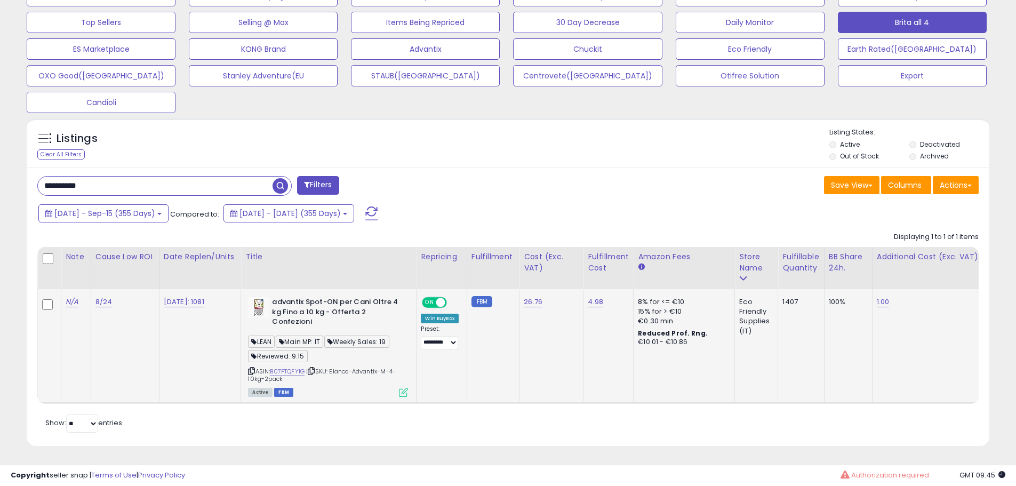
click at [408, 388] on icon at bounding box center [403, 392] width 9 height 9
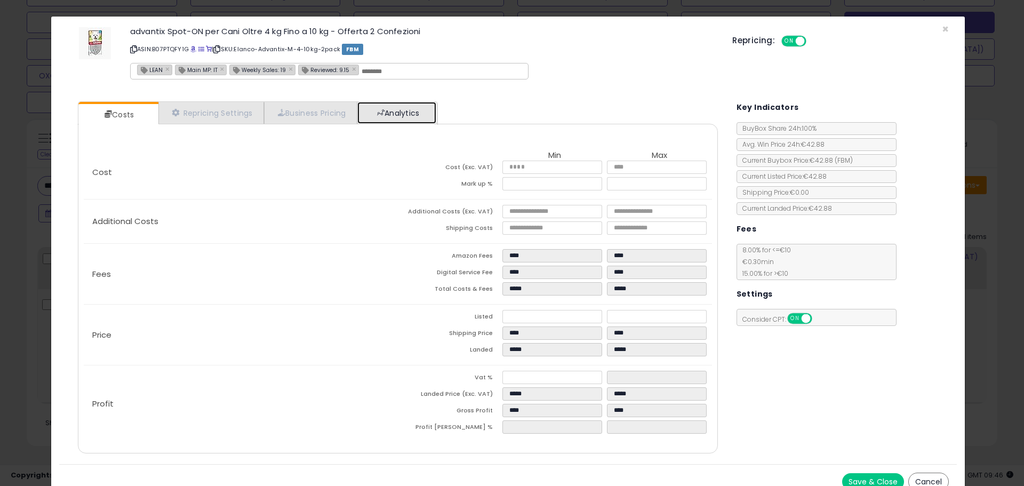
click at [421, 115] on link "Analytics" at bounding box center [396, 113] width 79 height 22
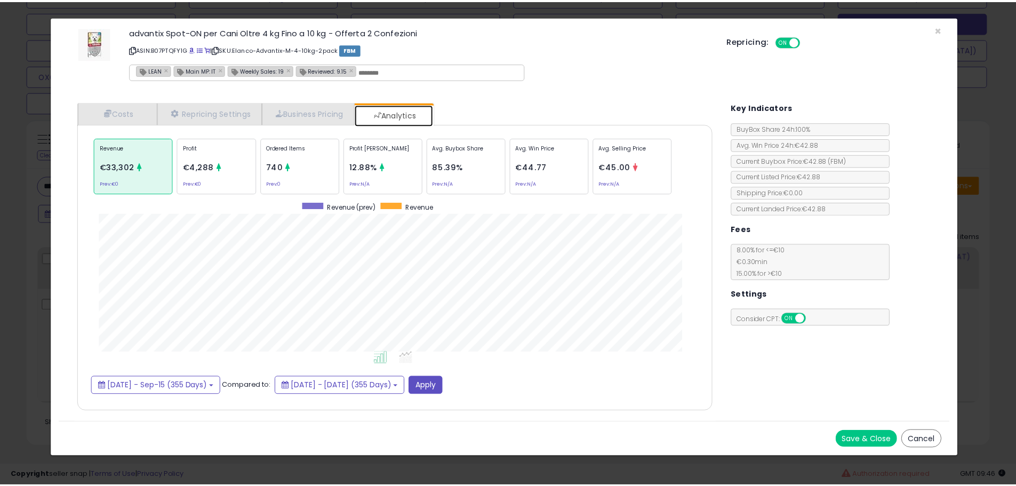
scroll to position [328, 661]
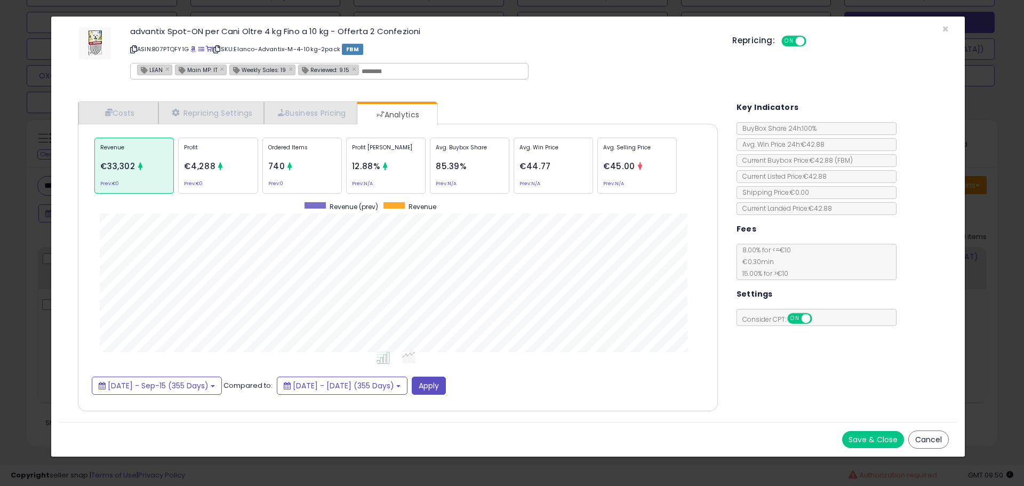
click at [28, 240] on div "× Close advantix Spot-ON per Cani Oltre 4 kg Fino a 10 kg - Offerta 2 Confezion…" at bounding box center [512, 243] width 1024 height 486
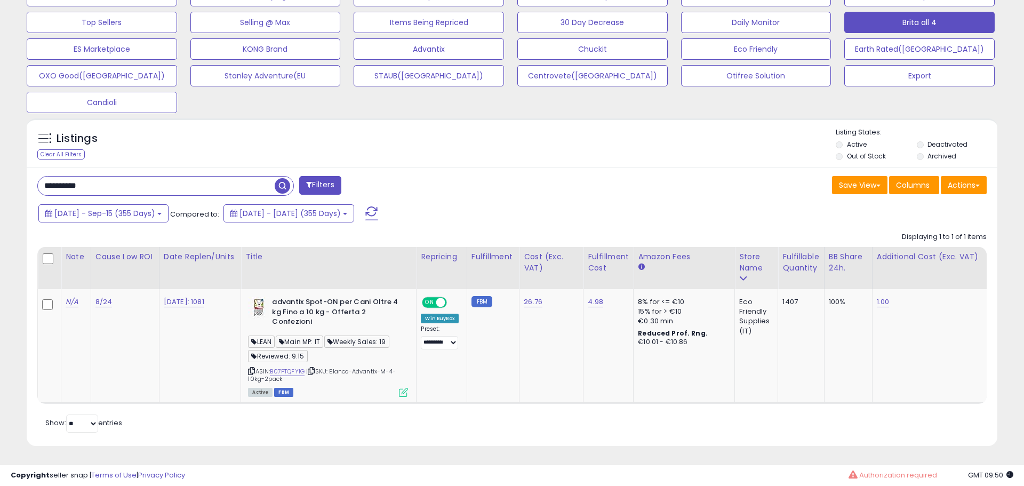
scroll to position [533197, 532857]
click at [82, 178] on input "**********" at bounding box center [155, 186] width 235 height 19
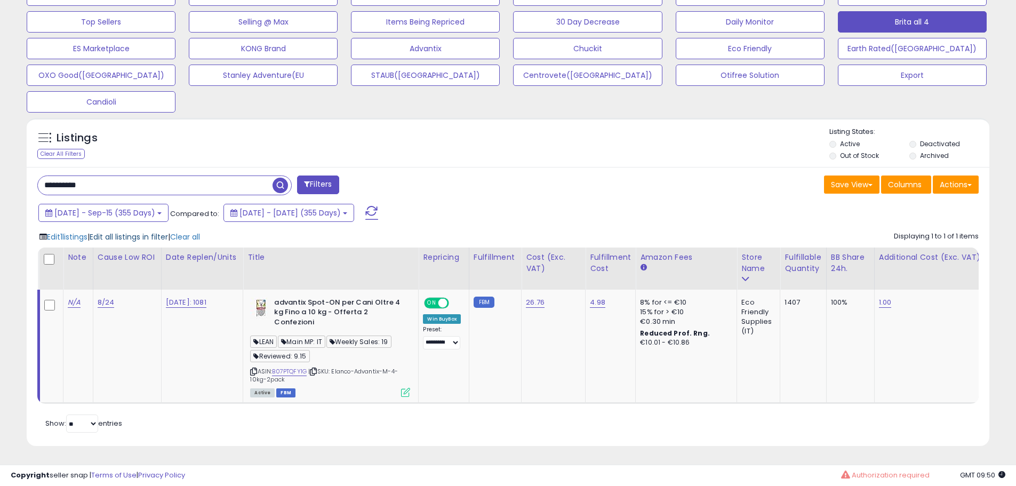
click at [148, 232] on span "Edit all listings in filter" at bounding box center [129, 237] width 78 height 11
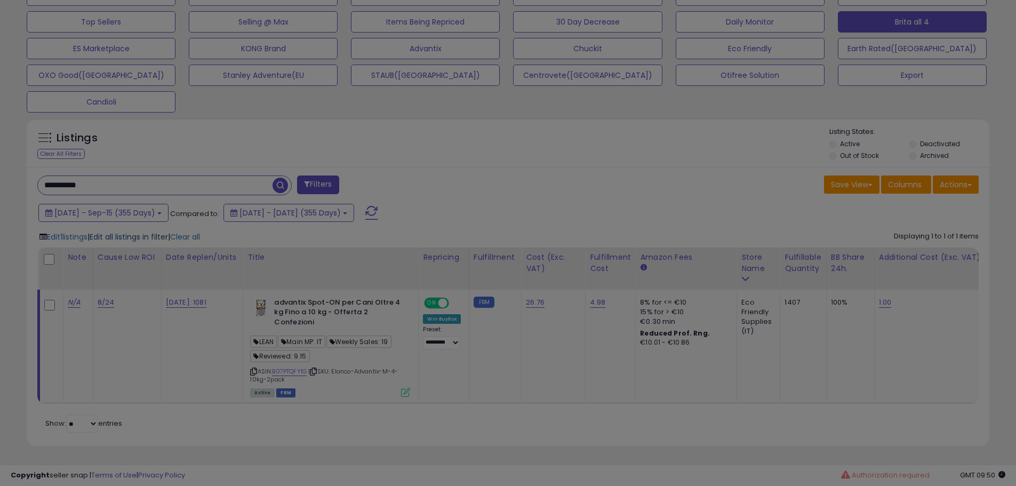
scroll to position [219, 563]
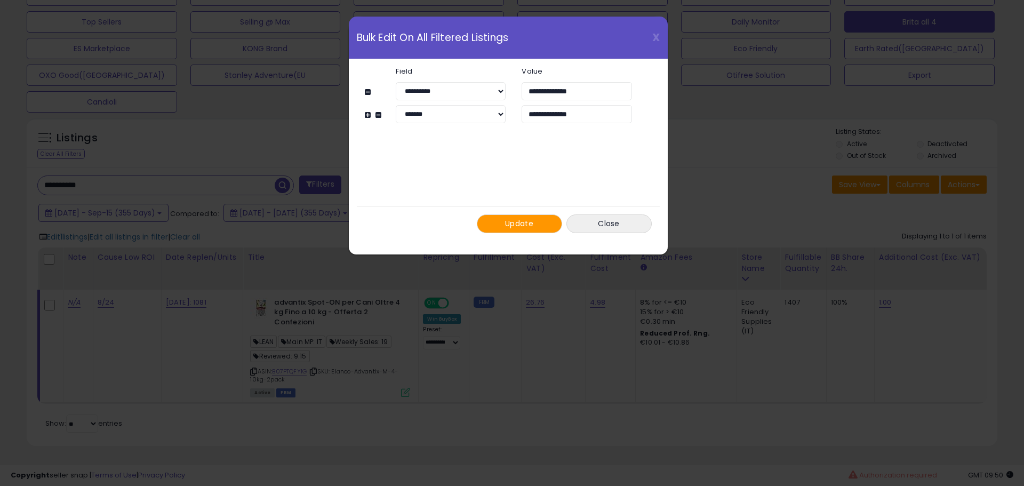
click at [547, 218] on button "Update" at bounding box center [519, 223] width 85 height 19
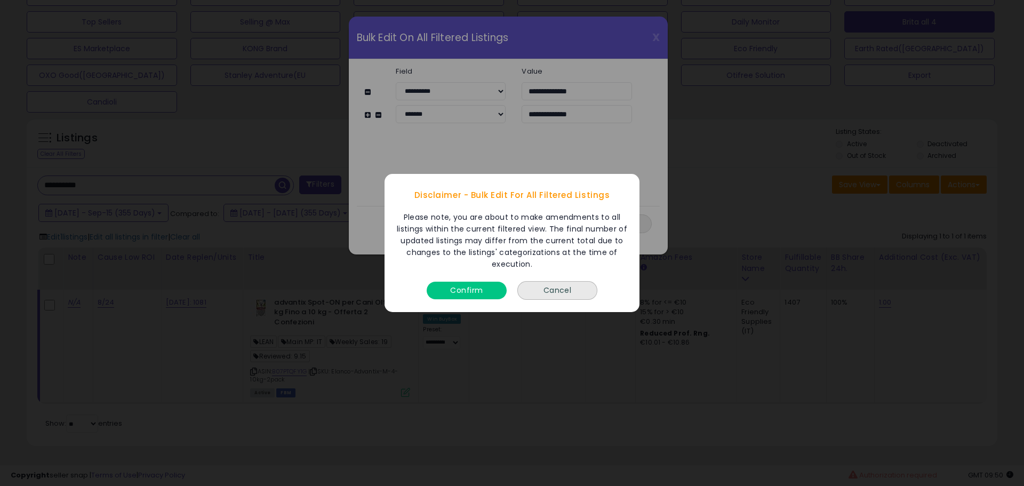
click at [464, 296] on button "Confirm" at bounding box center [467, 291] width 80 height 18
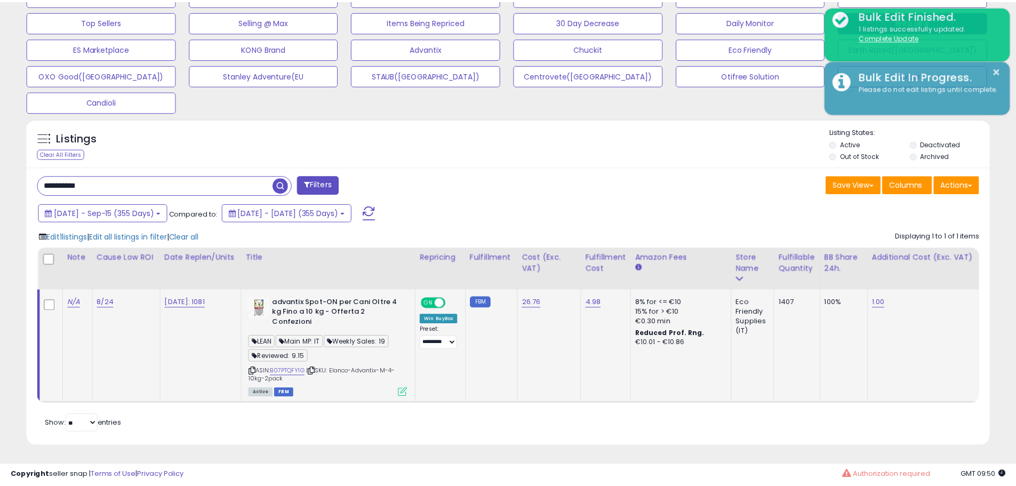
scroll to position [533197, 532857]
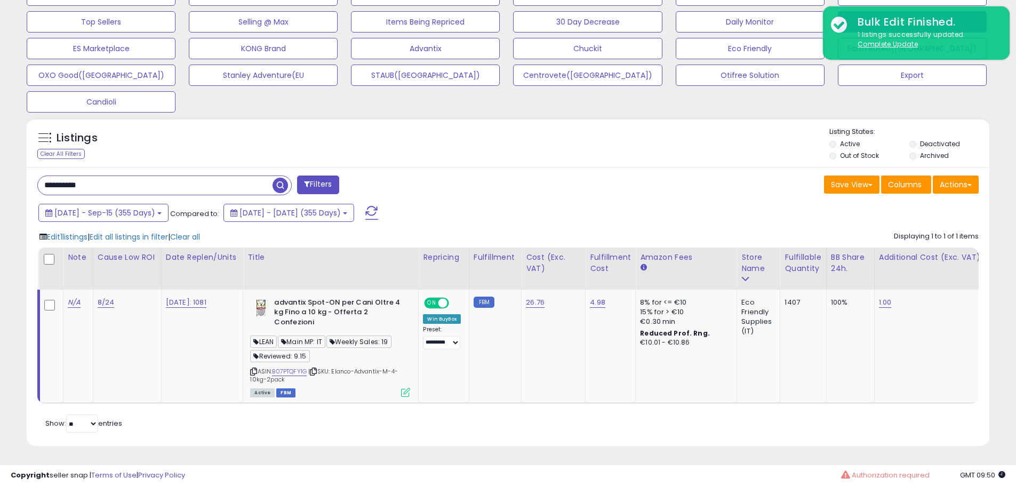
click at [188, 176] on input "**********" at bounding box center [155, 185] width 235 height 19
paste input "**********"
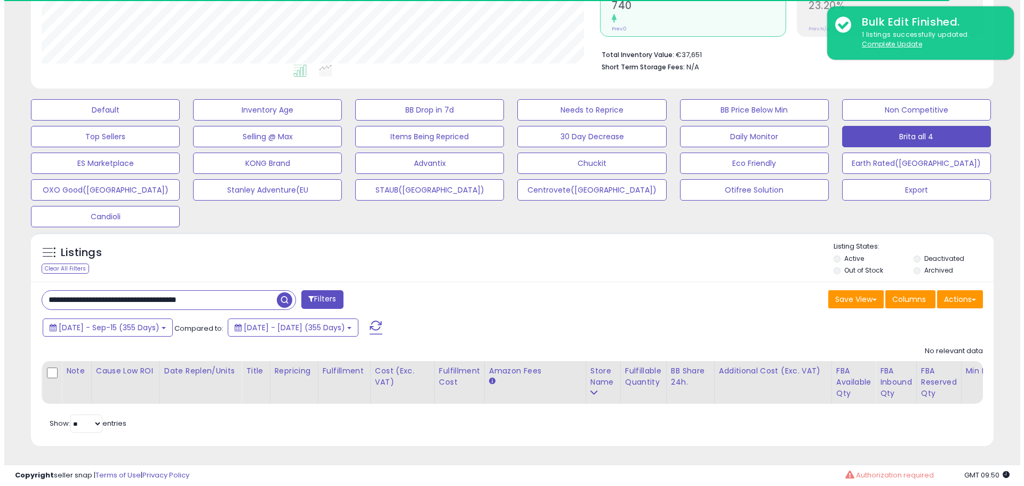
scroll to position [219, 558]
click at [171, 291] on input "**********" at bounding box center [155, 300] width 235 height 19
paste input "text"
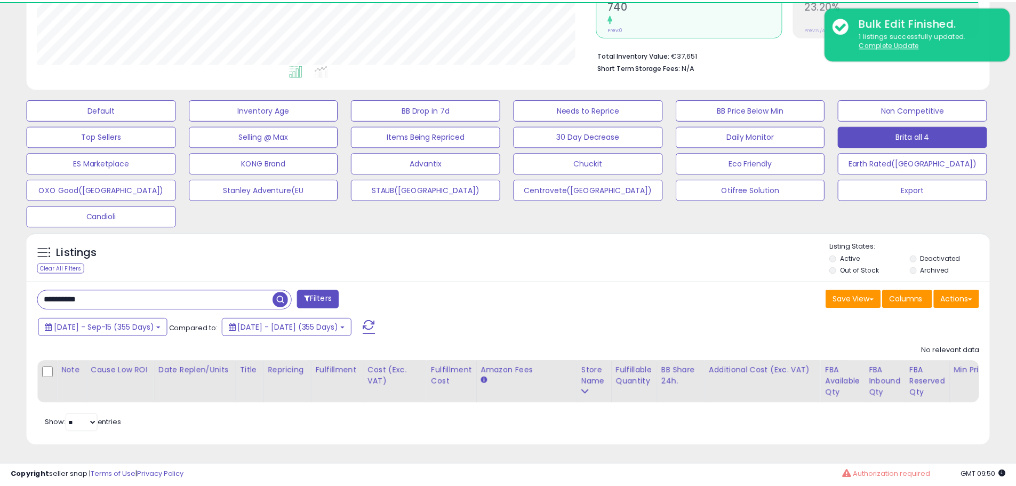
scroll to position [219, 563]
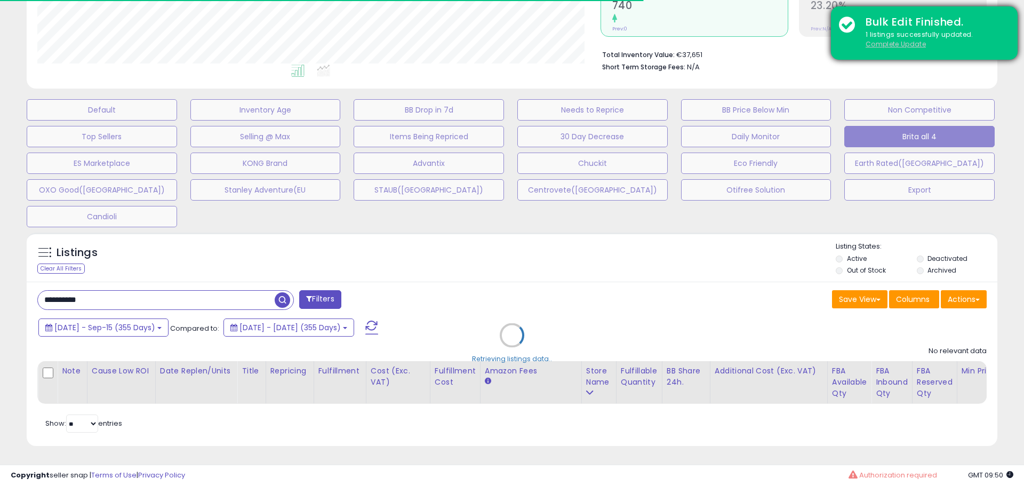
click at [904, 45] on u "Complete Update" at bounding box center [896, 43] width 60 height 9
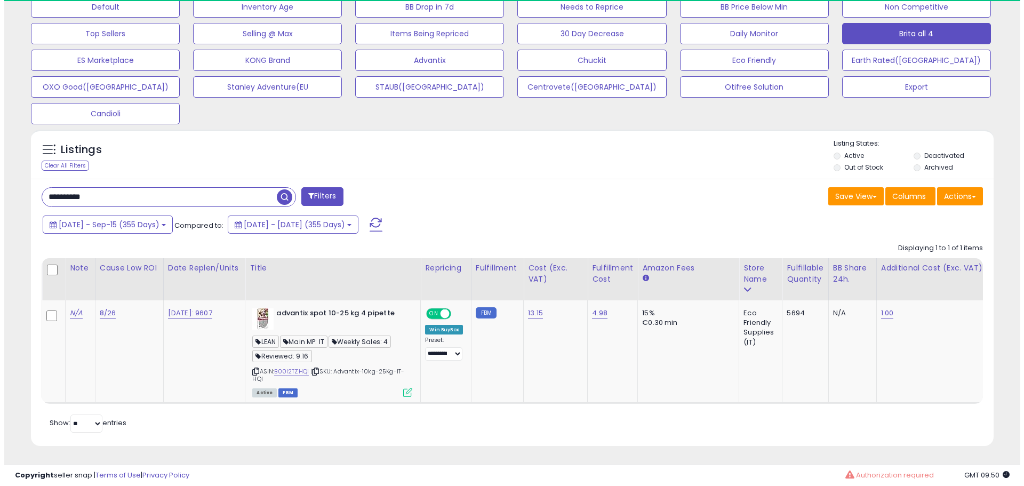
scroll to position [348, 0]
click at [407, 388] on icon at bounding box center [403, 392] width 9 height 9
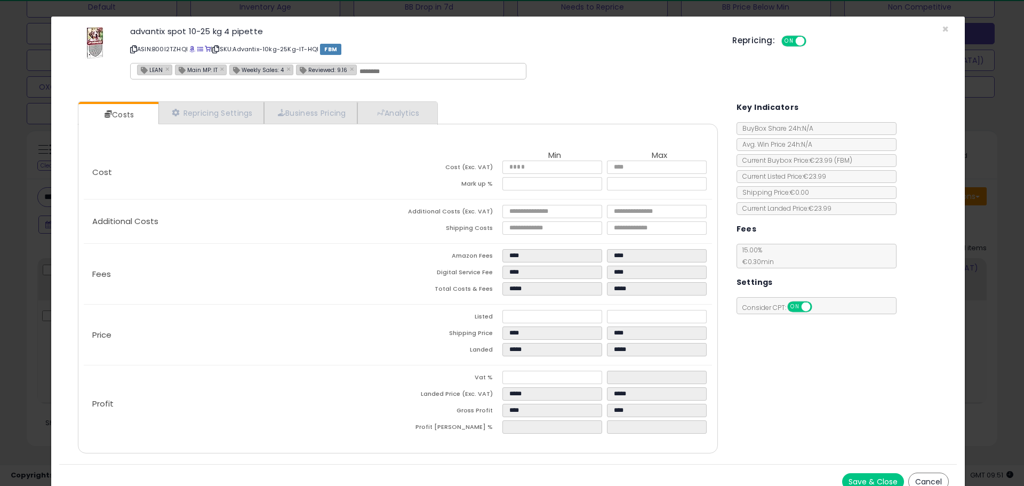
click at [45, 306] on div "× Close advantix spot 10-25 kg 4 pipette ASIN: B00I2TZHQI | SKU: Advantix-10kg-…" at bounding box center [512, 243] width 1024 height 486
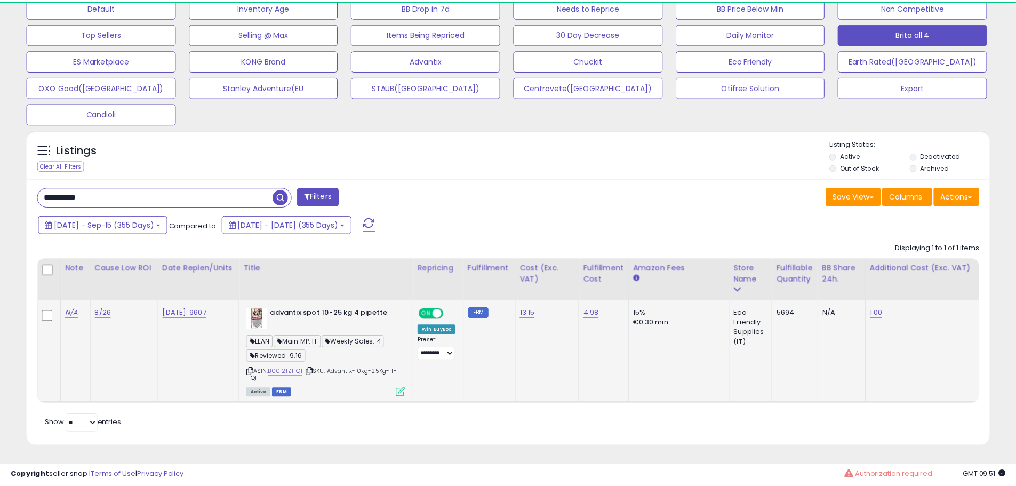
scroll to position [533197, 532857]
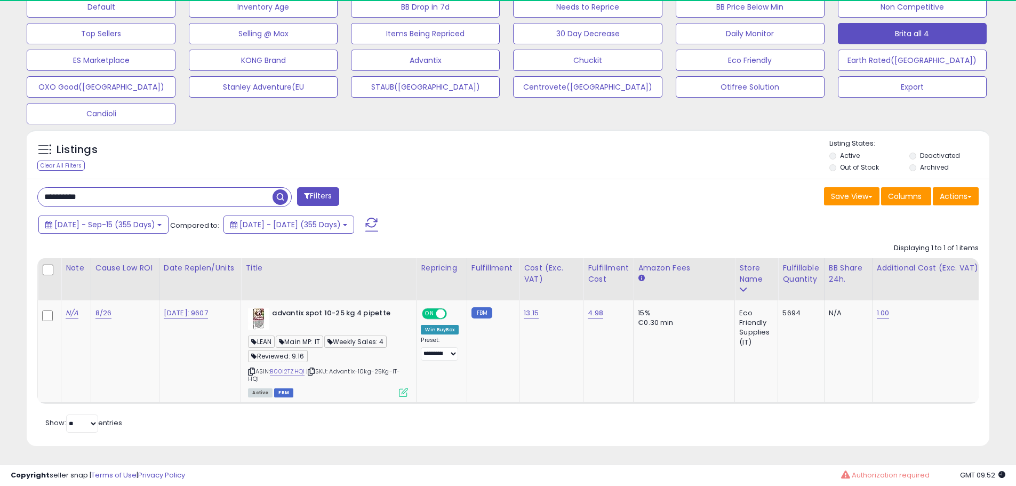
click at [148, 188] on input "**********" at bounding box center [155, 197] width 235 height 19
paste input "text"
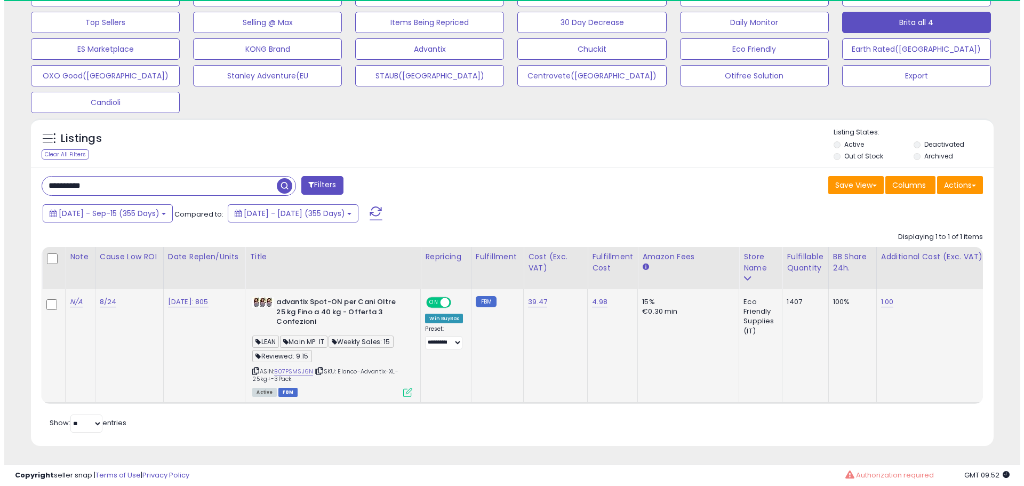
scroll to position [359, 0]
click at [408, 388] on icon at bounding box center [403, 392] width 9 height 9
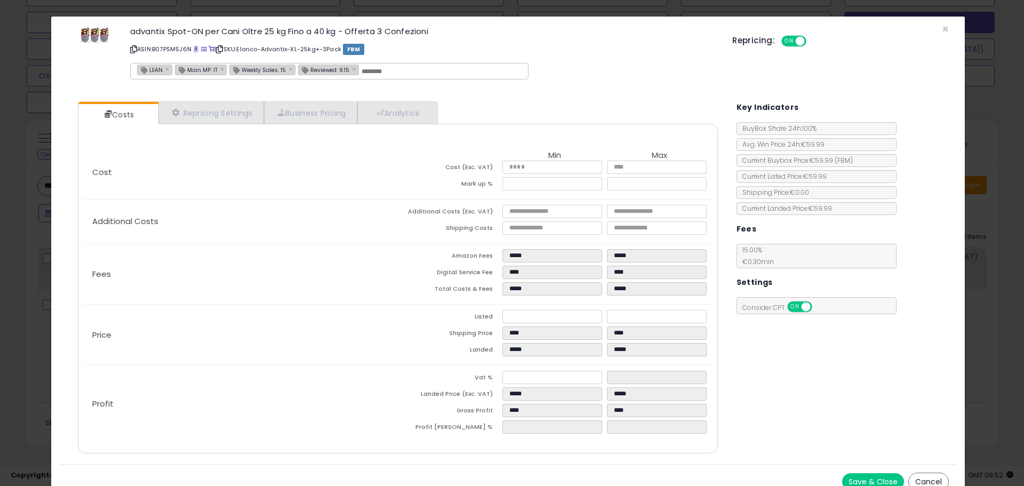
scroll to position [219, 563]
click at [395, 116] on link "Analytics" at bounding box center [396, 113] width 79 height 22
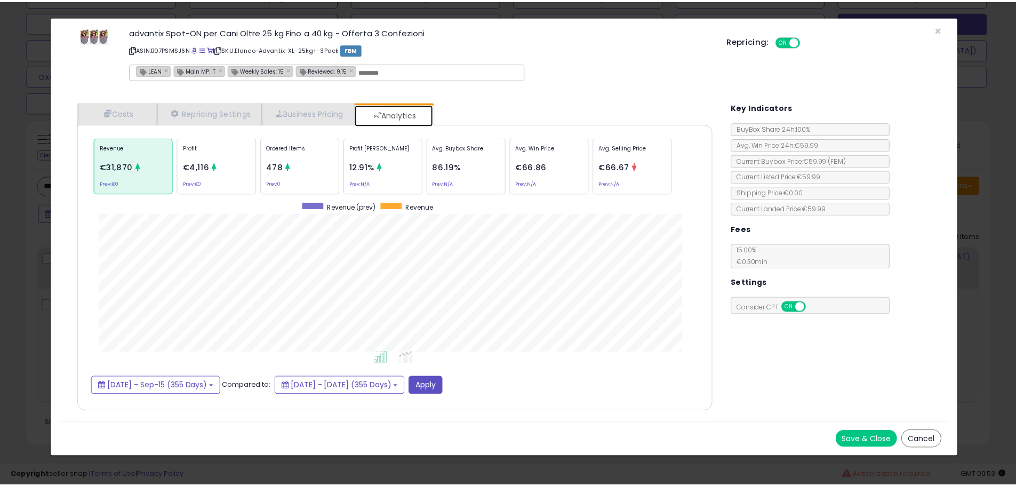
scroll to position [328, 661]
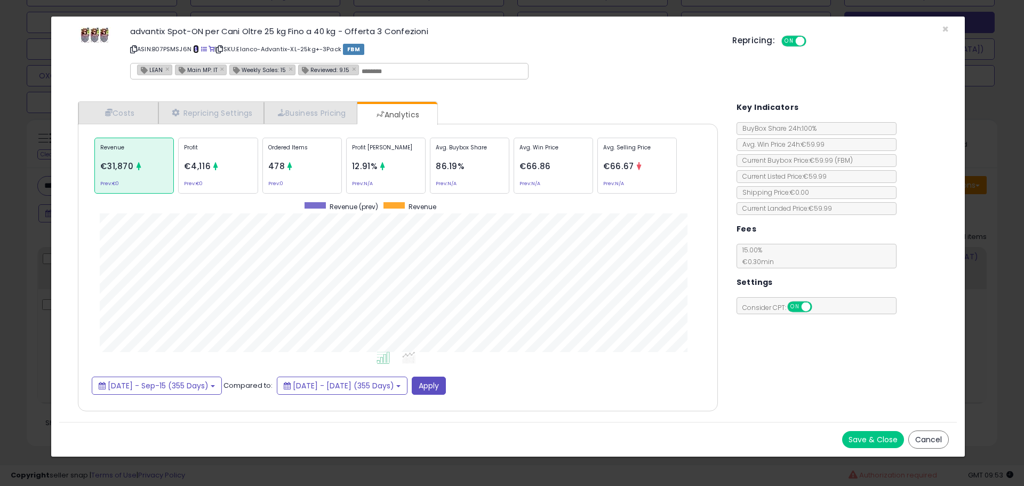
click at [197, 46] on link at bounding box center [196, 49] width 6 height 9
drag, startPoint x: 35, startPoint y: 164, endPoint x: 46, endPoint y: 167, distance: 11.6
click at [36, 164] on div "× Close advantix Spot-ON per Cani Oltre 25 kg Fino a 40 kg - Offerta 3 Confezio…" at bounding box center [512, 243] width 1024 height 486
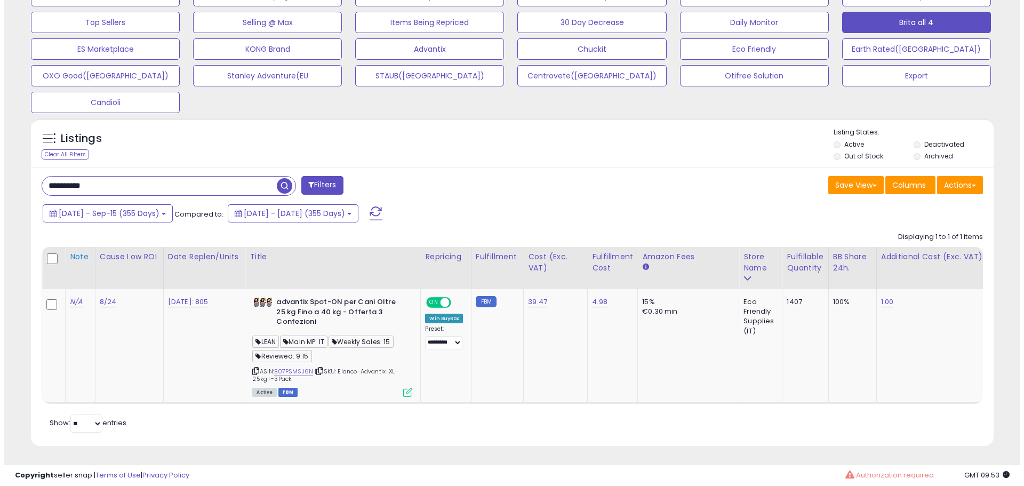
scroll to position [533197, 532857]
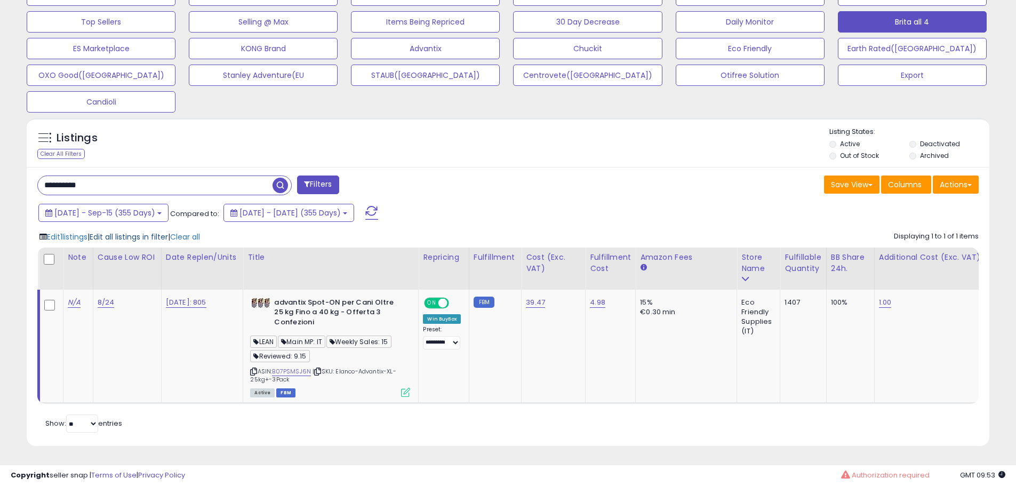
click at [131, 232] on span "Edit all listings in filter" at bounding box center [129, 237] width 78 height 11
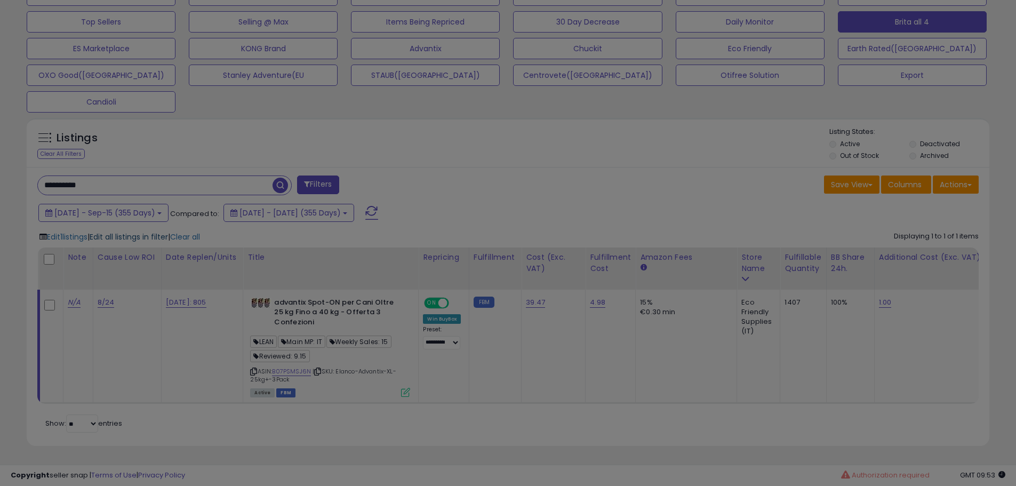
scroll to position [219, 563]
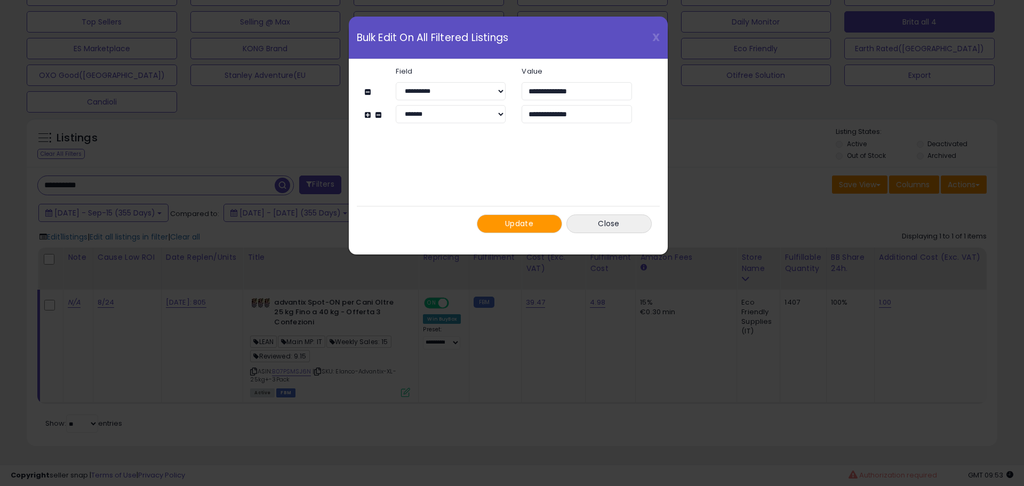
click at [520, 225] on span "Update" at bounding box center [519, 223] width 28 height 11
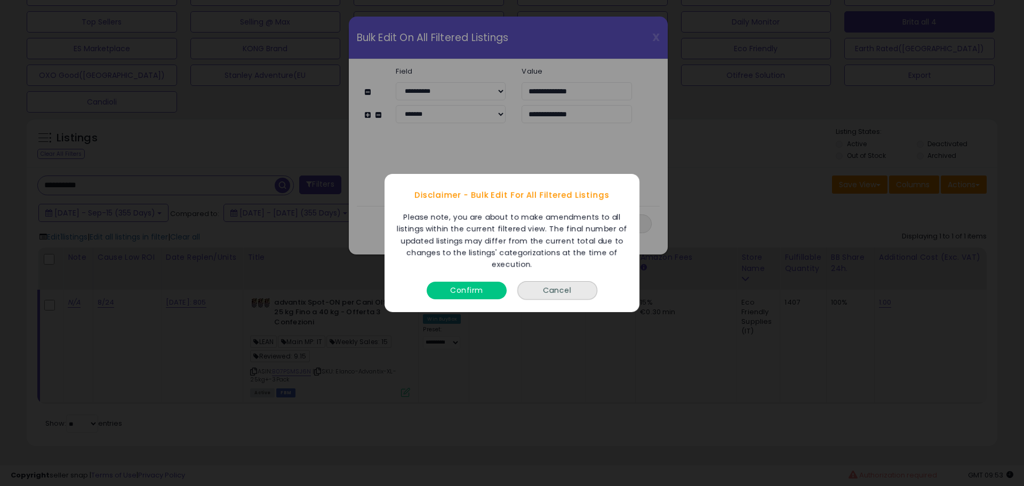
click at [457, 288] on button "Confirm" at bounding box center [467, 291] width 80 height 18
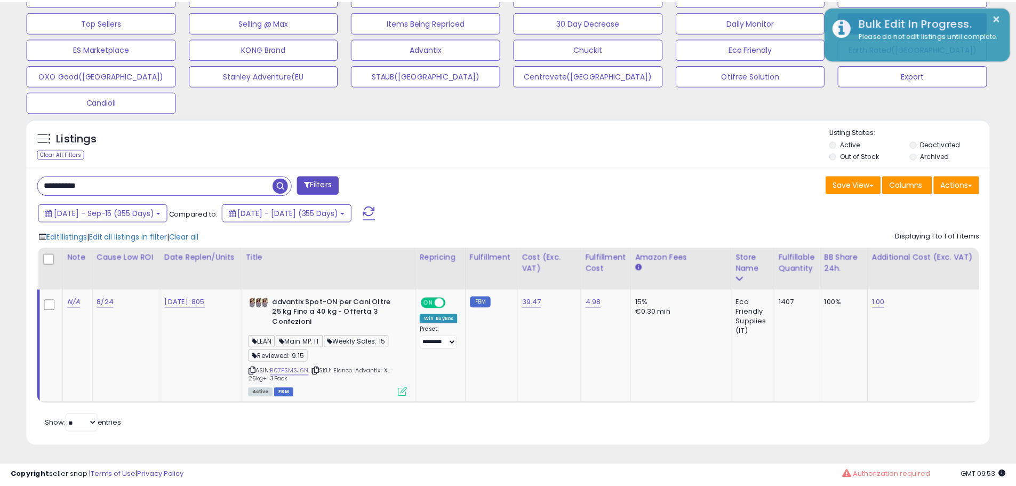
scroll to position [533197, 532857]
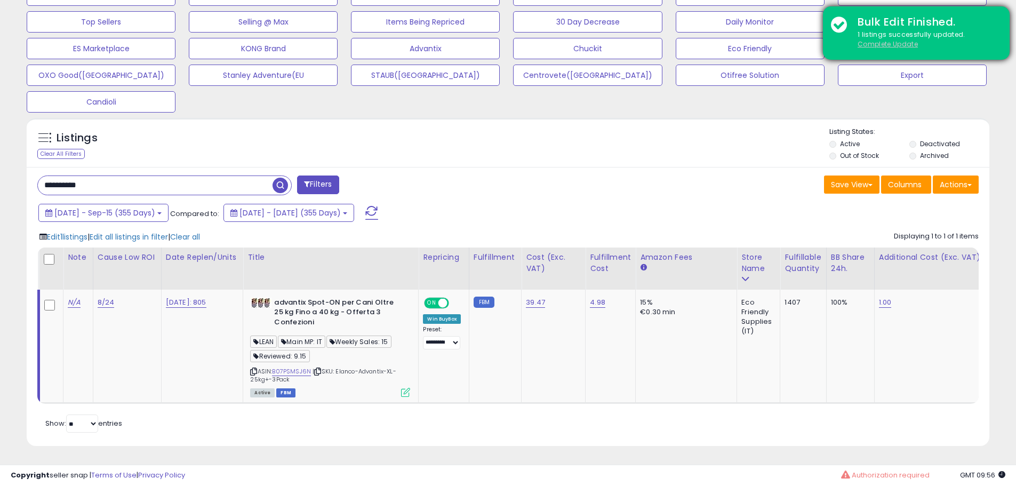
click at [881, 45] on u "Complete Update" at bounding box center [888, 43] width 60 height 9
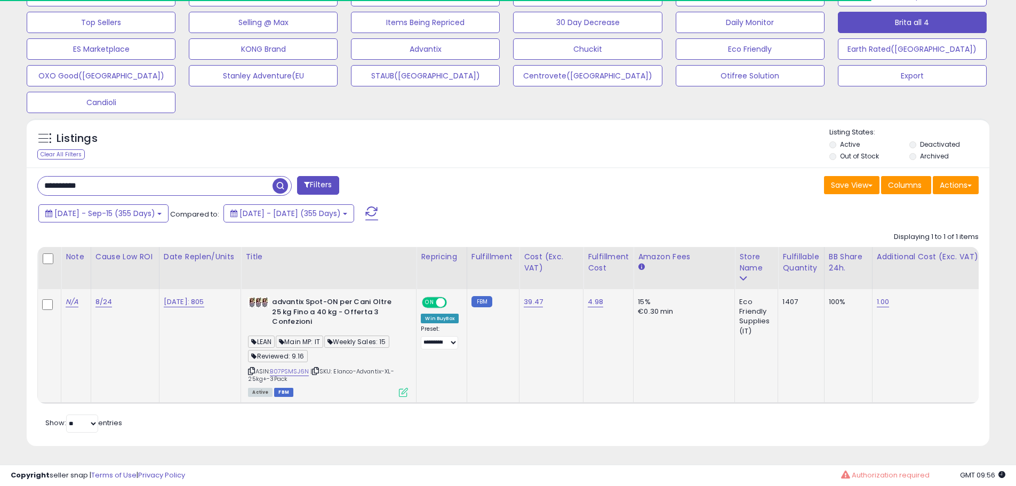
scroll to position [359, 0]
drag, startPoint x: 133, startPoint y: 178, endPoint x: 126, endPoint y: 179, distance: 7.5
click at [134, 178] on input "**********" at bounding box center [155, 186] width 235 height 19
paste input "text"
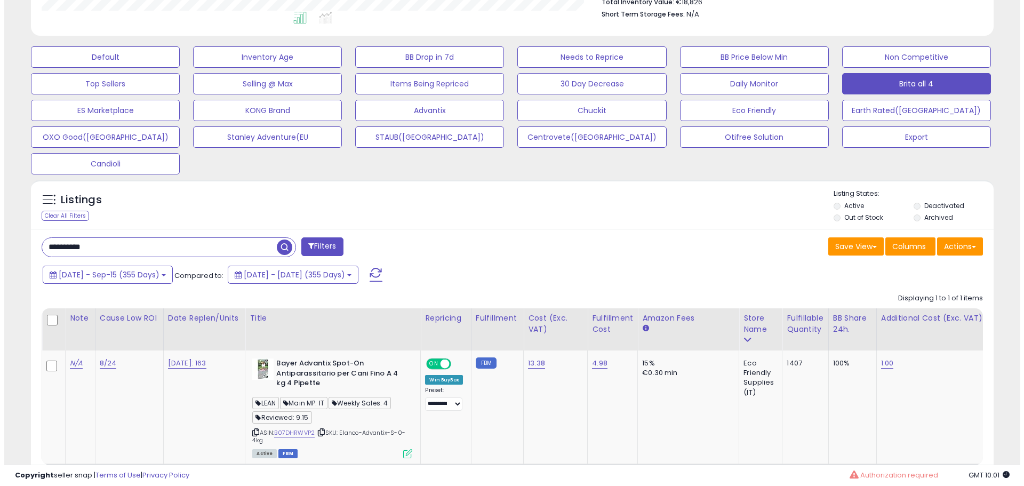
scroll to position [352, 0]
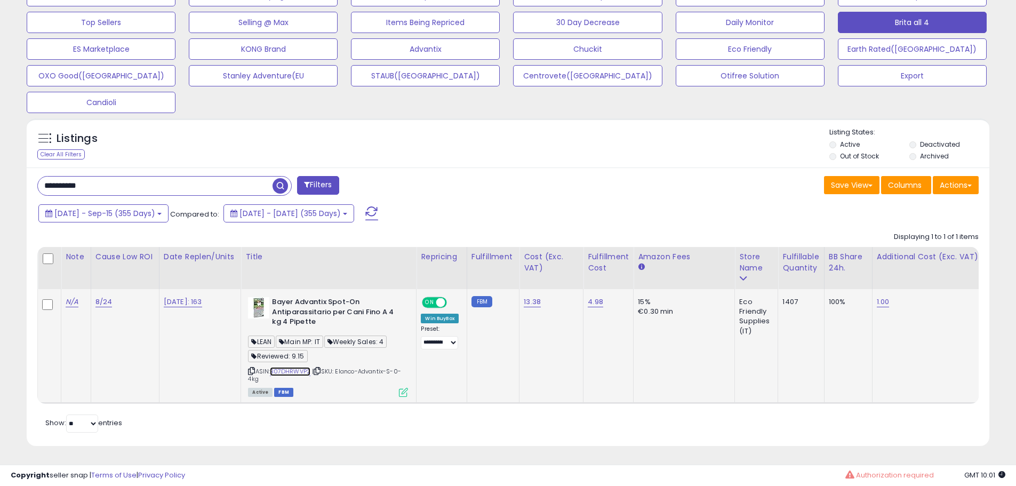
click at [294, 370] on link "B07DHRWVP2" at bounding box center [290, 371] width 41 height 9
click at [402, 395] on td "Bayer Advantix Spot-On Antiparassitario per Cani Fino A 4 kg 4 Pipette LEAN Mai…" at bounding box center [328, 346] width 175 height 114
click at [405, 392] on icon at bounding box center [403, 392] width 9 height 9
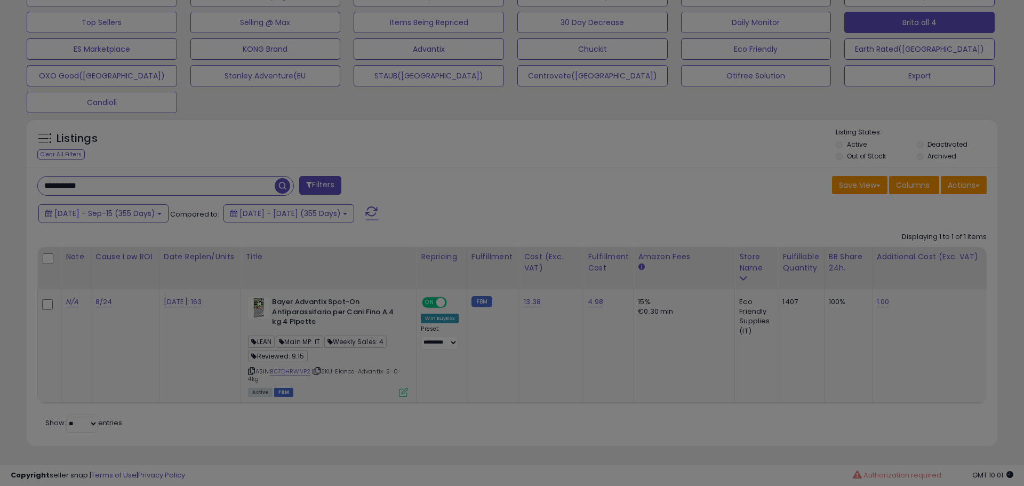
scroll to position [219, 563]
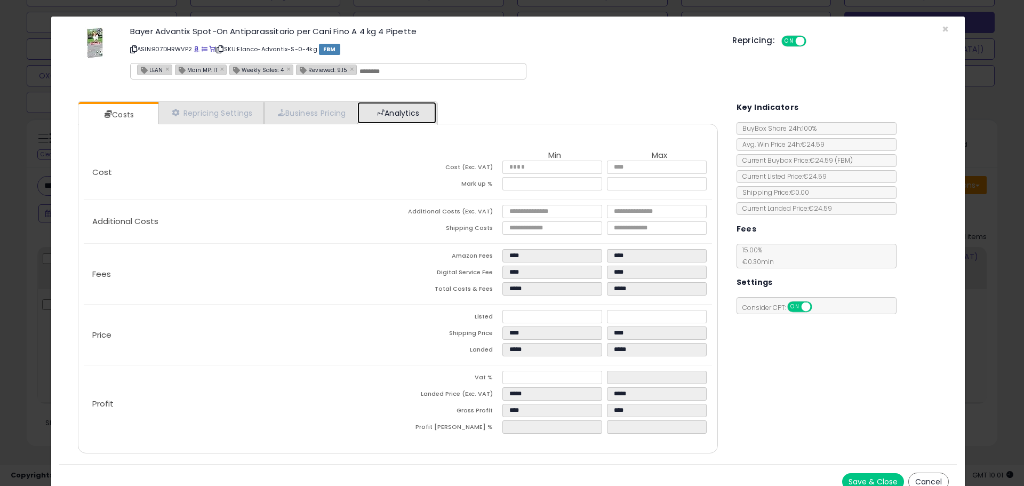
click at [416, 114] on link "Analytics" at bounding box center [396, 113] width 79 height 22
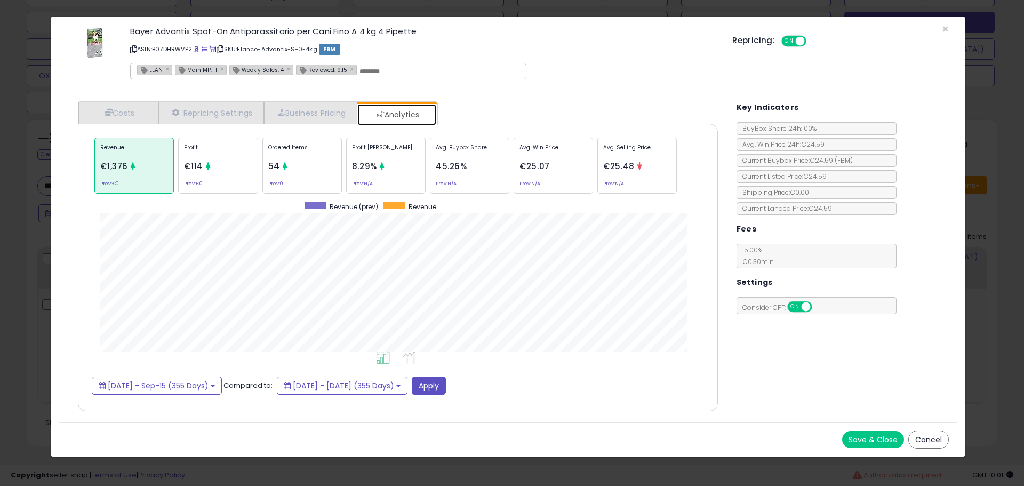
scroll to position [328, 661]
click at [317, 161] on div "Ordered Items 54 Prev: 0" at bounding box center [301, 166] width 79 height 56
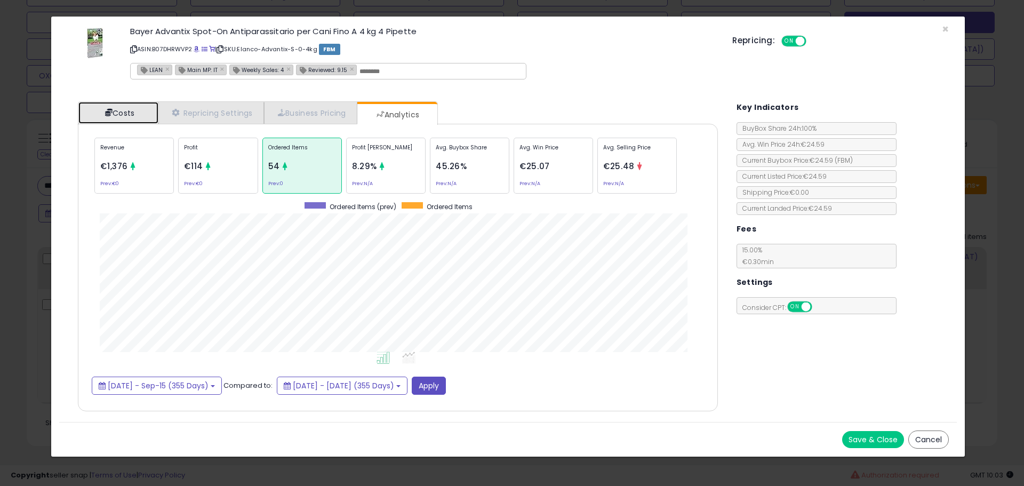
click at [128, 115] on link "Costs" at bounding box center [118, 113] width 80 height 22
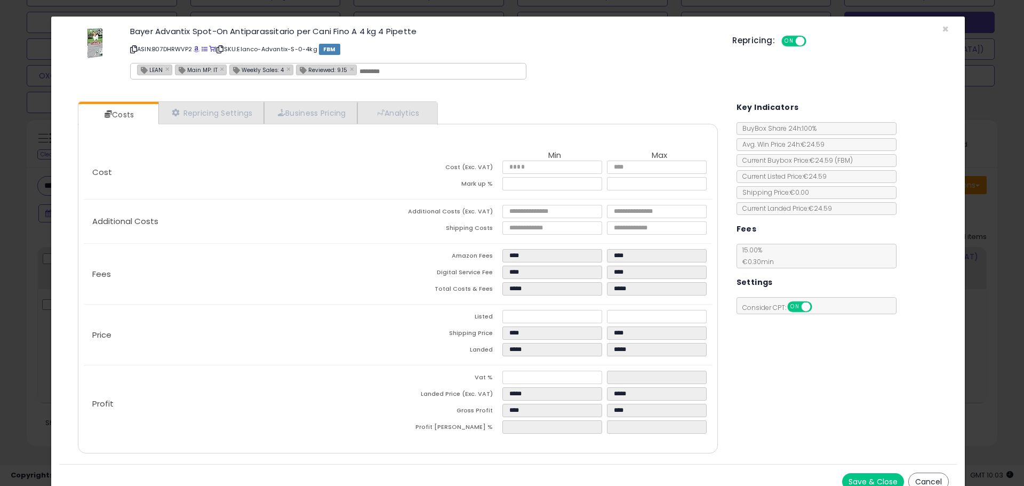
drag, startPoint x: 29, startPoint y: 290, endPoint x: 32, endPoint y: 284, distance: 6.2
click at [29, 290] on div "× Close Bayer Advantix Spot-On Antiparassitario per Cani Fino A 4 kg 4 Pipette …" at bounding box center [512, 243] width 1024 height 486
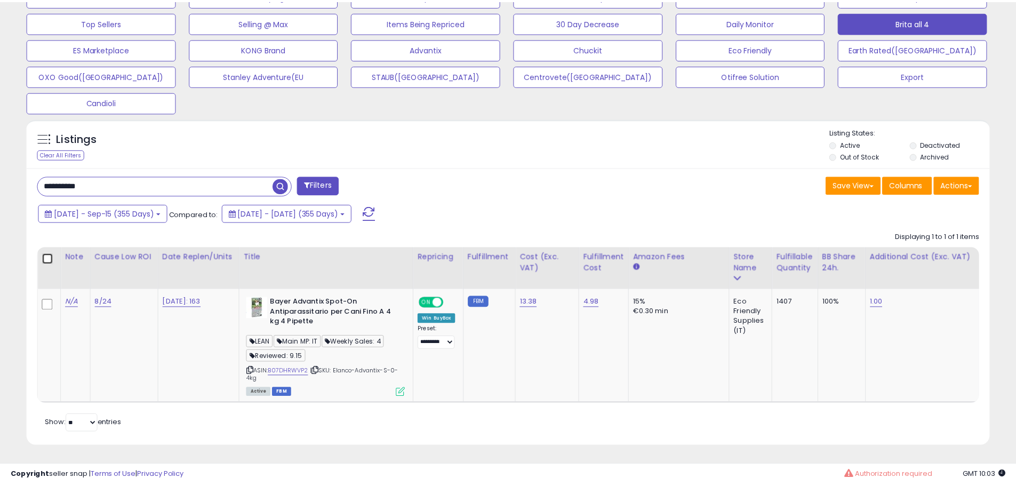
scroll to position [219, 558]
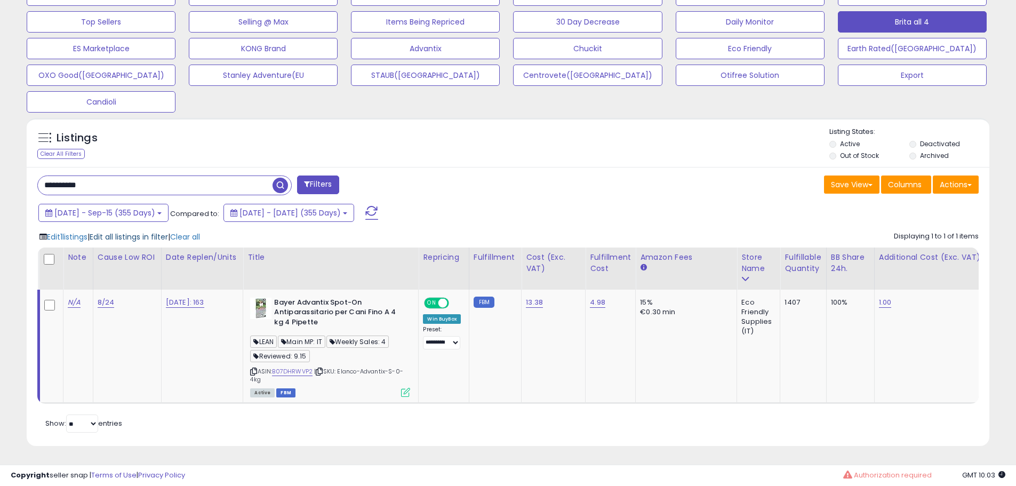
click at [142, 241] on span "Edit all listings in filter" at bounding box center [129, 237] width 78 height 11
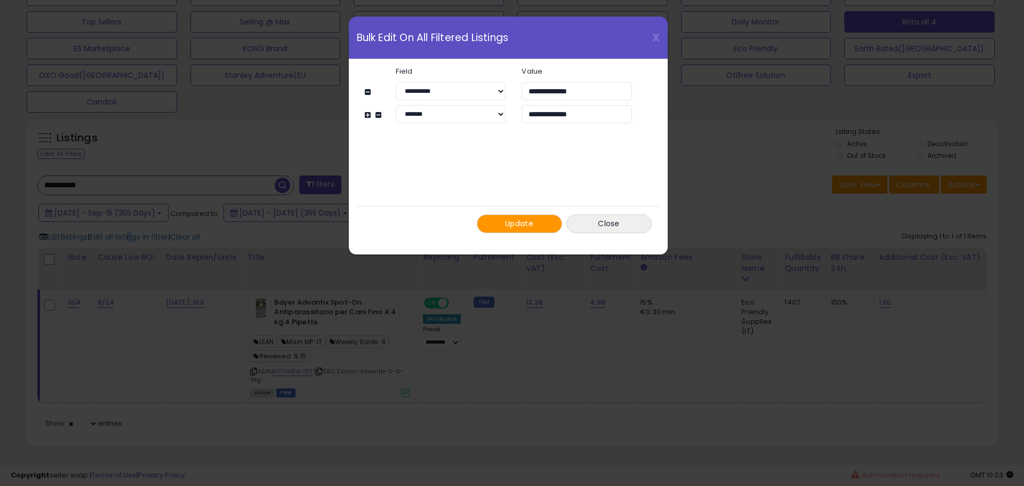
click at [523, 221] on span "Update" at bounding box center [519, 223] width 28 height 11
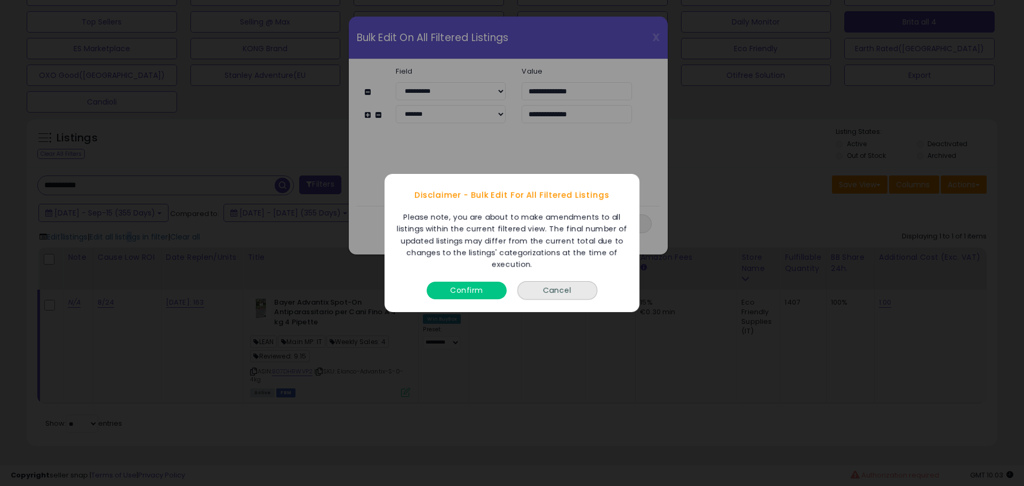
click at [475, 283] on button "Confirm" at bounding box center [467, 291] width 80 height 18
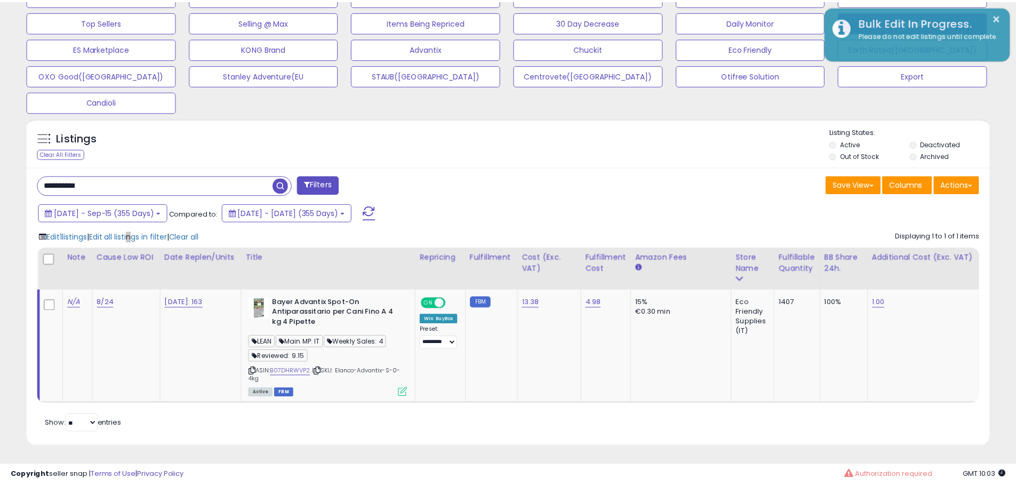
scroll to position [533197, 532857]
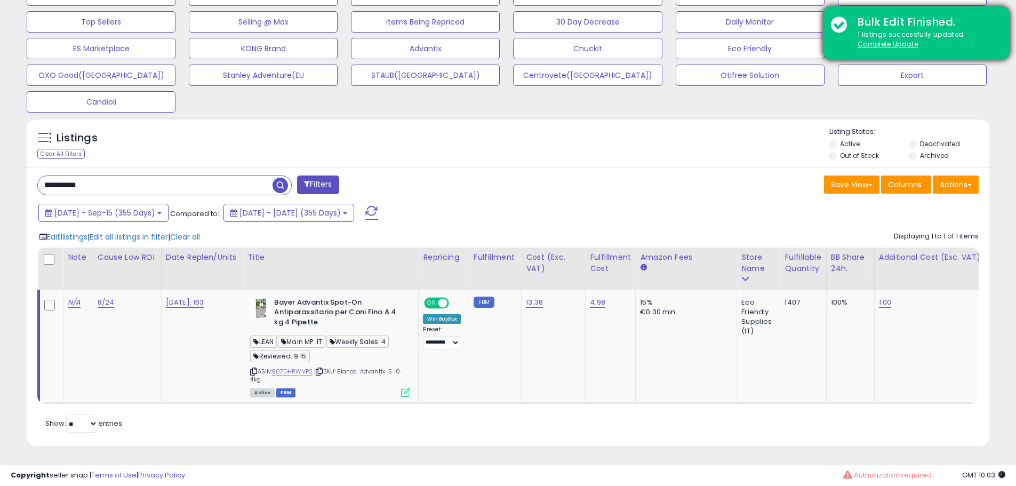
click at [896, 49] on div "1 listings successfully updated. Complete Update" at bounding box center [926, 40] width 152 height 20
click at [896, 43] on u "Complete Update" at bounding box center [888, 43] width 60 height 9
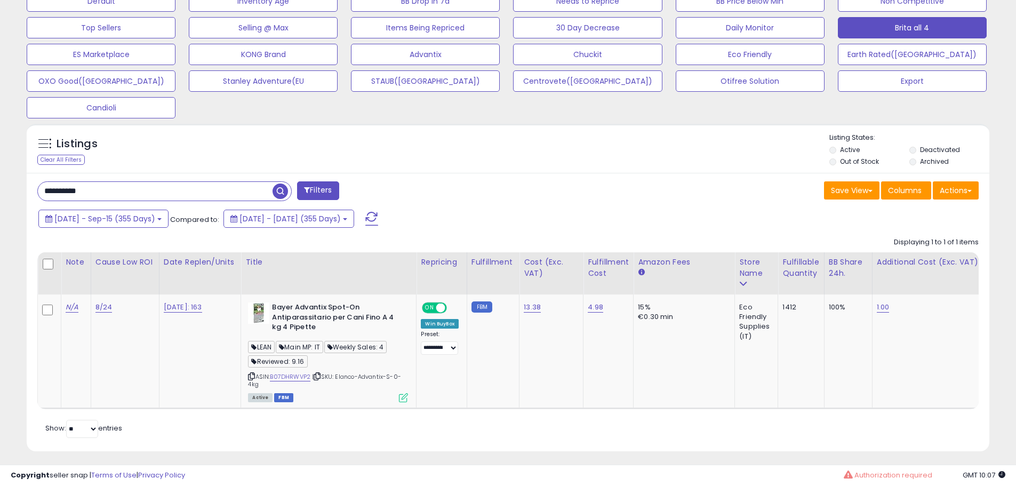
scroll to position [359, 0]
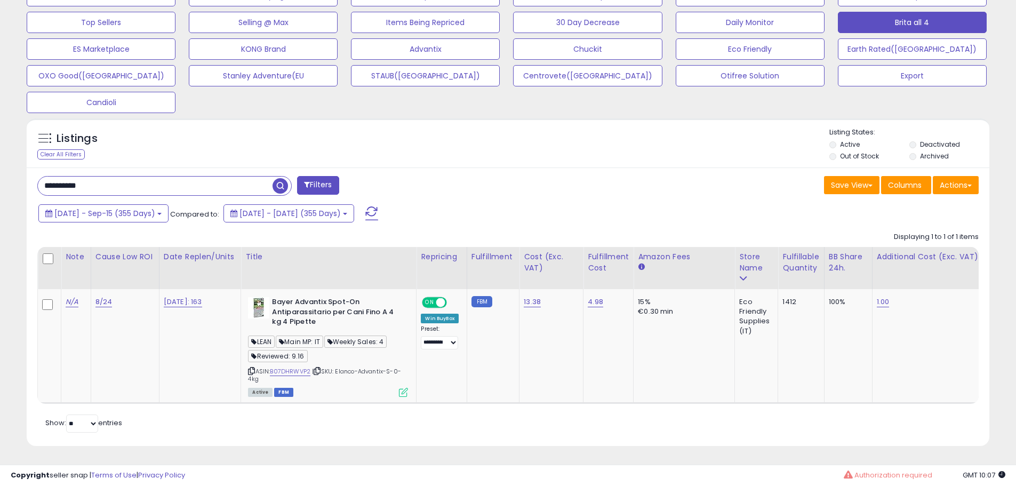
click at [162, 177] on input "**********" at bounding box center [155, 186] width 235 height 19
paste input "text"
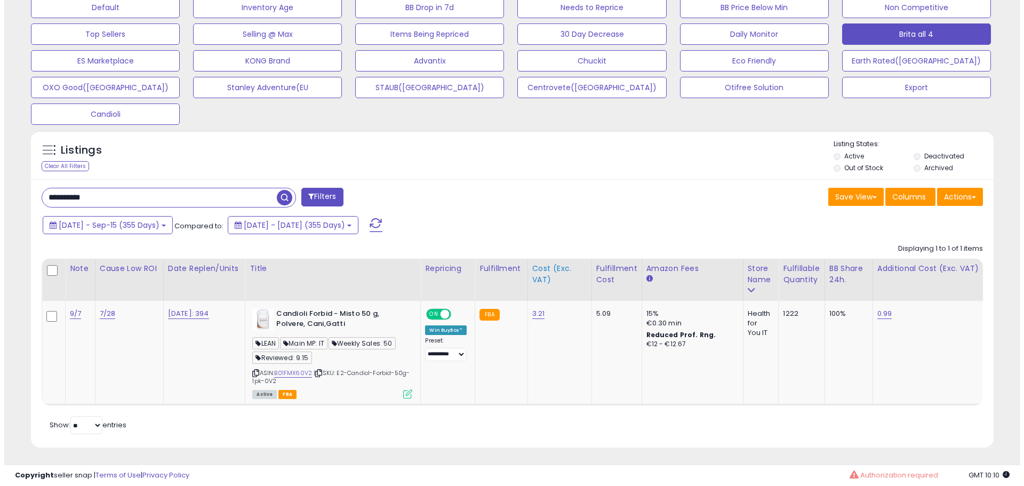
scroll to position [349, 0]
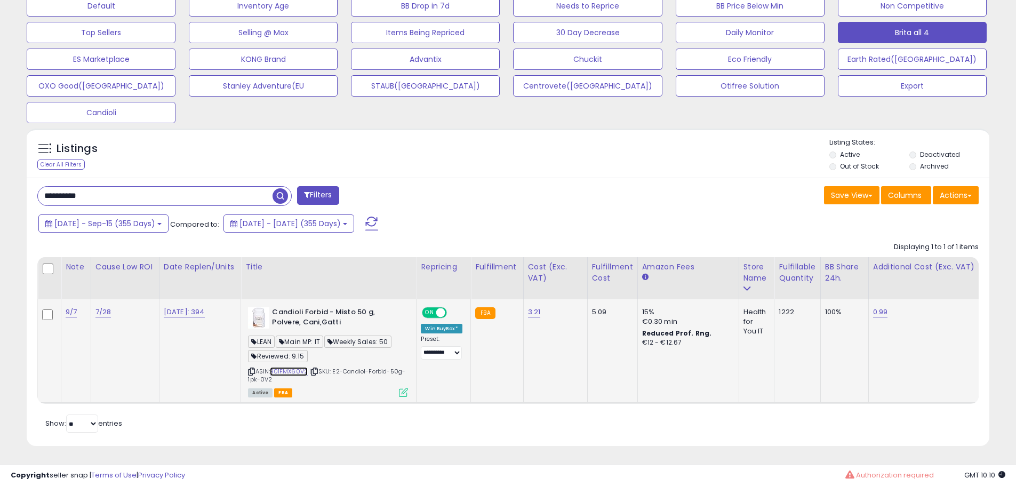
click at [303, 367] on link "B01FMX60V2" at bounding box center [289, 371] width 38 height 9
click at [407, 388] on icon at bounding box center [403, 392] width 9 height 9
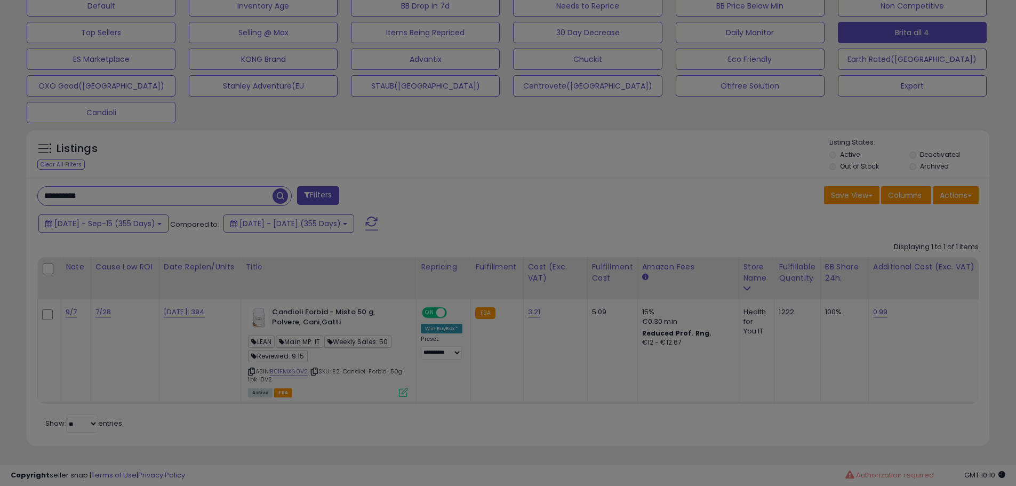
scroll to position [219, 563]
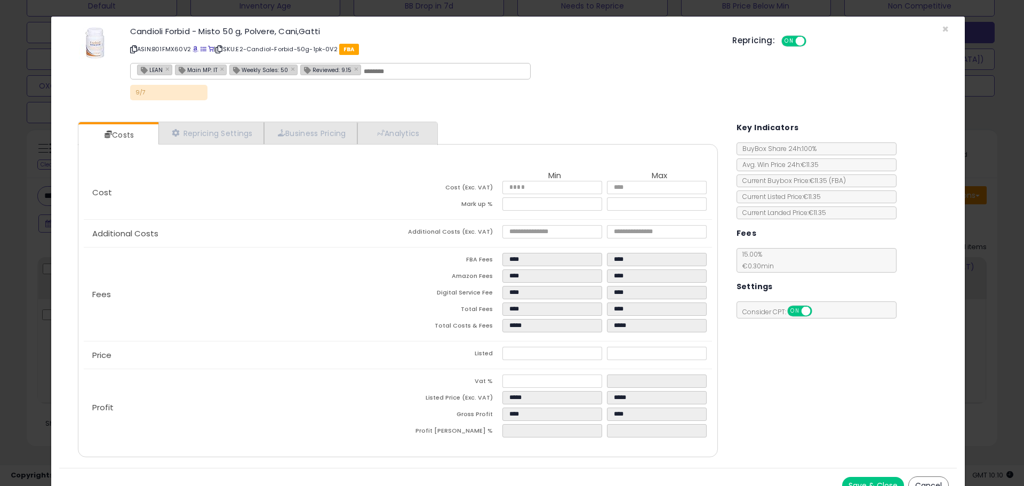
click at [37, 317] on div "× Close Candioli Forbid - Misto 50 g, Polvere, Cani,Gatti ASIN: B01FMX60V2 | SK…" at bounding box center [512, 243] width 1024 height 486
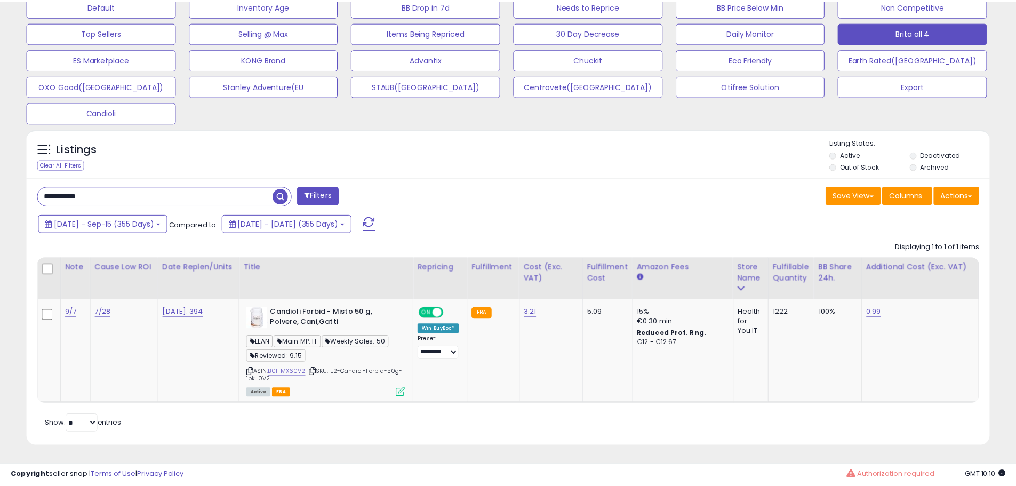
scroll to position [219, 558]
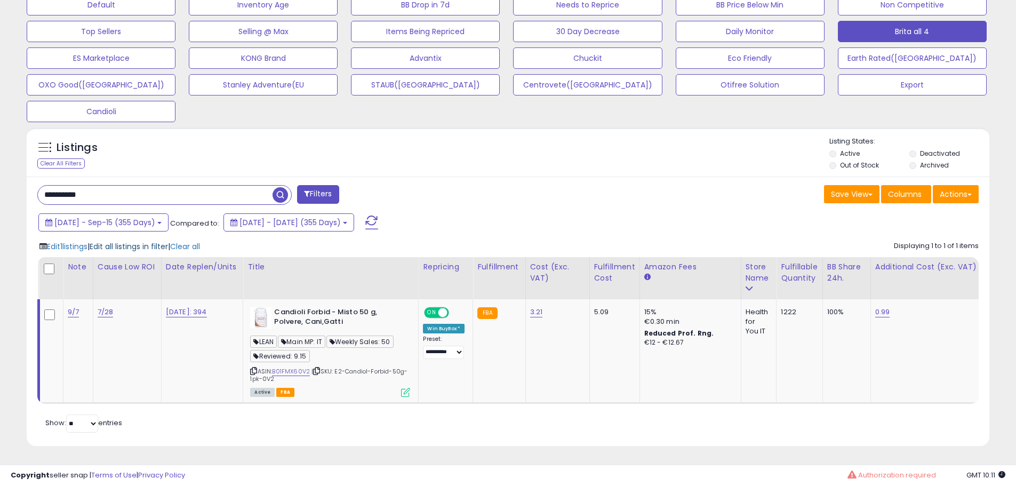
click at [122, 241] on span "Edit all listings in filter" at bounding box center [129, 246] width 78 height 11
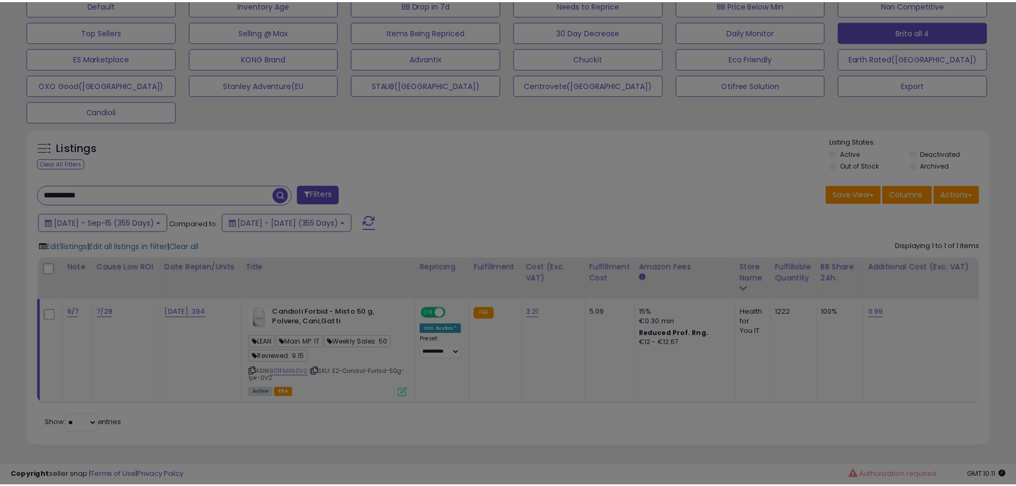
scroll to position [219, 563]
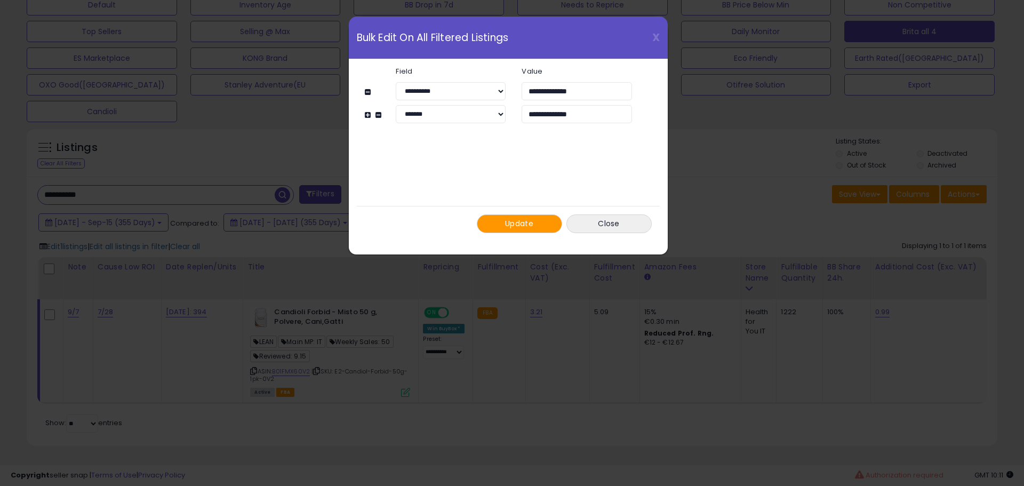
click at [519, 221] on span "Update" at bounding box center [519, 223] width 28 height 11
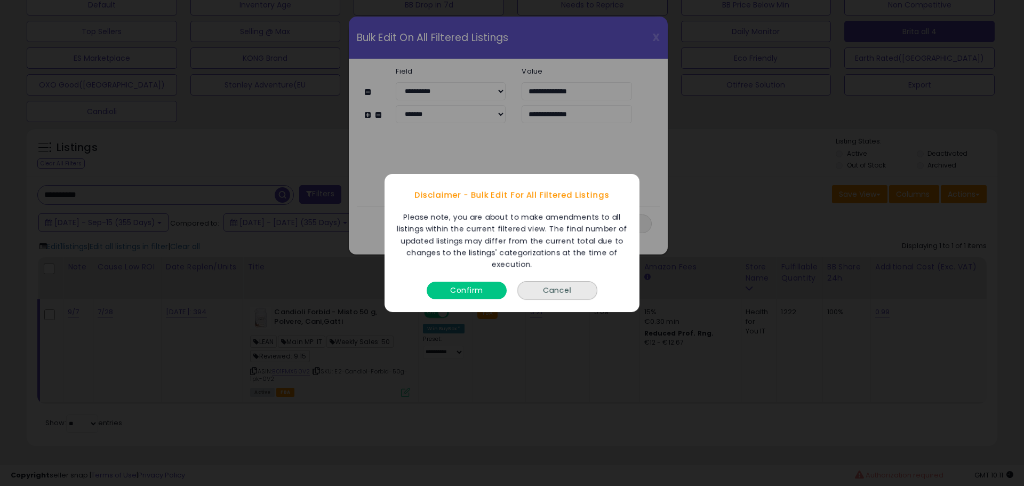
click at [483, 291] on button "Confirm" at bounding box center [467, 291] width 80 height 18
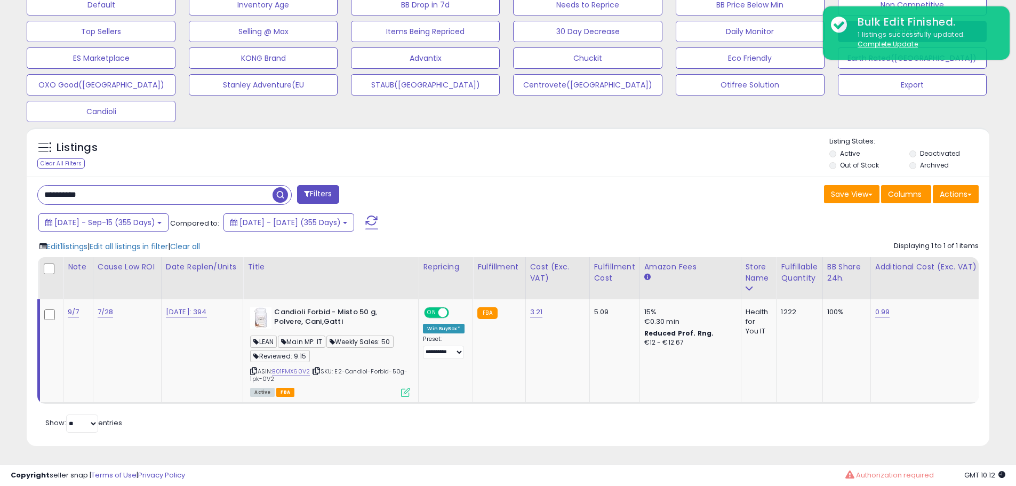
scroll to position [219, 558]
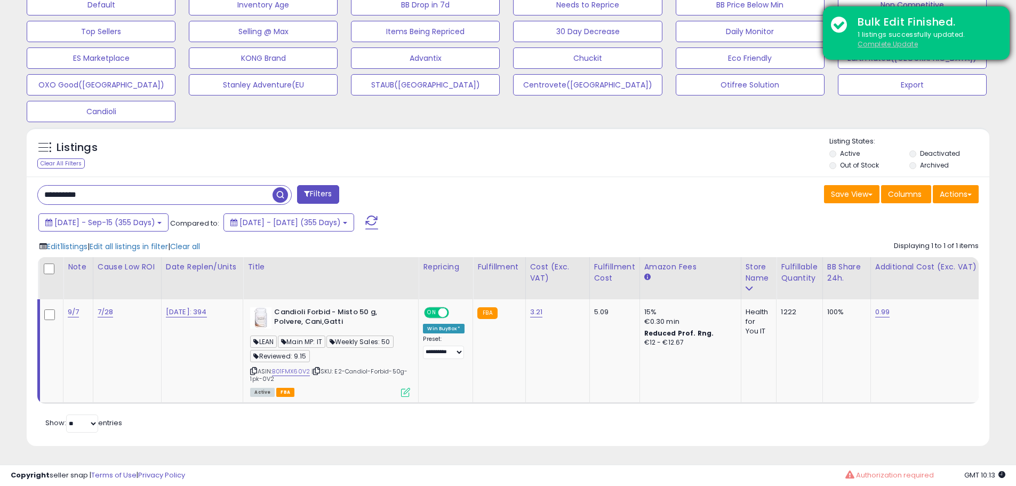
click at [893, 43] on u "Complete Update" at bounding box center [888, 43] width 60 height 9
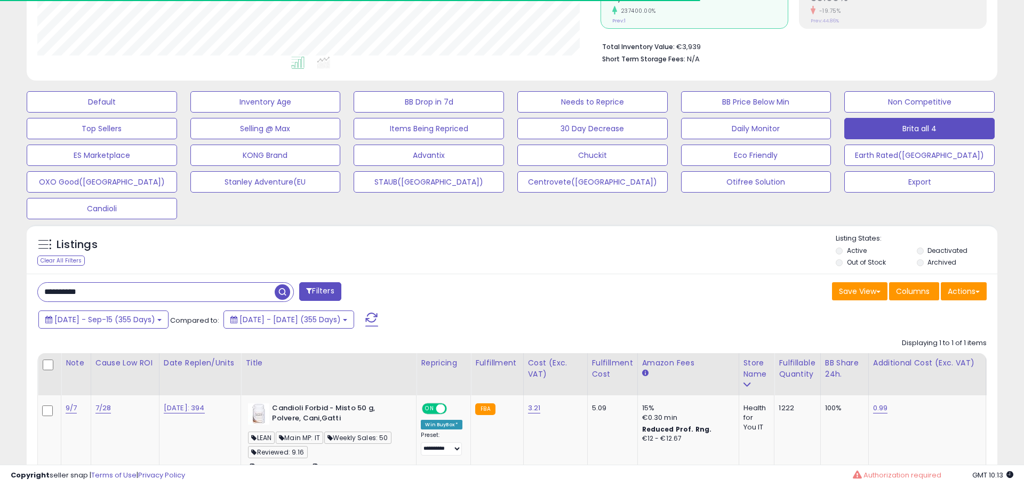
scroll to position [533197, 532857]
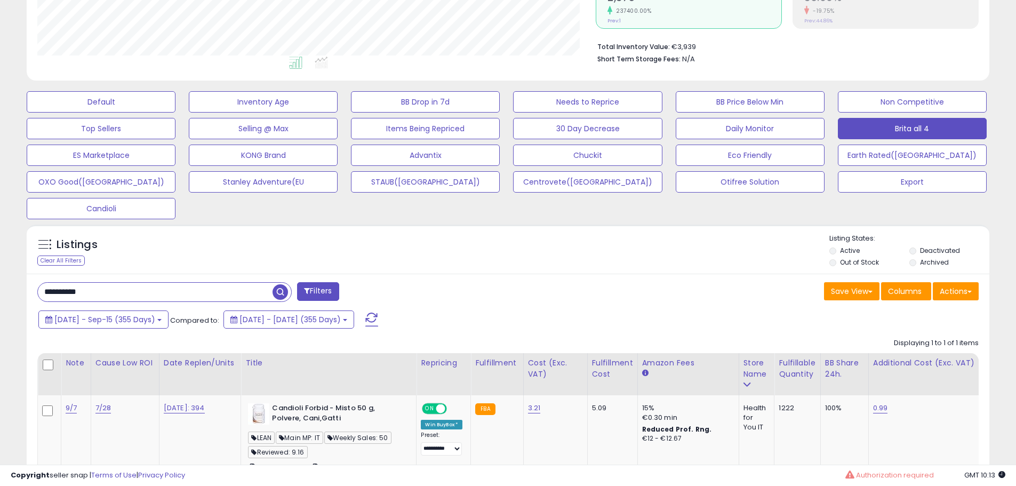
click at [133, 298] on input "**********" at bounding box center [155, 292] width 235 height 19
paste input "text"
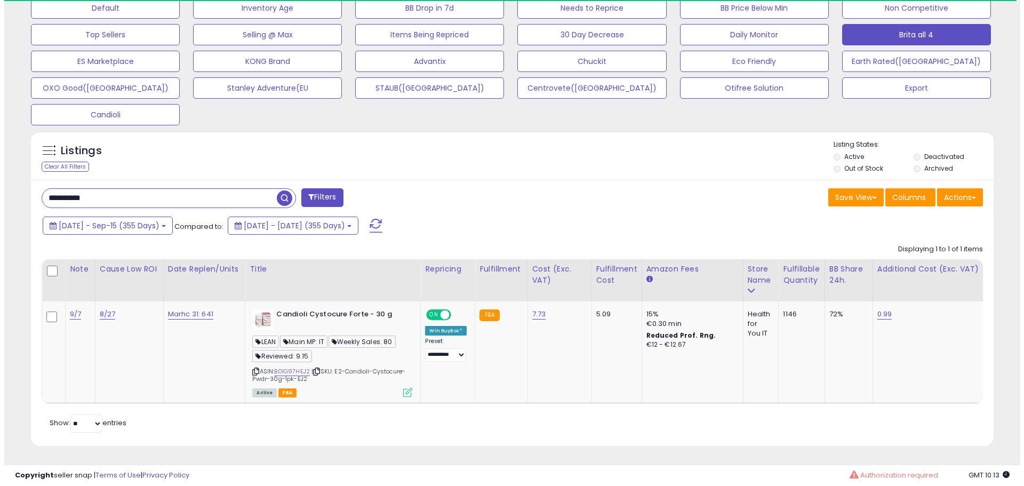
scroll to position [347, 0]
click at [291, 367] on link "B01G97HEJ2" at bounding box center [288, 371] width 36 height 9
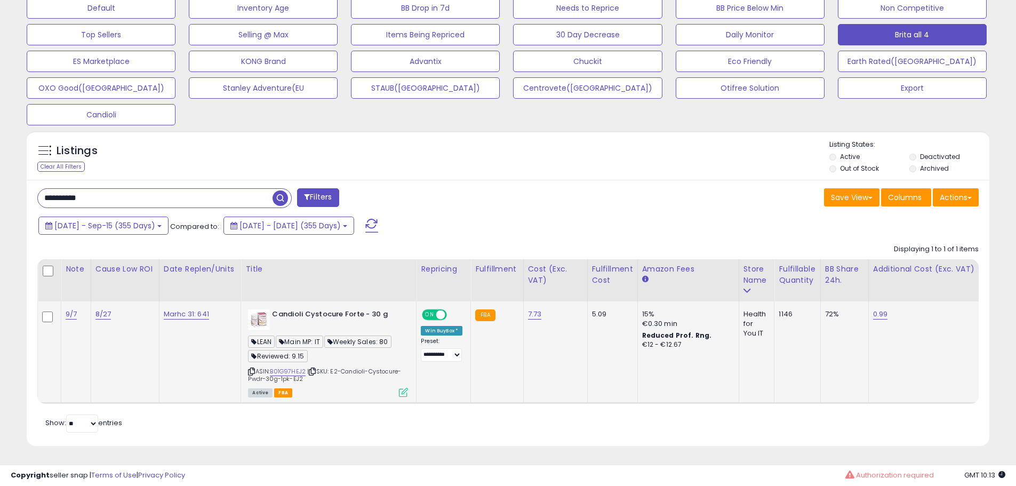
click at [408, 388] on icon at bounding box center [403, 392] width 9 height 9
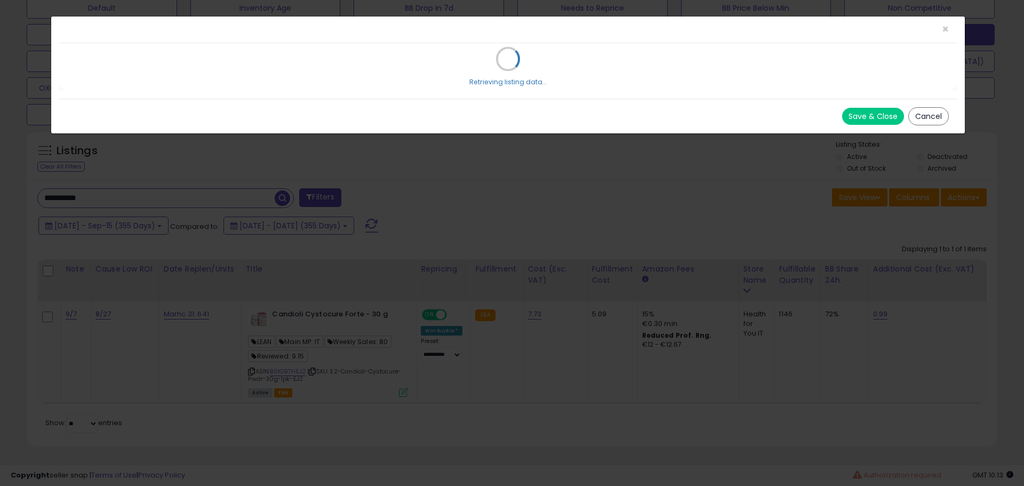
scroll to position [219, 563]
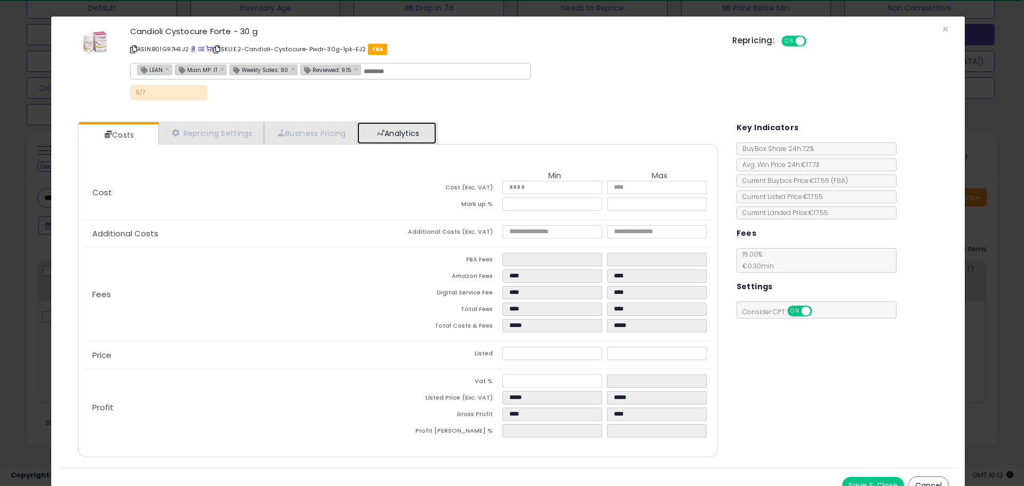
click at [402, 130] on link "Analytics" at bounding box center [396, 133] width 79 height 22
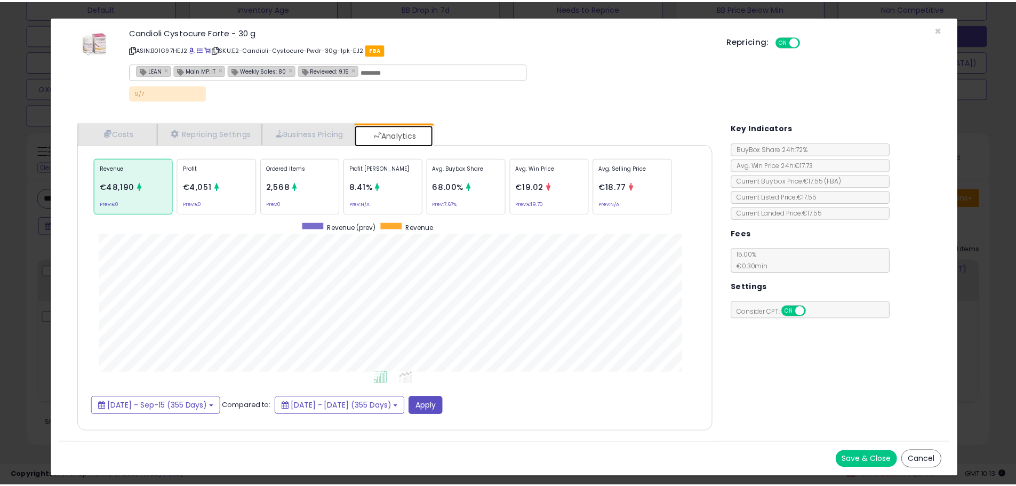
scroll to position [328, 661]
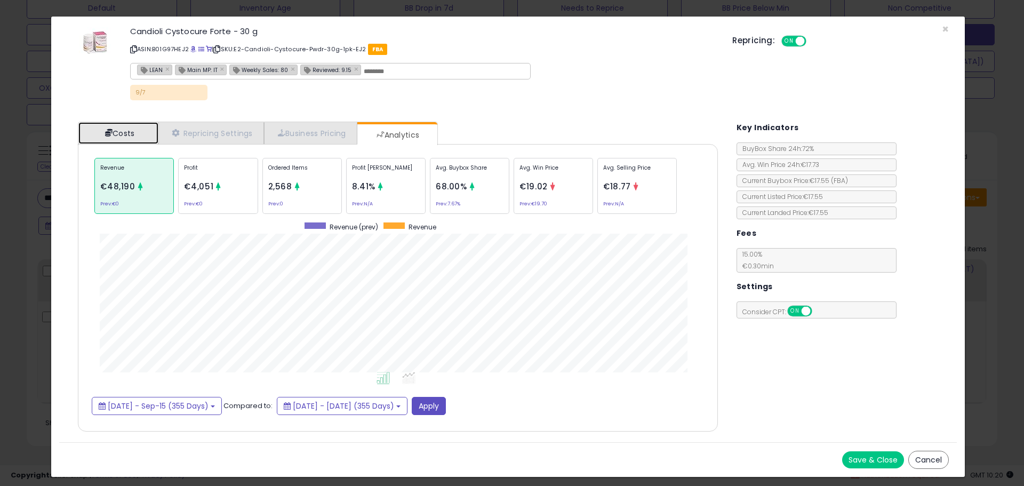
click at [140, 135] on link "Costs" at bounding box center [118, 133] width 80 height 22
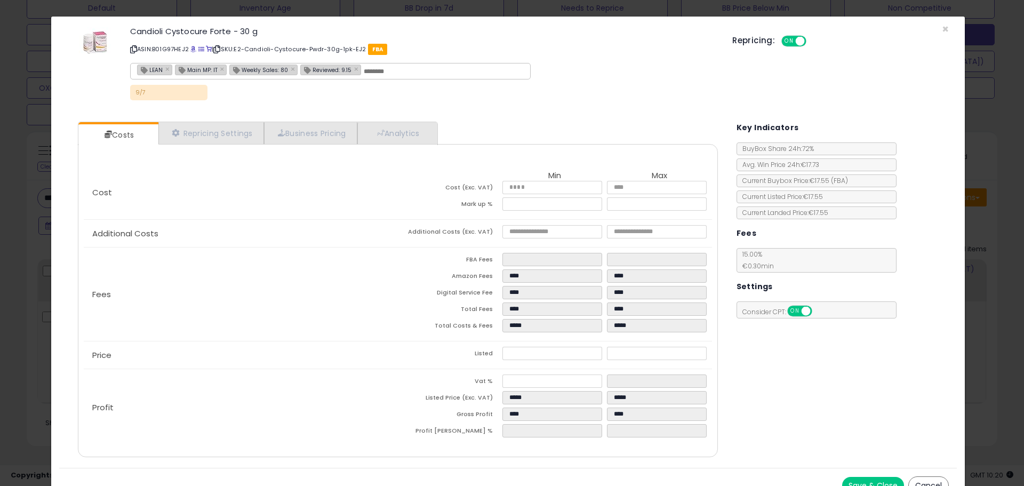
click at [38, 237] on div "× Close Candioli Cystocure Forte - 30 g ASIN: B01G97HEJ2 | SKU: E2-Candioli-Cys…" at bounding box center [512, 243] width 1024 height 486
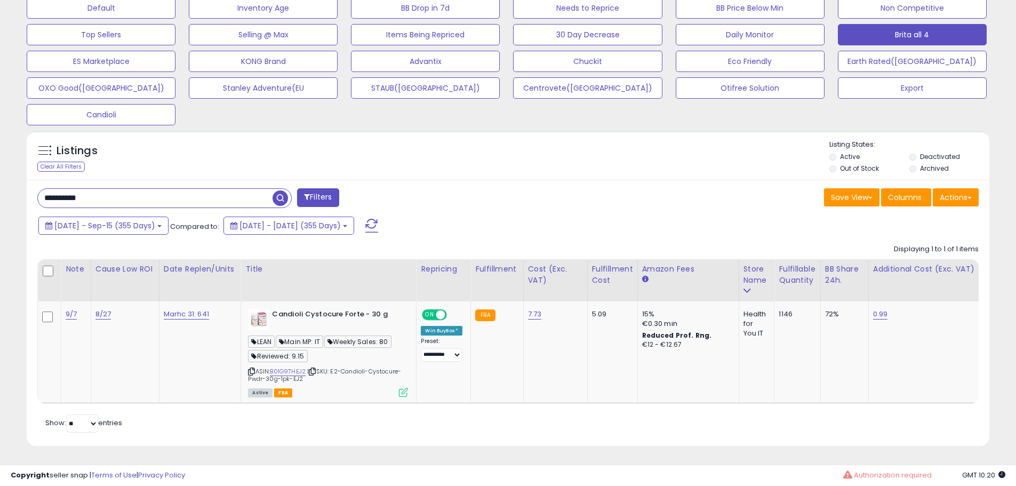
scroll to position [219, 558]
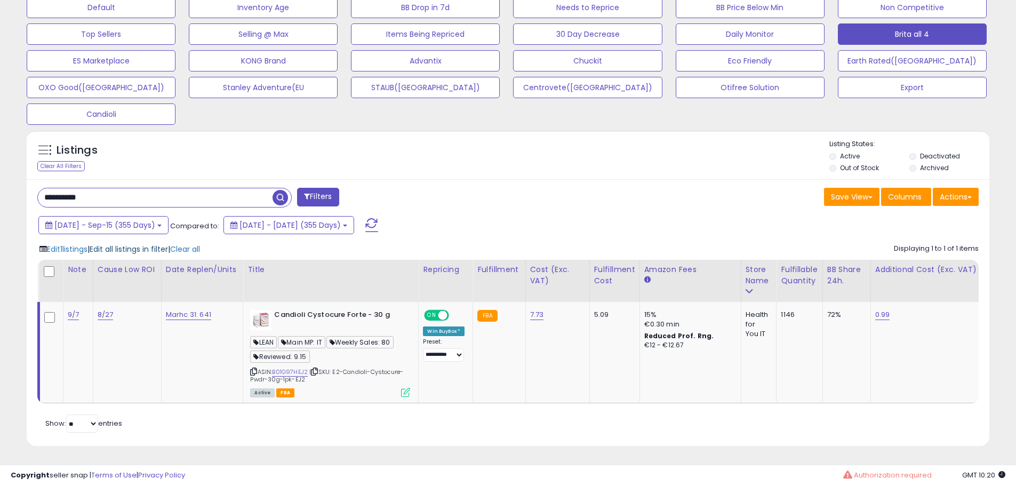
click at [148, 244] on span "Edit all listings in filter" at bounding box center [129, 249] width 78 height 11
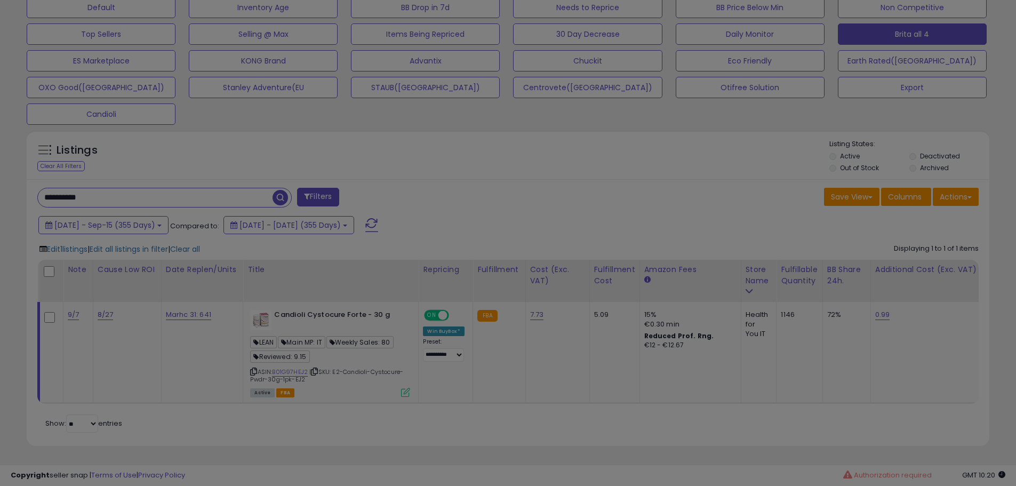
scroll to position [219, 563]
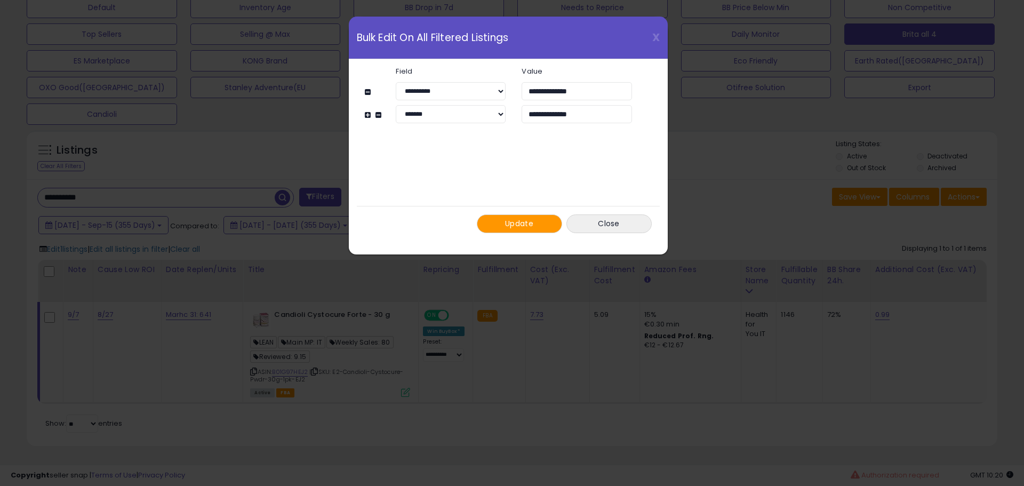
click at [512, 227] on span "Update" at bounding box center [519, 223] width 28 height 11
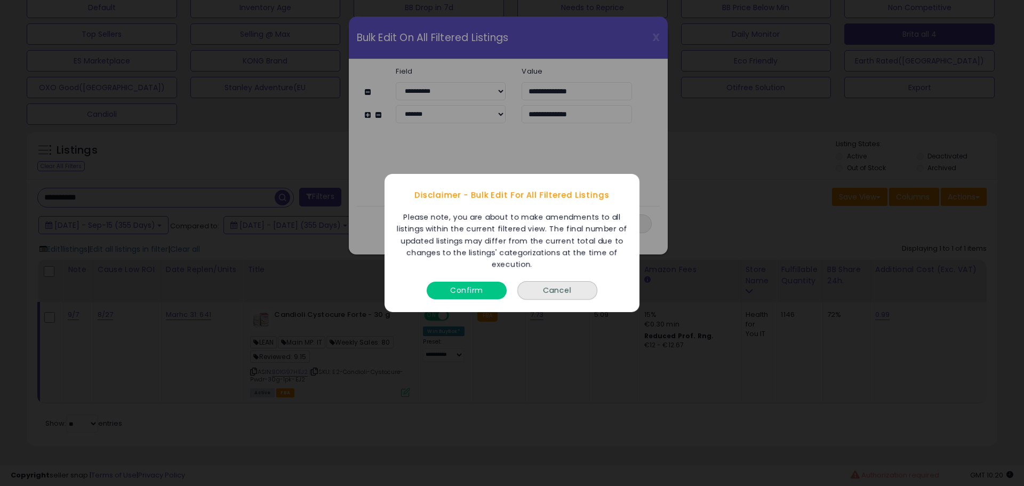
click at [466, 289] on button "Confirm" at bounding box center [467, 291] width 80 height 18
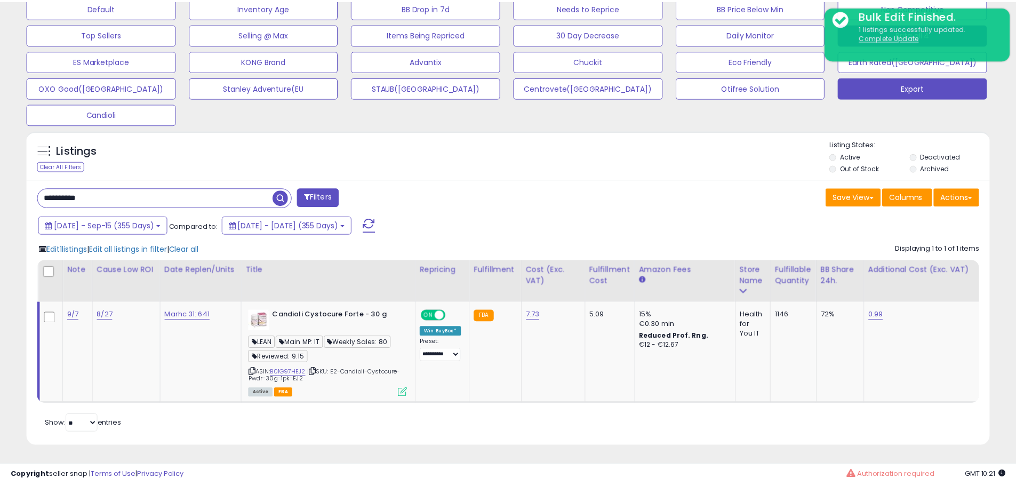
scroll to position [533197, 532857]
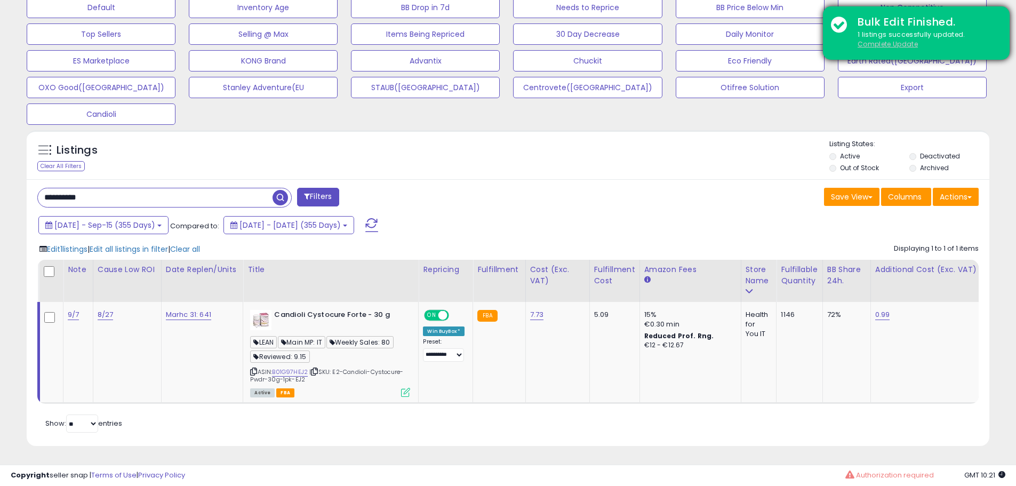
click at [882, 43] on u "Complete Update" at bounding box center [888, 43] width 60 height 9
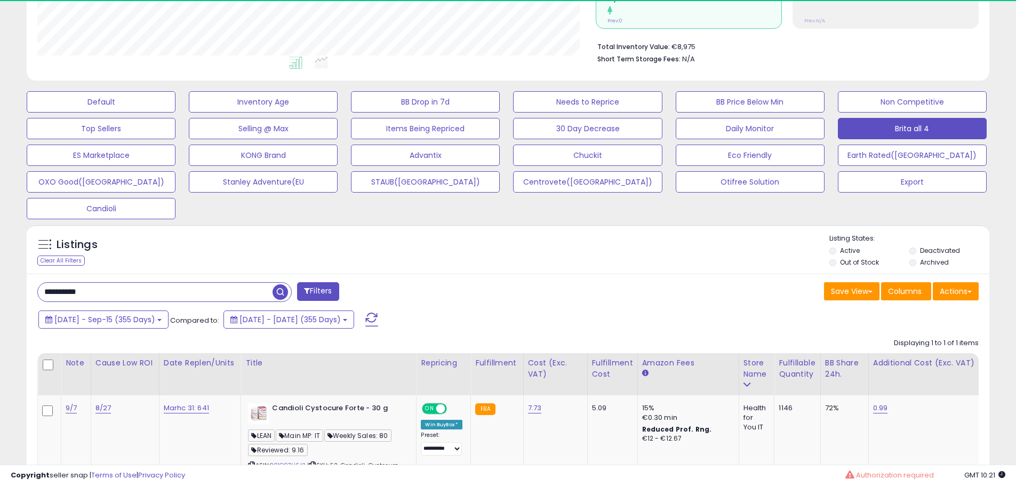
click at [532, 235] on div "Listings Clear All Filters Listing States:" at bounding box center [508, 252] width 963 height 36
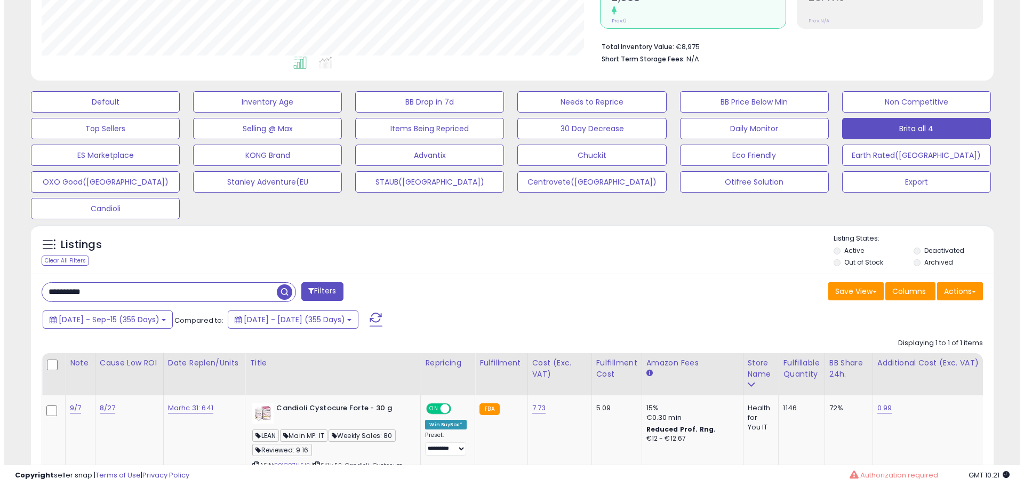
scroll to position [219, 558]
click at [137, 294] on input "**********" at bounding box center [155, 292] width 235 height 19
paste input "text"
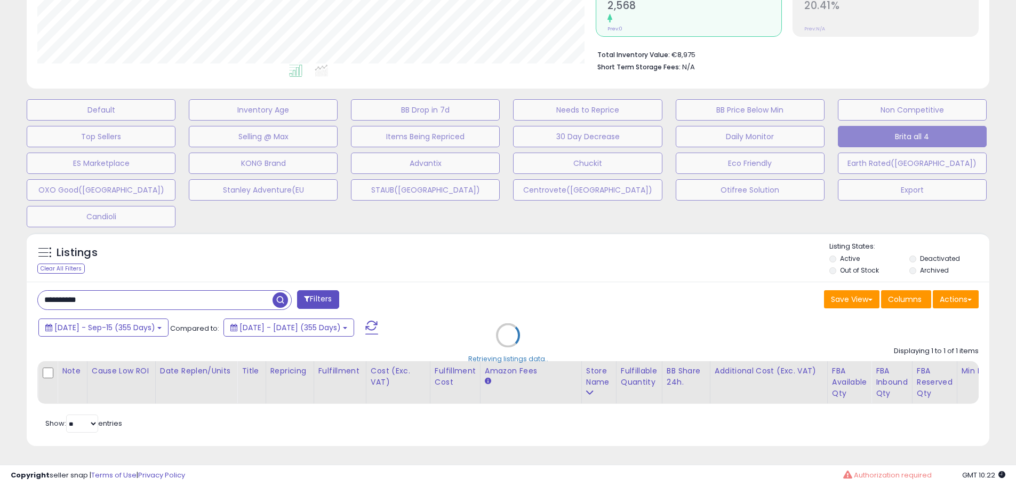
scroll to position [219, 563]
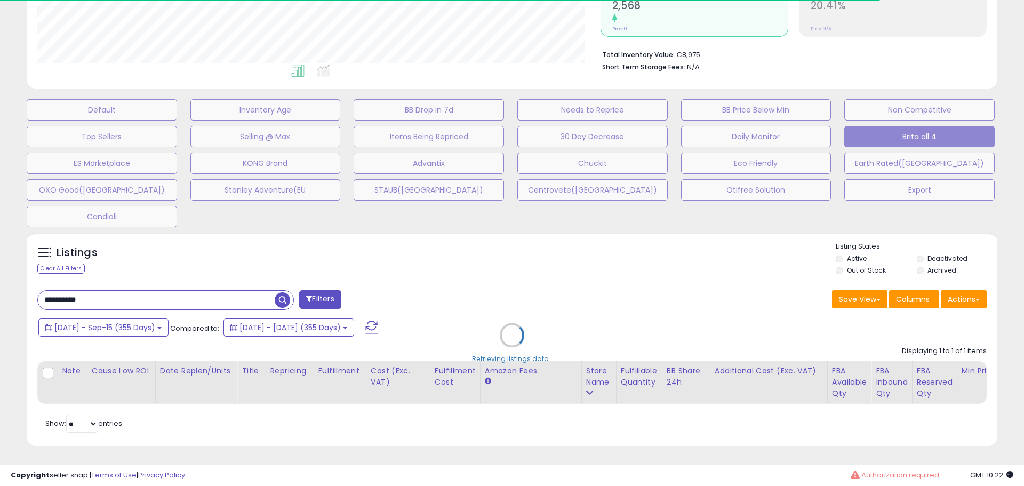
click at [540, 262] on div "Retrieving listings data.." at bounding box center [512, 343] width 987 height 232
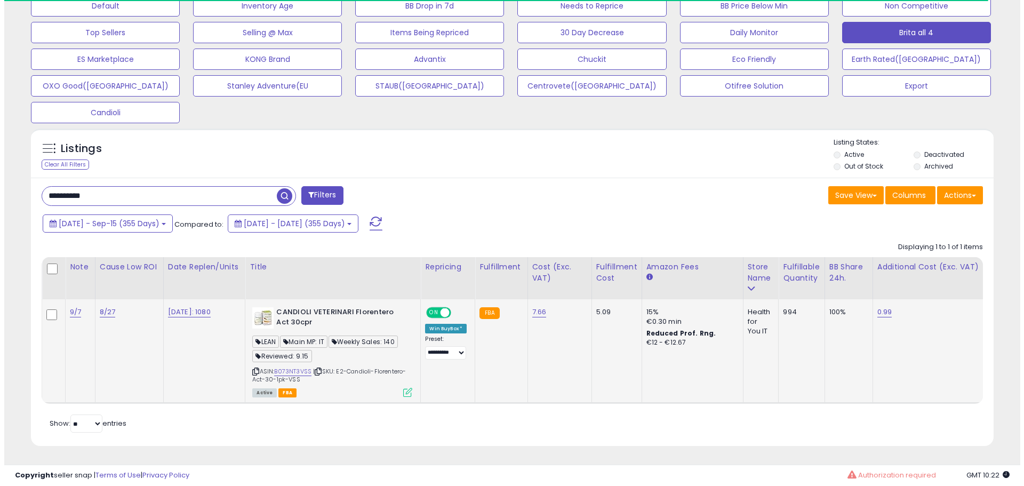
scroll to position [349, 0]
click at [404, 388] on icon at bounding box center [403, 392] width 9 height 9
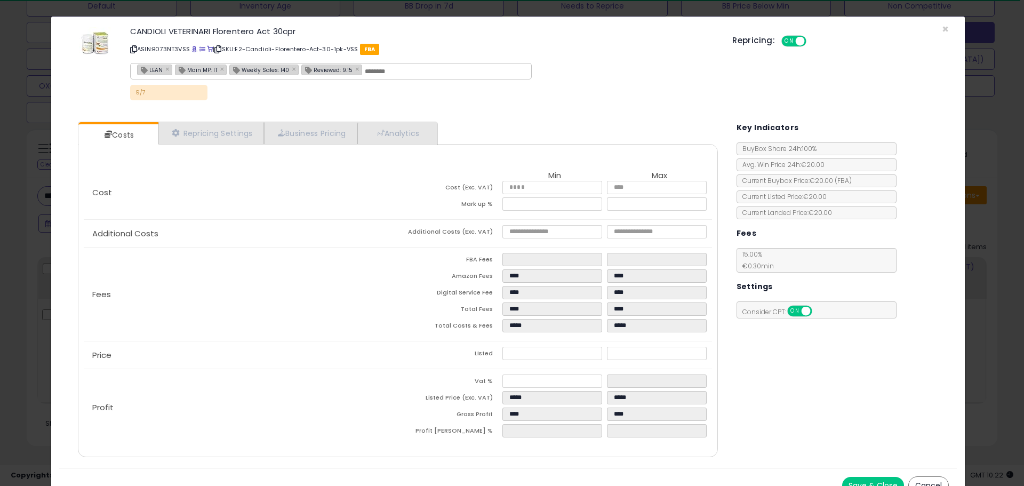
scroll to position [219, 563]
click at [407, 135] on link "Analytics" at bounding box center [396, 133] width 79 height 22
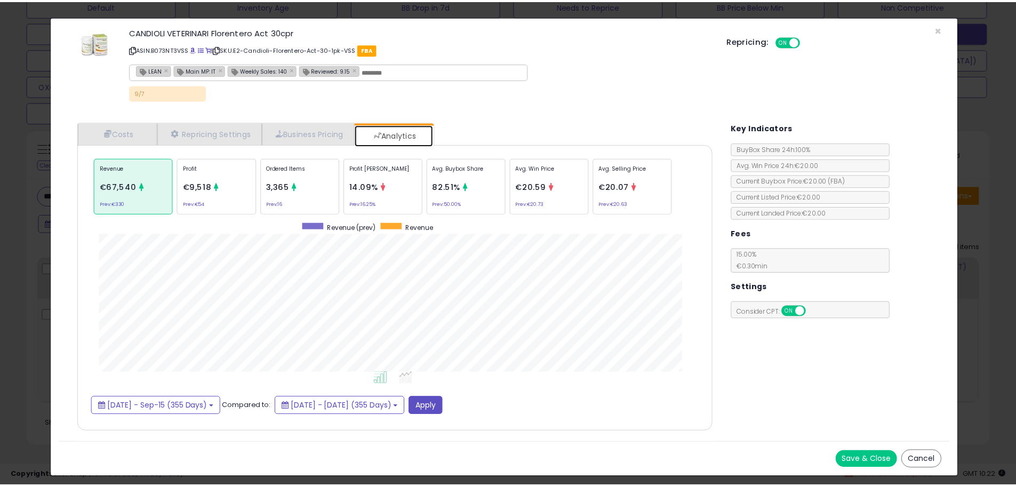
scroll to position [328, 661]
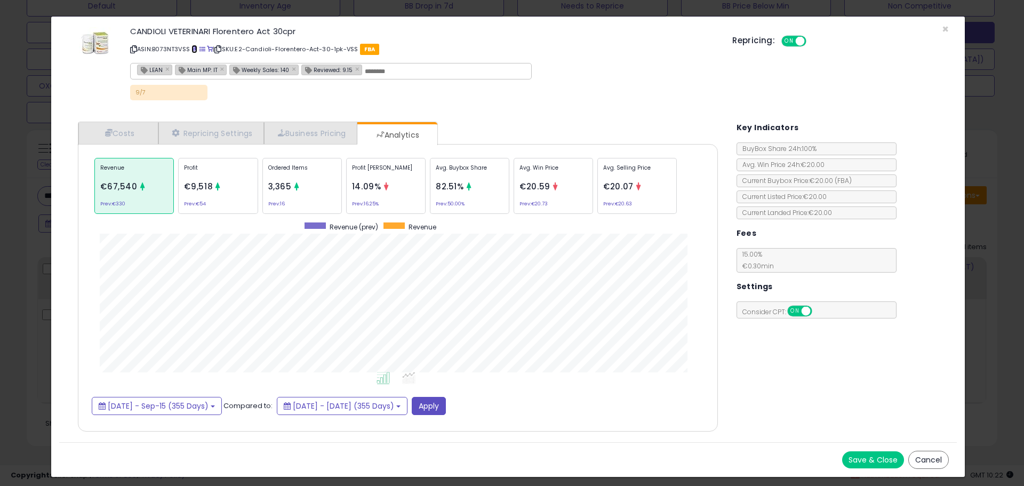
click at [197, 46] on link at bounding box center [194, 49] width 6 height 9
click at [25, 145] on div "× Close CANDIOLI VETERINARI Florentero Act 30cpr ASIN: B073NT3VSS | SKU: E2-[GE…" at bounding box center [512, 243] width 1024 height 486
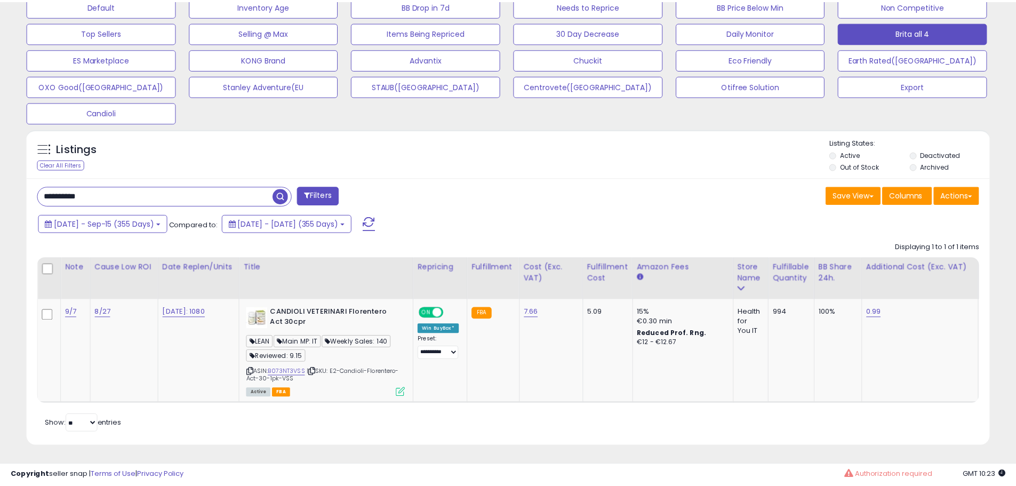
scroll to position [219, 558]
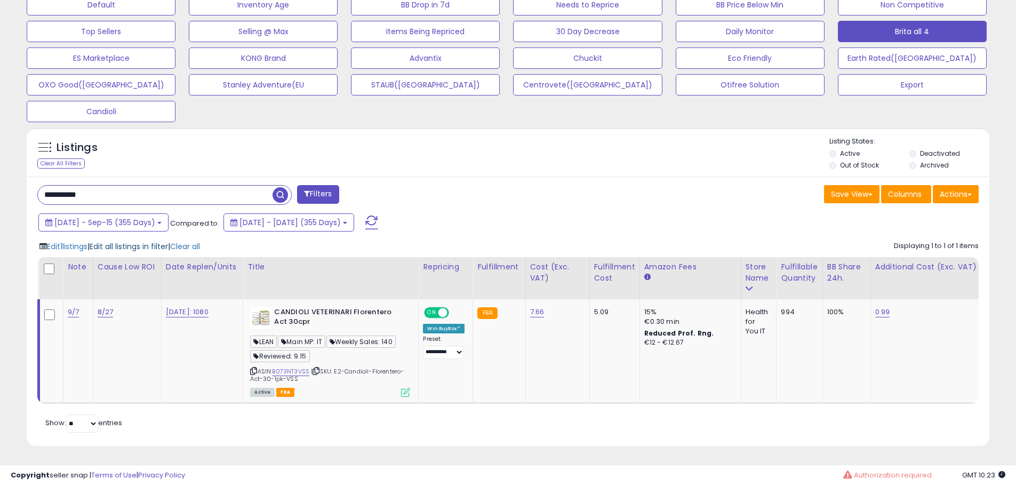
click at [139, 244] on span "Edit all listings in filter" at bounding box center [129, 246] width 78 height 11
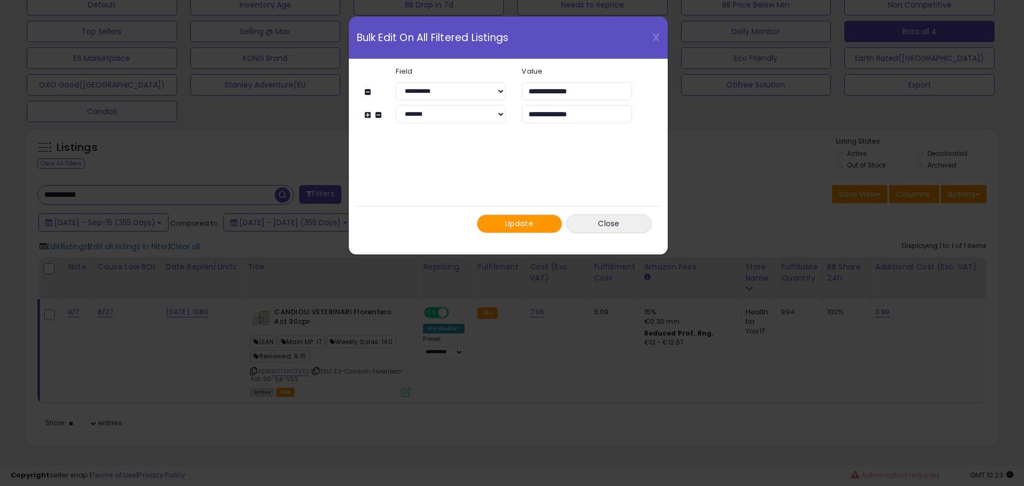
click at [492, 222] on button "Update" at bounding box center [519, 223] width 85 height 19
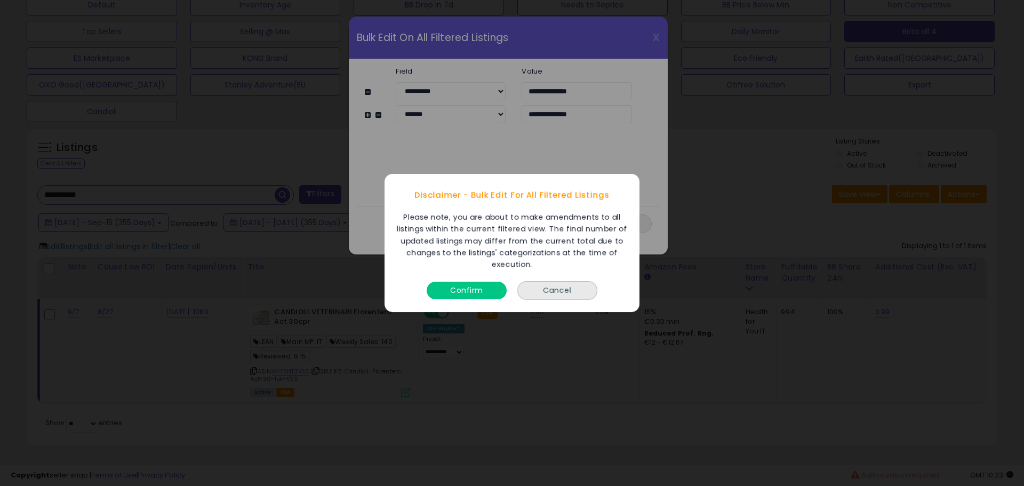
click at [478, 295] on button "Confirm" at bounding box center [467, 291] width 80 height 18
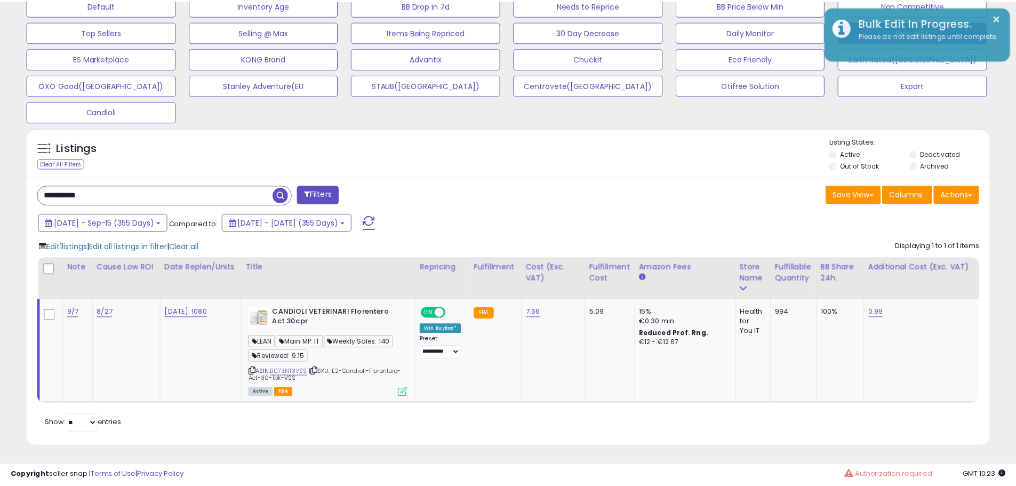
scroll to position [533197, 532857]
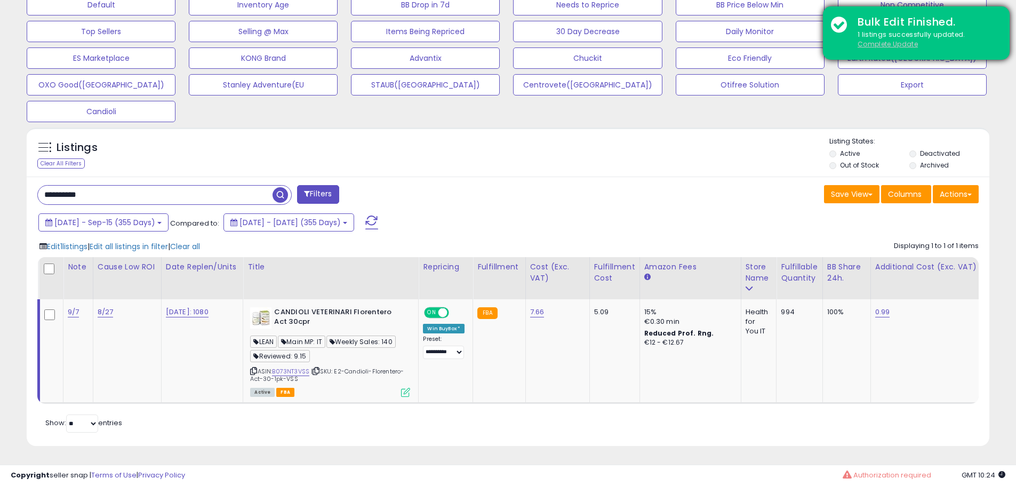
click at [901, 47] on u "Complete Update" at bounding box center [888, 43] width 60 height 9
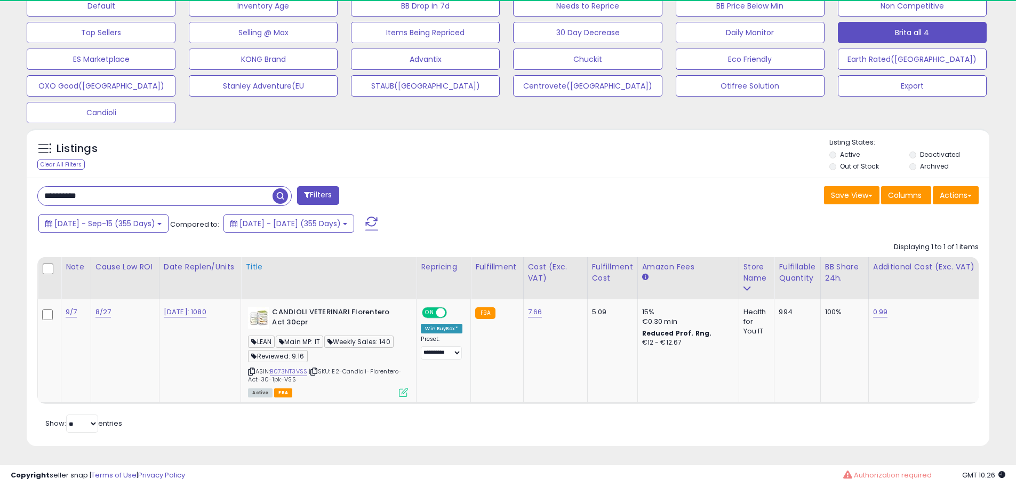
scroll to position [219, 558]
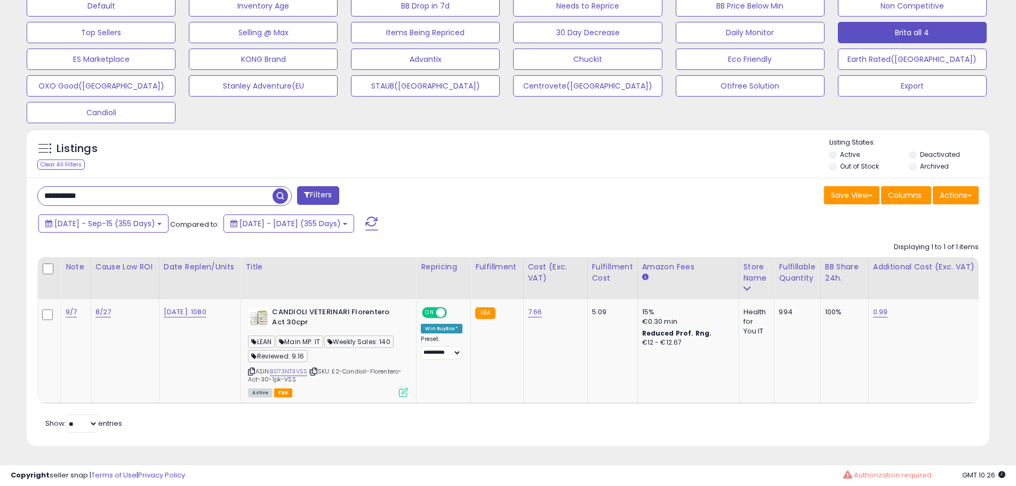
click at [165, 194] on input "**********" at bounding box center [155, 196] width 235 height 19
paste input "text"
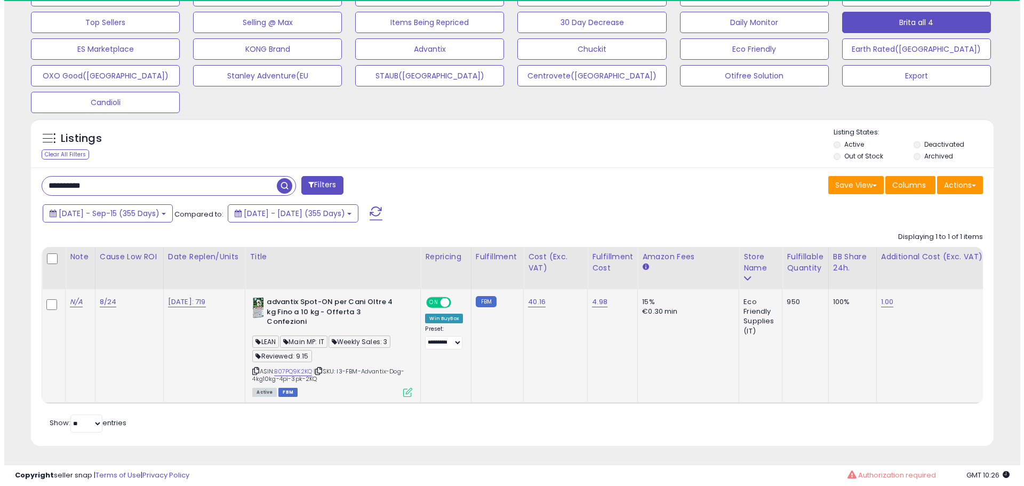
scroll to position [359, 0]
click at [406, 388] on icon at bounding box center [403, 392] width 9 height 9
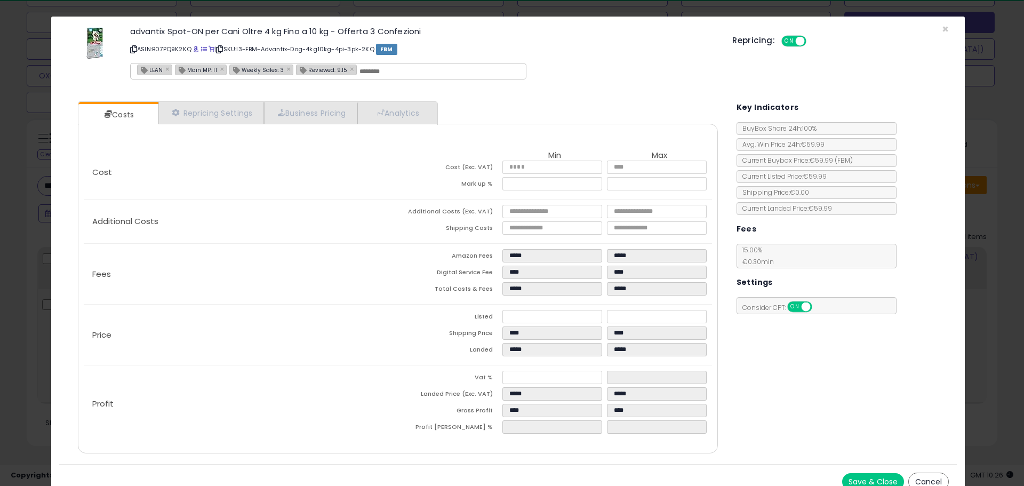
scroll to position [219, 563]
click at [413, 121] on link "Analytics" at bounding box center [396, 113] width 79 height 22
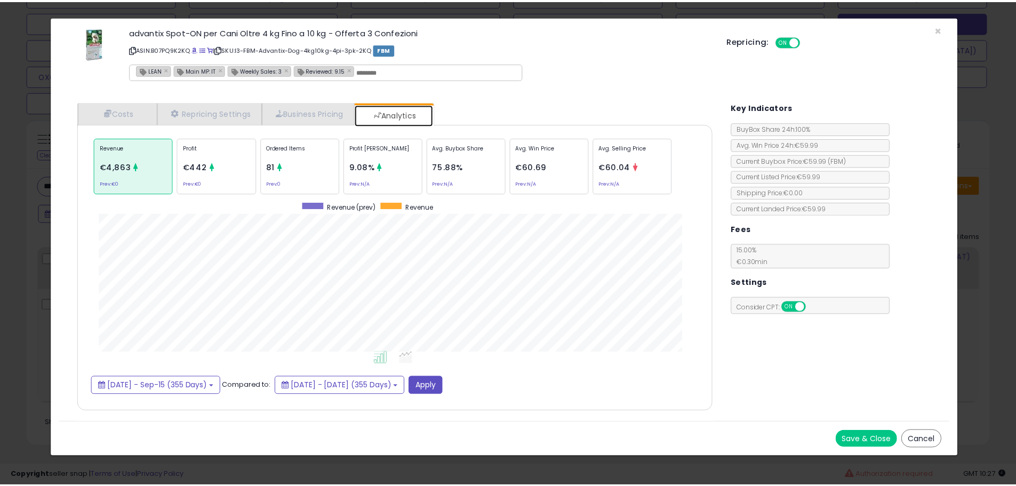
scroll to position [328, 661]
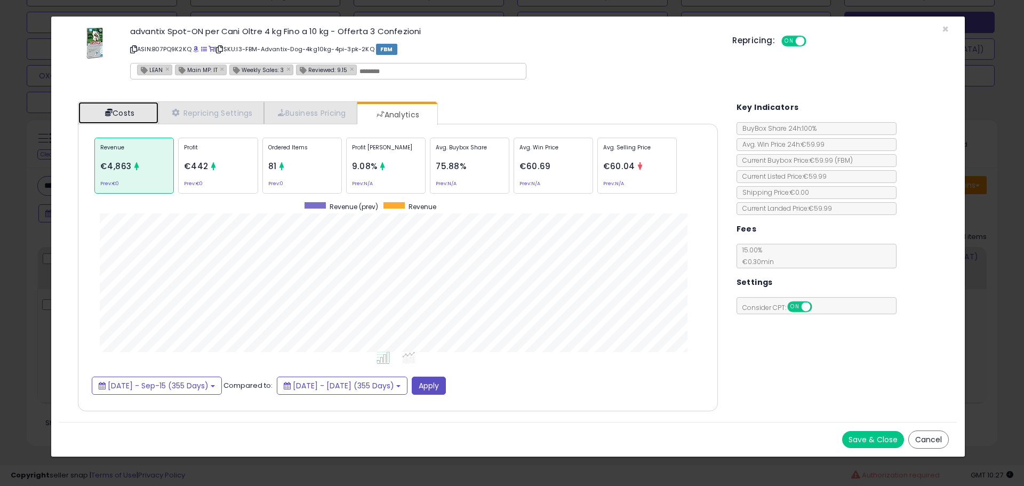
click at [109, 110] on span at bounding box center [108, 112] width 7 height 7
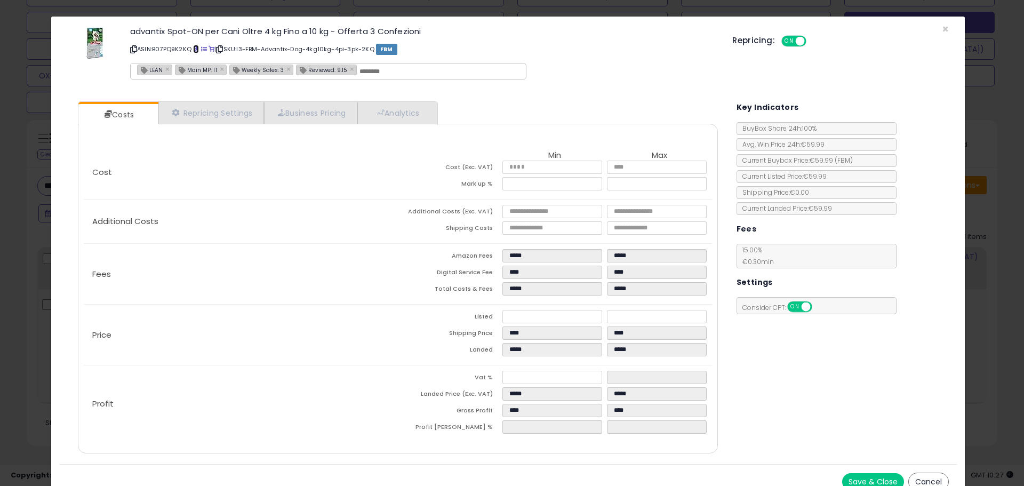
click at [198, 50] on span at bounding box center [196, 49] width 6 height 6
click at [43, 224] on div "× Close advantix Spot-ON per Cani Oltre 4 kg Fino a 10 kg - Offerta 3 Confezion…" at bounding box center [512, 243] width 1024 height 486
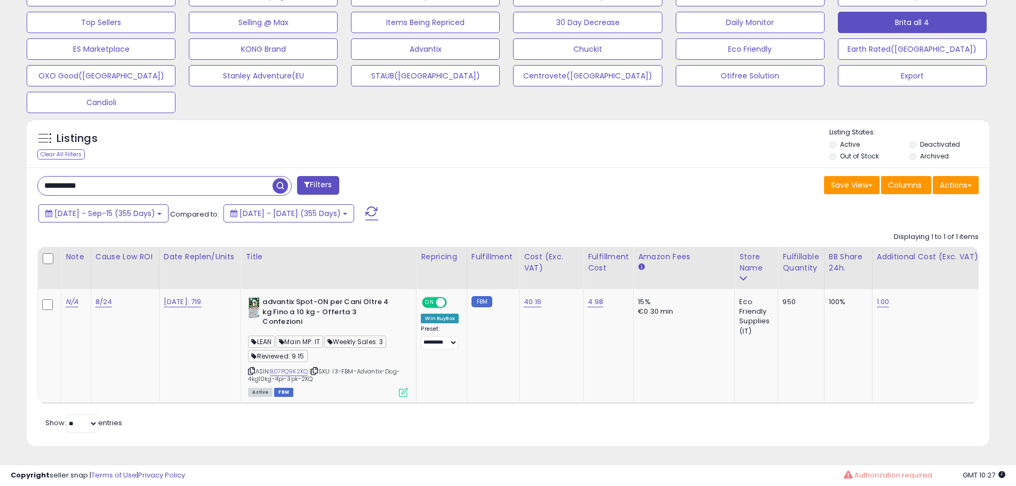
scroll to position [219, 558]
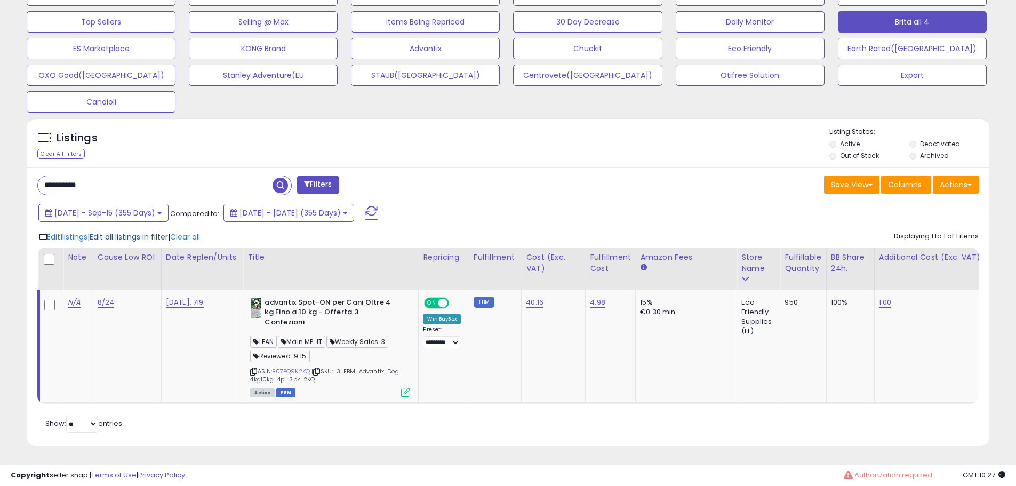
click at [159, 232] on span "Edit all listings in filter" at bounding box center [129, 237] width 78 height 11
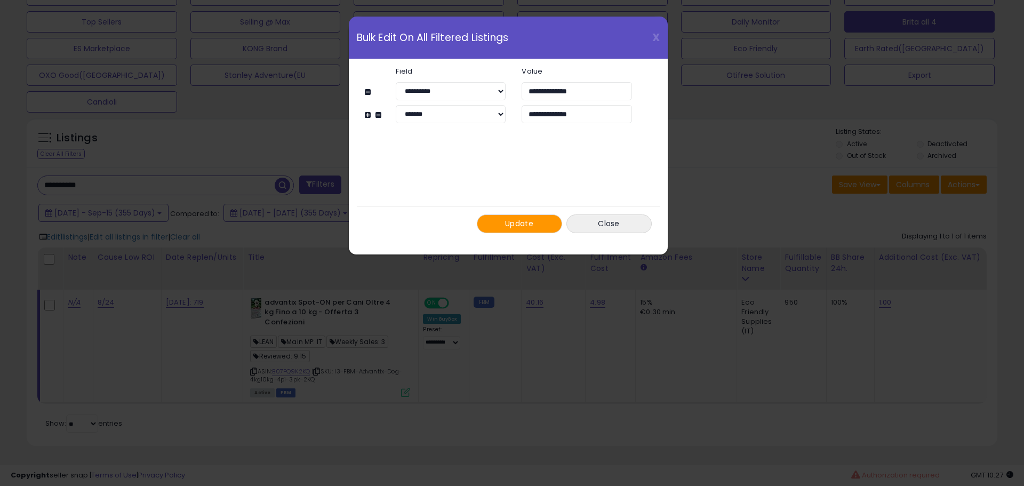
click at [516, 228] on span "Update" at bounding box center [519, 223] width 28 height 11
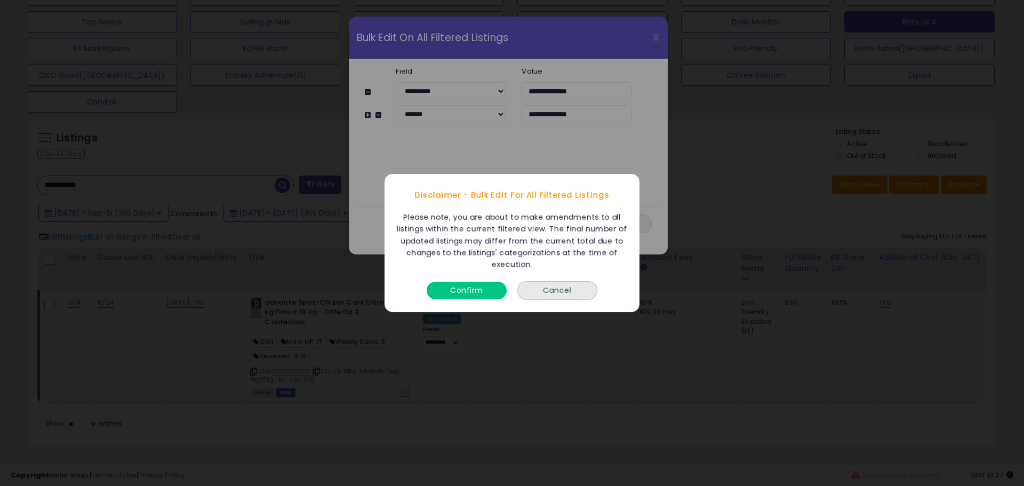
click at [466, 288] on button "Confirm" at bounding box center [467, 291] width 80 height 18
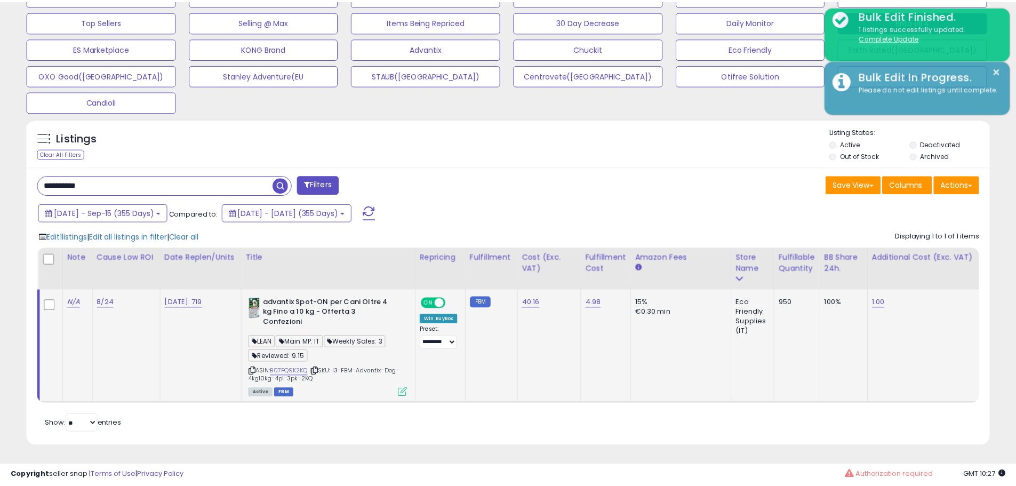
scroll to position [533197, 532857]
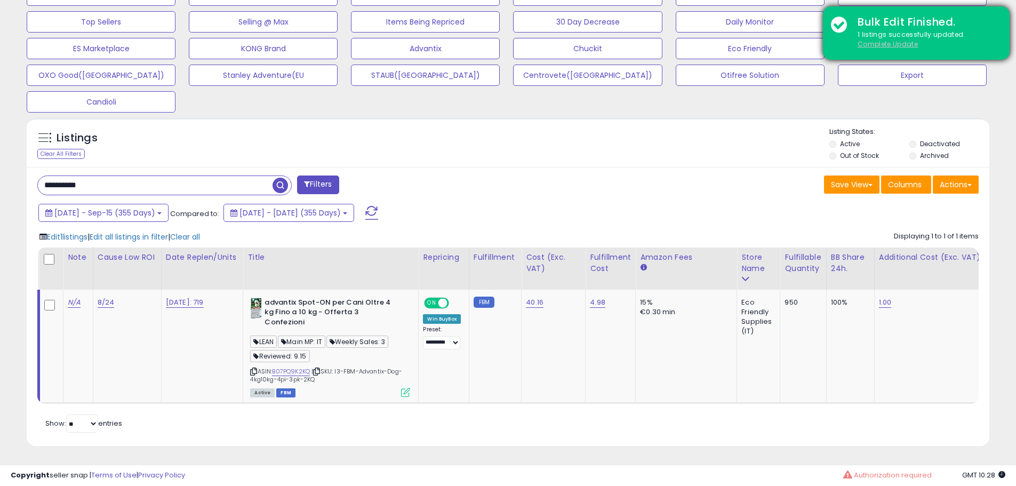
click at [890, 39] on u "Complete Update" at bounding box center [888, 43] width 60 height 9
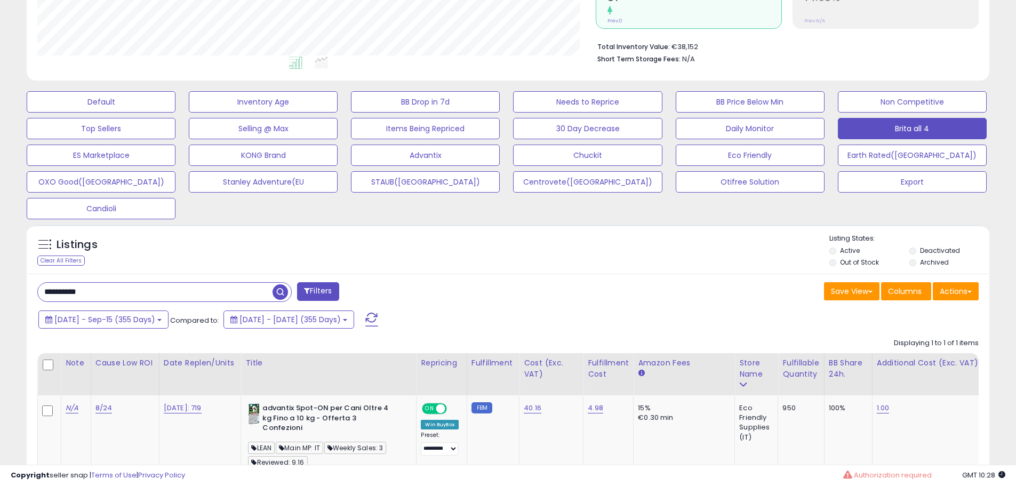
scroll to position [219, 558]
click at [543, 241] on div "Listings Clear All Filters Listing States:" at bounding box center [508, 252] width 963 height 36
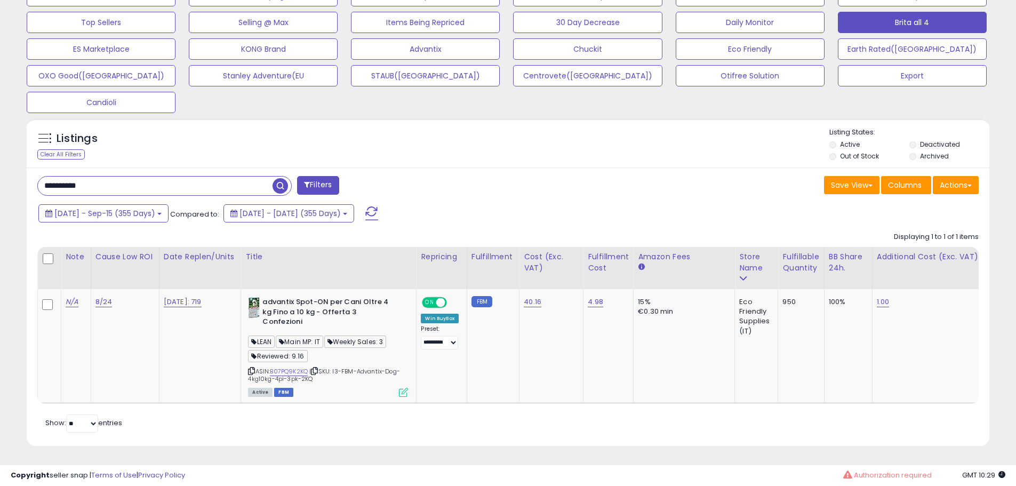
click at [132, 182] on input "**********" at bounding box center [155, 186] width 235 height 19
paste input "text"
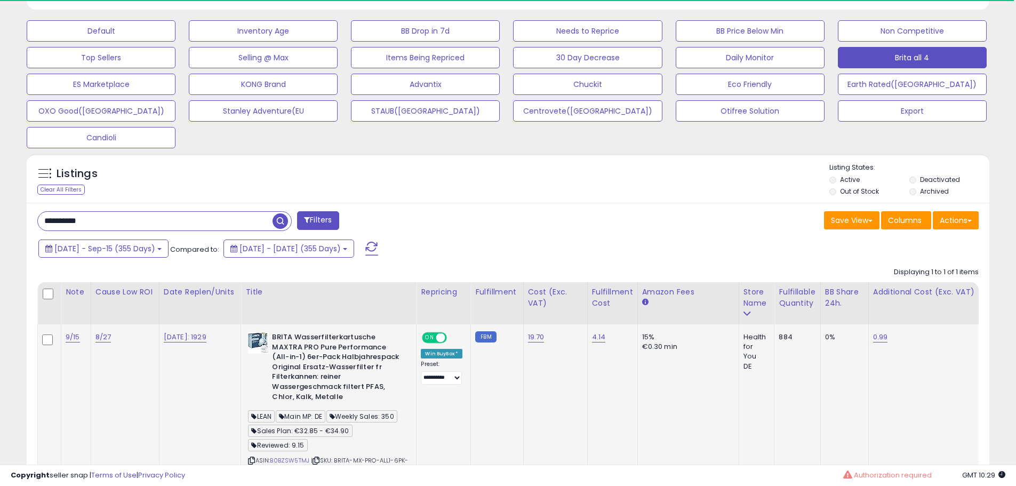
scroll to position [413, 0]
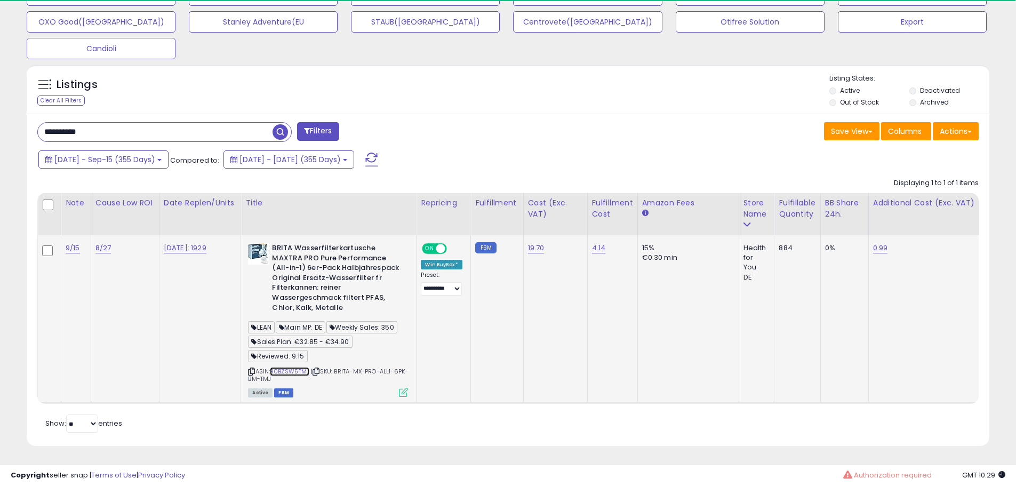
click at [299, 367] on link "B0BZSW5TMJ" at bounding box center [289, 371] width 39 height 9
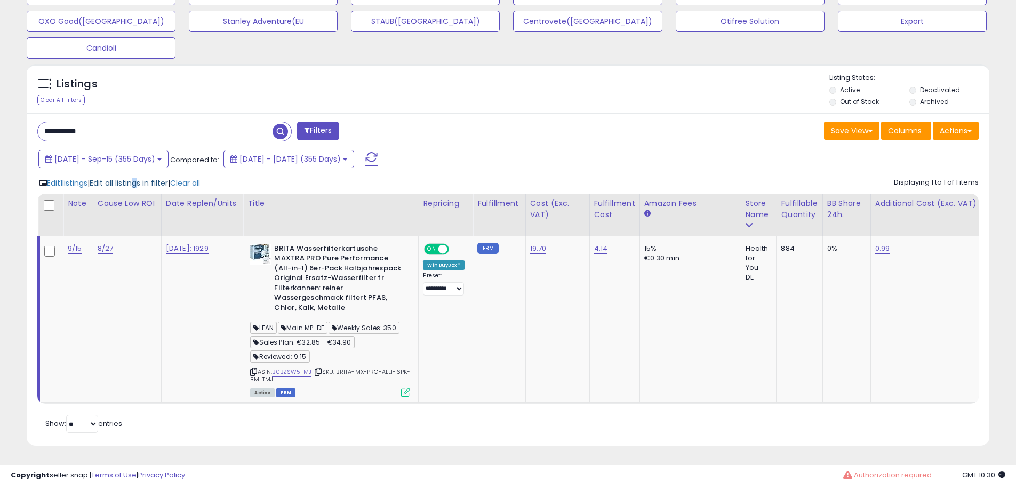
click at [147, 178] on span "Edit all listings in filter" at bounding box center [129, 183] width 78 height 11
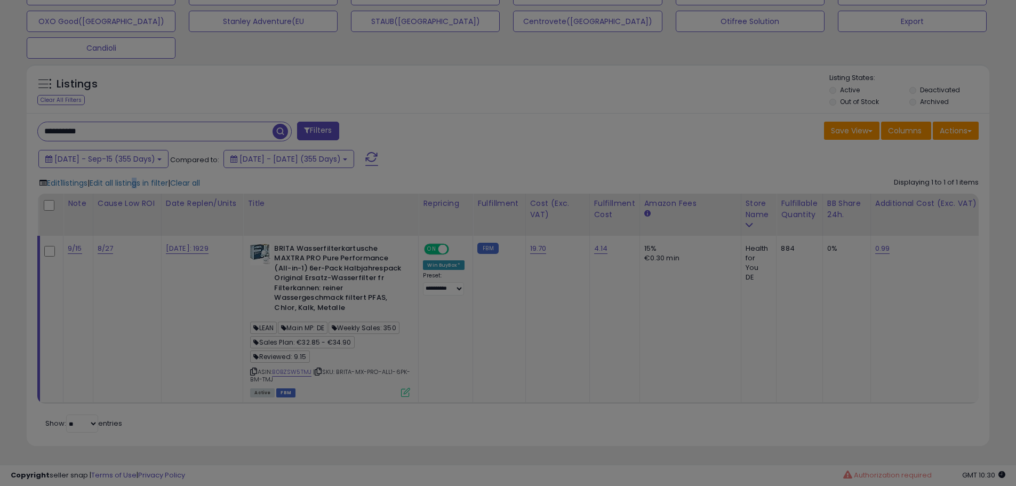
scroll to position [219, 563]
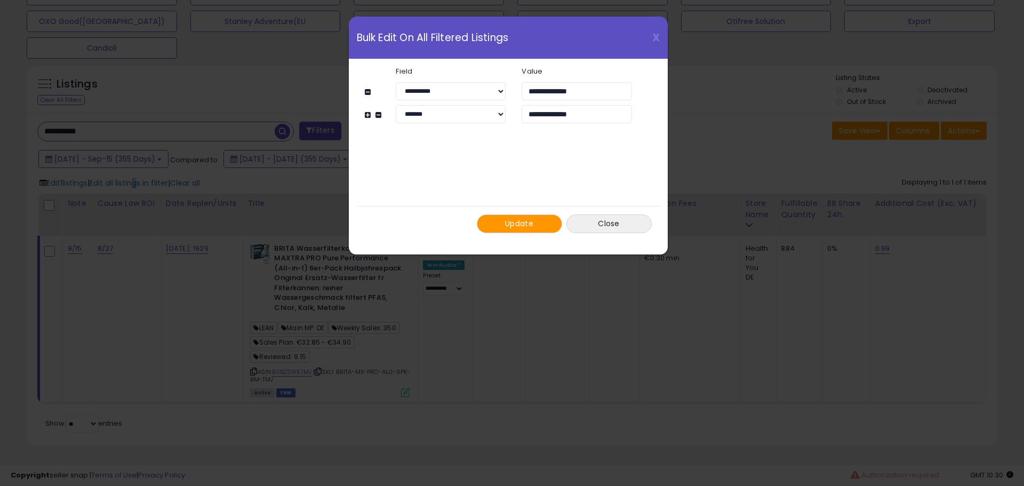
click at [513, 230] on button "Update" at bounding box center [519, 223] width 85 height 19
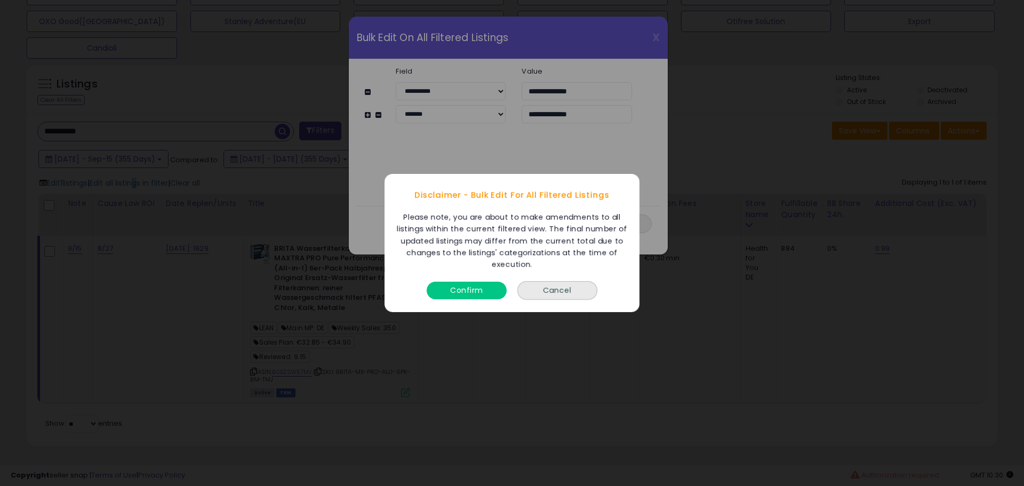
click at [473, 293] on button "Confirm" at bounding box center [467, 291] width 80 height 18
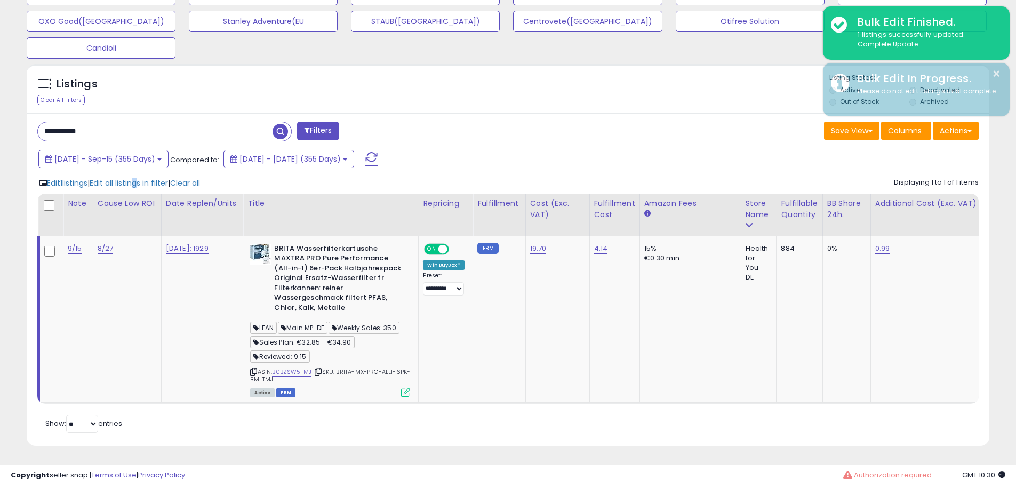
scroll to position [533197, 532857]
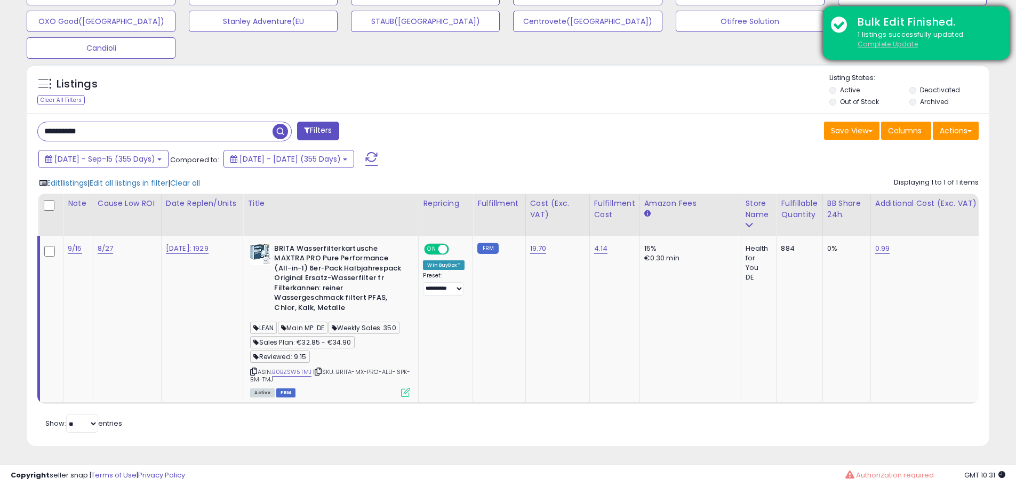
click at [886, 40] on u "Complete Update" at bounding box center [888, 43] width 60 height 9
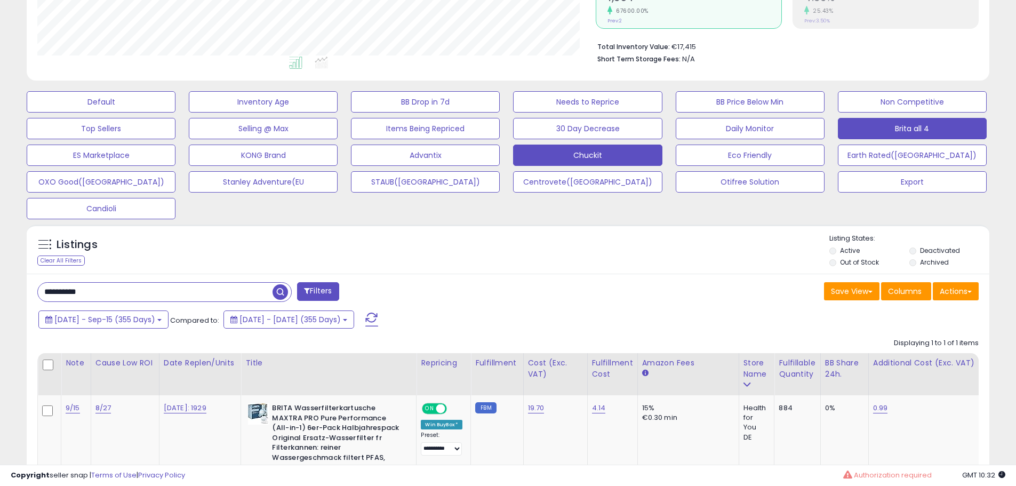
scroll to position [405, 0]
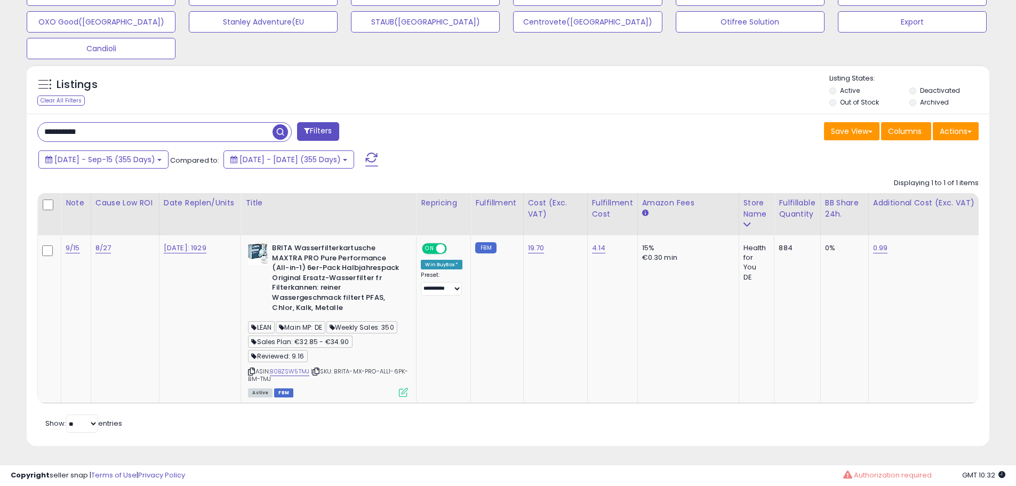
click at [161, 128] on input "**********" at bounding box center [155, 132] width 235 height 19
paste input "text"
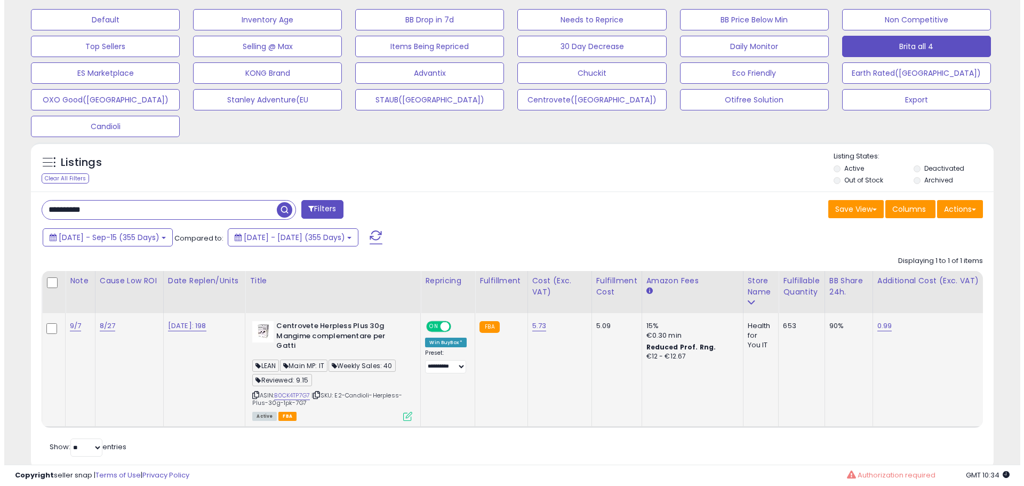
scroll to position [349, 0]
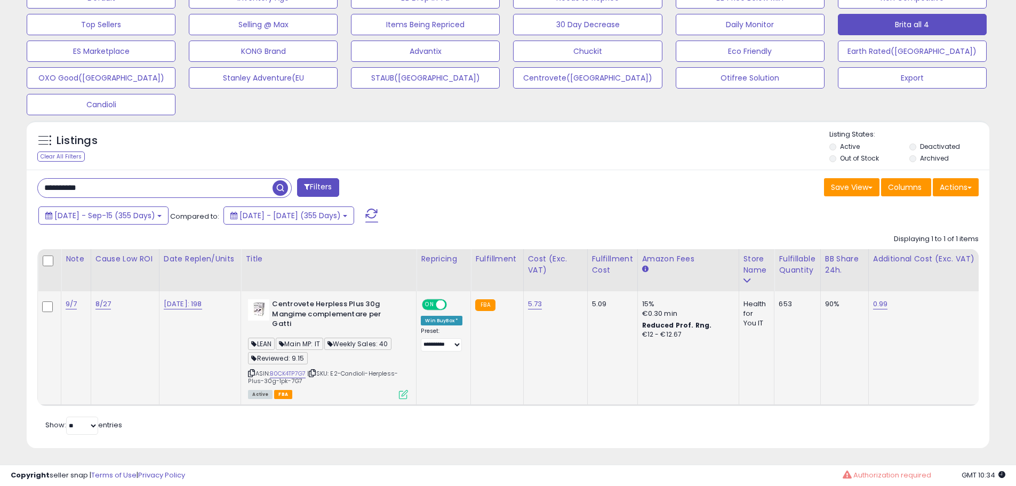
click at [405, 390] on icon at bounding box center [403, 394] width 9 height 9
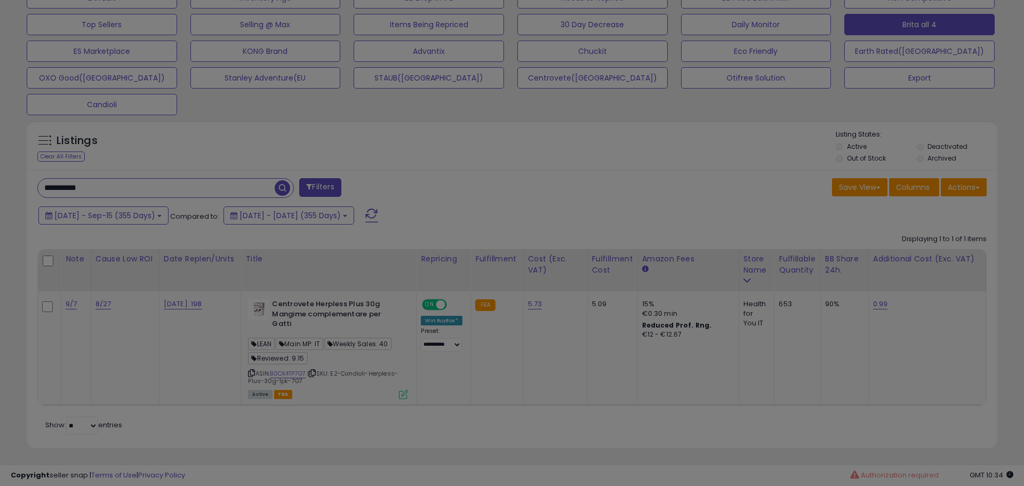
scroll to position [219, 563]
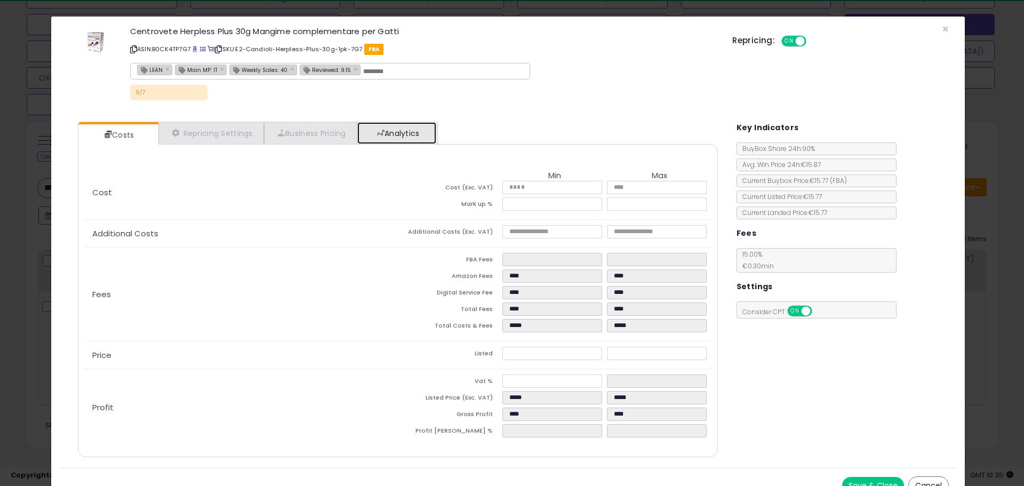
click at [406, 122] on link "Analytics" at bounding box center [396, 133] width 79 height 22
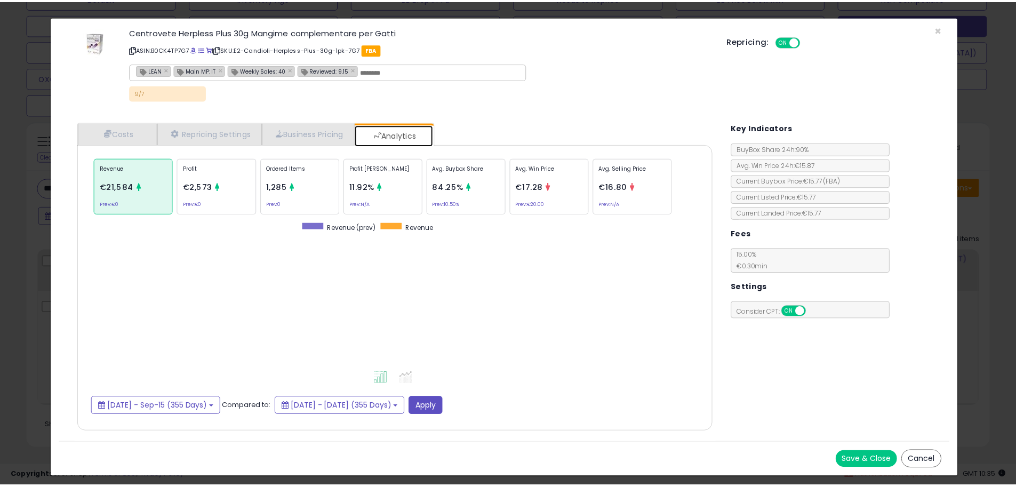
scroll to position [328, 661]
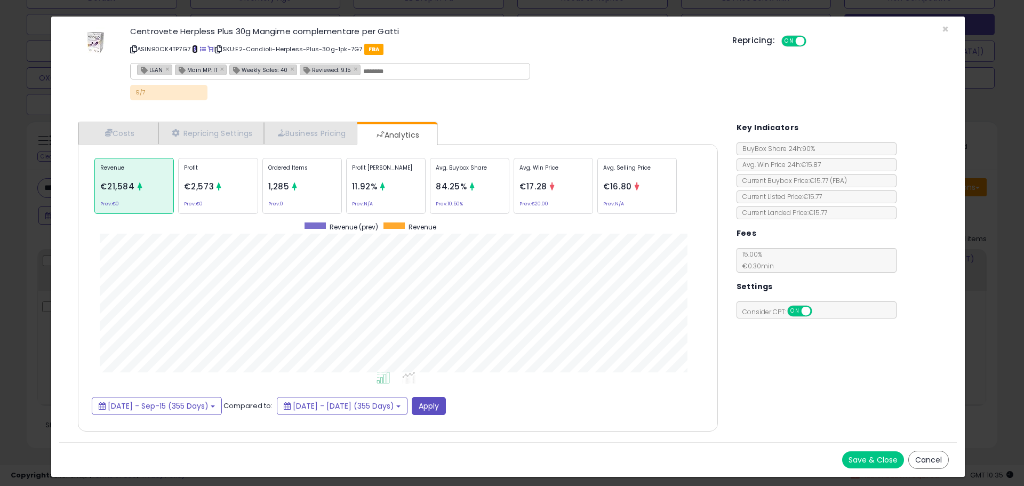
click at [197, 47] on span at bounding box center [195, 49] width 6 height 6
click at [108, 125] on link "Costs" at bounding box center [118, 133] width 80 height 22
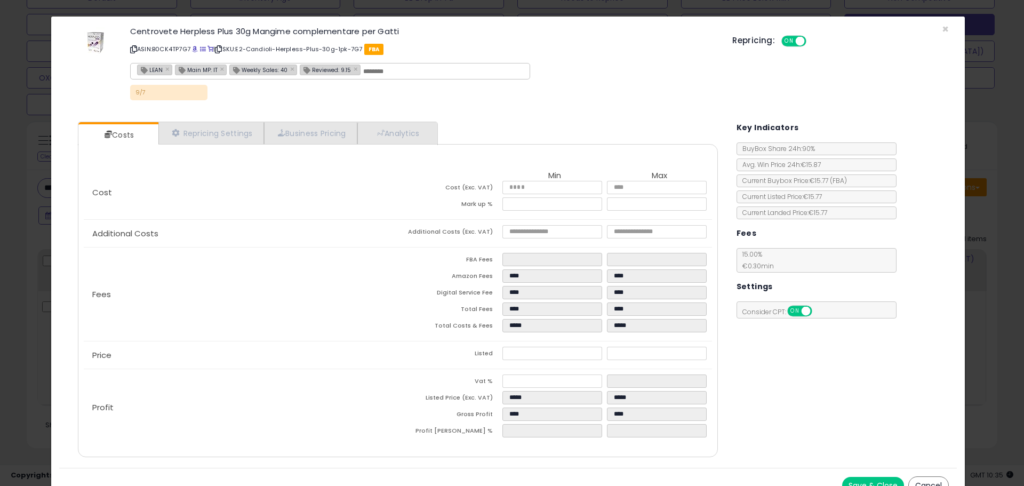
click at [11, 285] on div "× Close Centrovete Herpless Plus 30g Mangime complementare per Gatti ASIN: B0CK…" at bounding box center [512, 243] width 1024 height 486
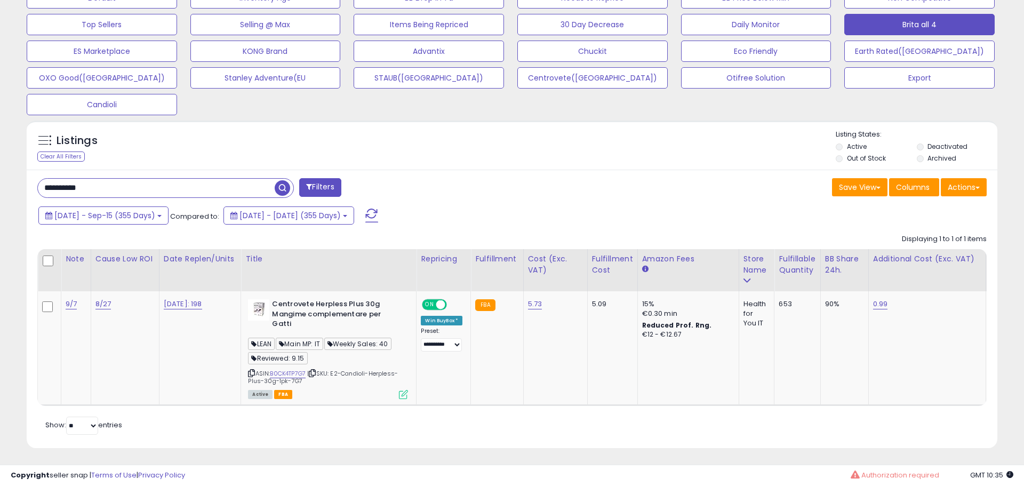
scroll to position [533197, 532857]
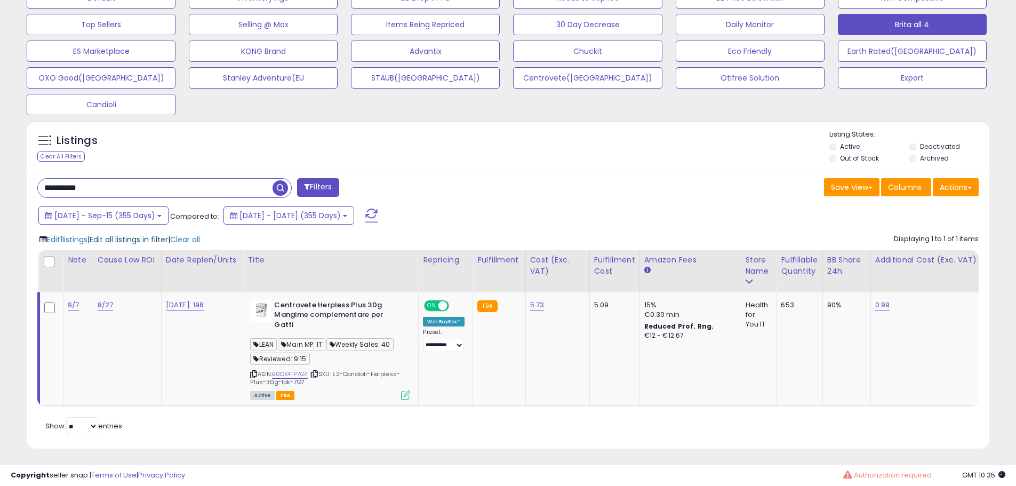
click at [147, 244] on span "Edit all listings in filter" at bounding box center [129, 239] width 78 height 11
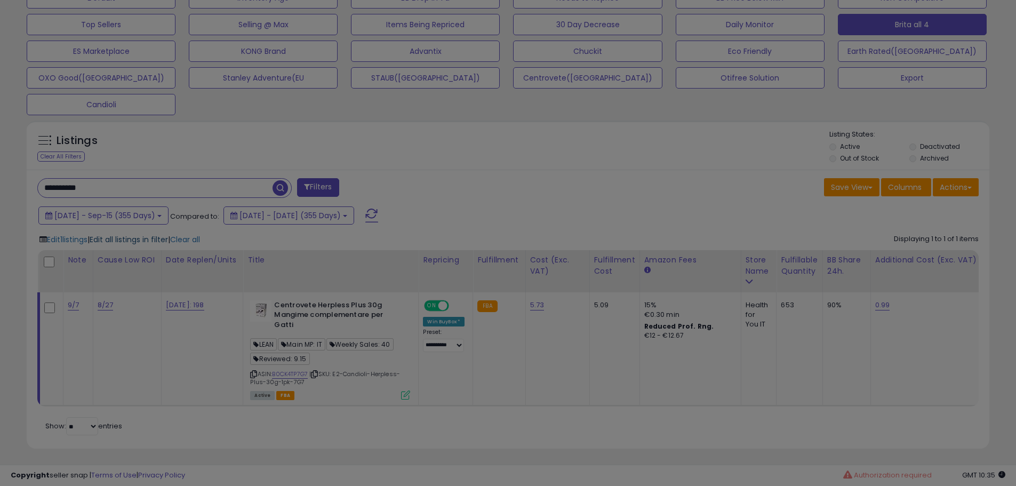
scroll to position [219, 563]
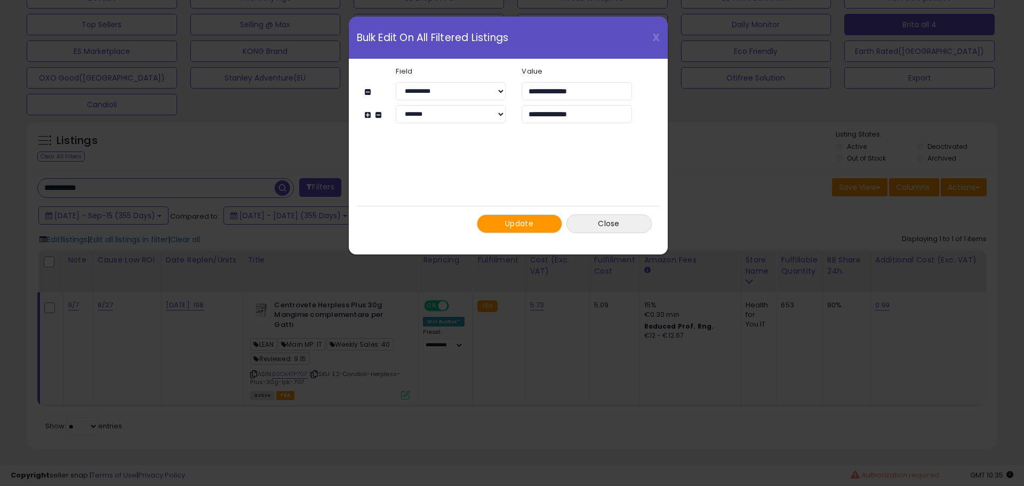
click at [509, 234] on div "Update Close" at bounding box center [508, 223] width 303 height 35
click at [515, 228] on span "Update" at bounding box center [519, 223] width 28 height 11
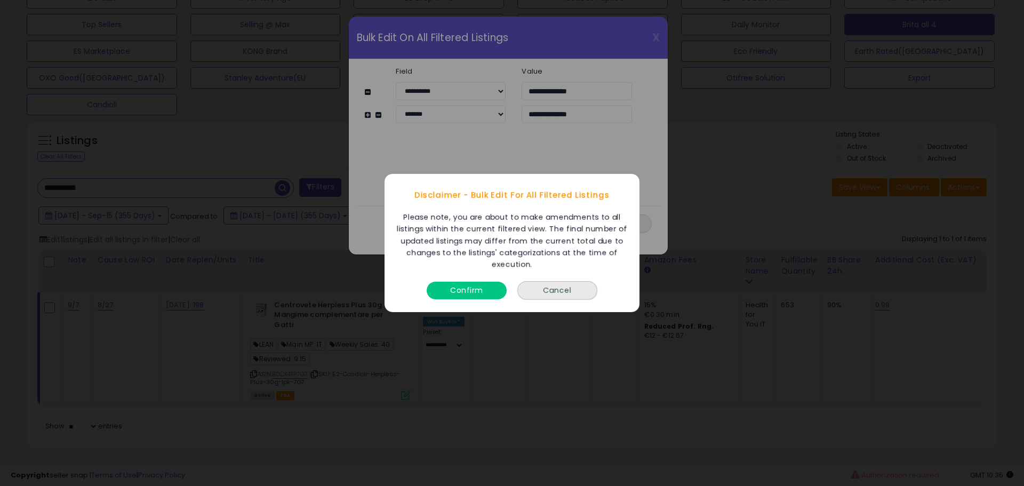
click at [496, 289] on button "Confirm" at bounding box center [467, 291] width 80 height 18
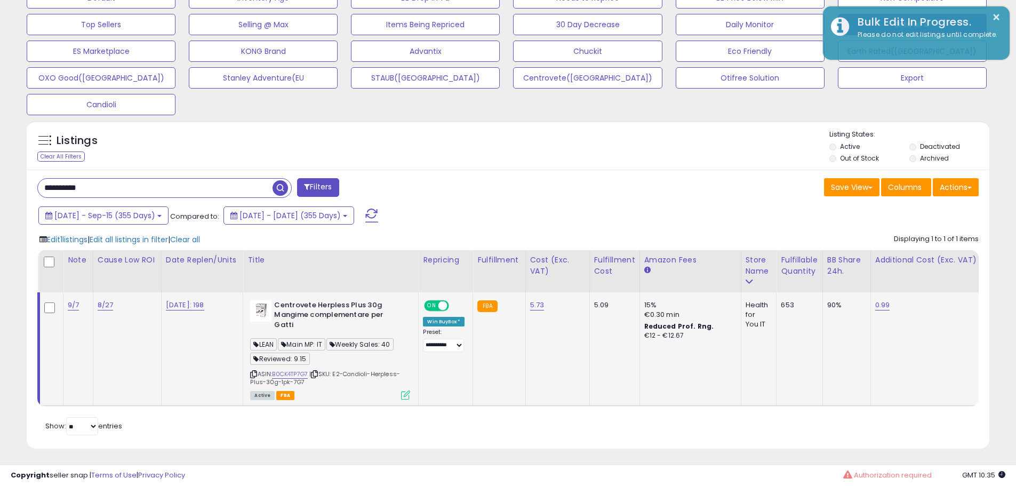
scroll to position [533197, 532857]
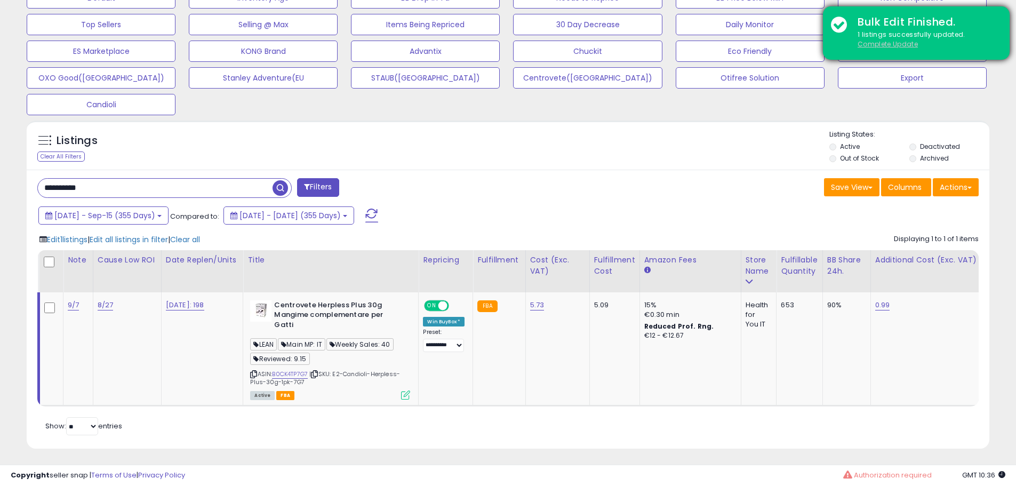
click at [904, 46] on u "Complete Update" at bounding box center [888, 43] width 60 height 9
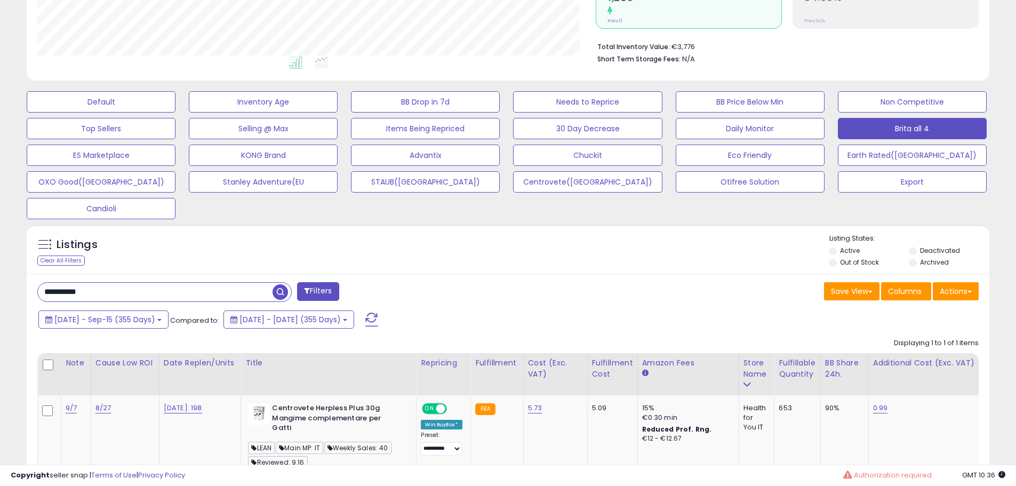
click at [165, 292] on input "**********" at bounding box center [155, 292] width 235 height 19
paste input "text"
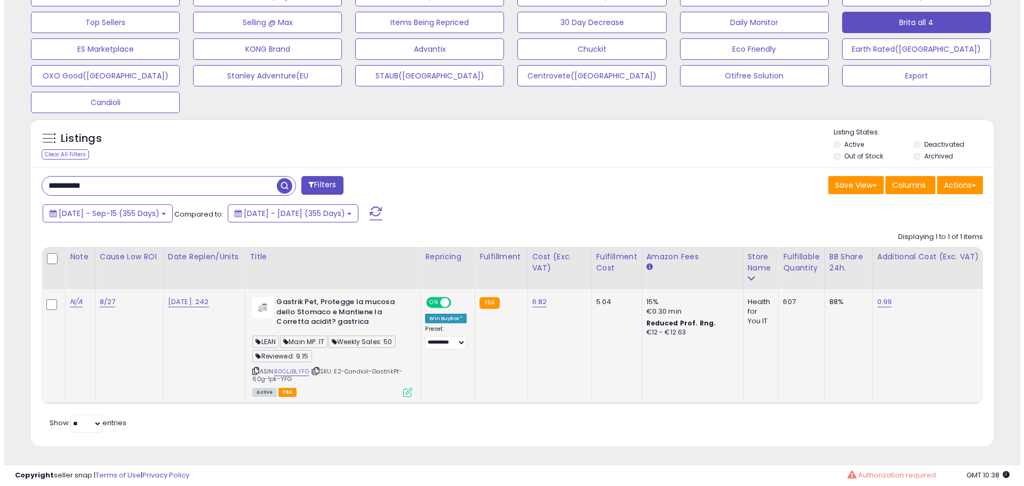
scroll to position [359, 0]
click at [407, 388] on icon at bounding box center [403, 392] width 9 height 9
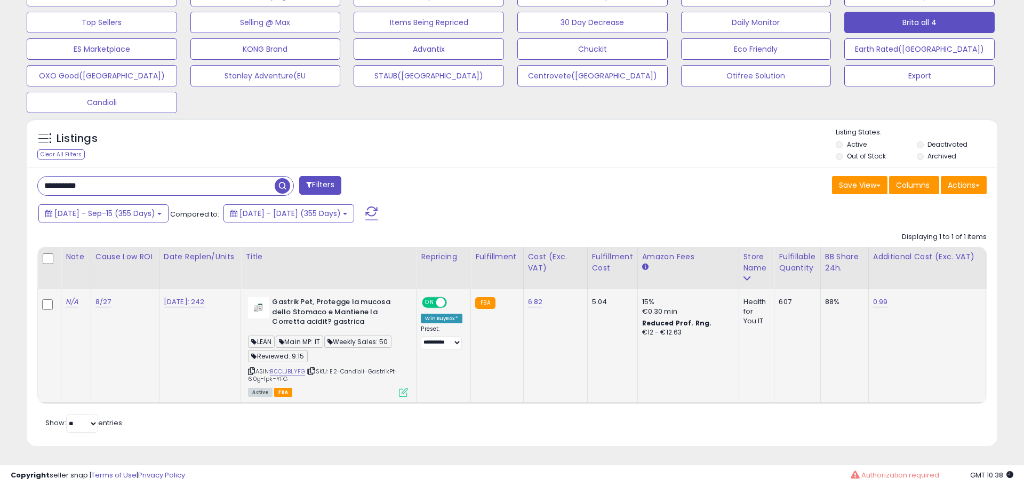
scroll to position [219, 563]
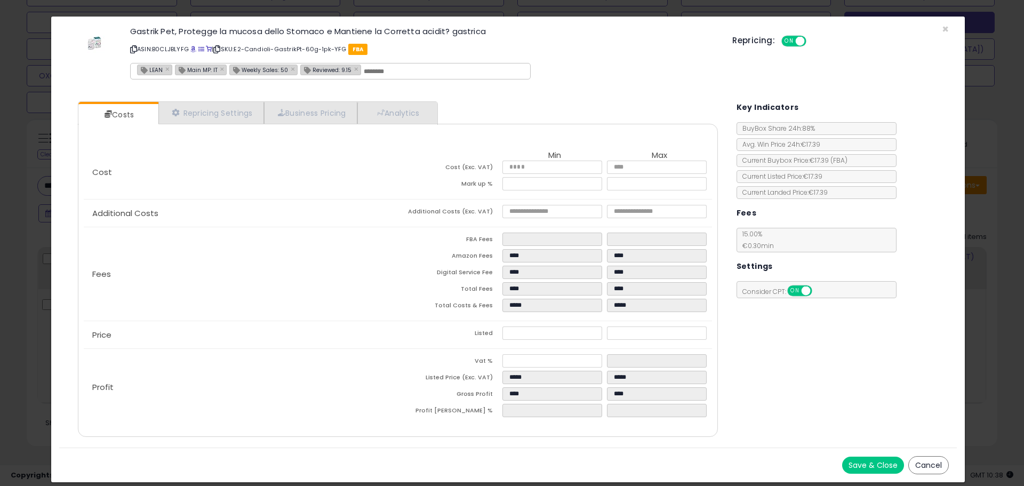
click at [396, 100] on div "Costs Repricing Settings Business Pricing Analytics Cost" at bounding box center [397, 270] width 661 height 354
click at [396, 115] on link "Analytics" at bounding box center [396, 113] width 79 height 22
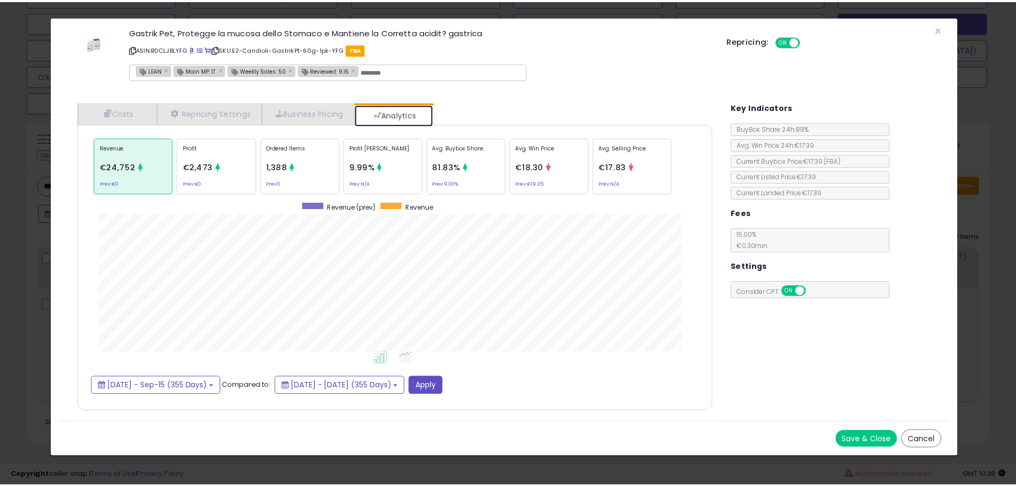
scroll to position [328, 661]
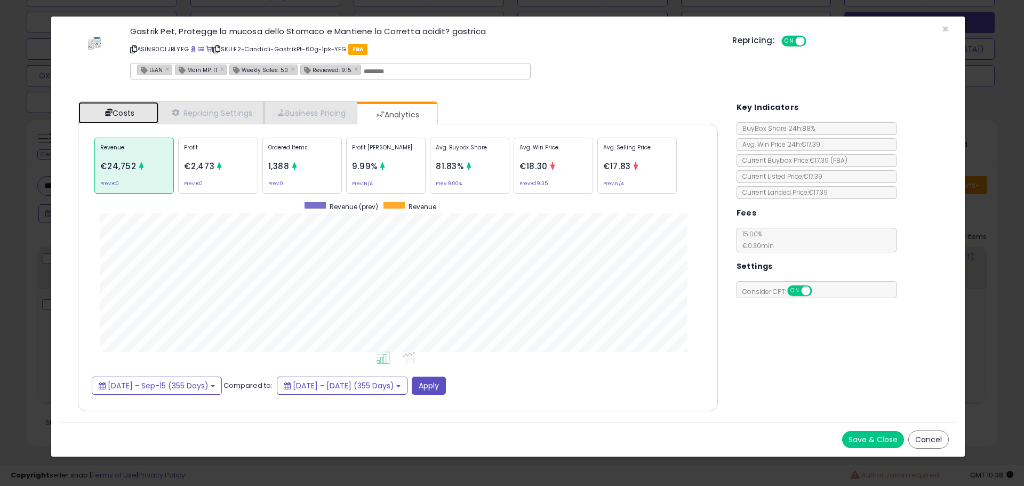
click at [129, 117] on link "Costs" at bounding box center [118, 113] width 80 height 22
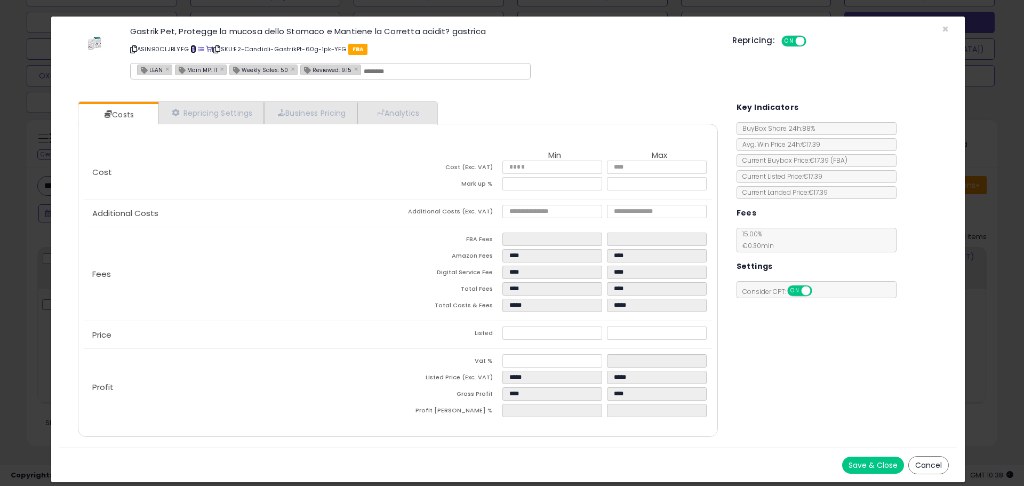
click at [196, 50] on span at bounding box center [193, 49] width 6 height 6
click at [30, 296] on div "× Close Gastrik Pet, Protegge la mucosa dello Stomaco e Mantiene la Corretta ac…" at bounding box center [512, 243] width 1024 height 486
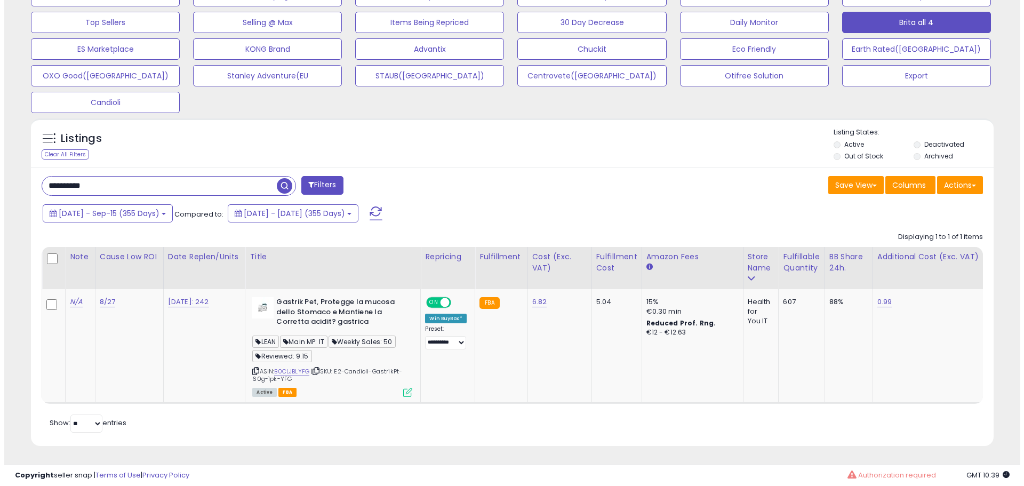
scroll to position [533197, 532857]
click at [50, 251] on div at bounding box center [49, 259] width 14 height 16
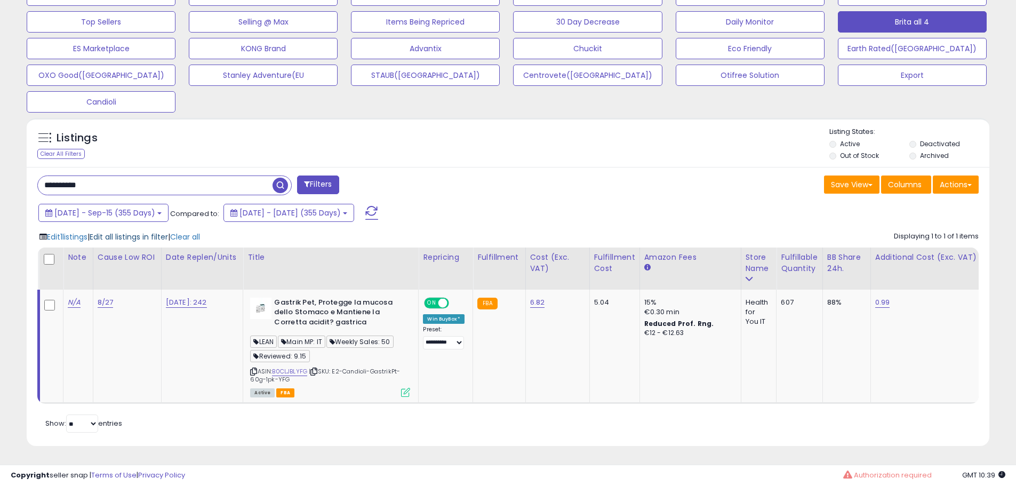
click at [151, 232] on span "Edit all listings in filter" at bounding box center [129, 237] width 78 height 11
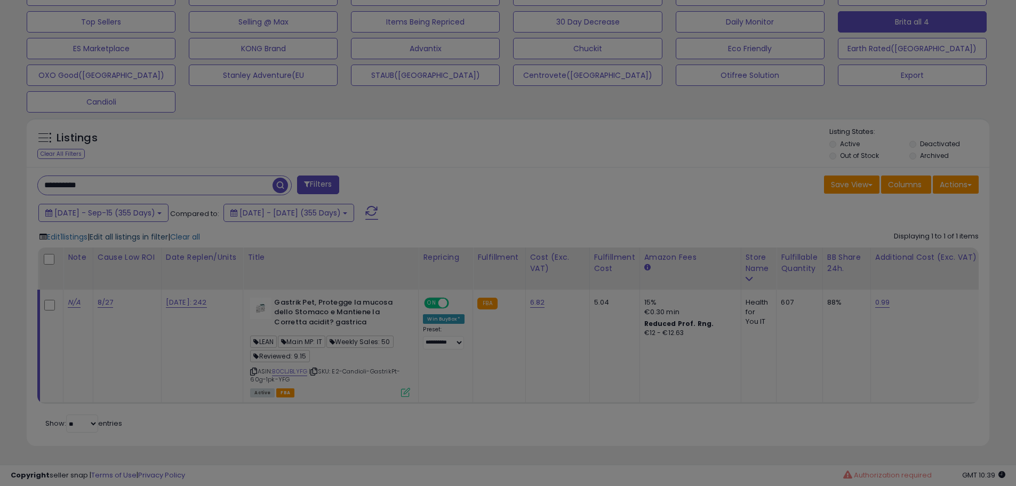
scroll to position [219, 563]
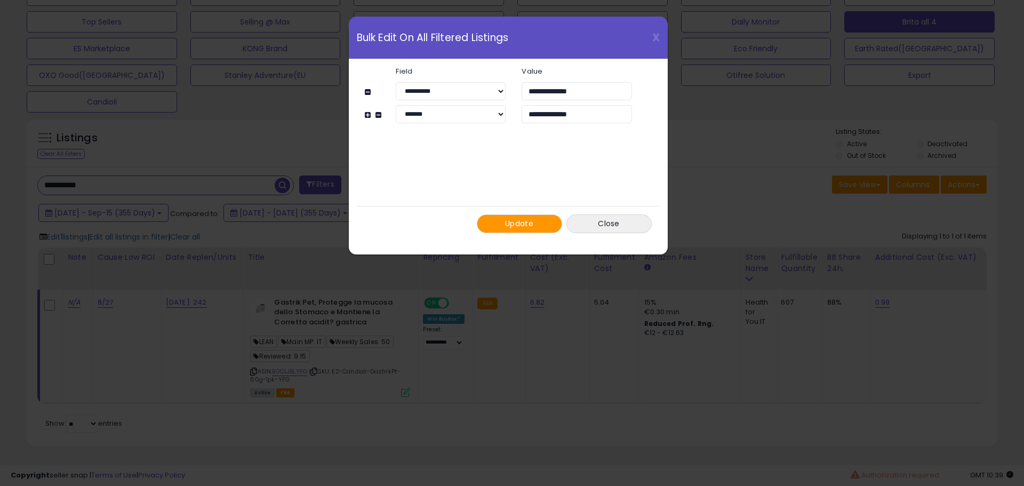
click at [499, 224] on button "Update" at bounding box center [519, 223] width 85 height 19
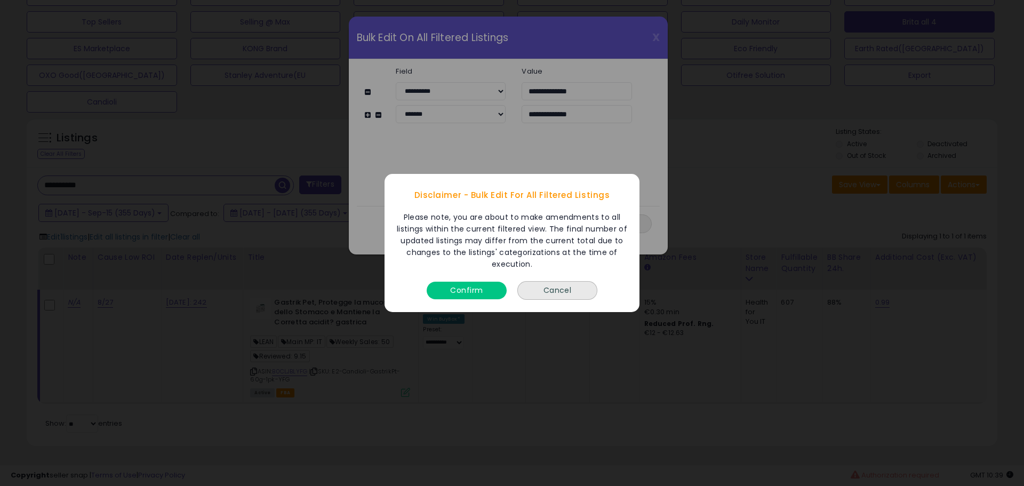
click at [461, 293] on button "Confirm" at bounding box center [467, 291] width 80 height 18
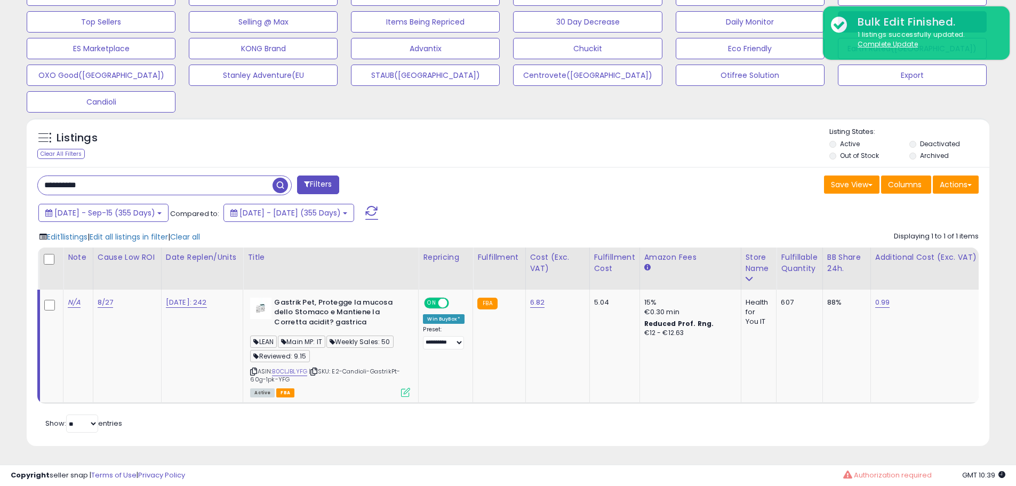
scroll to position [533197, 532857]
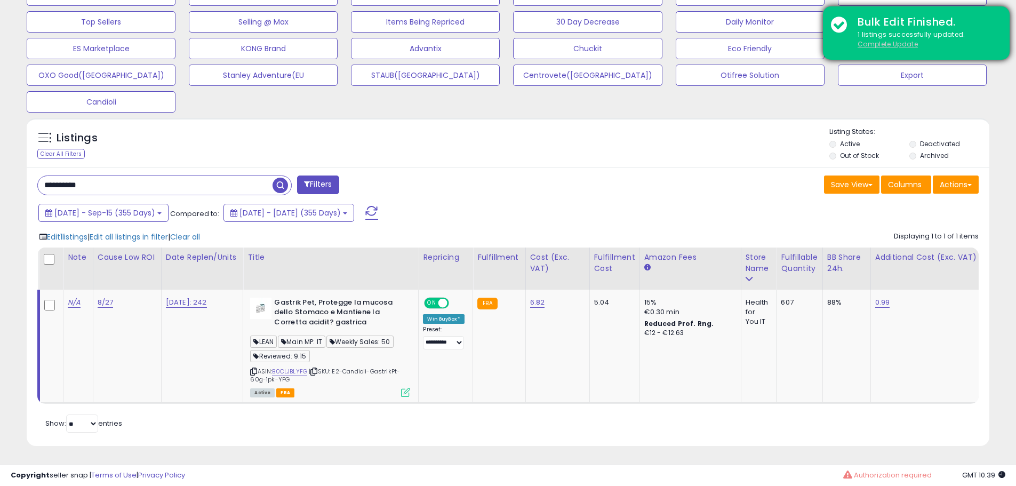
click at [871, 41] on u "Complete Update" at bounding box center [888, 43] width 60 height 9
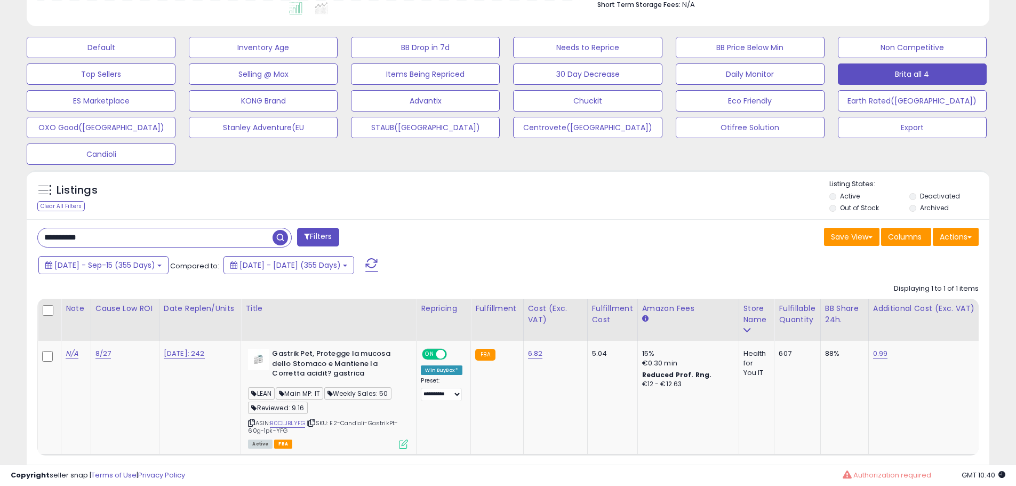
scroll to position [352, 0]
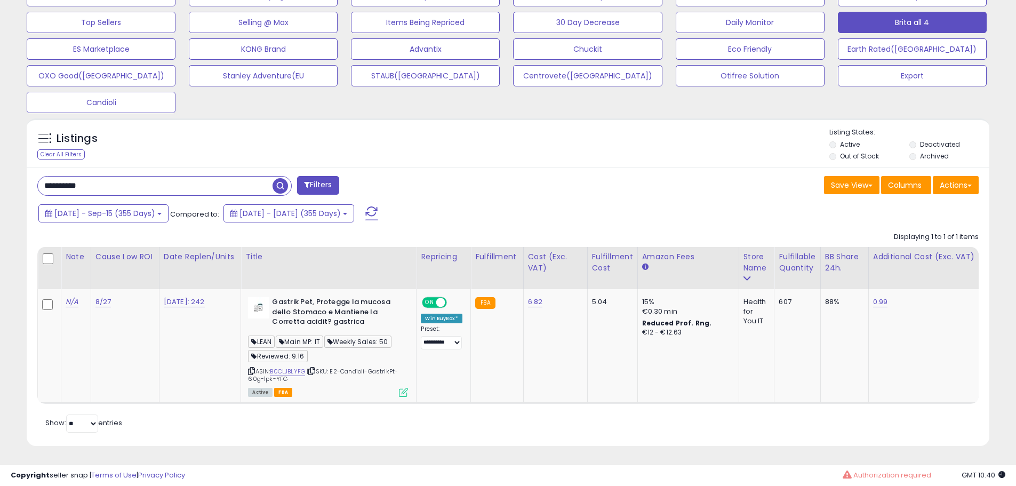
click at [173, 189] on input "**********" at bounding box center [155, 186] width 235 height 19
paste input "text"
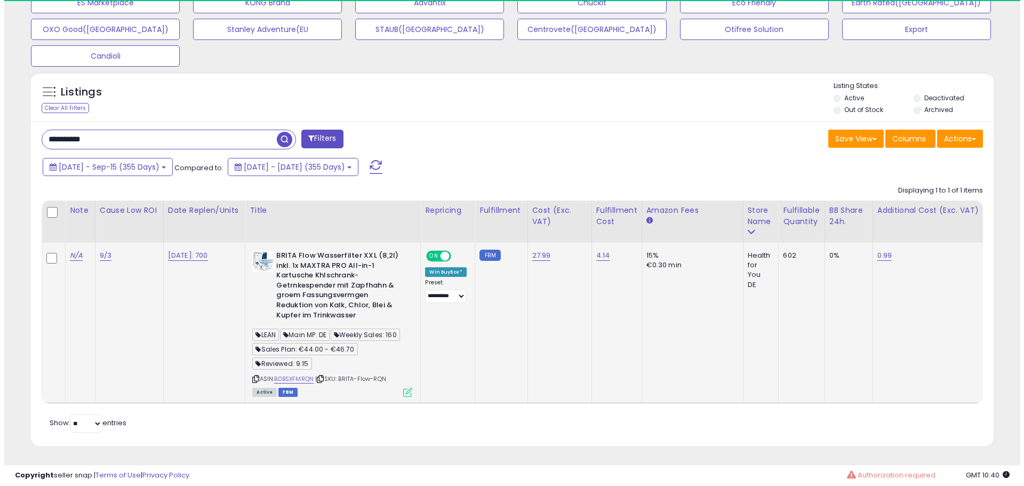
scroll to position [405, 0]
click at [405, 388] on icon at bounding box center [403, 392] width 9 height 9
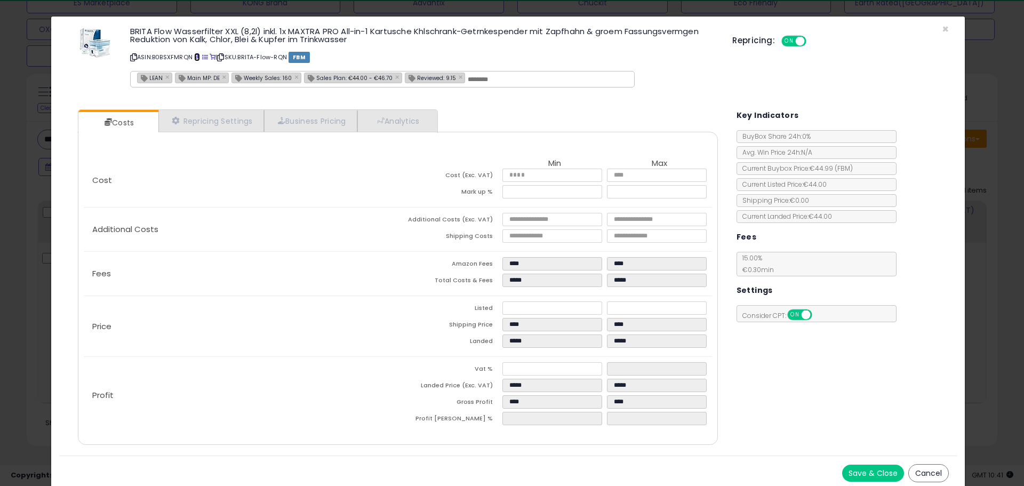
click at [197, 54] on span at bounding box center [197, 57] width 6 height 6
click at [27, 202] on div "× Close BRITA Flow Wasserfilter XXL (8,2l) inkl. 1x MAXTRA PRO All-in-1 Kartusc…" at bounding box center [512, 243] width 1024 height 486
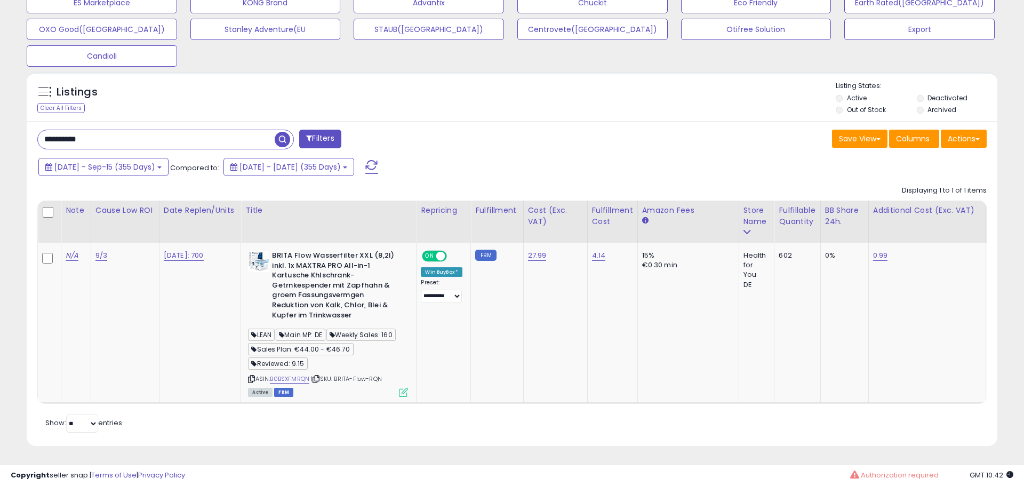
scroll to position [533197, 532857]
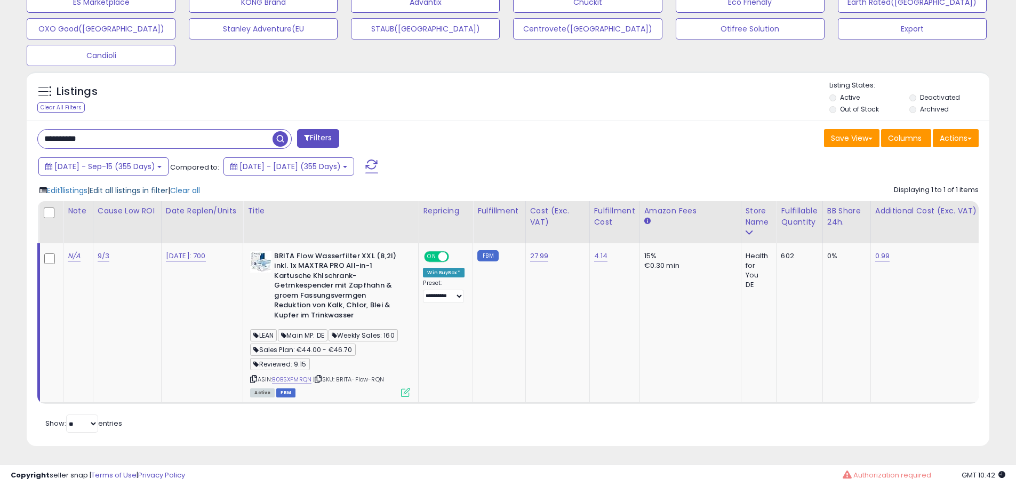
click at [145, 187] on span "Edit all listings in filter" at bounding box center [129, 190] width 78 height 11
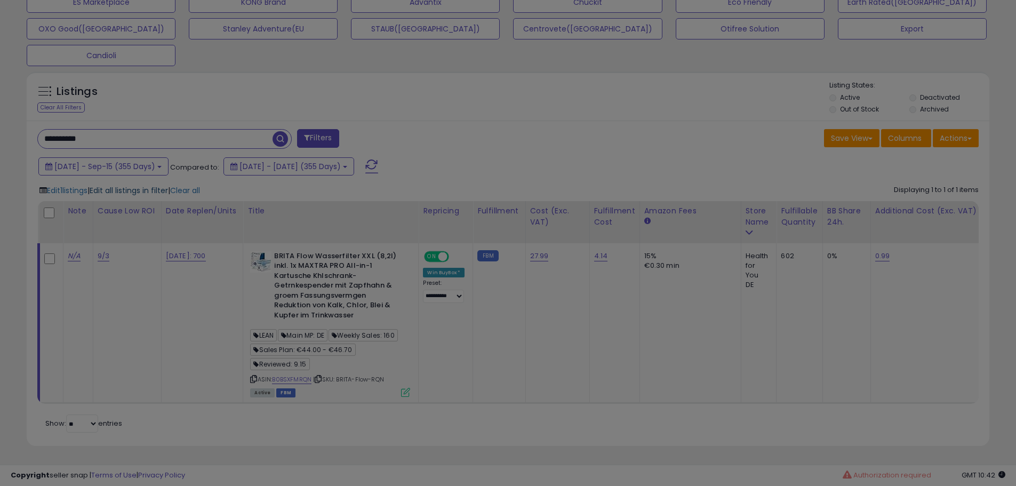
scroll to position [219, 563]
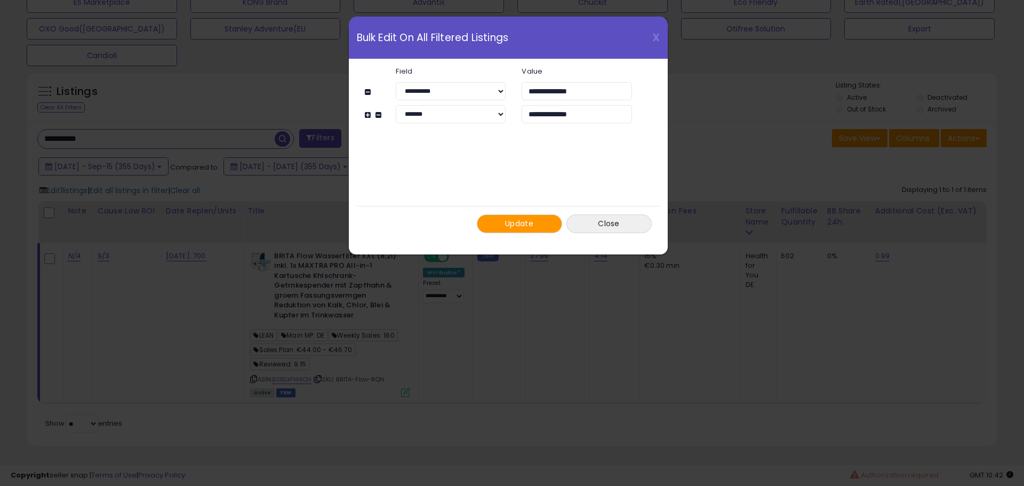
click at [508, 227] on span "Update" at bounding box center [519, 223] width 28 height 11
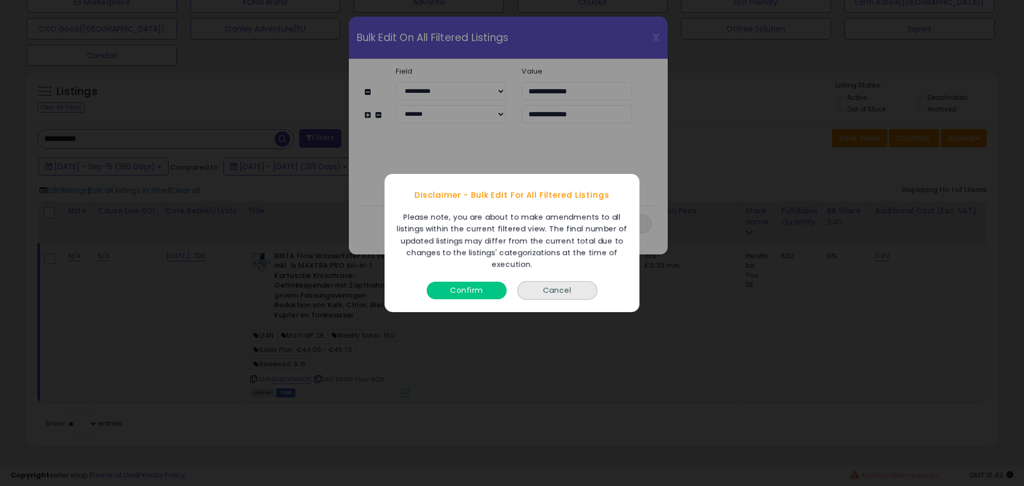
click at [489, 290] on button "Confirm" at bounding box center [467, 291] width 80 height 18
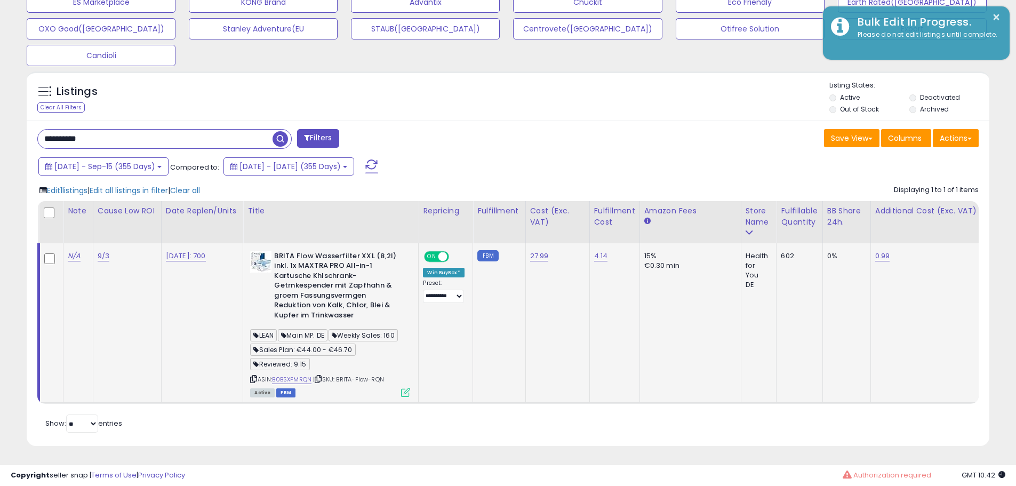
scroll to position [533197, 532857]
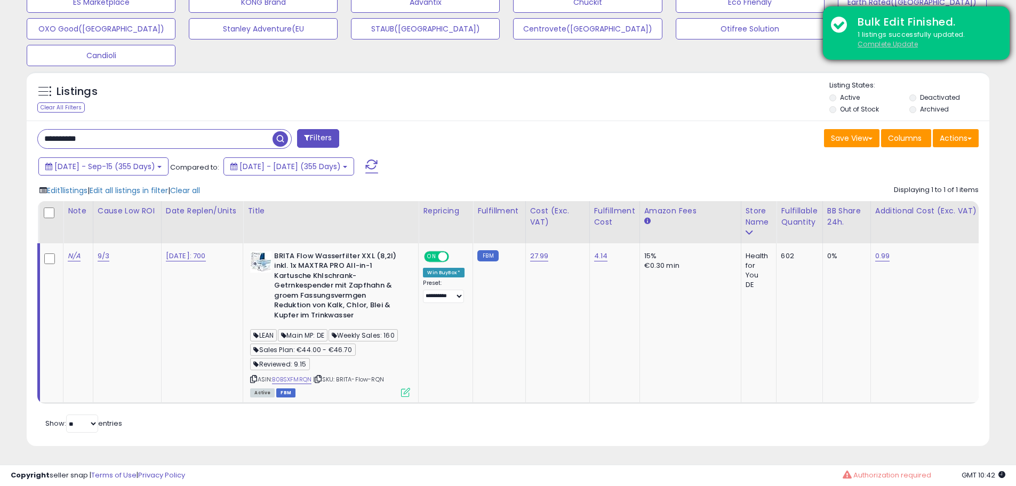
click at [883, 42] on u "Complete Update" at bounding box center [888, 43] width 60 height 9
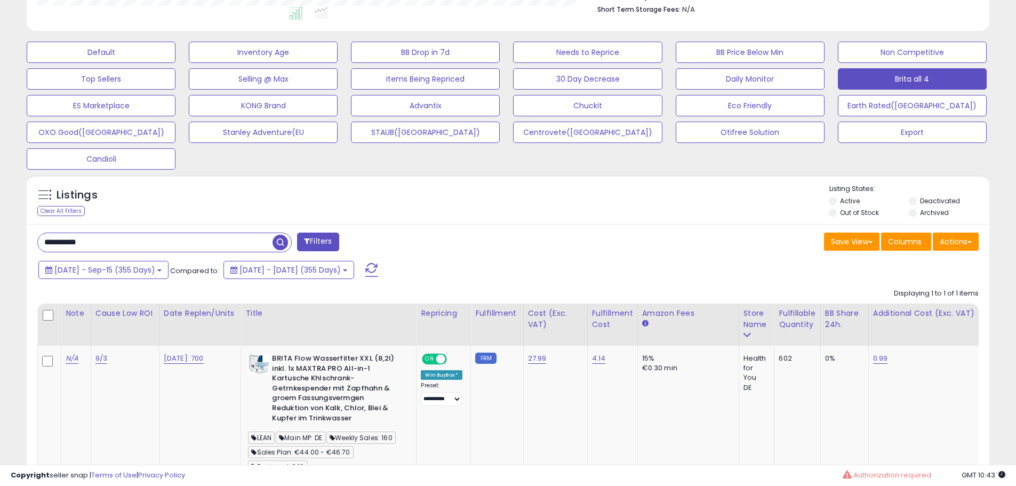
scroll to position [405, 0]
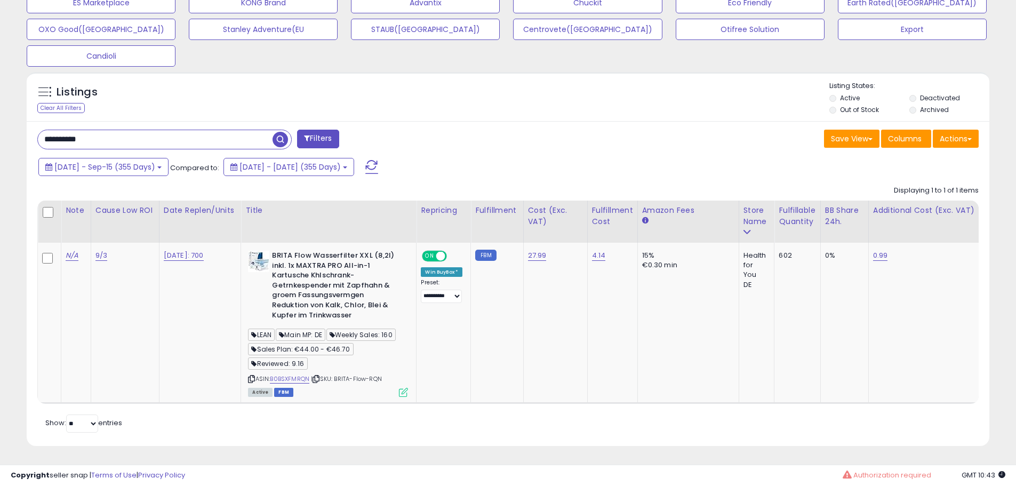
click at [187, 130] on input "**********" at bounding box center [155, 139] width 235 height 19
paste input "text"
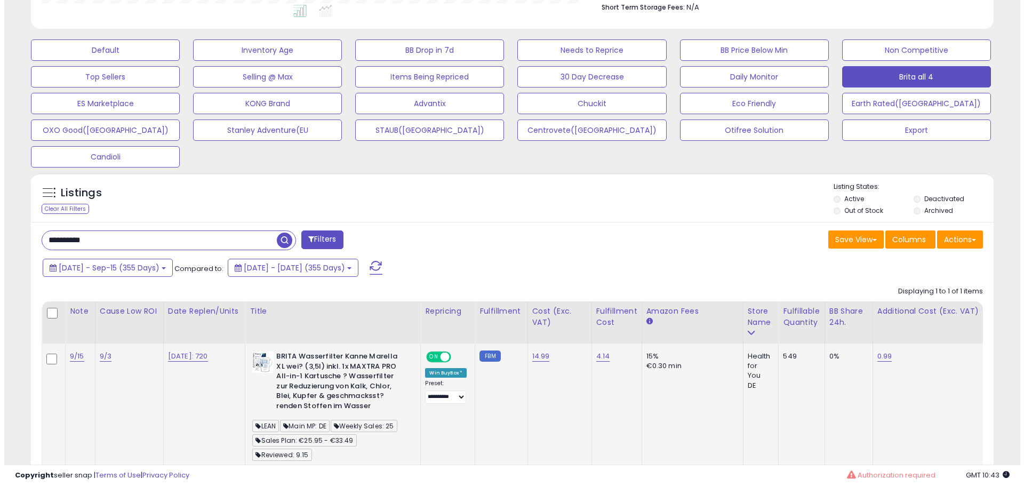
scroll to position [403, 0]
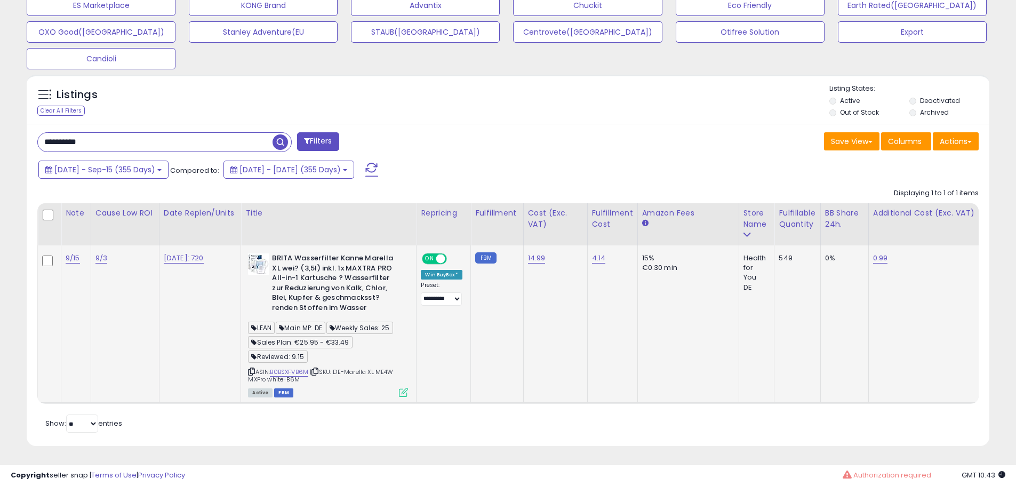
click at [408, 388] on icon at bounding box center [403, 392] width 9 height 9
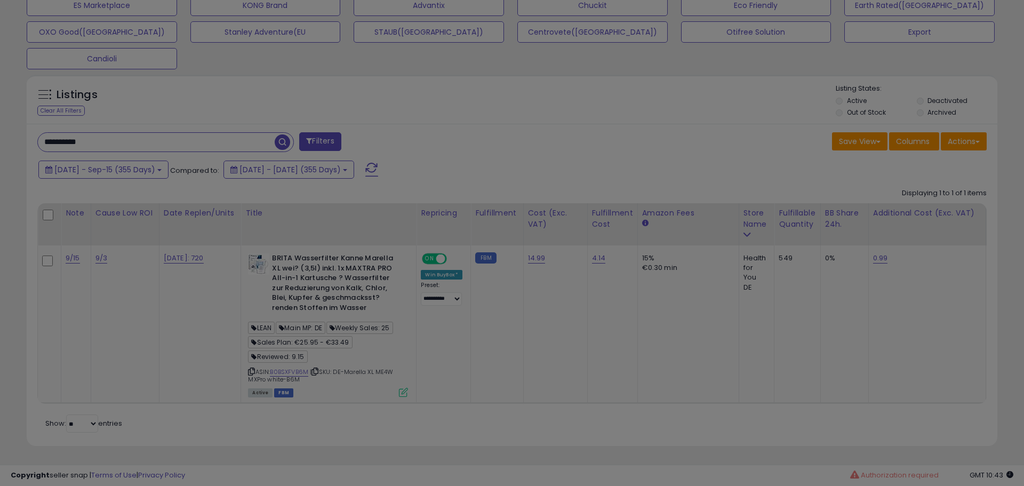
scroll to position [219, 563]
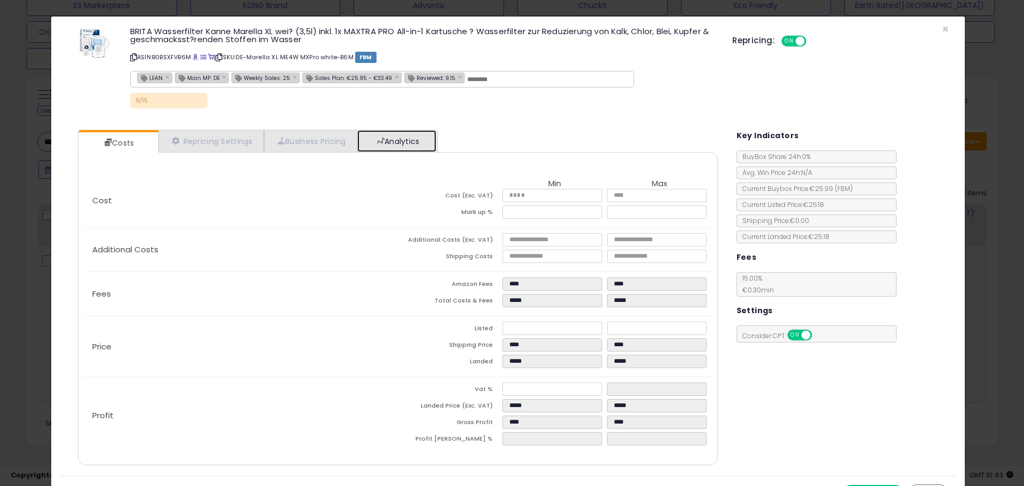
click at [414, 136] on link "Analytics" at bounding box center [396, 141] width 79 height 22
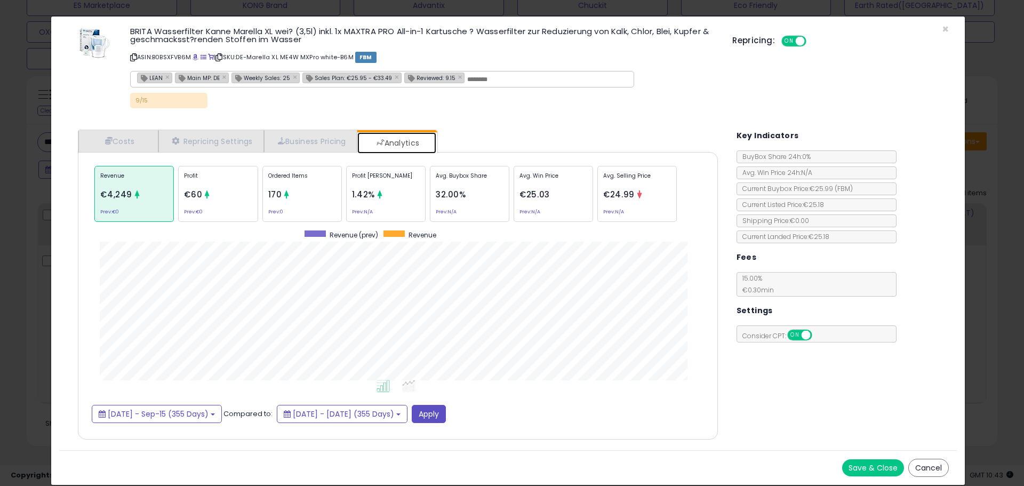
scroll to position [328, 661]
click at [195, 58] on span at bounding box center [196, 57] width 6 height 6
click at [127, 139] on link "Costs" at bounding box center [118, 141] width 80 height 22
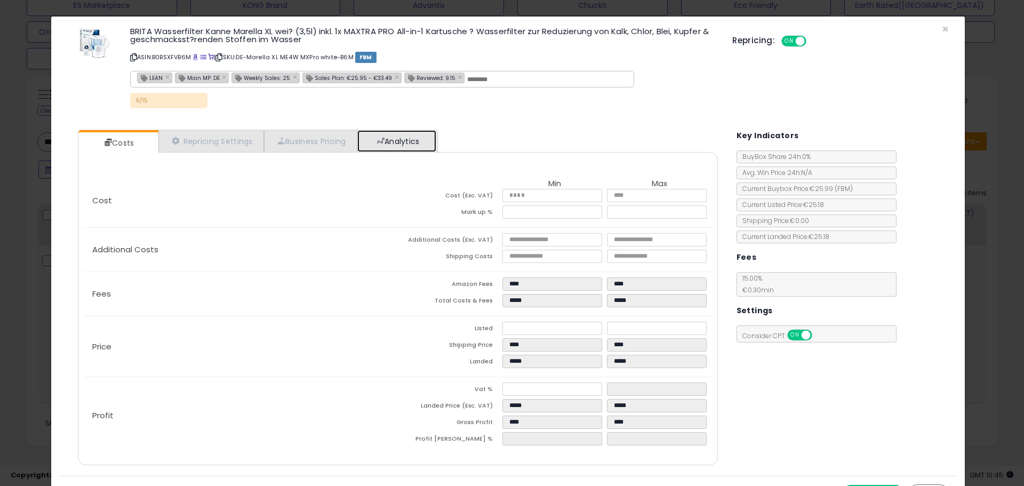
click at [379, 143] on link "Analytics" at bounding box center [396, 141] width 79 height 22
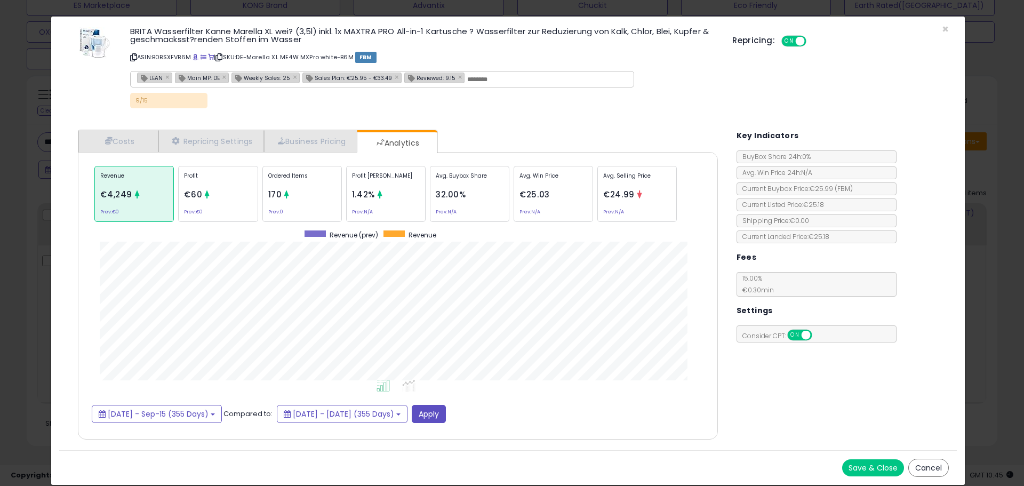
click at [27, 302] on div "× Close BRITA Wasserfilter [PERSON_NAME] XL wei? (3,5l) inkl. 1x MAXTRA PRO All…" at bounding box center [512, 243] width 1024 height 486
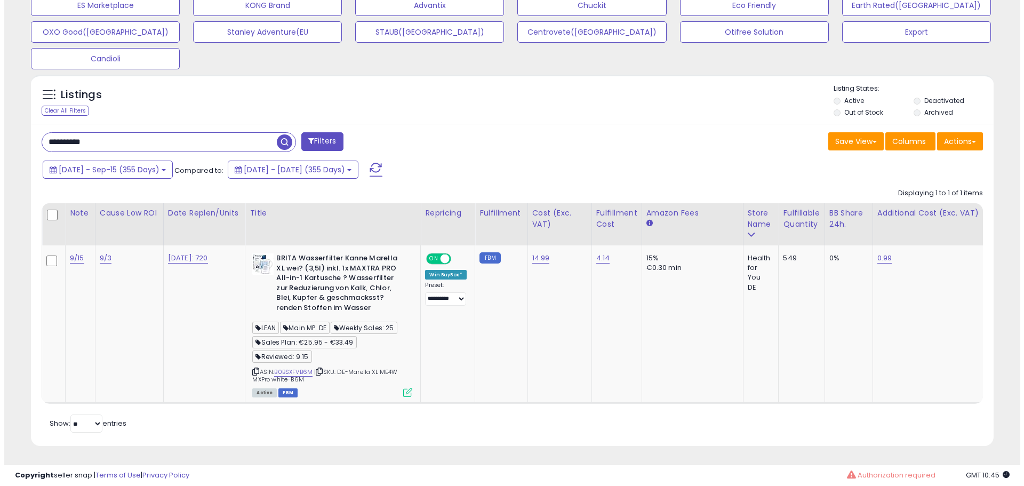
scroll to position [533197, 532857]
click at [44, 215] on div at bounding box center [49, 215] width 14 height 16
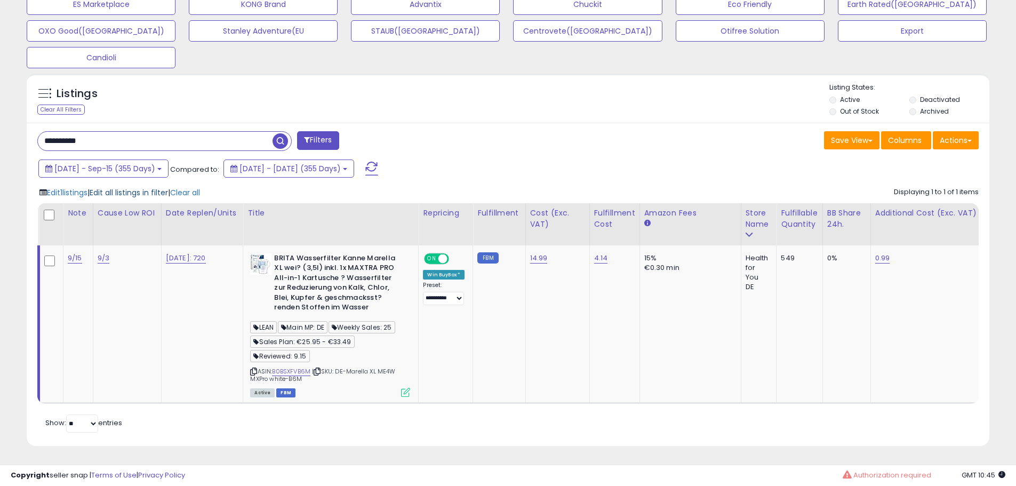
click at [153, 187] on span "Edit all listings in filter" at bounding box center [129, 192] width 78 height 11
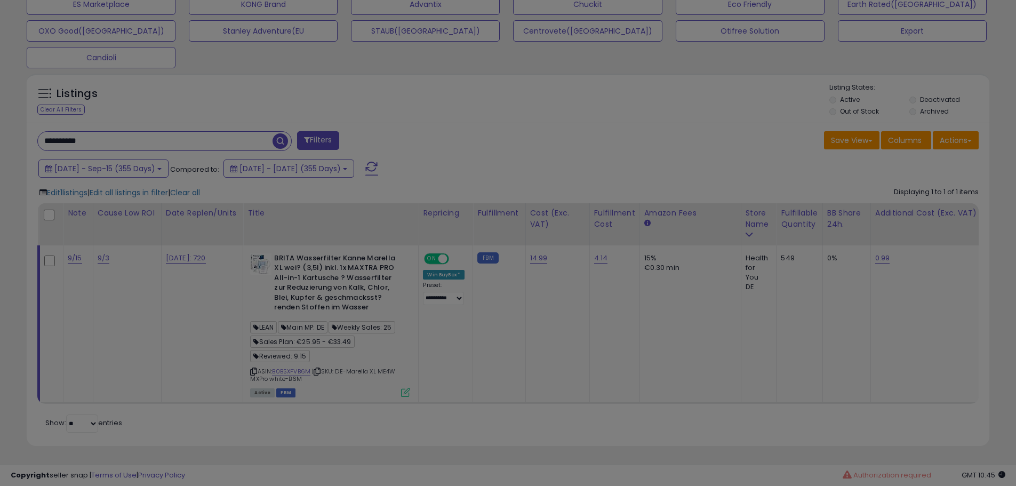
scroll to position [219, 563]
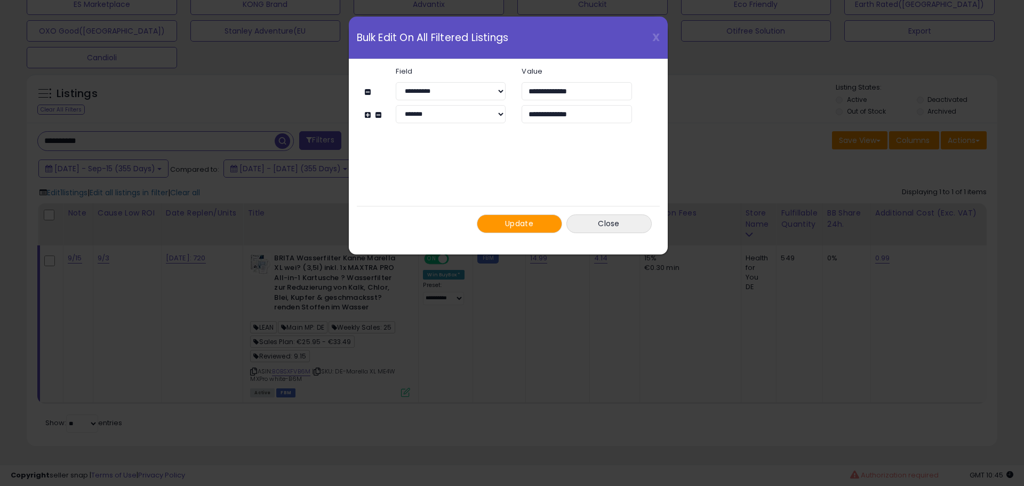
click at [529, 224] on span "Update" at bounding box center [519, 223] width 28 height 11
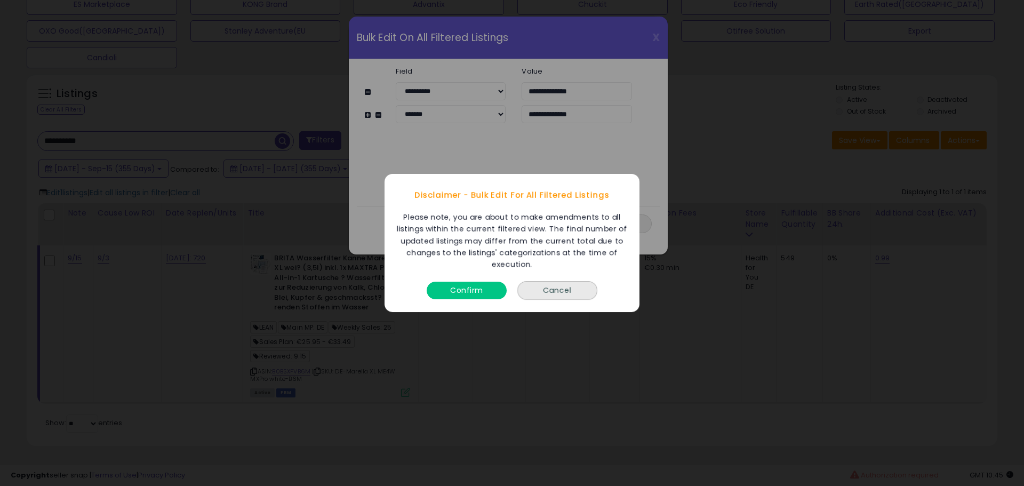
click at [463, 292] on button "Confirm" at bounding box center [467, 291] width 80 height 18
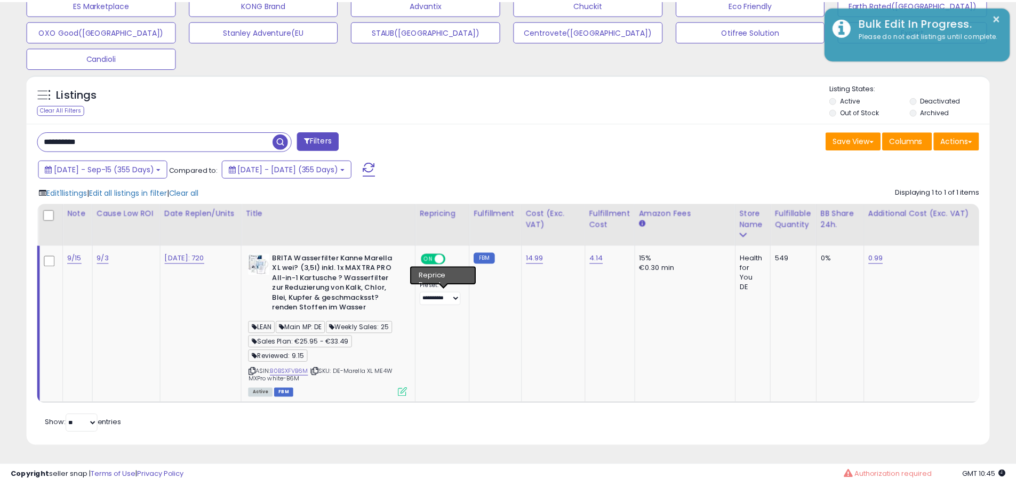
scroll to position [533197, 532857]
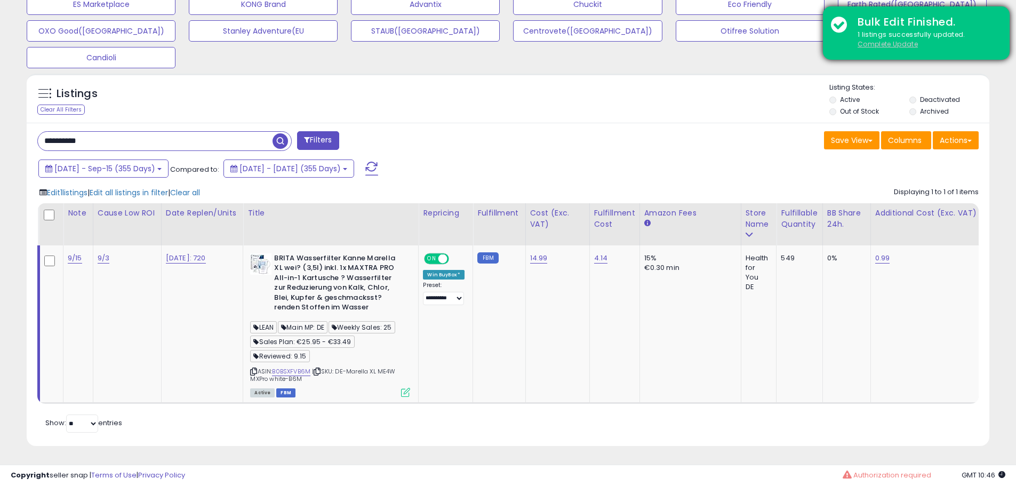
click at [874, 45] on u "Complete Update" at bounding box center [888, 43] width 60 height 9
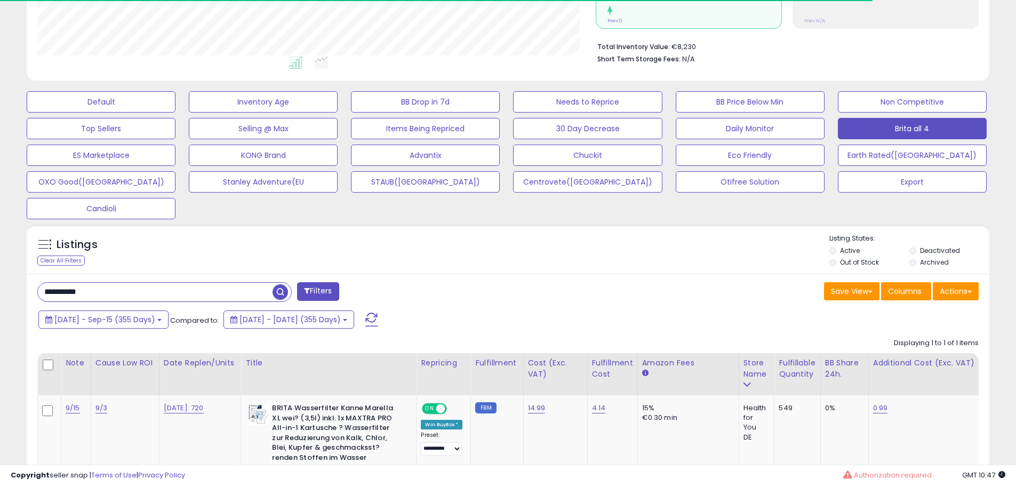
click at [161, 303] on div "**********" at bounding box center [268, 292] width 479 height 21
click at [164, 296] on input "**********" at bounding box center [155, 292] width 235 height 19
paste input "text"
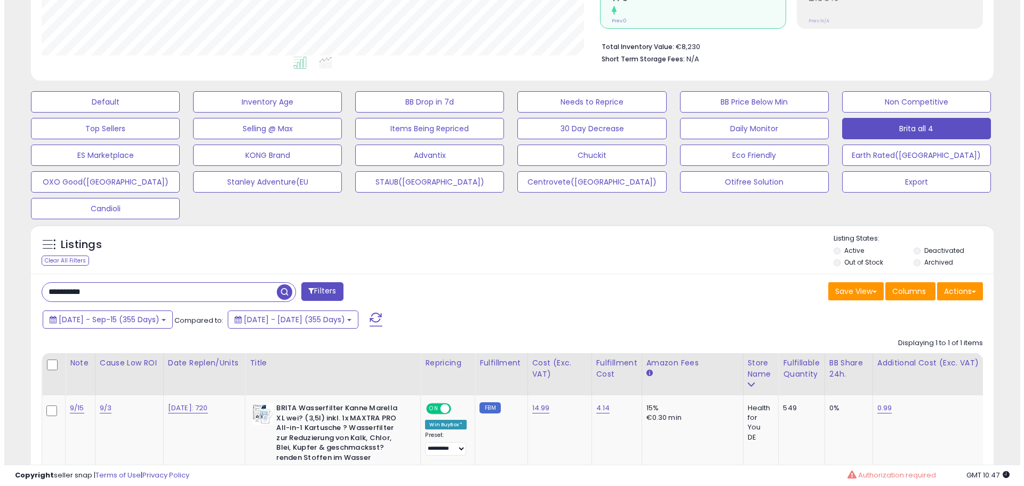
scroll to position [219, 558]
type input "**********"
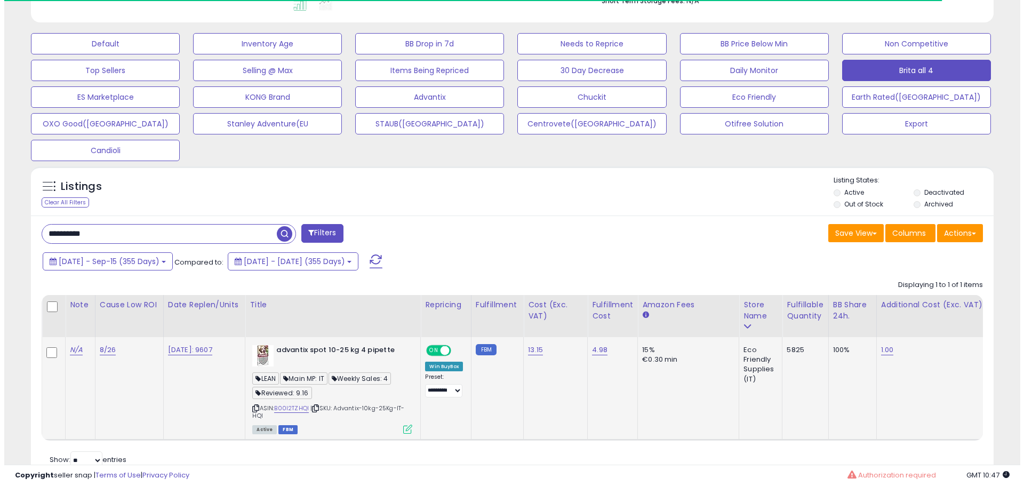
scroll to position [348, 0]
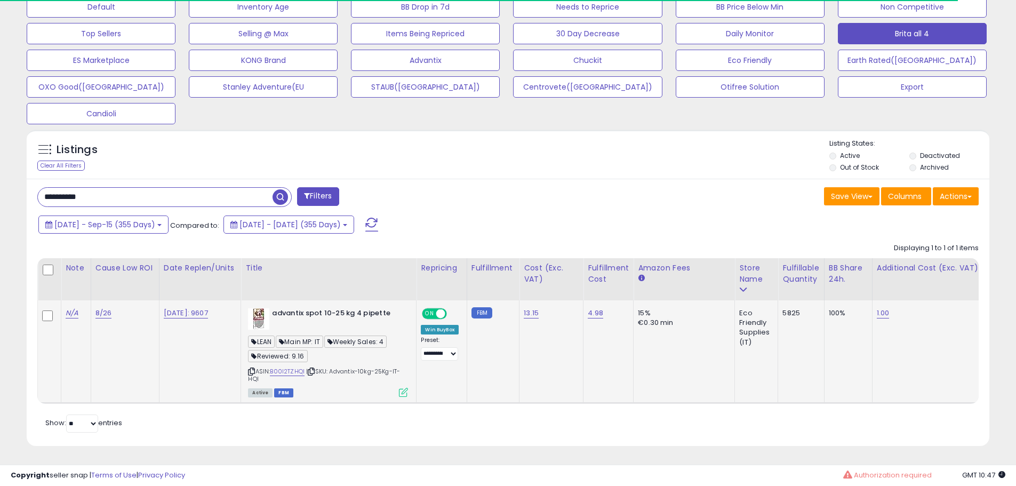
click at [405, 388] on icon at bounding box center [403, 392] width 9 height 9
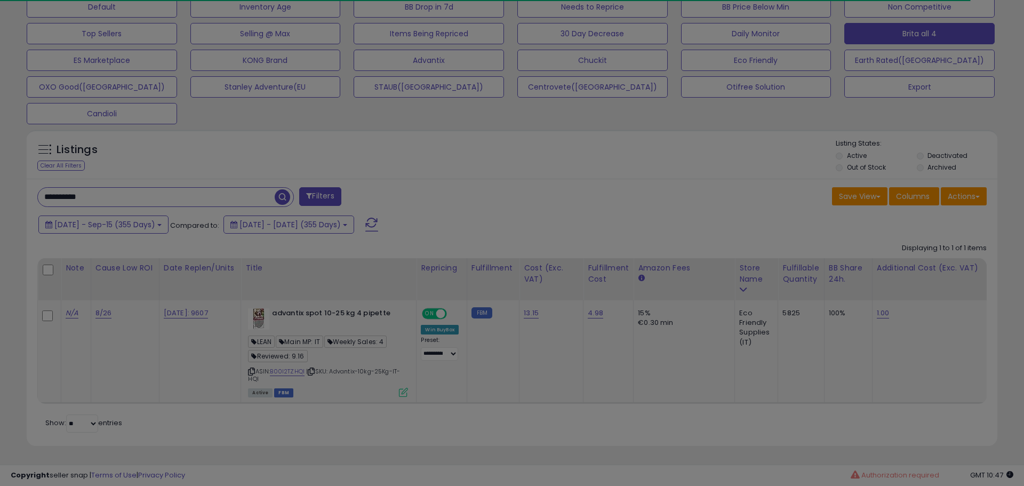
scroll to position [219, 563]
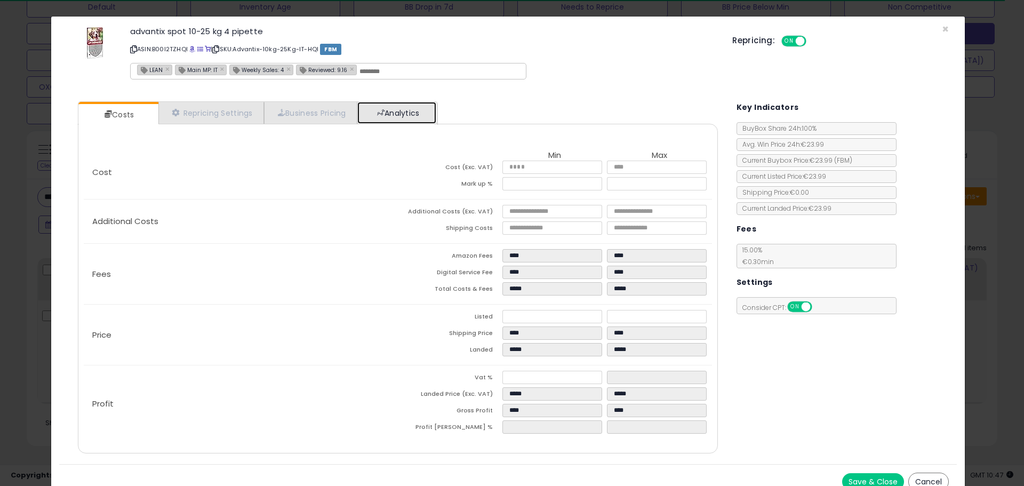
click at [414, 113] on link "Analytics" at bounding box center [396, 113] width 79 height 22
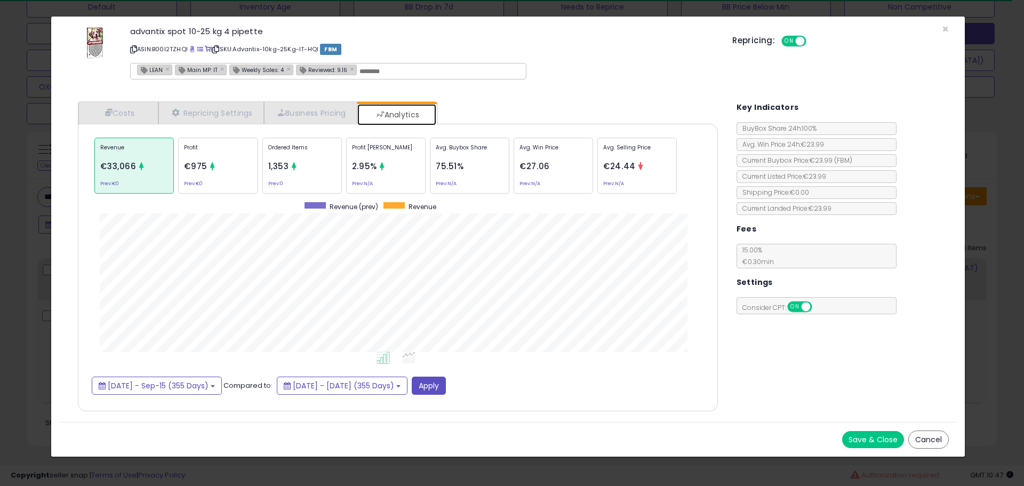
scroll to position [328, 661]
click at [209, 380] on span "[DATE] - Sep-15 (355 Days)" at bounding box center [158, 385] width 101 height 11
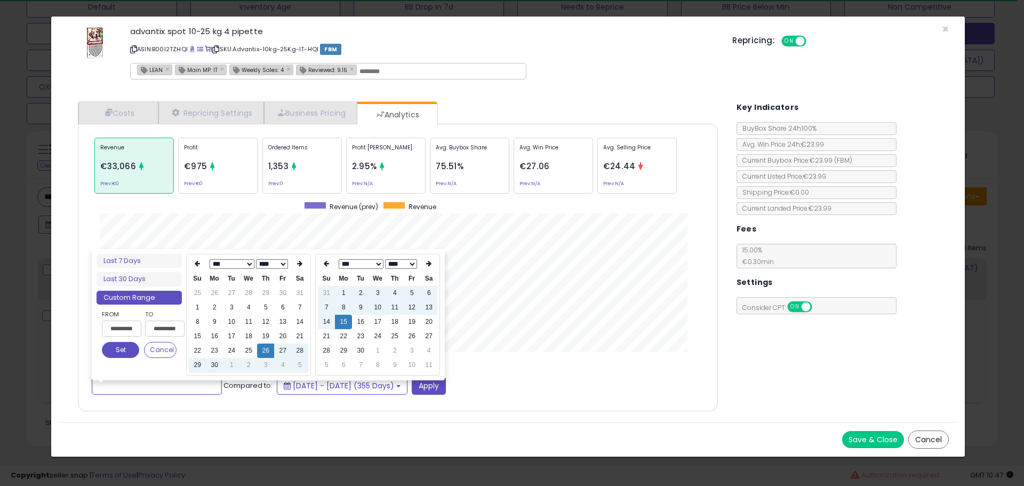
type input "**********"
click at [365, 316] on td "16" at bounding box center [360, 322] width 17 height 14
type input "**********"
click at [121, 342] on button "Set" at bounding box center [120, 350] width 37 height 16
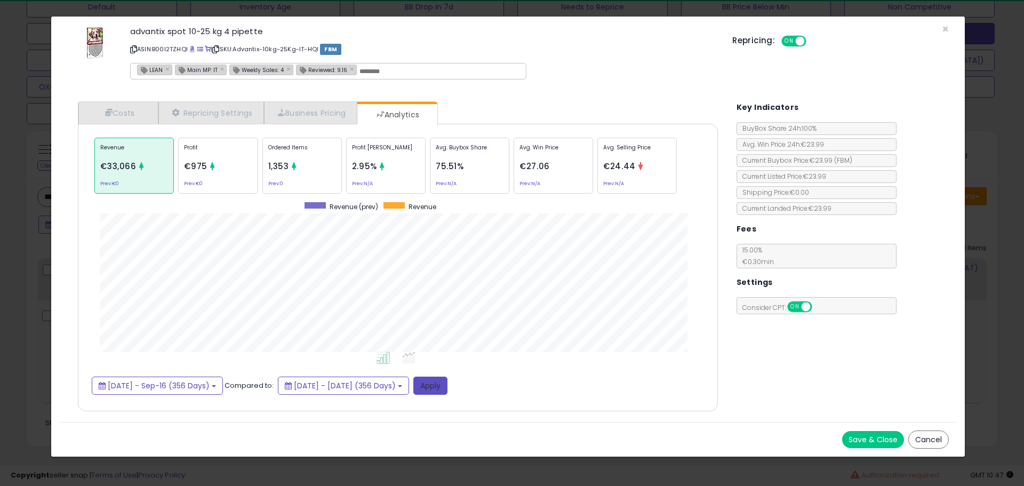
click at [448, 387] on button "Apply" at bounding box center [430, 386] width 34 height 18
click at [640, 166] on icon at bounding box center [640, 166] width 8 height 8
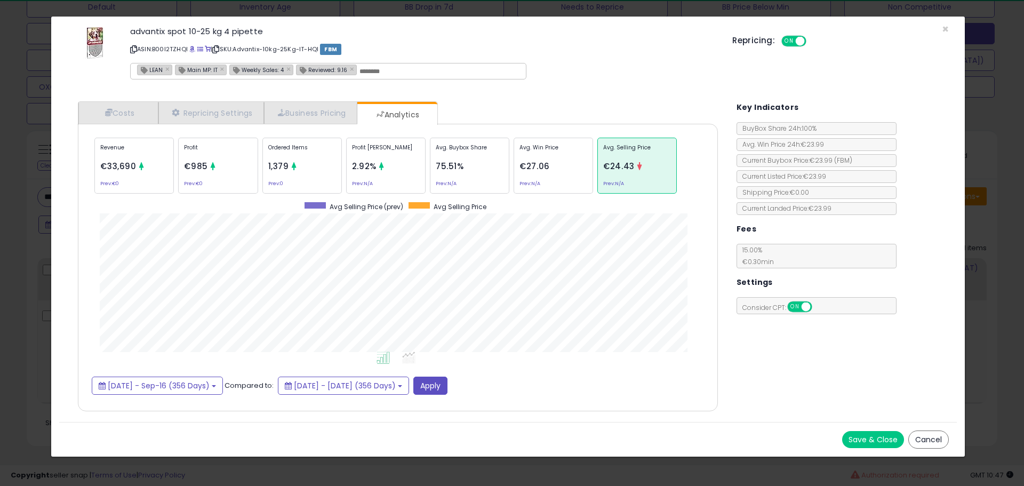
click at [322, 145] on p "Ordered Items" at bounding box center [302, 151] width 68 height 16
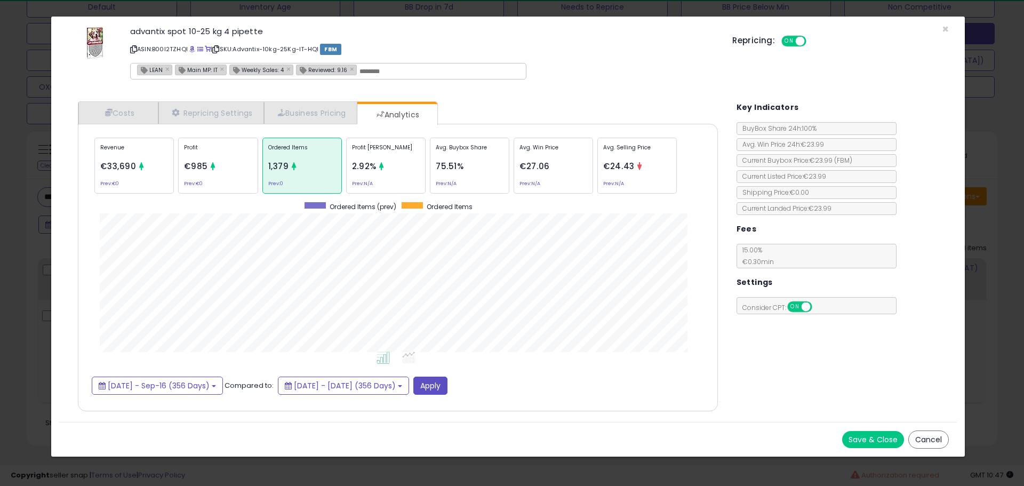
click at [37, 289] on div "× Close advantix spot 10-25 kg 4 pipette ASIN: B00I2TZHQI | SKU: Advantix-10kg-…" at bounding box center [512, 243] width 1024 height 486
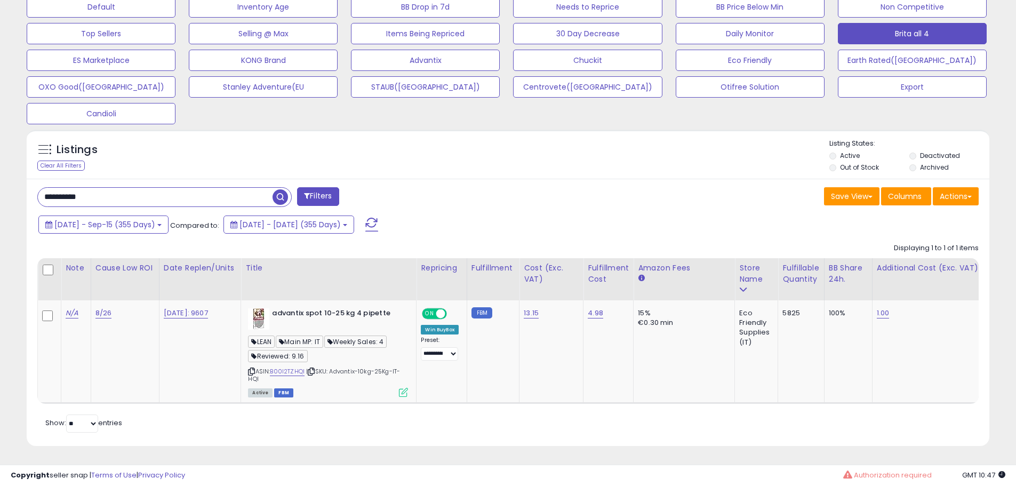
scroll to position [219, 558]
click at [108, 188] on input "**********" at bounding box center [155, 197] width 235 height 19
paste input "text"
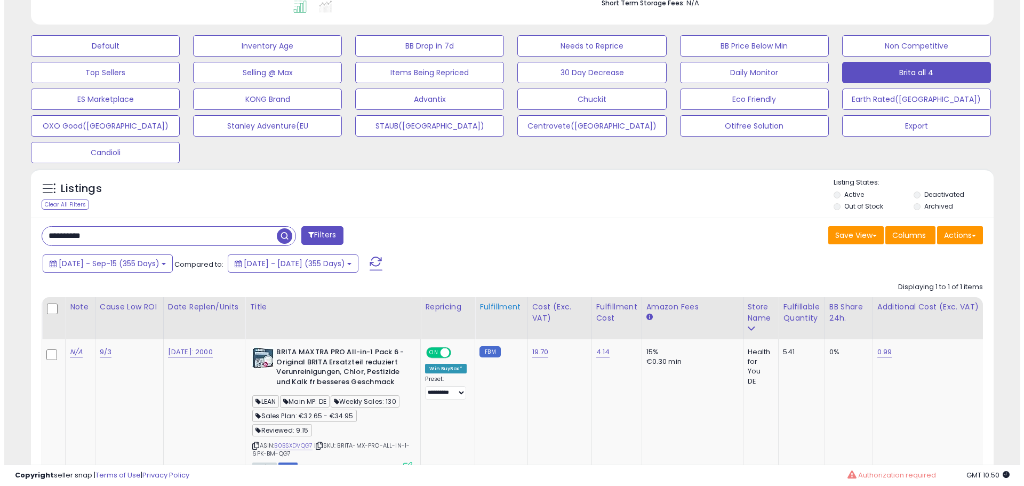
scroll to position [383, 0]
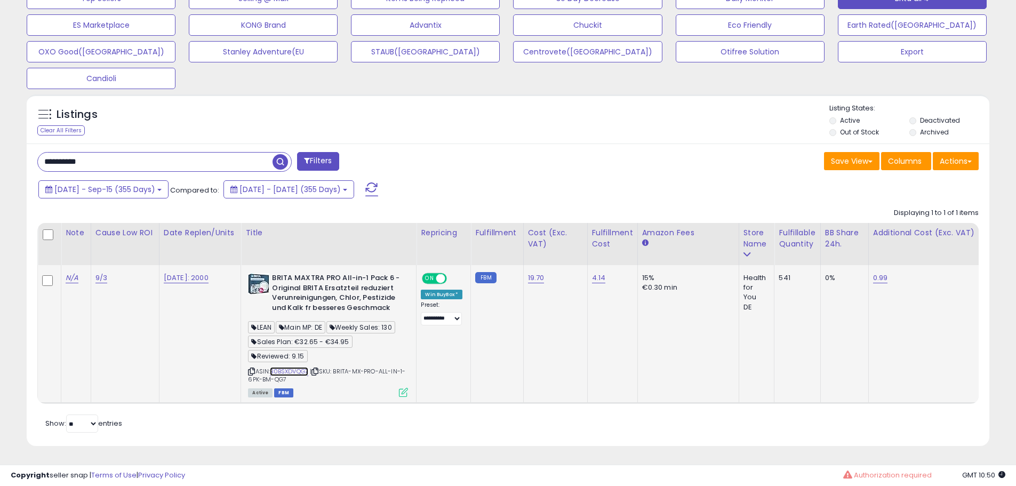
click at [286, 367] on link "B0BSXDVQG7" at bounding box center [289, 371] width 38 height 9
click at [413, 386] on td "BRITA MAXTRA PRO All-in-1 Pack 6 - Original BRITA Ersatzteil reduziert Verunrei…" at bounding box center [328, 334] width 175 height 138
click at [408, 388] on icon at bounding box center [403, 392] width 9 height 9
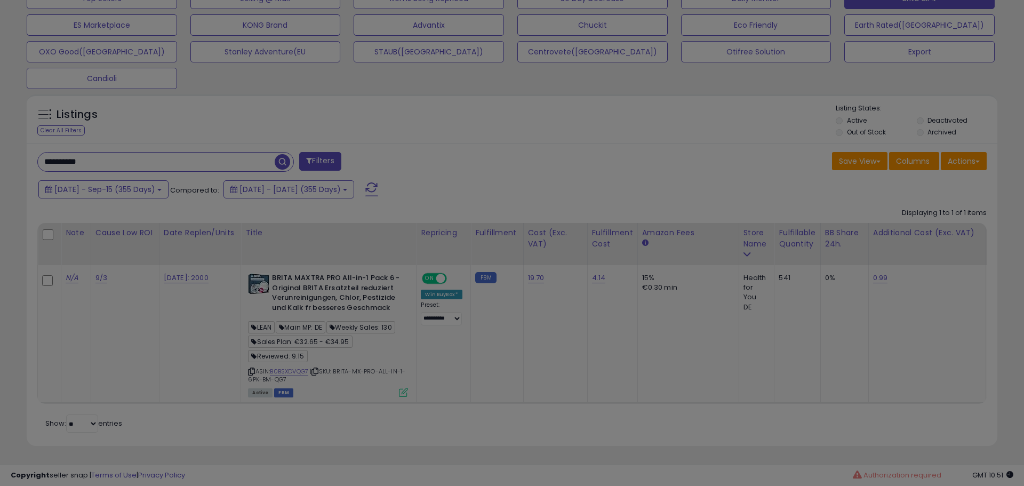
scroll to position [219, 563]
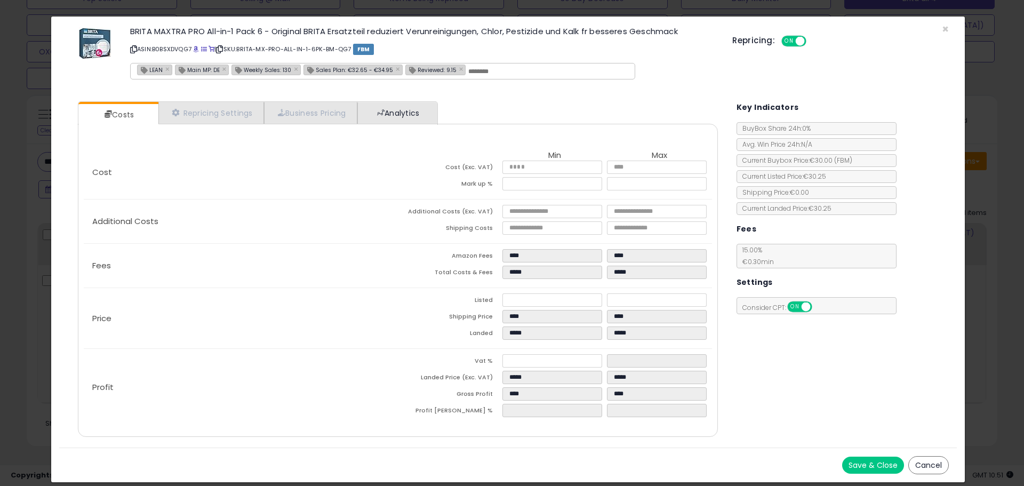
click at [418, 99] on div "× Close BRITA MAXTRA PRO All-in-1 Pack 6 - Original BRITA Ersatzteil reduziert …" at bounding box center [508, 249] width 915 height 467
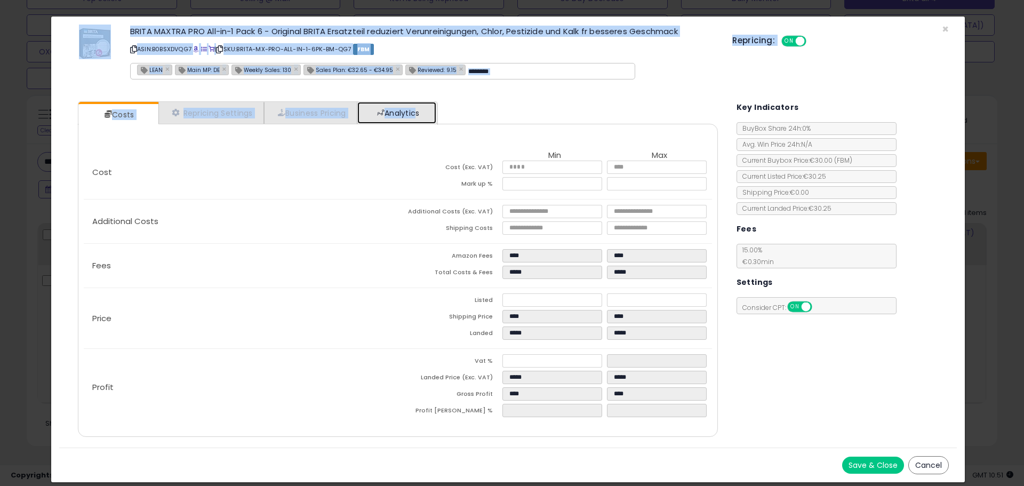
click at [411, 115] on link "Analytics" at bounding box center [396, 113] width 79 height 22
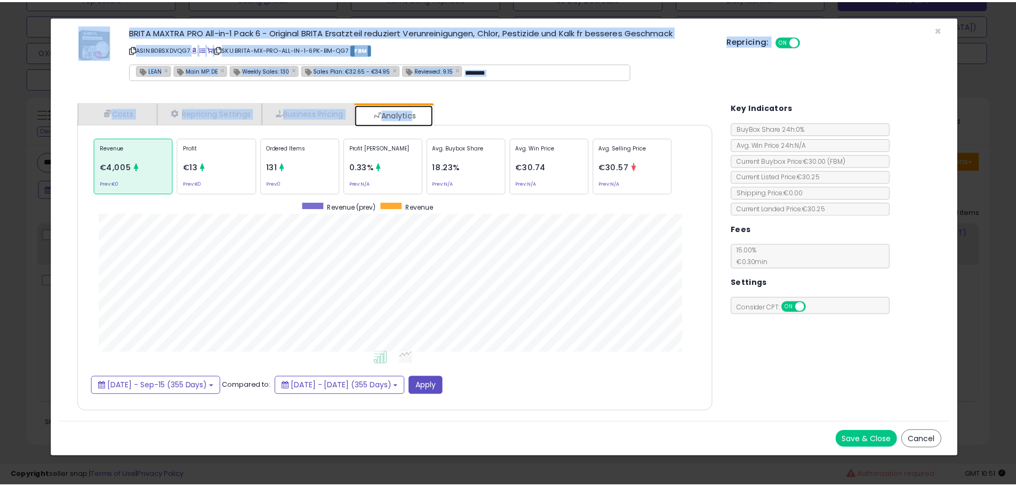
scroll to position [328, 661]
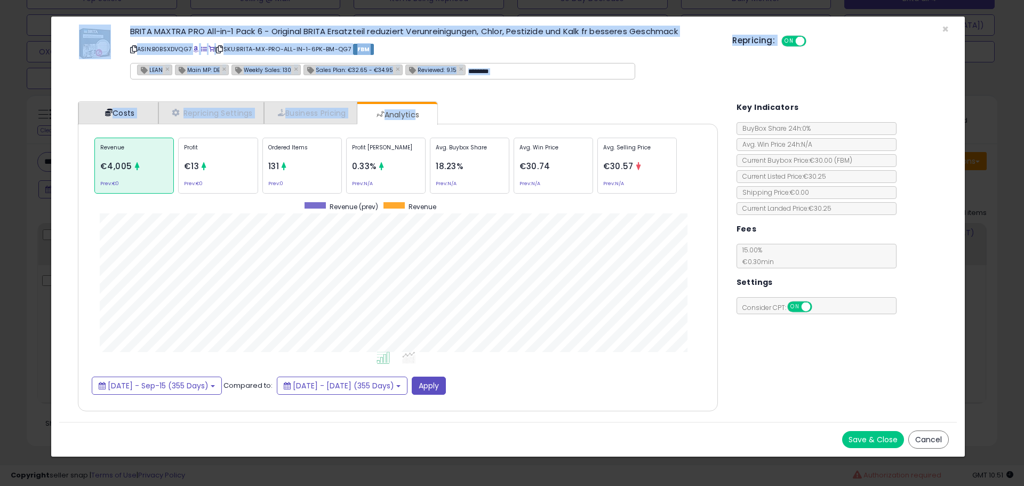
click at [132, 113] on link "Costs" at bounding box center [118, 113] width 80 height 22
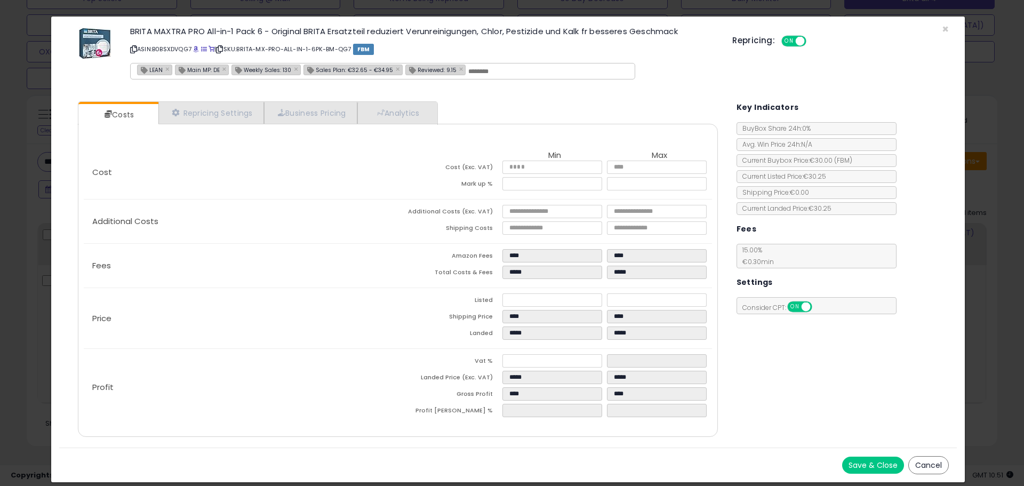
click at [254, 209] on div "Additional Costs Additional Costs (Exc. VAT) **** **** Shipping Costs **** ****" at bounding box center [398, 221] width 628 height 44
click at [199, 49] on span at bounding box center [196, 49] width 6 height 6
click at [29, 143] on div "× Close BRITA MAXTRA PRO All-in-1 Pack 6 - Original BRITA Ersatzteil reduziert …" at bounding box center [512, 243] width 1024 height 486
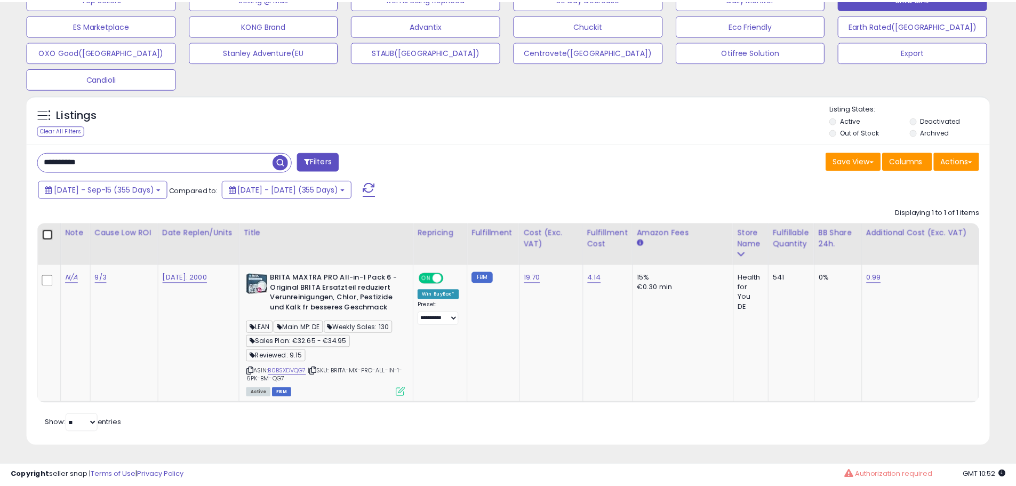
scroll to position [219, 558]
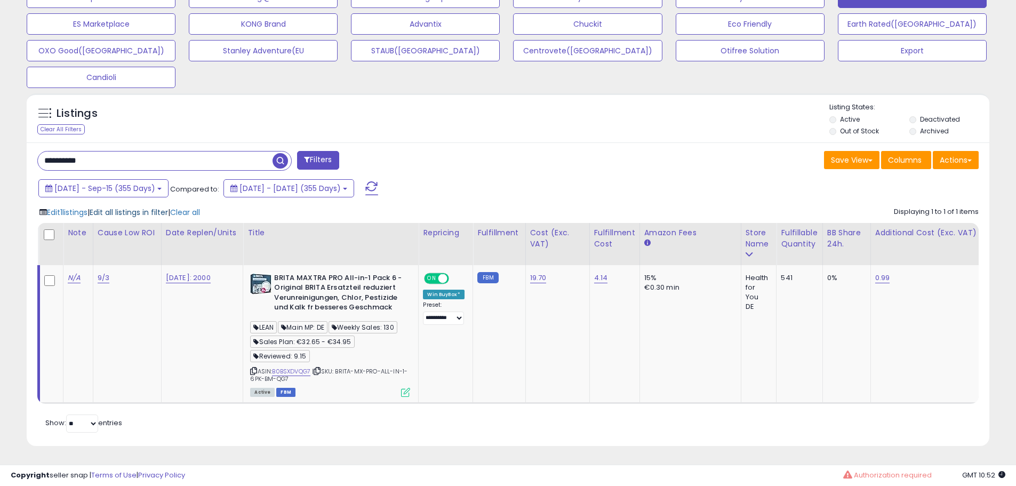
click at [155, 208] on span "Edit all listings in filter" at bounding box center [129, 212] width 78 height 11
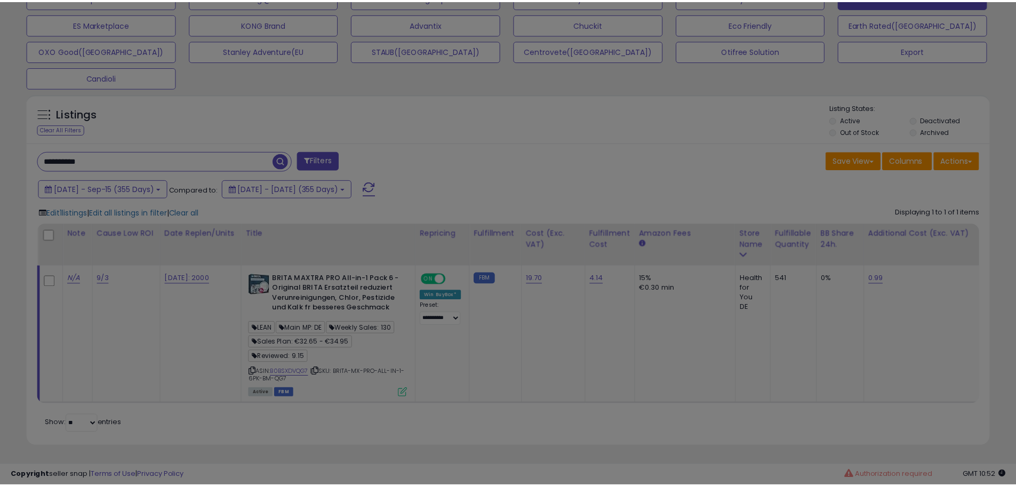
scroll to position [219, 563]
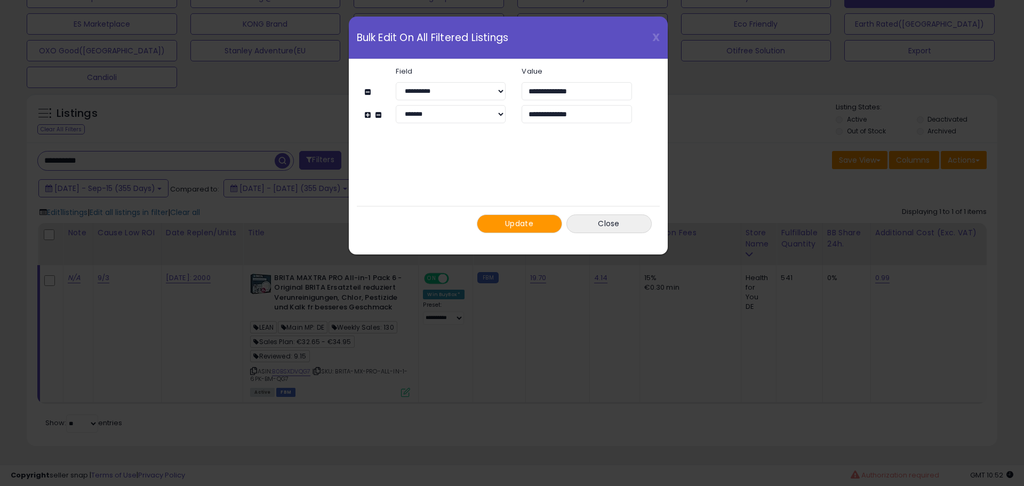
click at [545, 224] on button "Update" at bounding box center [519, 223] width 85 height 19
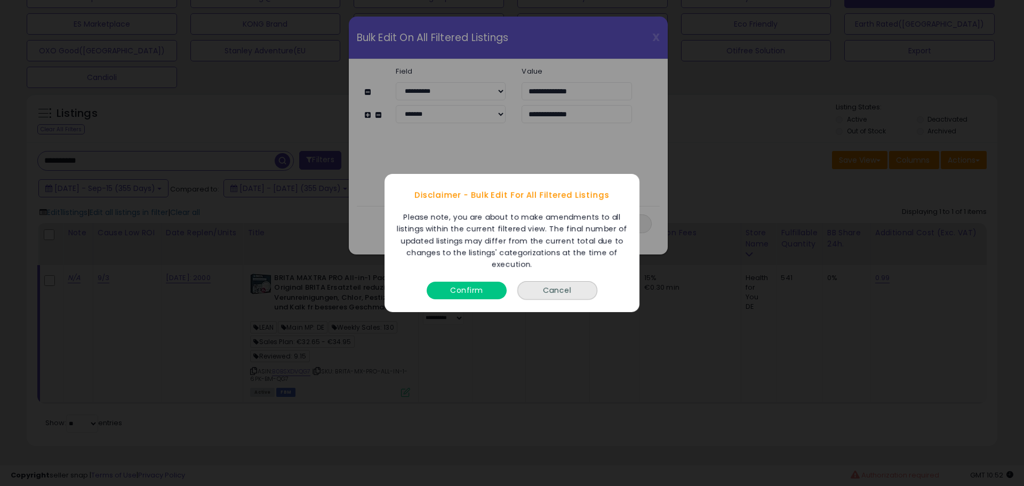
click at [475, 290] on button "Confirm" at bounding box center [467, 291] width 80 height 18
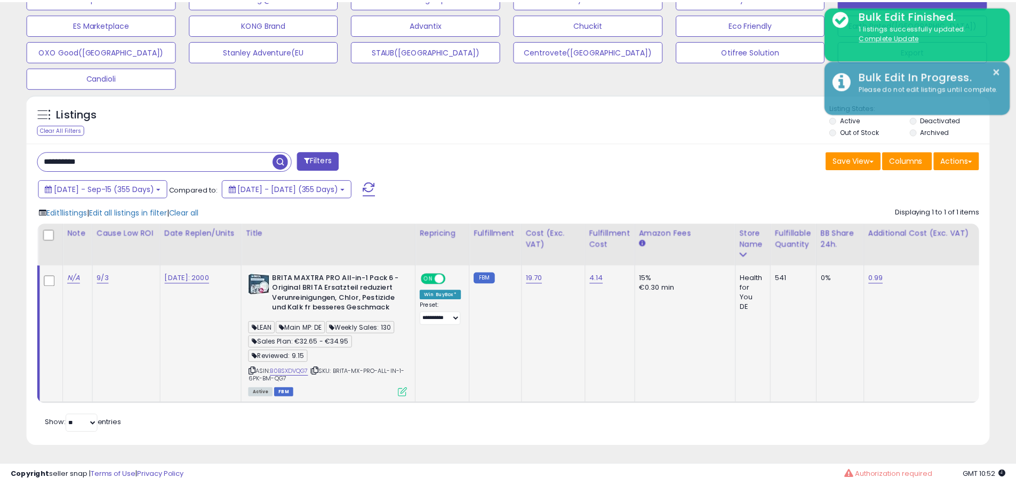
scroll to position [533197, 532857]
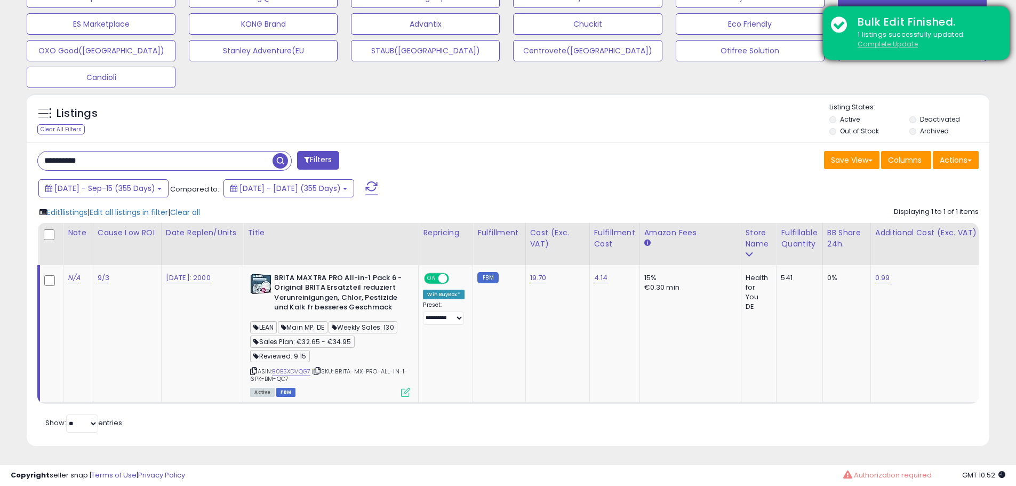
click at [888, 44] on u "Complete Update" at bounding box center [888, 43] width 60 height 9
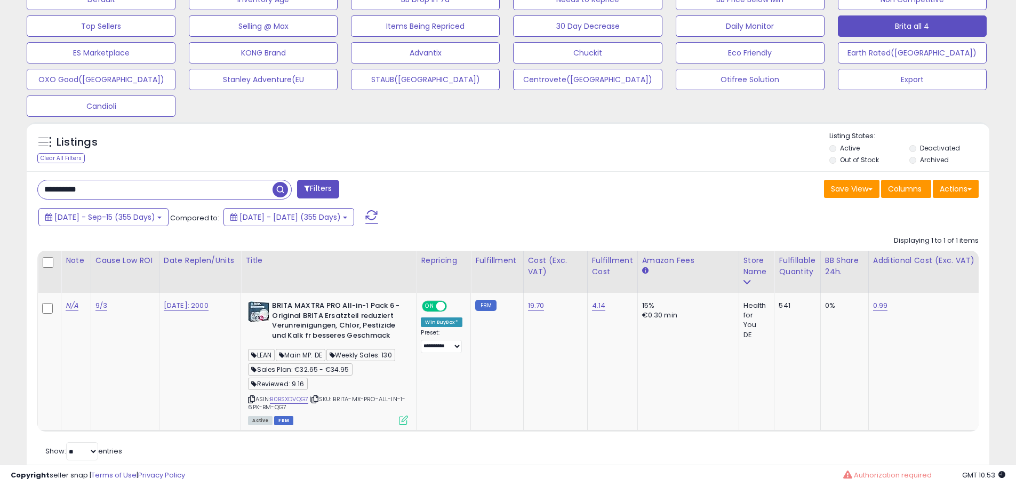
scroll to position [352, 0]
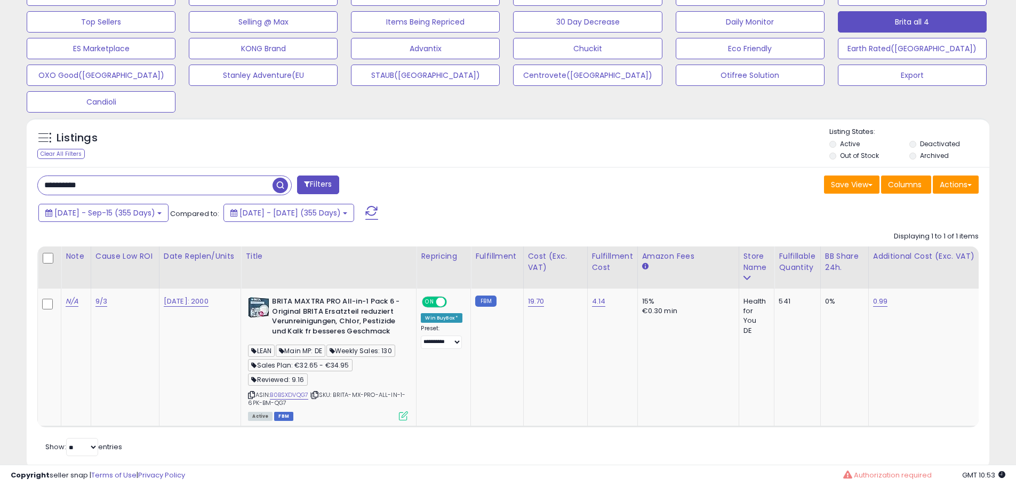
click at [184, 186] on input "**********" at bounding box center [155, 185] width 235 height 19
paste input "text"
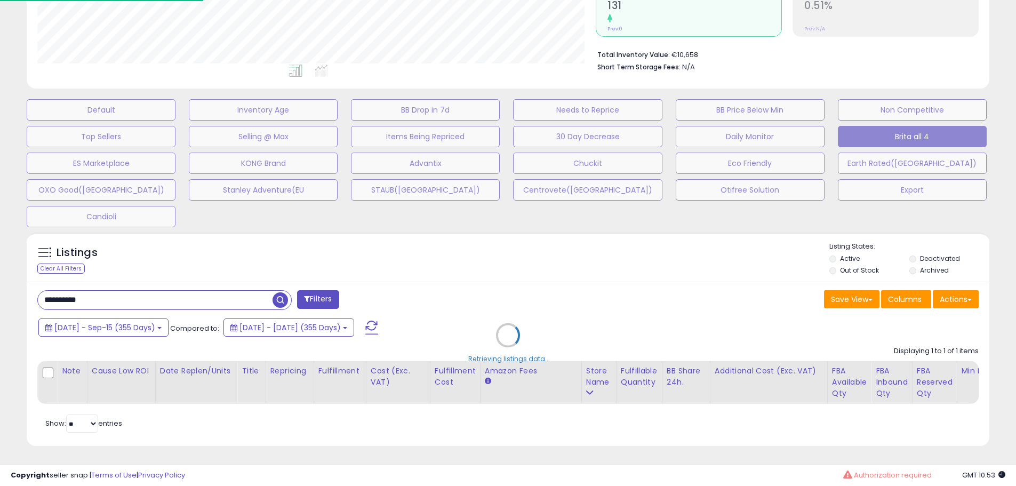
scroll to position [219, 563]
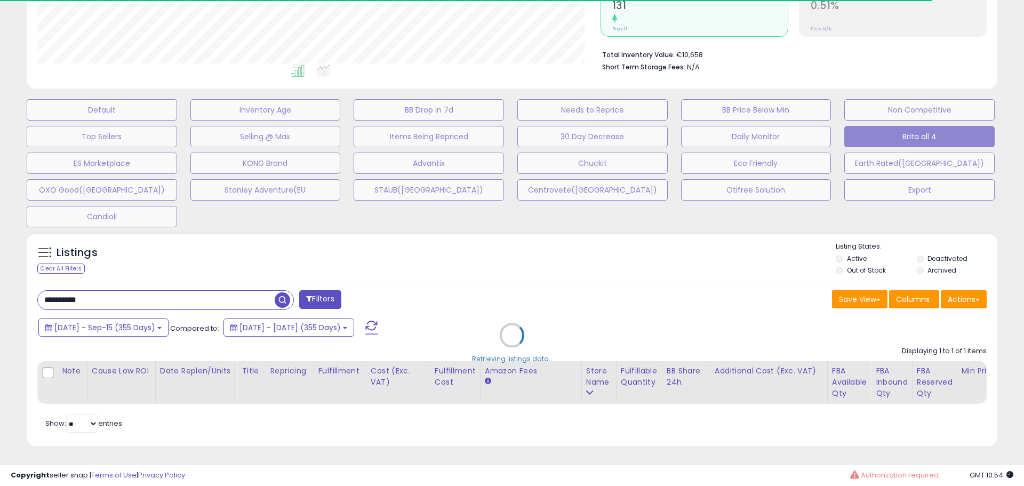
click at [488, 276] on div "Retrieving listings data.." at bounding box center [512, 343] width 987 height 232
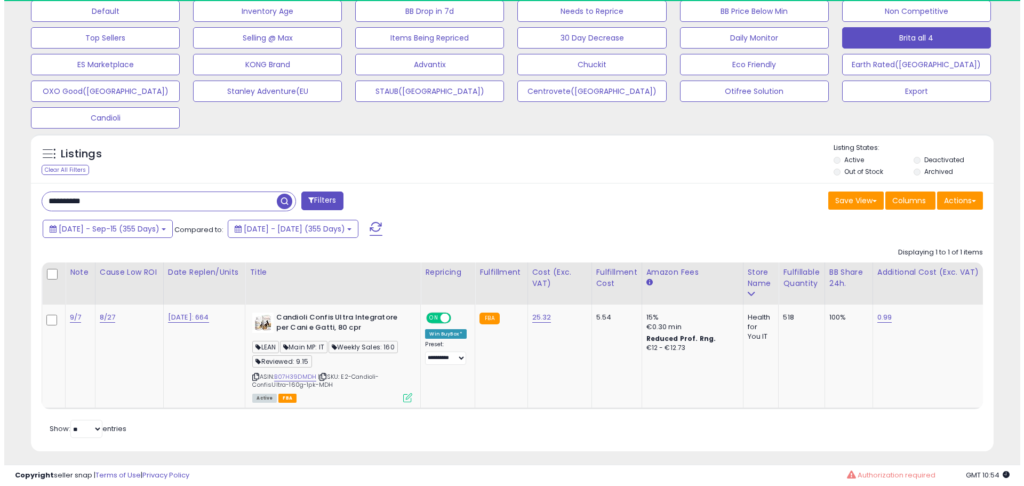
scroll to position [349, 0]
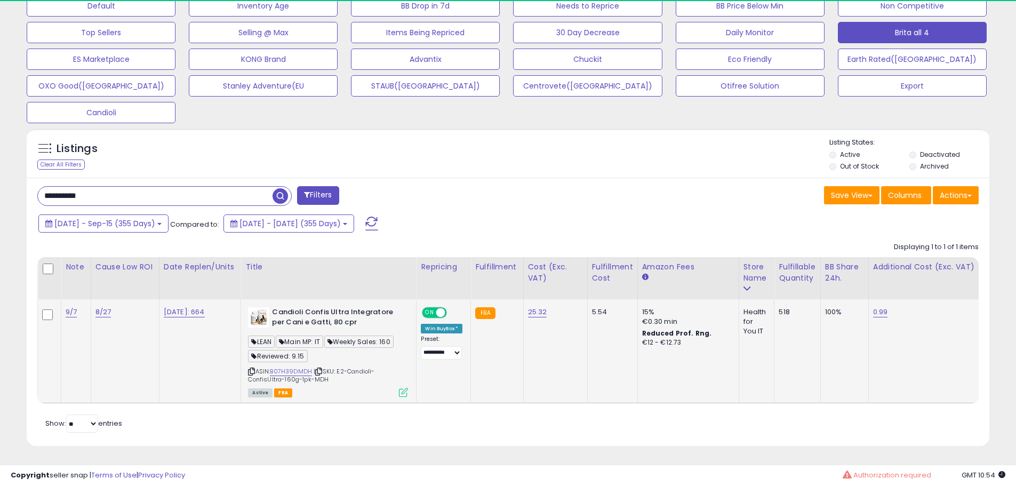
click at [406, 388] on icon at bounding box center [403, 392] width 9 height 9
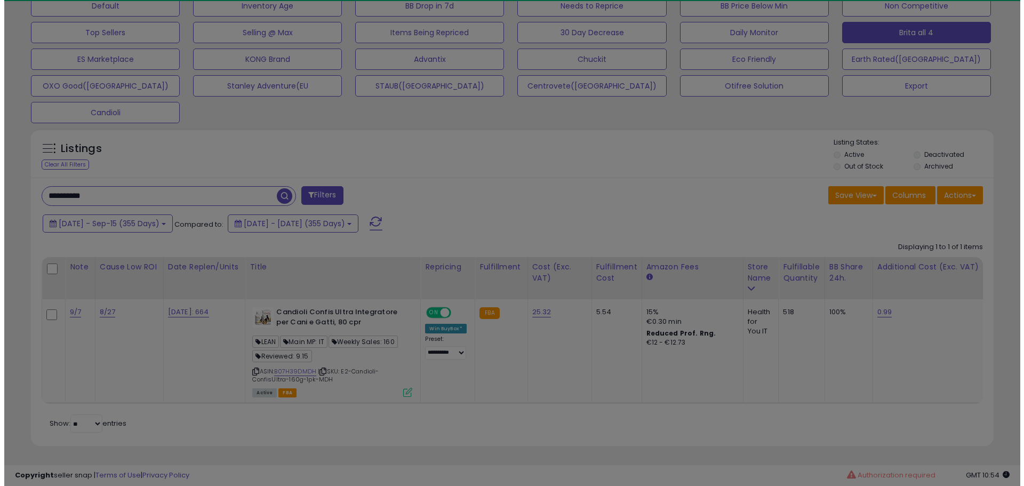
scroll to position [219, 563]
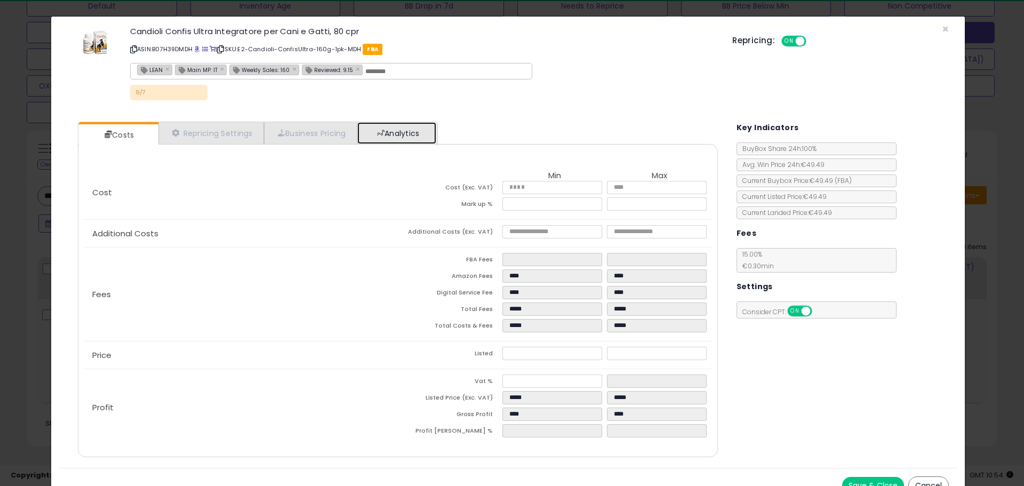
click at [385, 130] on span at bounding box center [380, 132] width 7 height 7
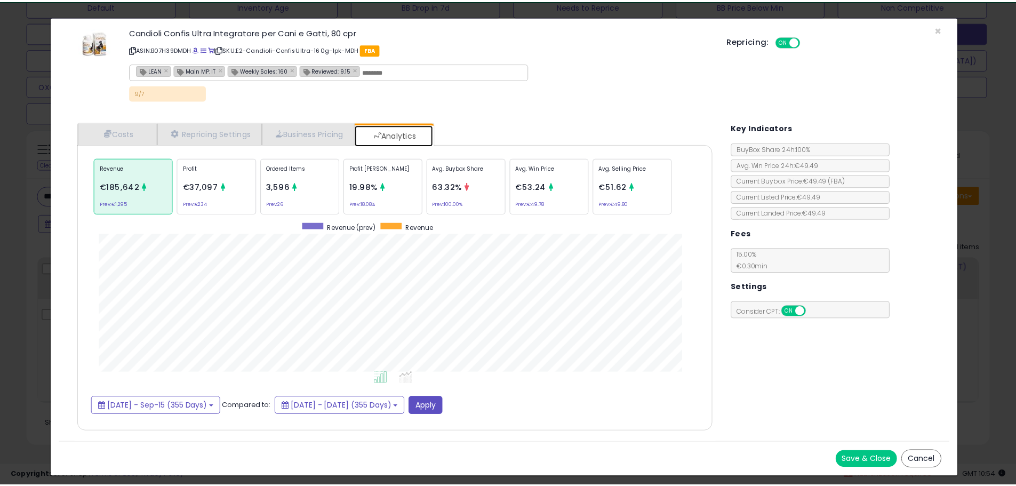
scroll to position [328, 661]
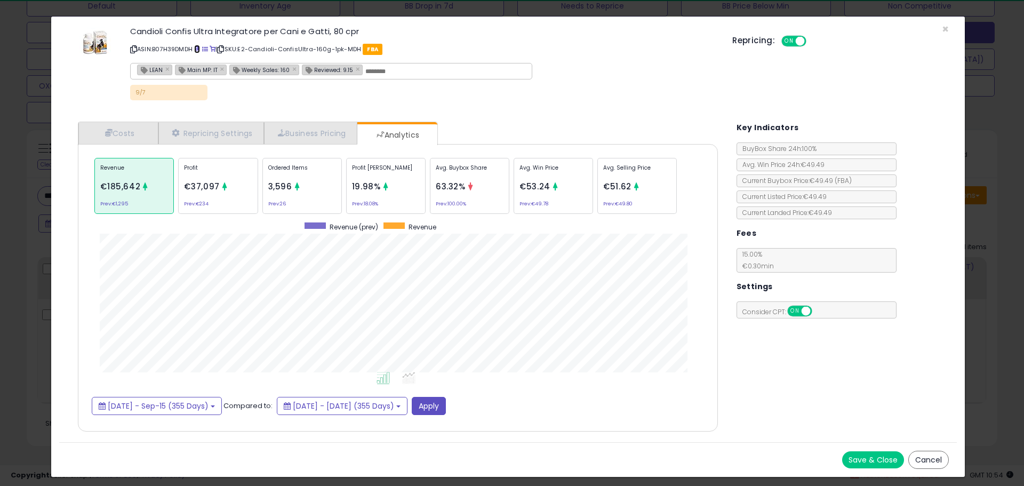
click at [199, 49] on span at bounding box center [197, 49] width 6 height 6
click at [119, 136] on link "Costs" at bounding box center [118, 133] width 80 height 22
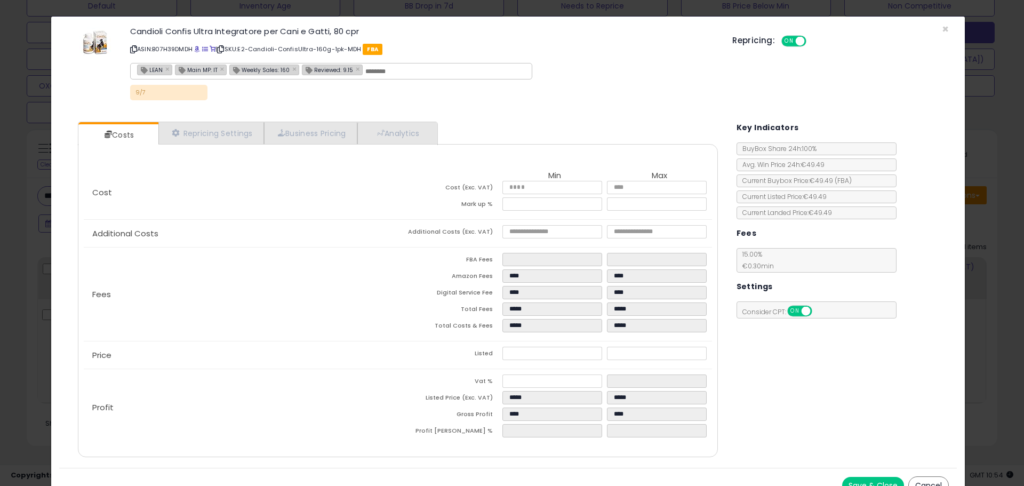
click at [27, 294] on div "× Close Candioli Confis Ultra Integratore per Cani e Gatti, 80 cpr ASIN: B07H39…" at bounding box center [512, 243] width 1024 height 486
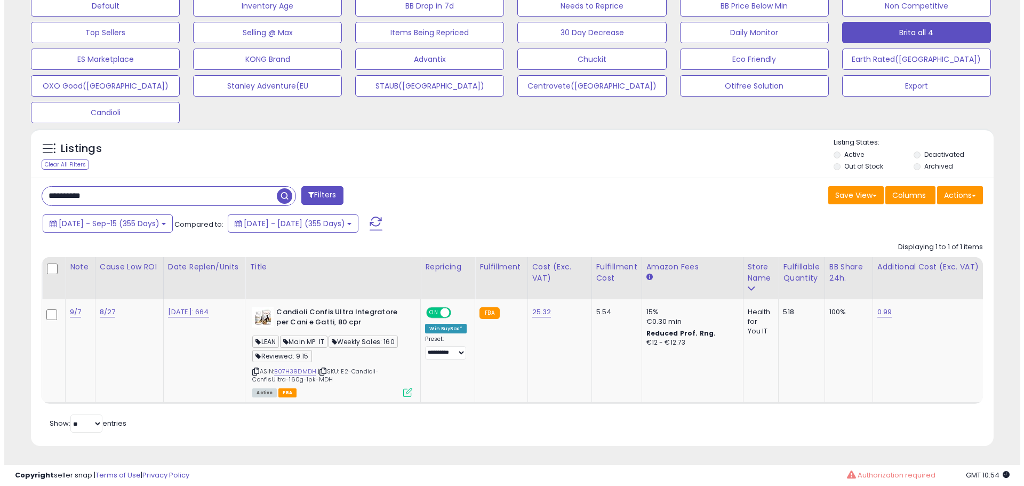
scroll to position [533197, 532857]
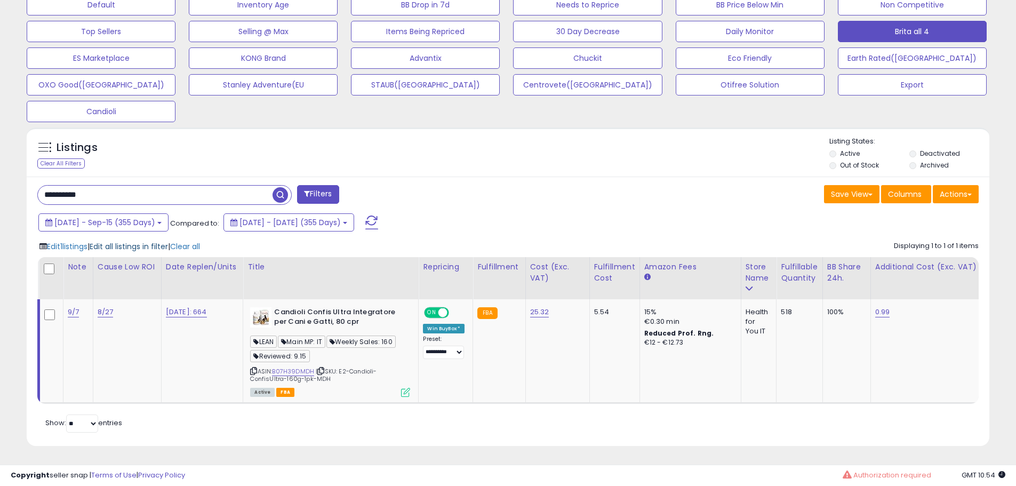
click at [132, 241] on span "Edit all listings in filter" at bounding box center [129, 246] width 78 height 11
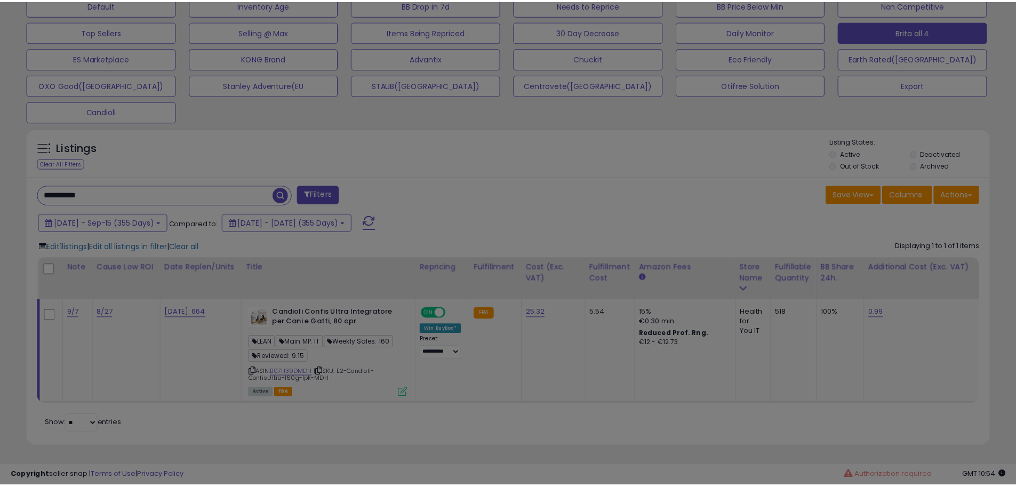
scroll to position [219, 563]
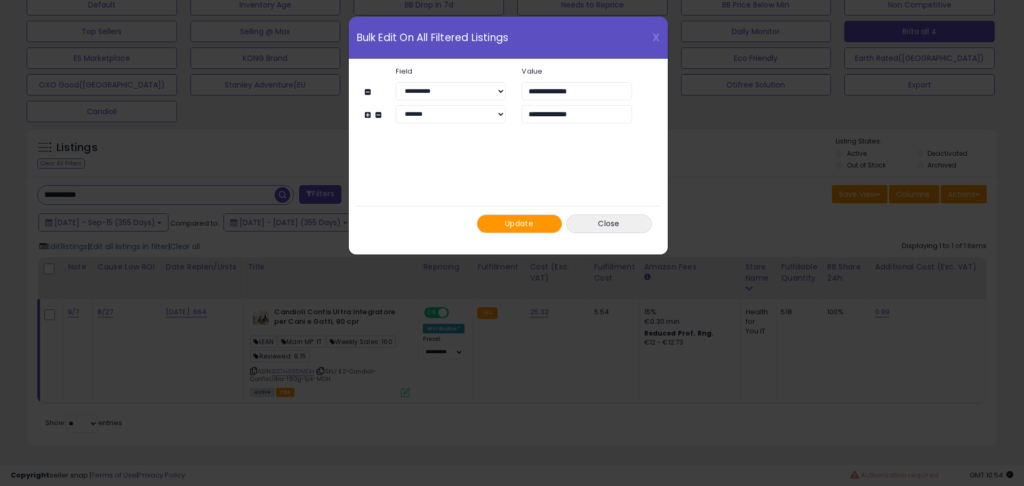
click at [519, 226] on span "Update" at bounding box center [519, 223] width 28 height 11
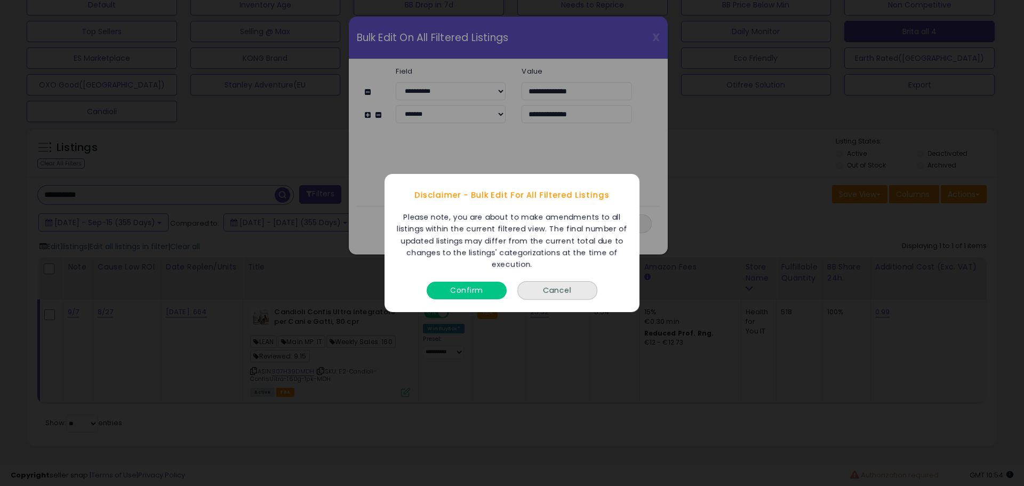
click at [480, 285] on button "Confirm" at bounding box center [467, 291] width 80 height 18
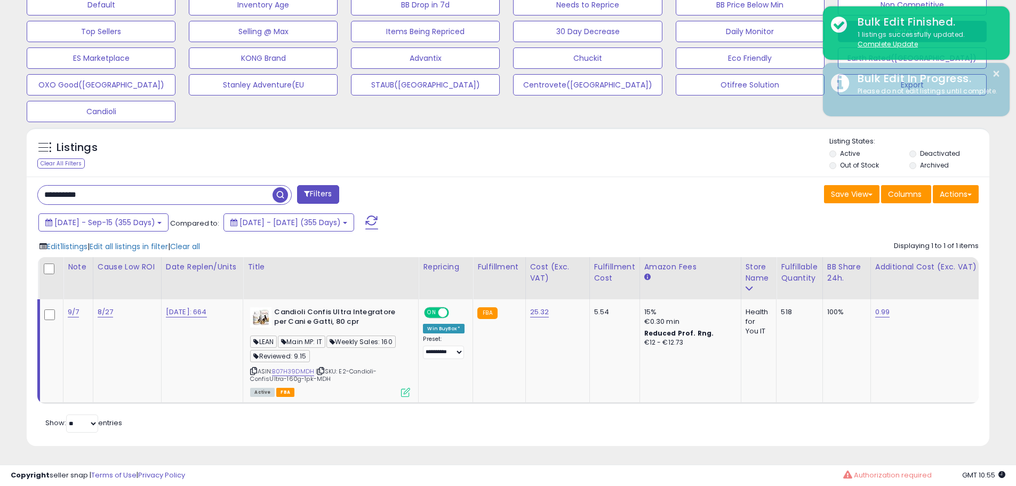
scroll to position [533197, 532857]
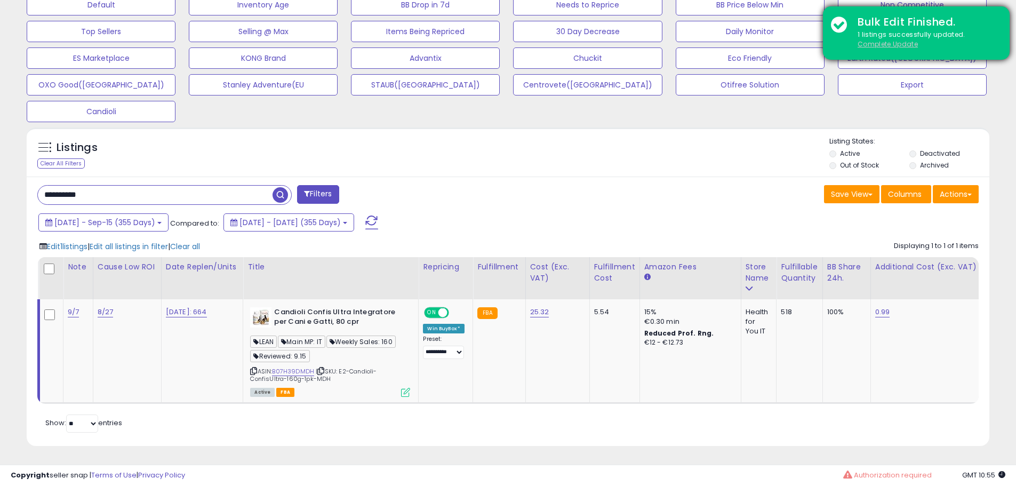
click at [895, 44] on u "Complete Update" at bounding box center [888, 43] width 60 height 9
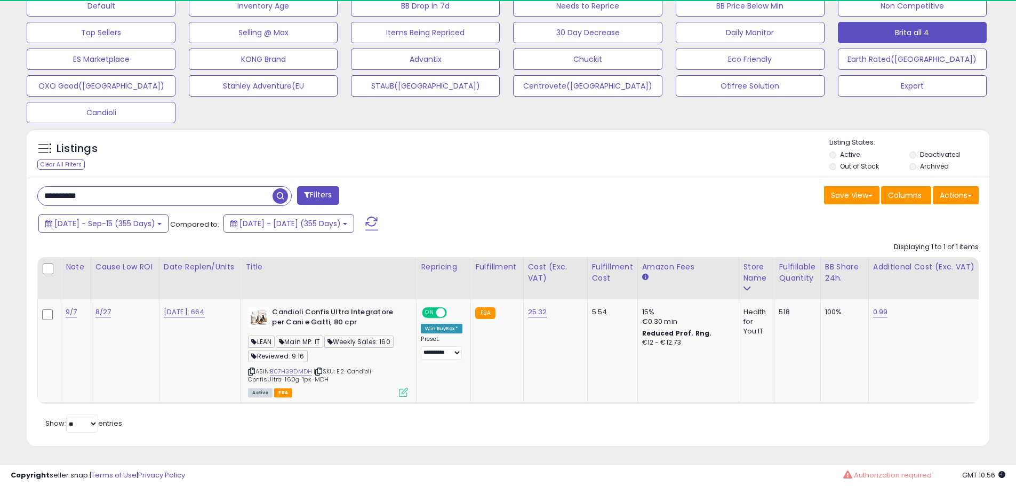
scroll to position [219, 558]
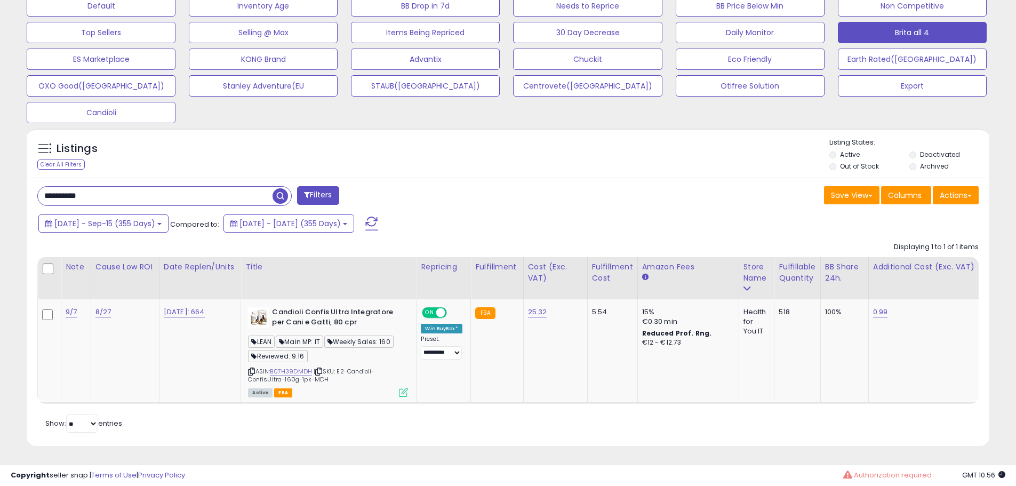
click at [156, 193] on input "**********" at bounding box center [155, 196] width 235 height 19
paste input "text"
type input "**********"
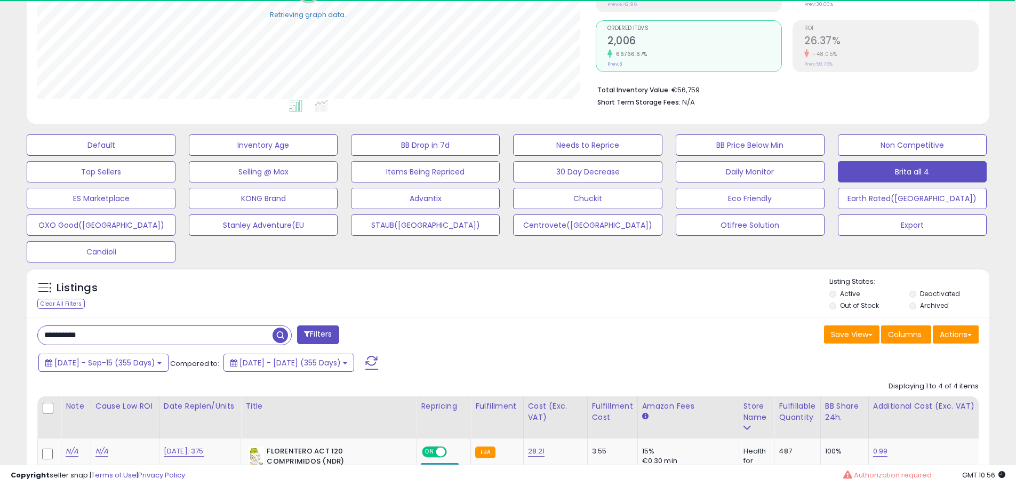
scroll to position [61, 0]
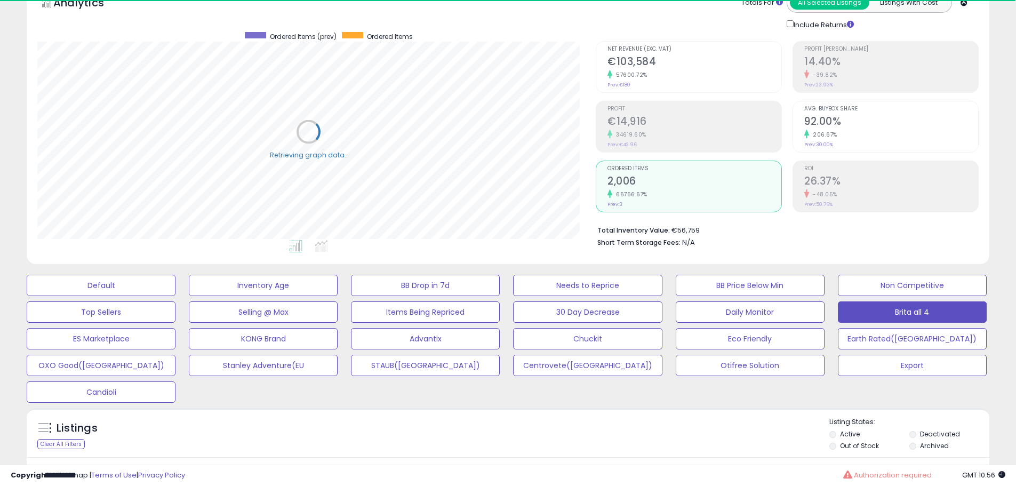
click at [358, 249] on ul at bounding box center [297, 247] width 564 height 19
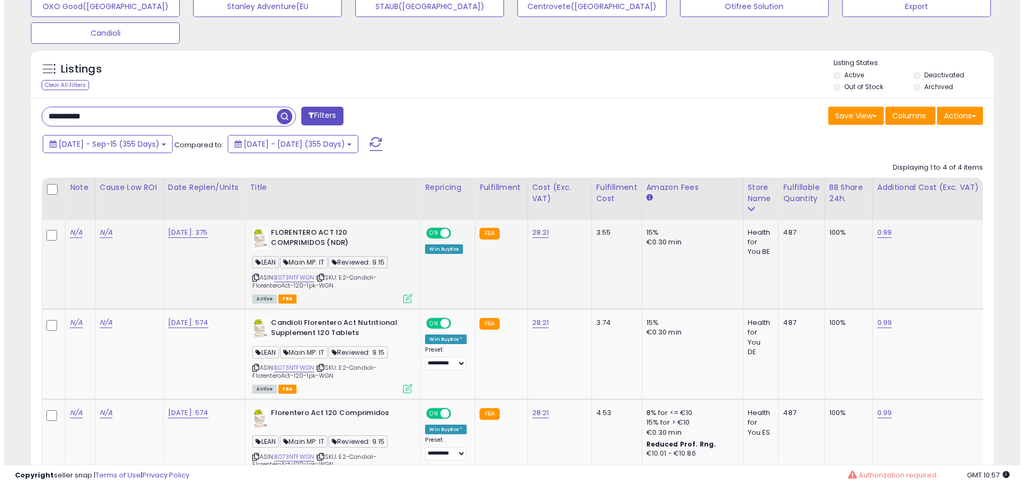
scroll to position [435, 0]
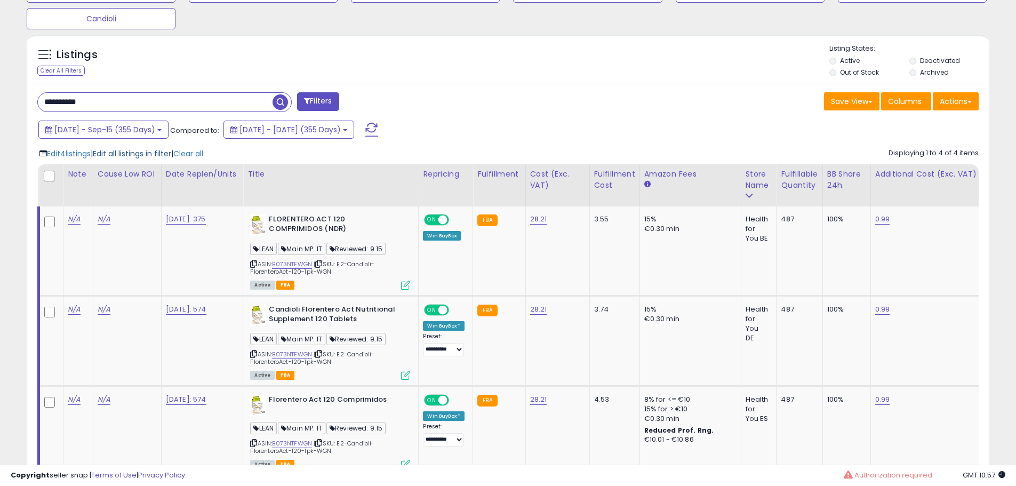
click at [128, 152] on span "Edit all listings in filter" at bounding box center [132, 153] width 78 height 11
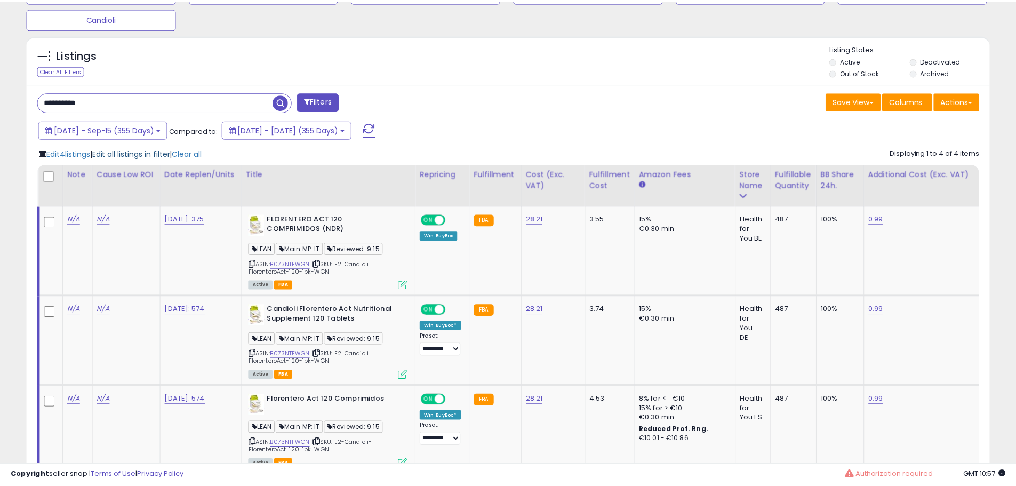
scroll to position [219, 563]
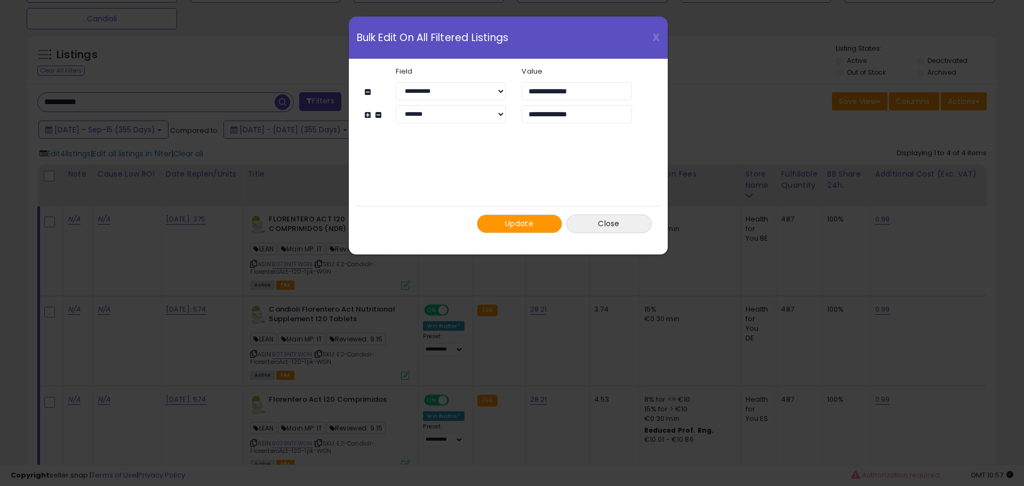
click at [493, 228] on button "Update" at bounding box center [519, 223] width 85 height 19
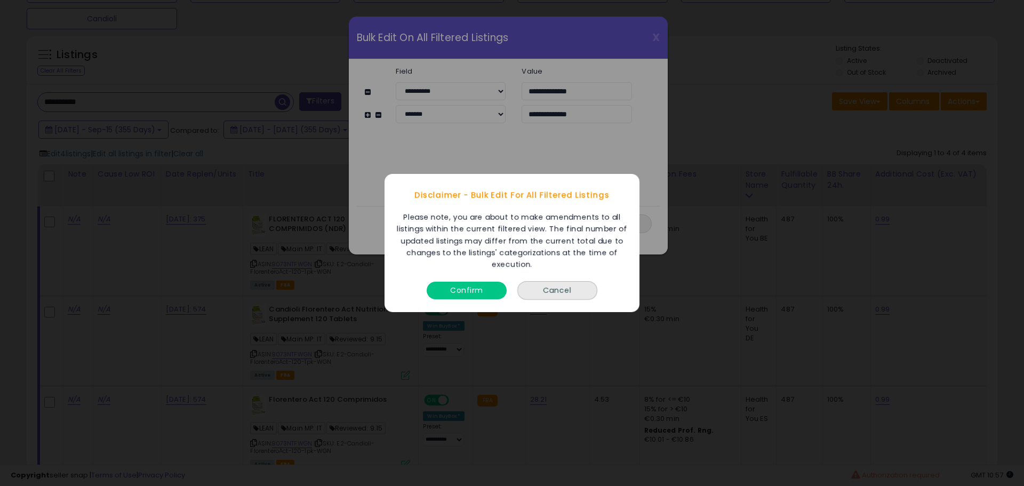
click at [460, 293] on button "Confirm" at bounding box center [467, 291] width 80 height 18
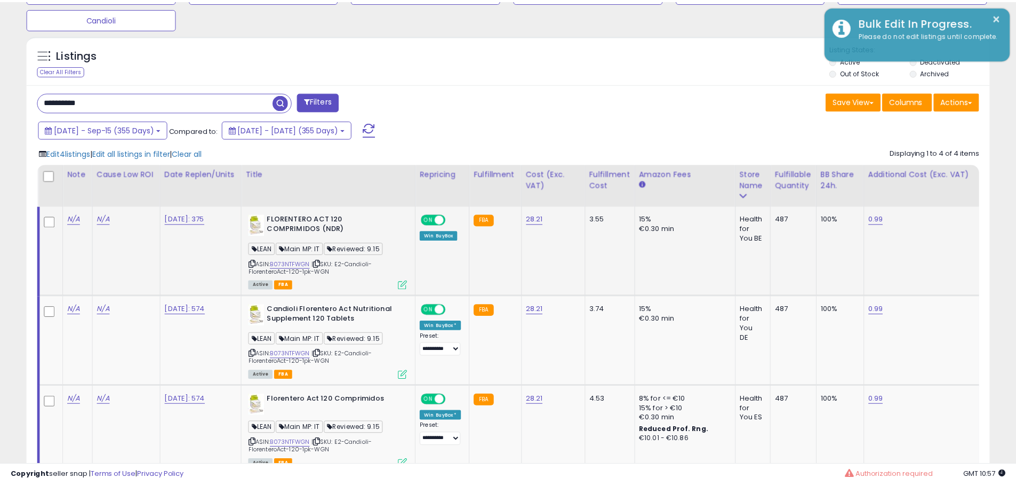
scroll to position [533197, 532857]
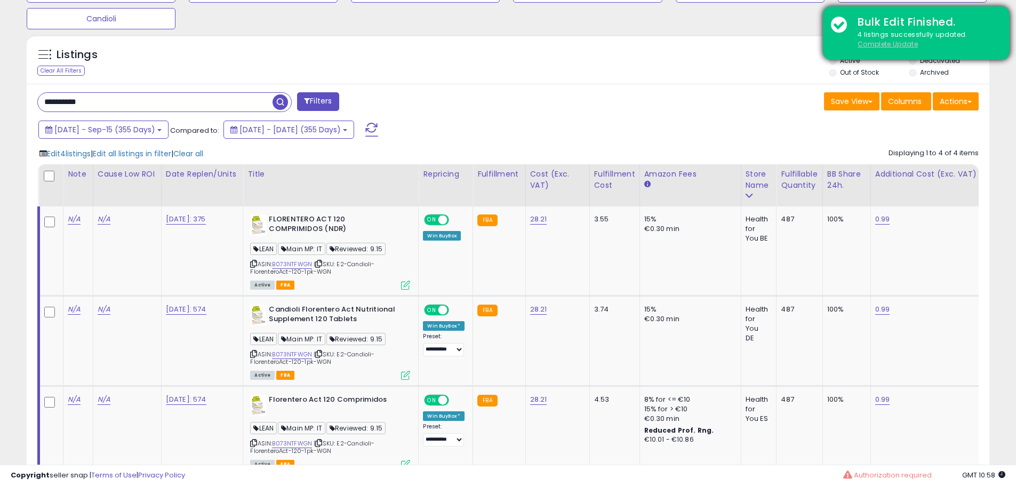
click at [866, 41] on u "Complete Update" at bounding box center [888, 43] width 60 height 9
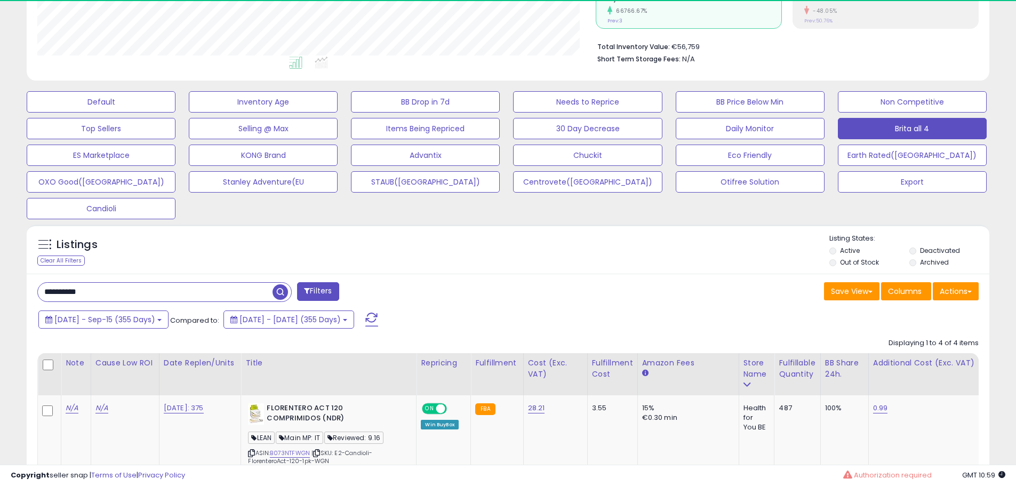
scroll to position [219, 558]
